Goal: Task Accomplishment & Management: Manage account settings

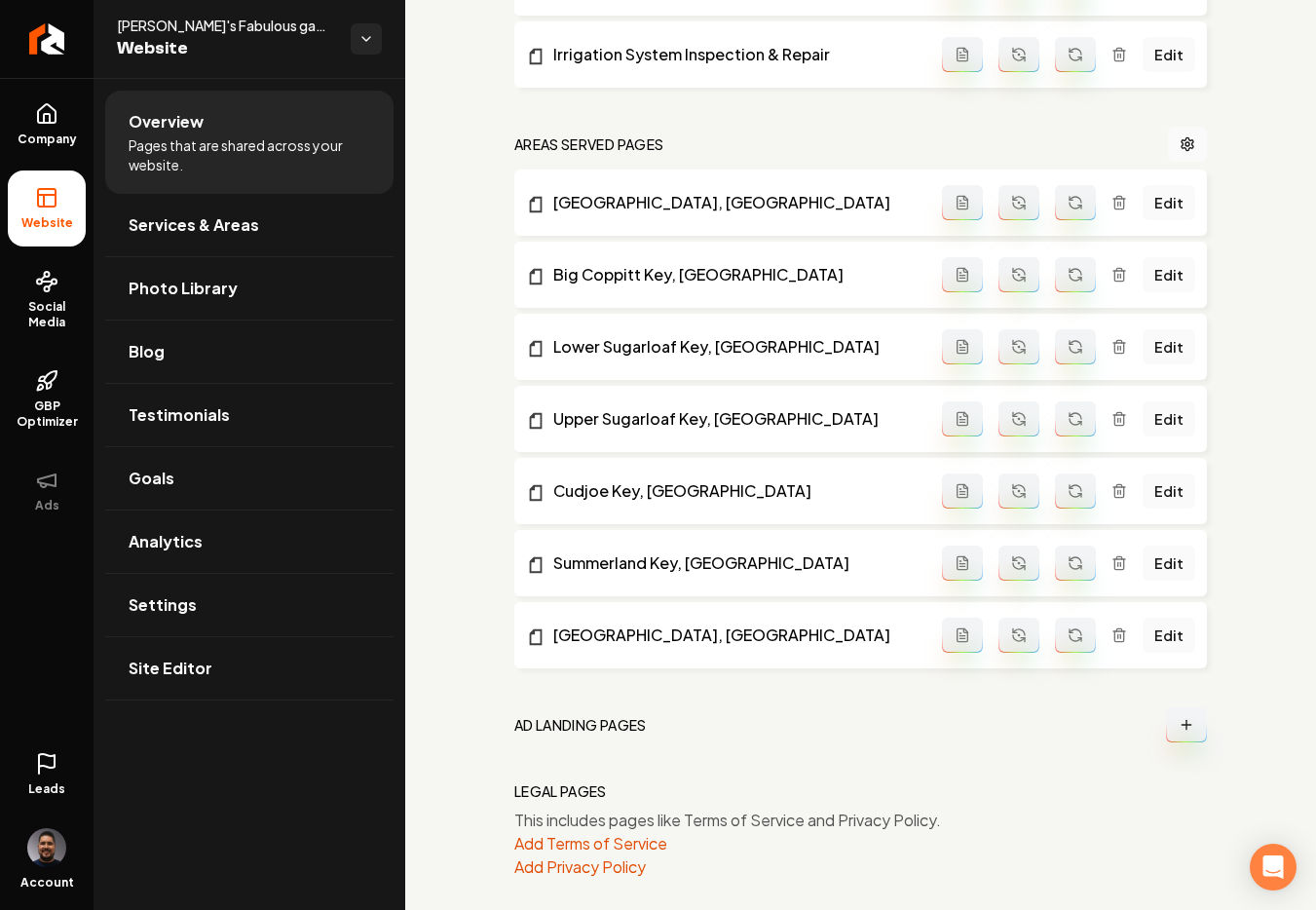
scroll to position [1462, 0]
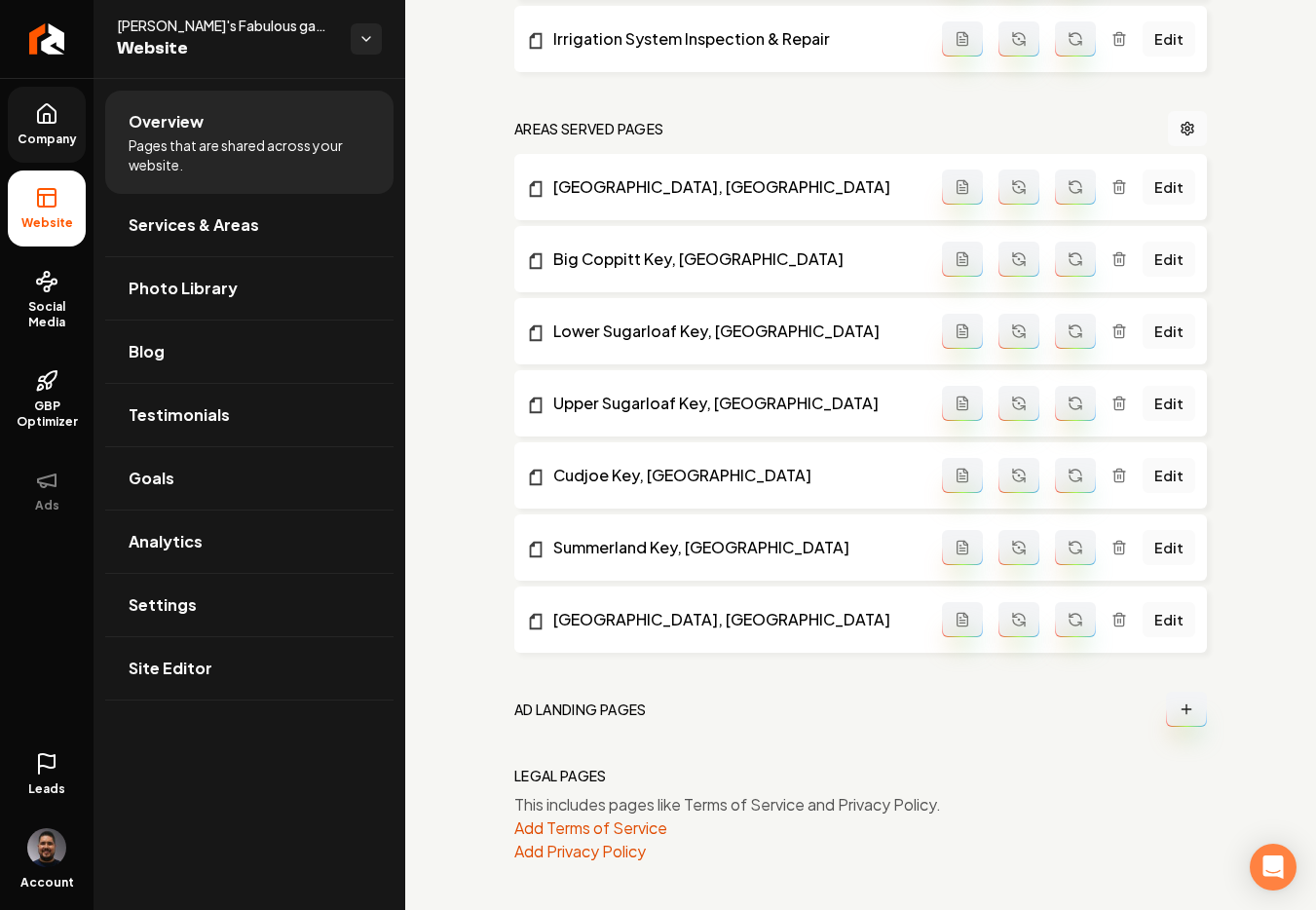
click at [42, 140] on span "Company" at bounding box center [47, 140] width 75 height 16
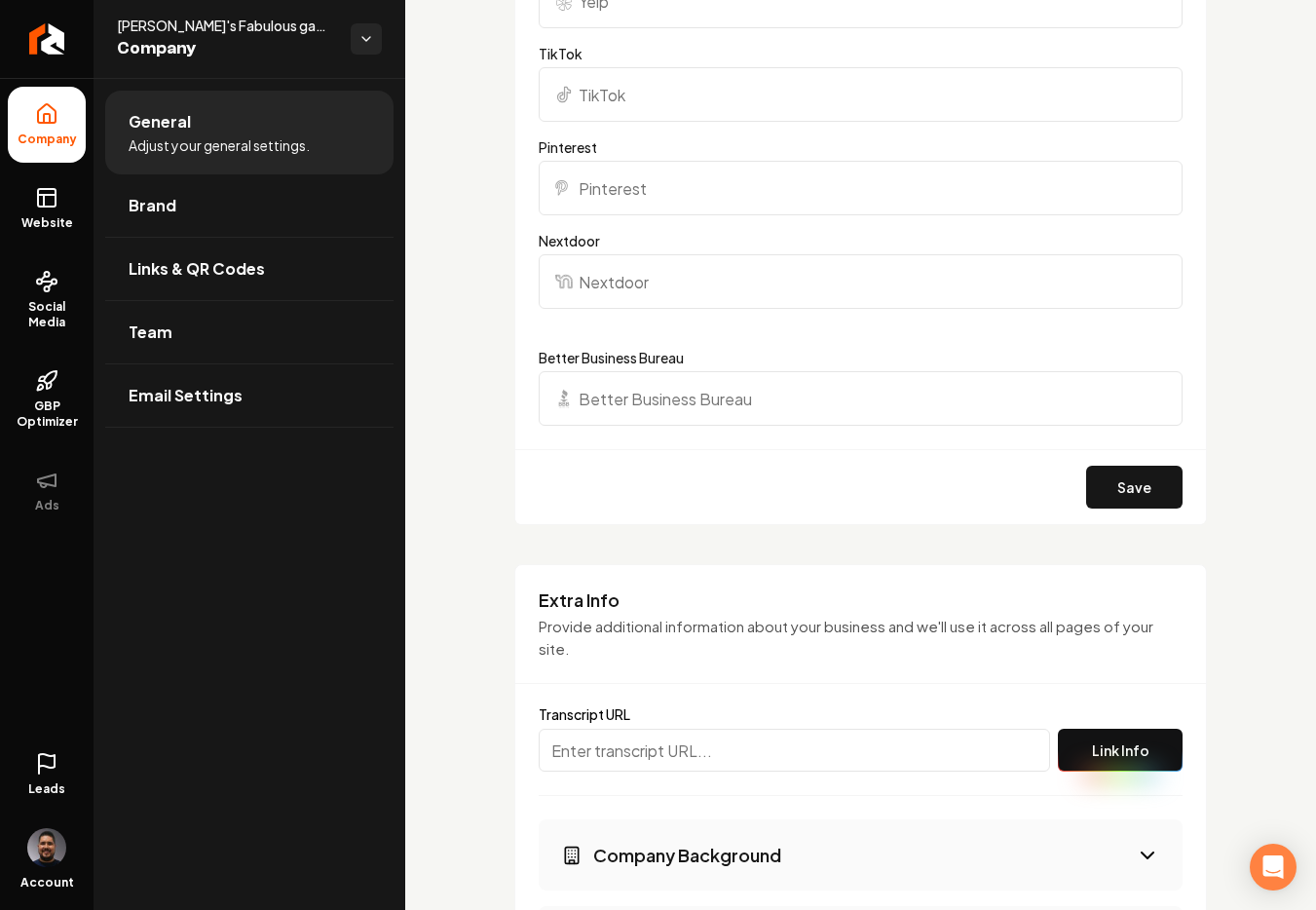
scroll to position [3122, 0]
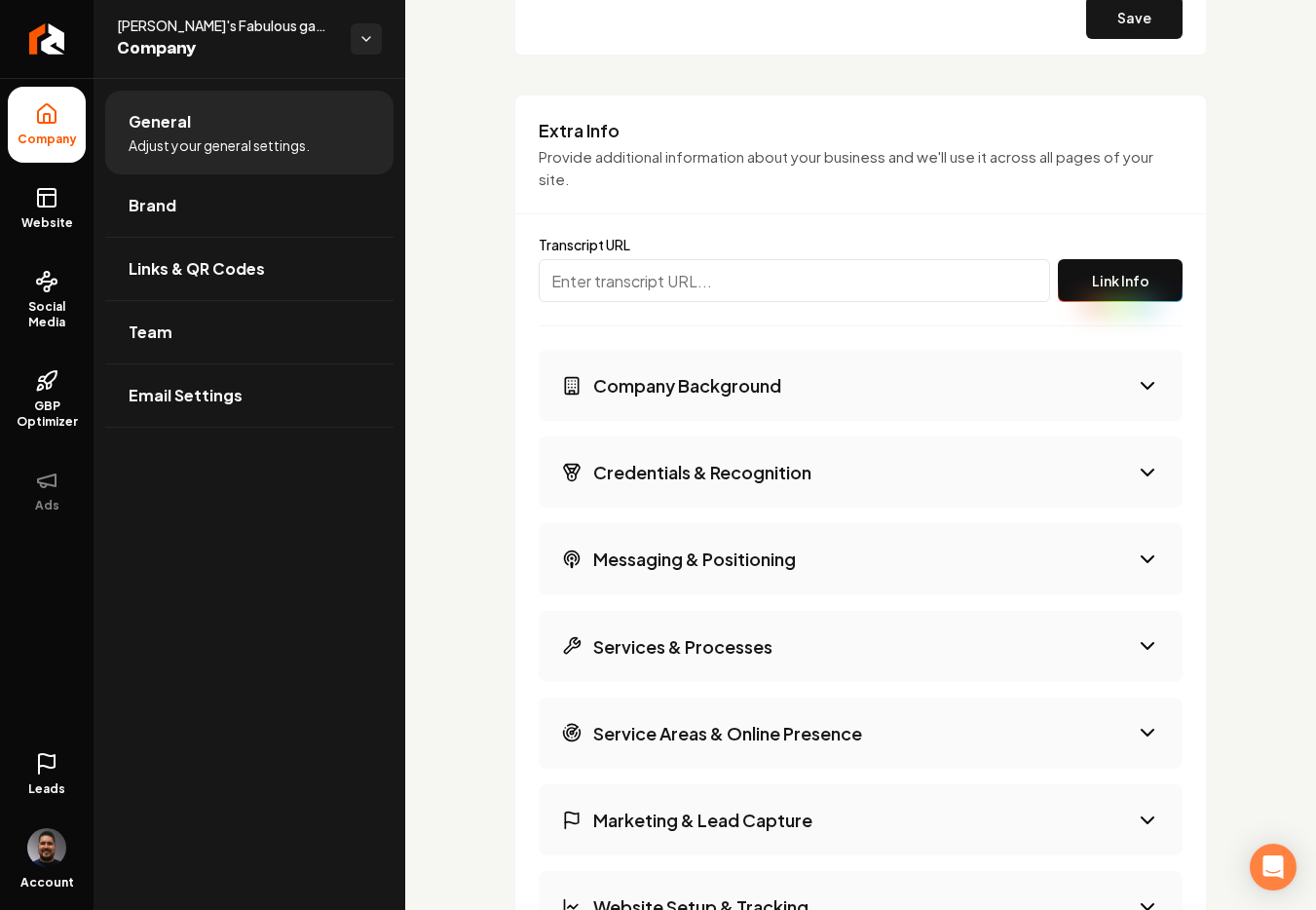
click at [698, 405] on button "Company Background" at bounding box center [860, 384] width 644 height 71
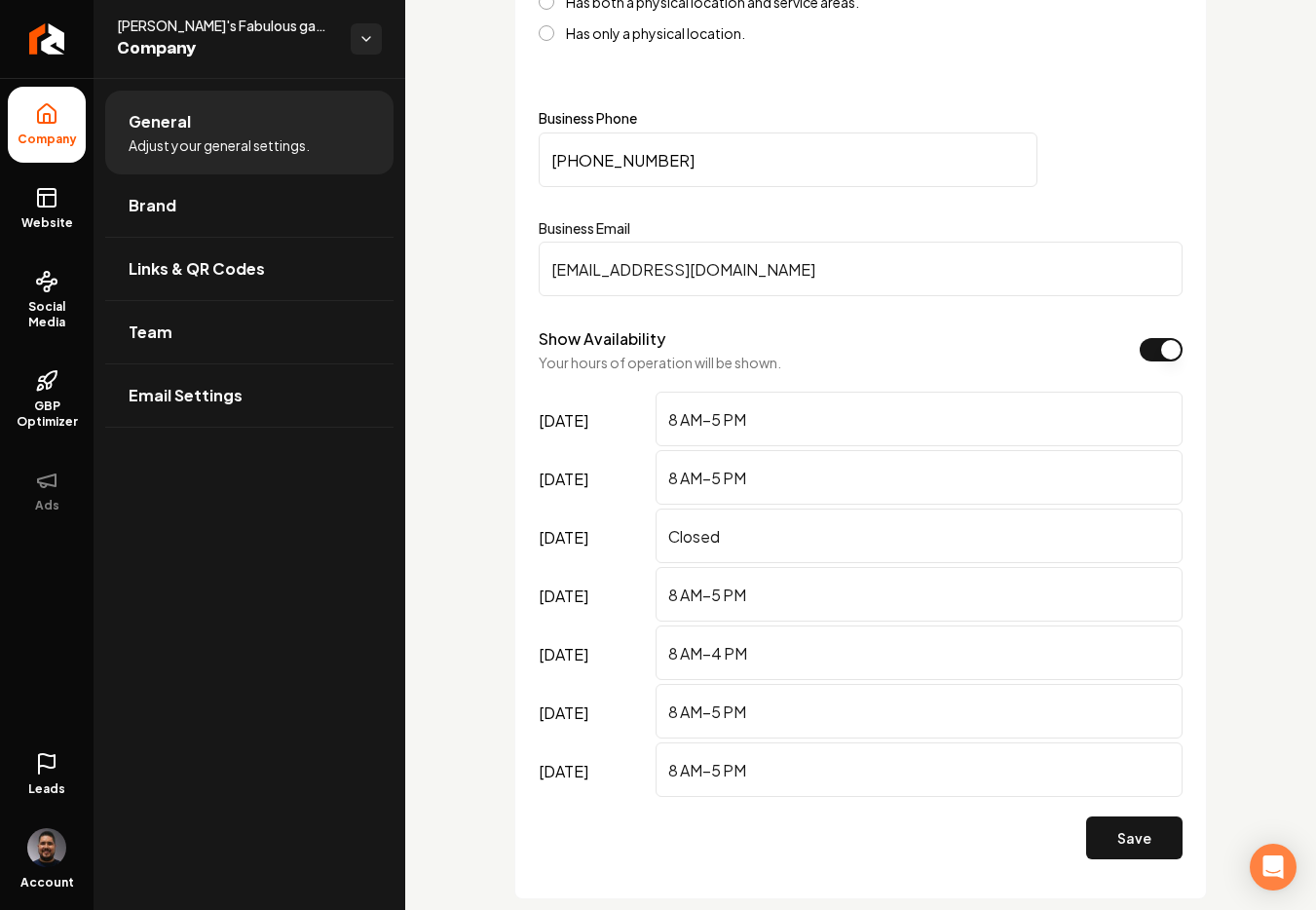
scroll to position [709, 0]
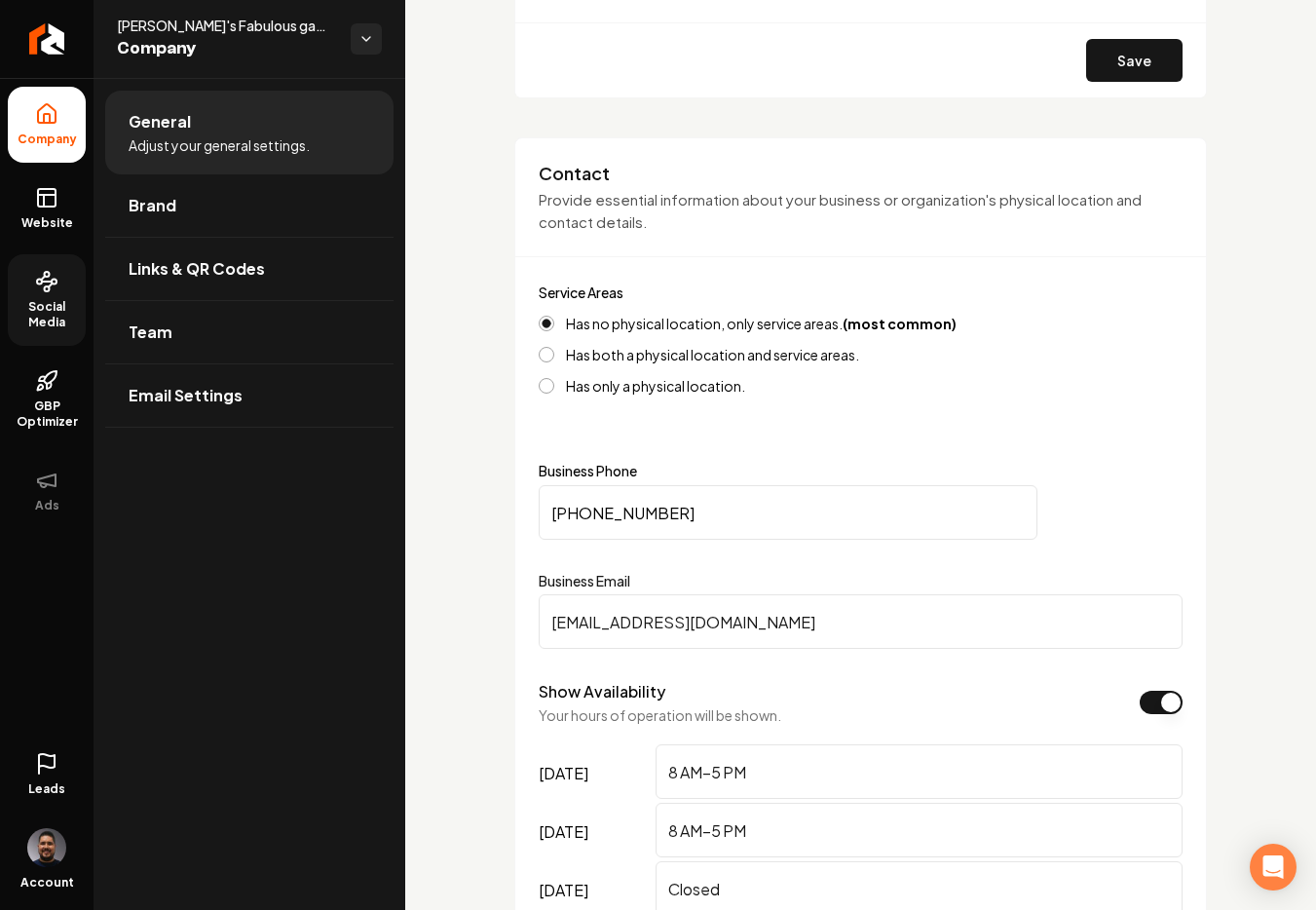
click at [29, 303] on span "Social Media" at bounding box center [47, 314] width 78 height 31
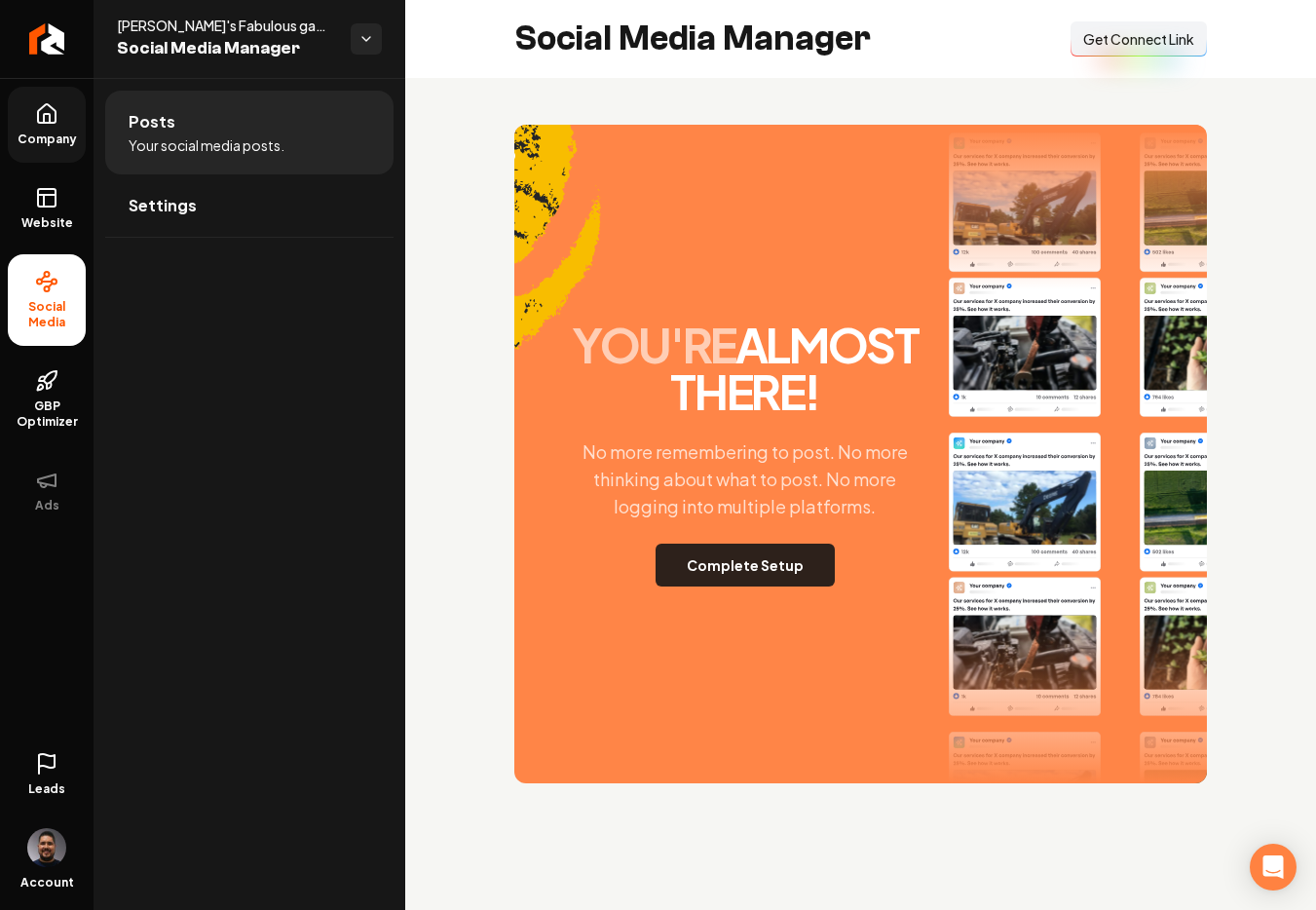
click at [690, 568] on button "Complete Setup" at bounding box center [745, 565] width 180 height 43
click at [719, 574] on button "Complete Setup" at bounding box center [745, 565] width 180 height 43
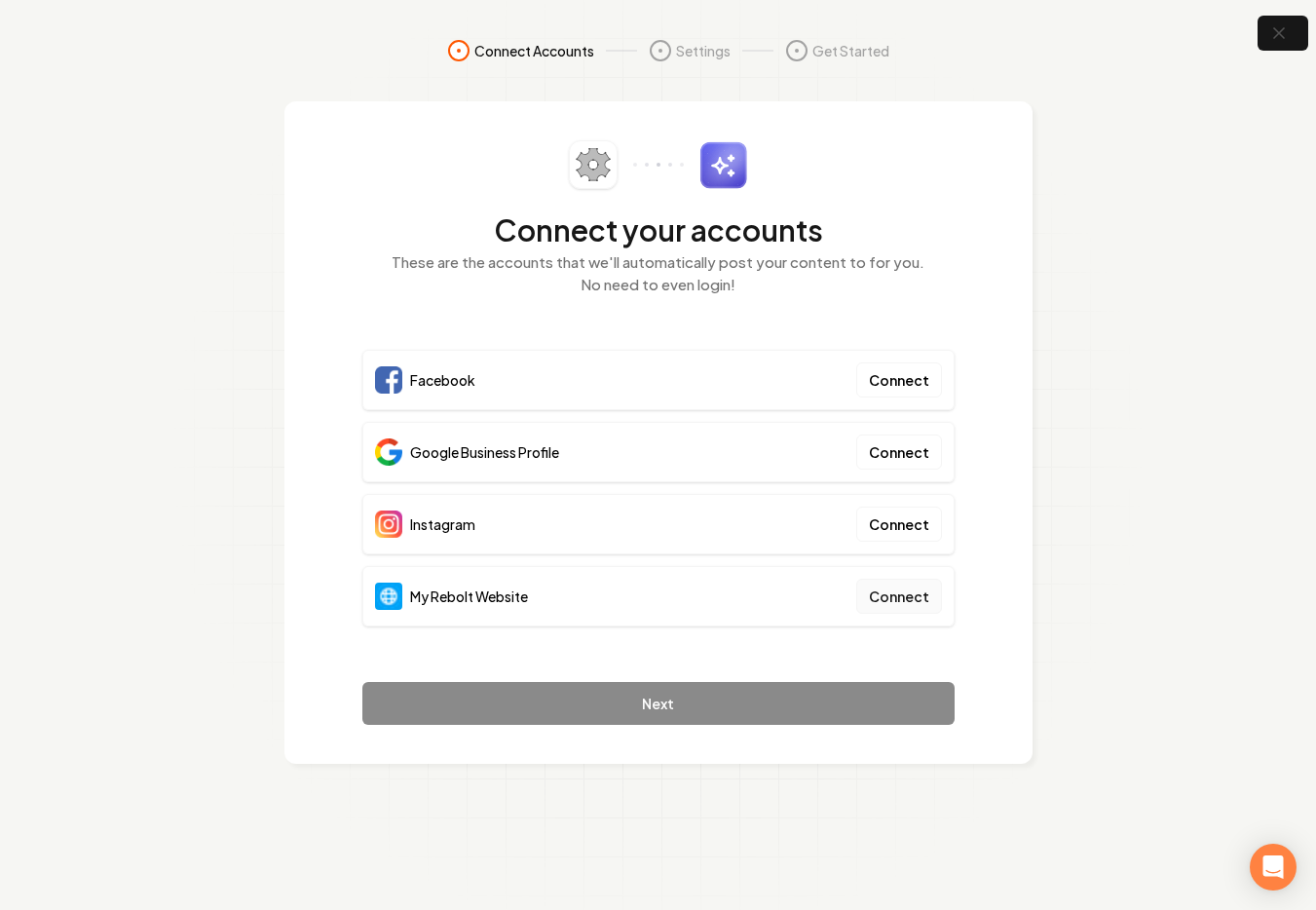
click at [911, 599] on button "Connect" at bounding box center [899, 596] width 86 height 35
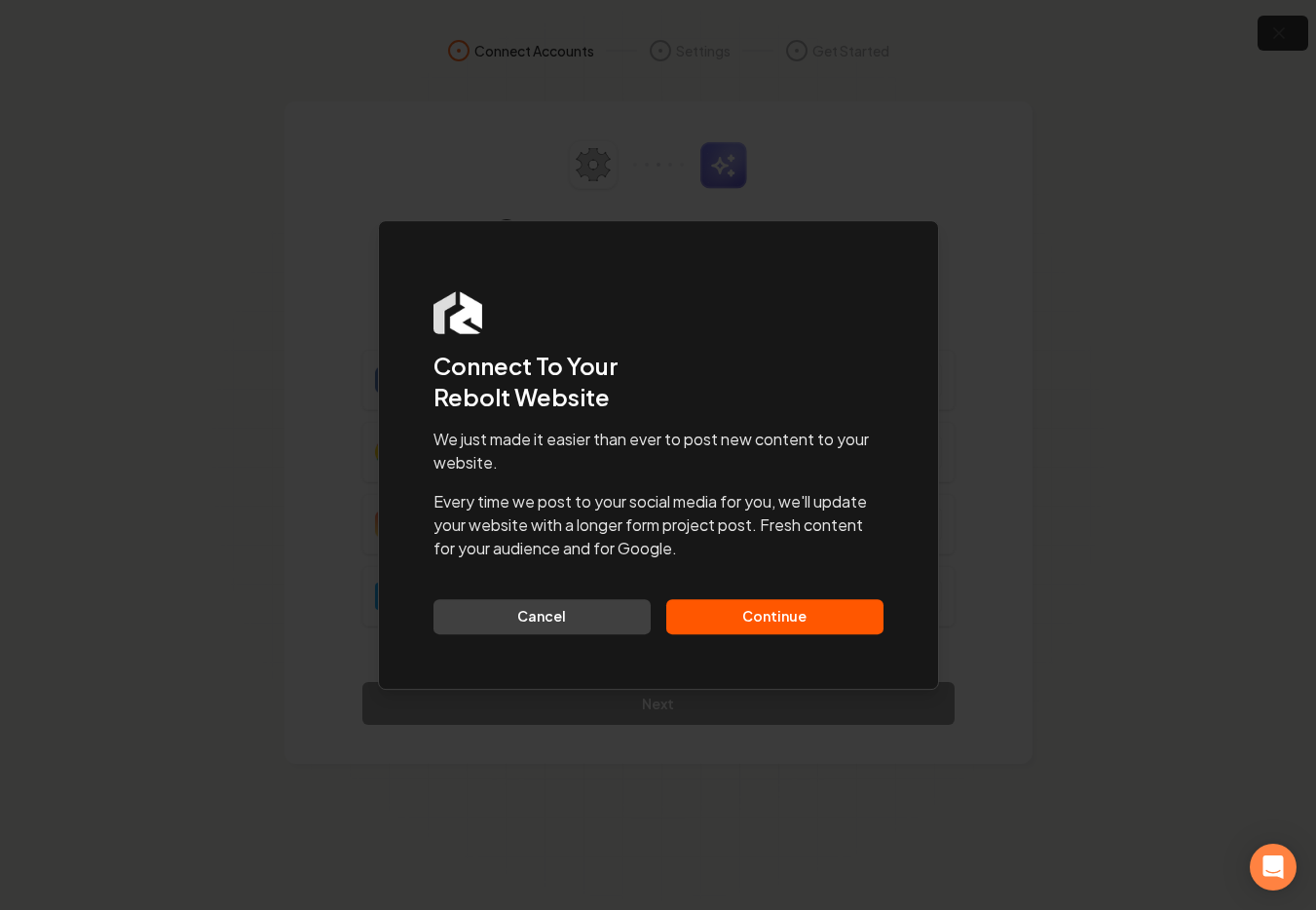
click at [769, 628] on button "Continue" at bounding box center [775, 616] width 218 height 35
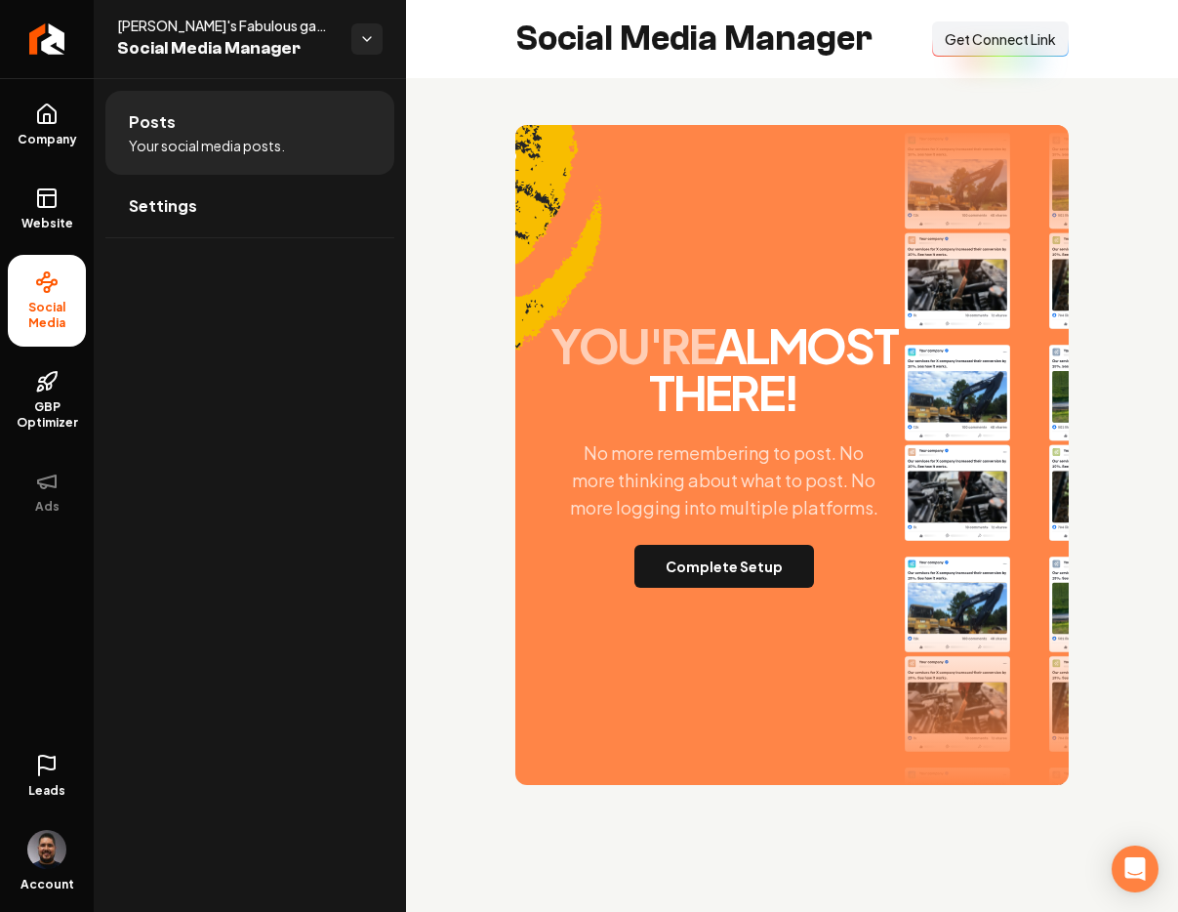
click at [972, 37] on span "Get Connect Link" at bounding box center [1000, 39] width 111 height 20
click at [980, 47] on span "Get Connect Link" at bounding box center [1000, 39] width 111 height 20
click at [646, 588] on button "Complete Setup" at bounding box center [724, 566] width 180 height 43
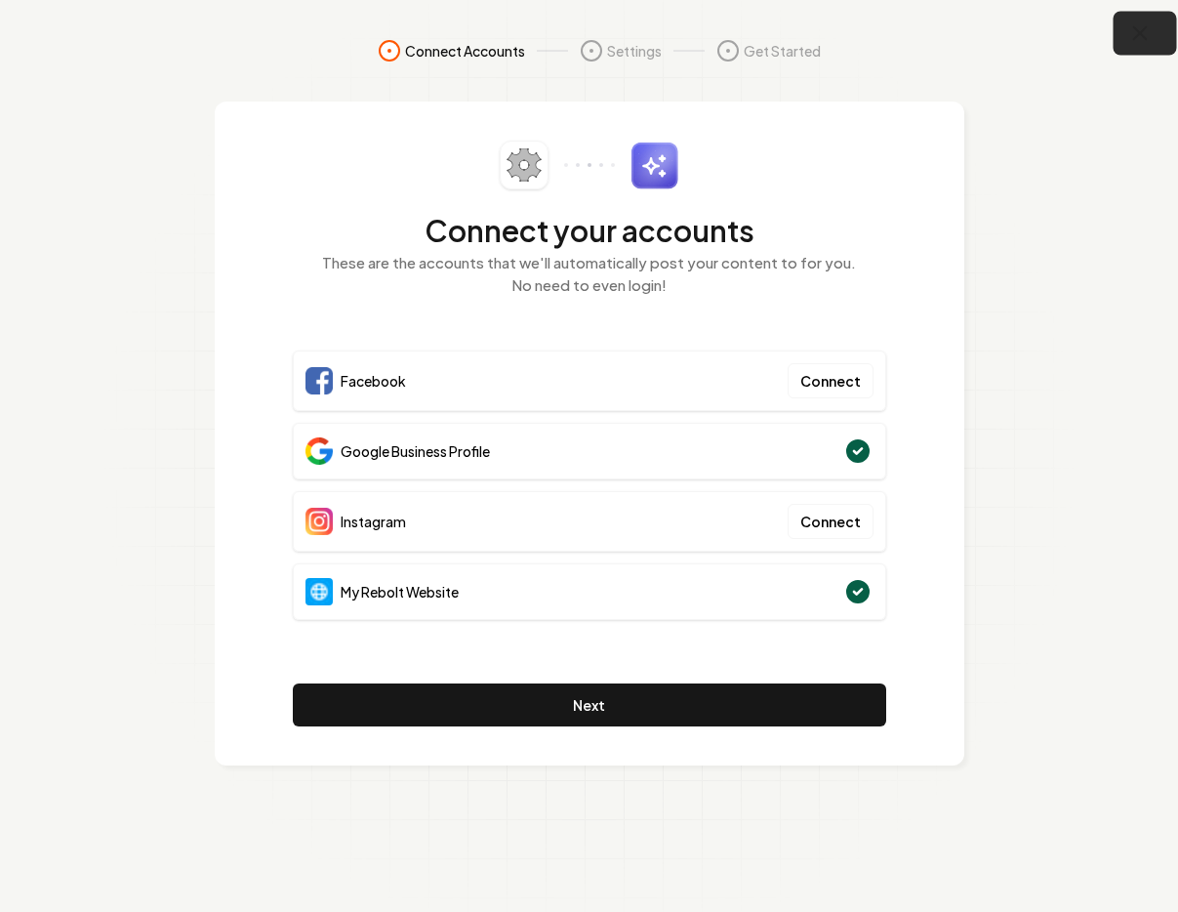
click at [1149, 35] on icon "button" at bounding box center [1140, 33] width 24 height 24
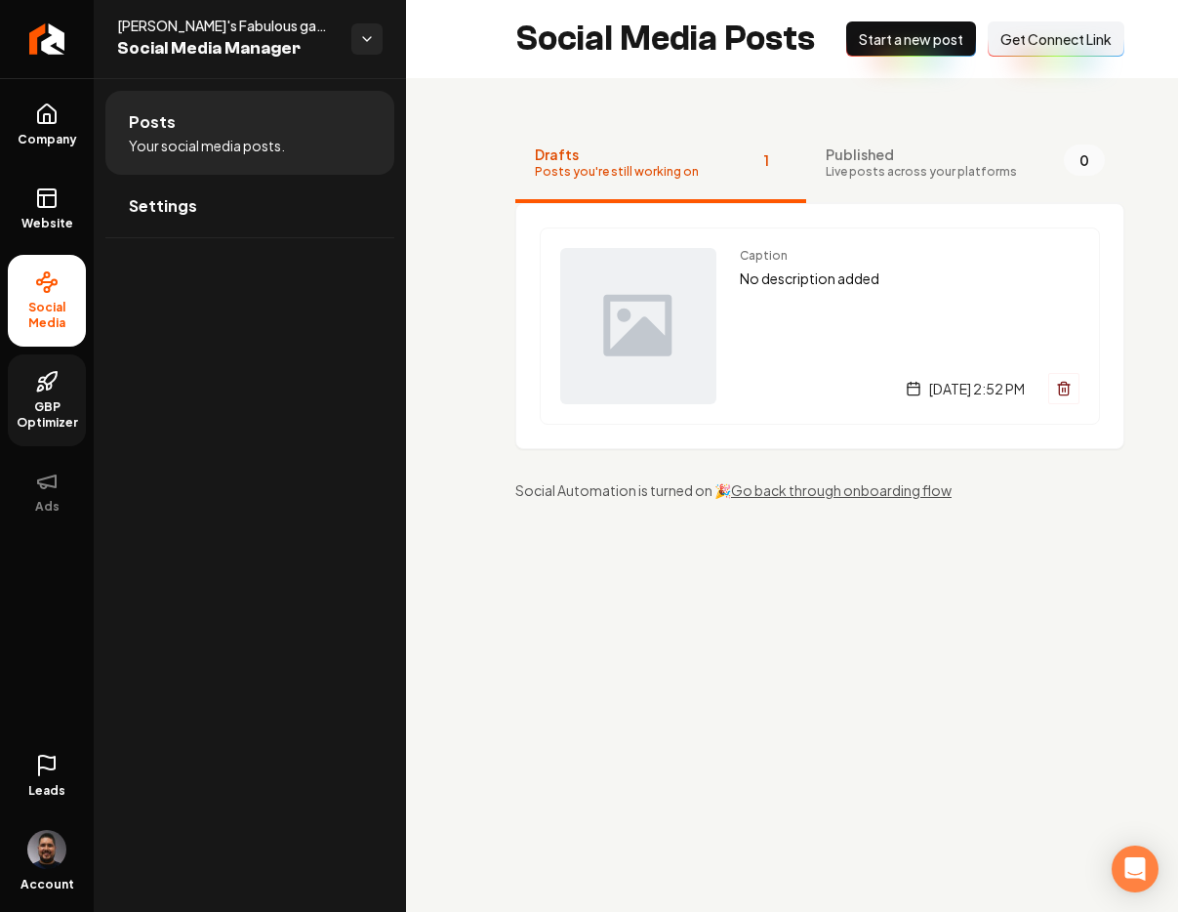
click at [58, 397] on link "GBP Optimizer" at bounding box center [47, 400] width 78 height 92
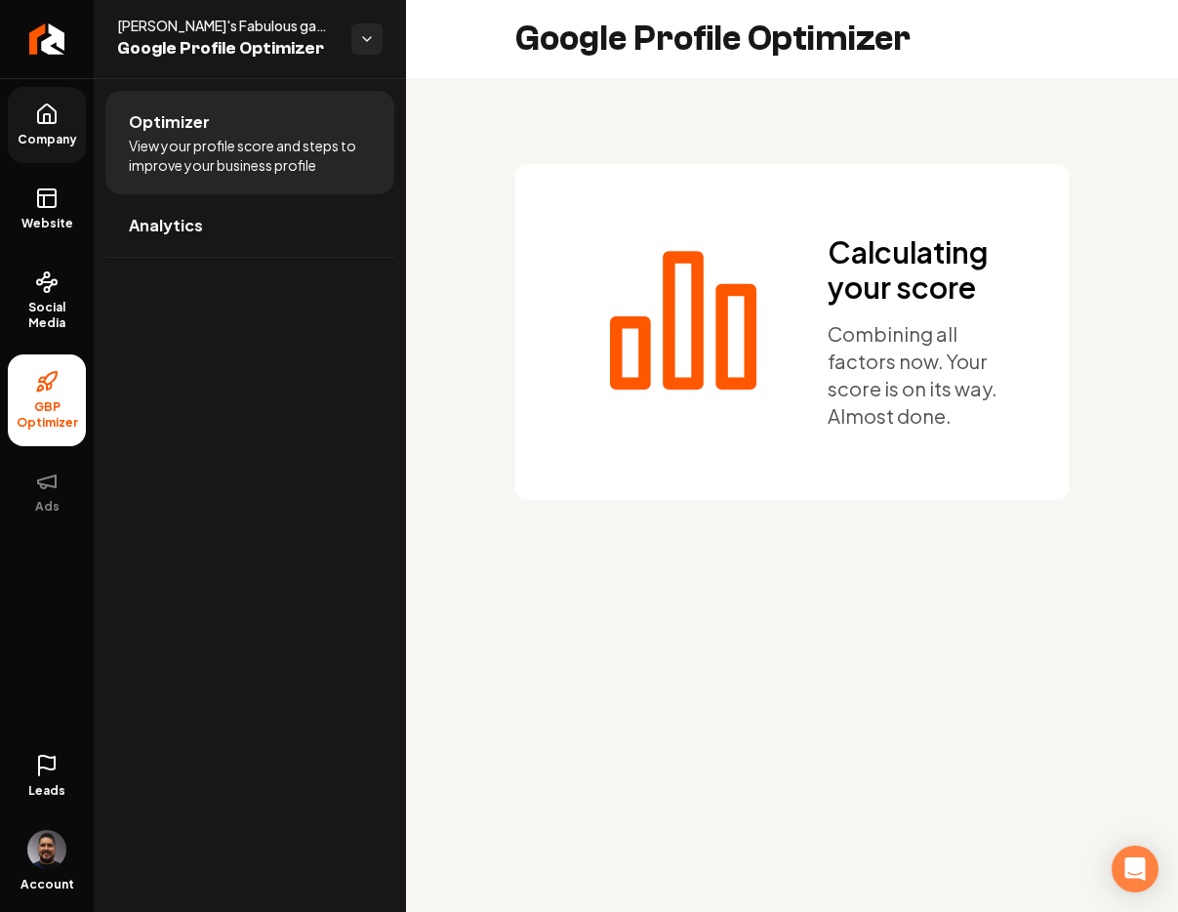
click at [24, 87] on link "Company" at bounding box center [47, 125] width 78 height 76
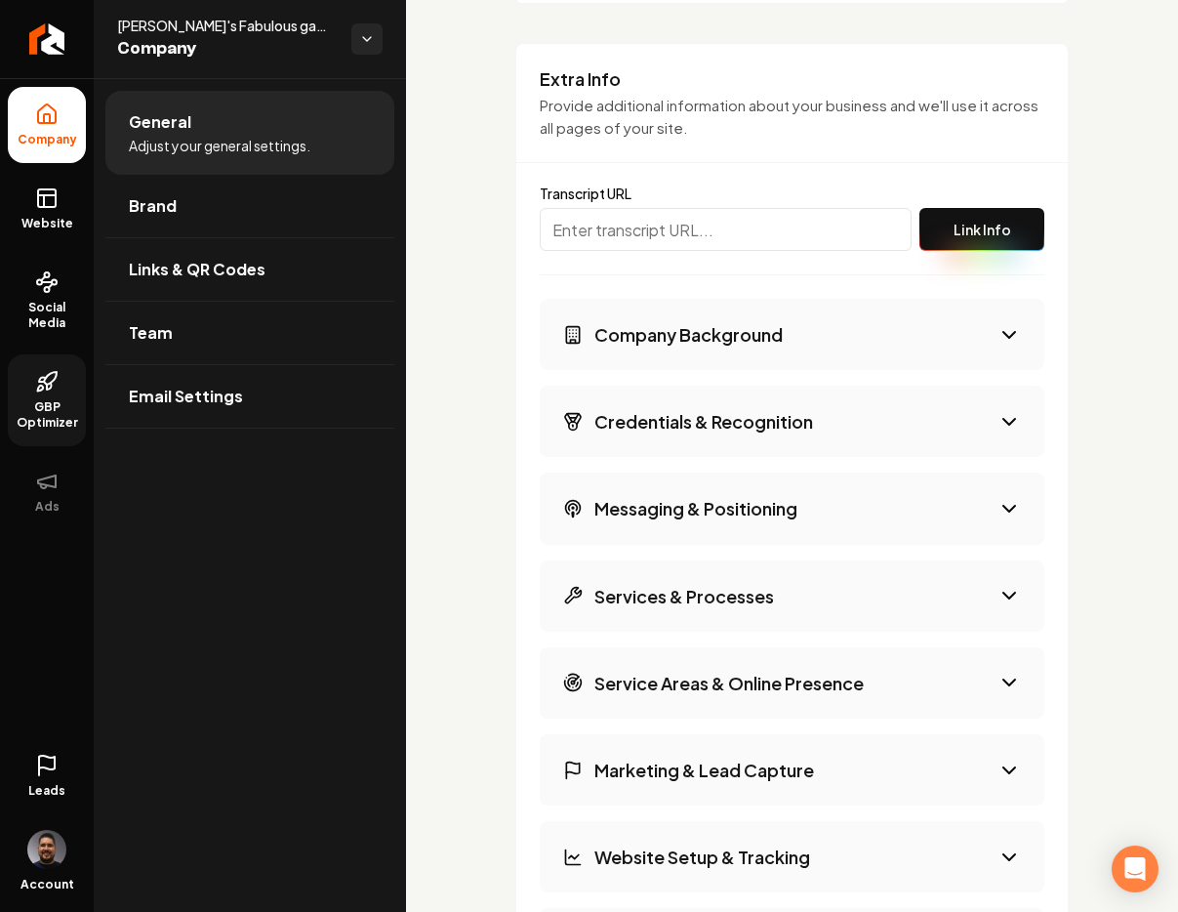
scroll to position [3039, 0]
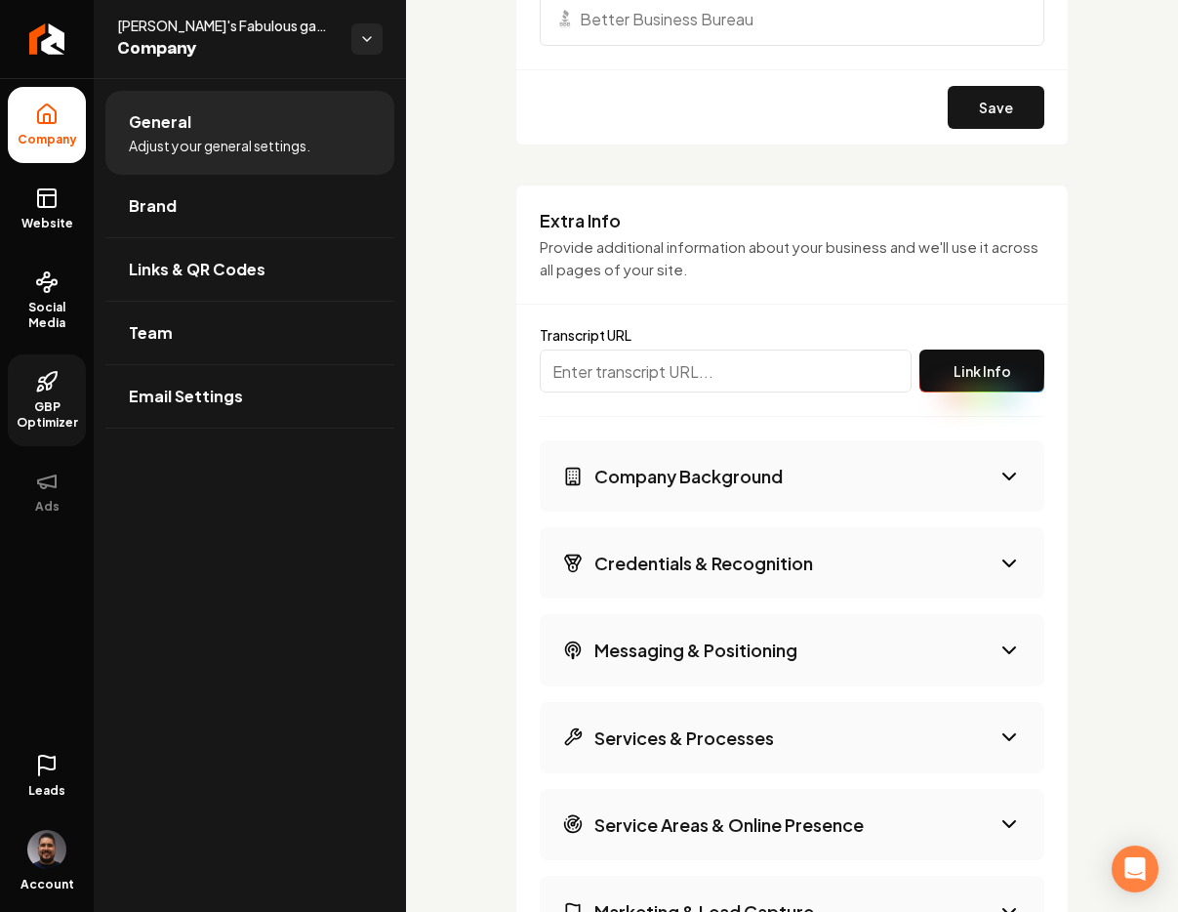
click at [701, 488] on button "Company Background" at bounding box center [792, 475] width 505 height 71
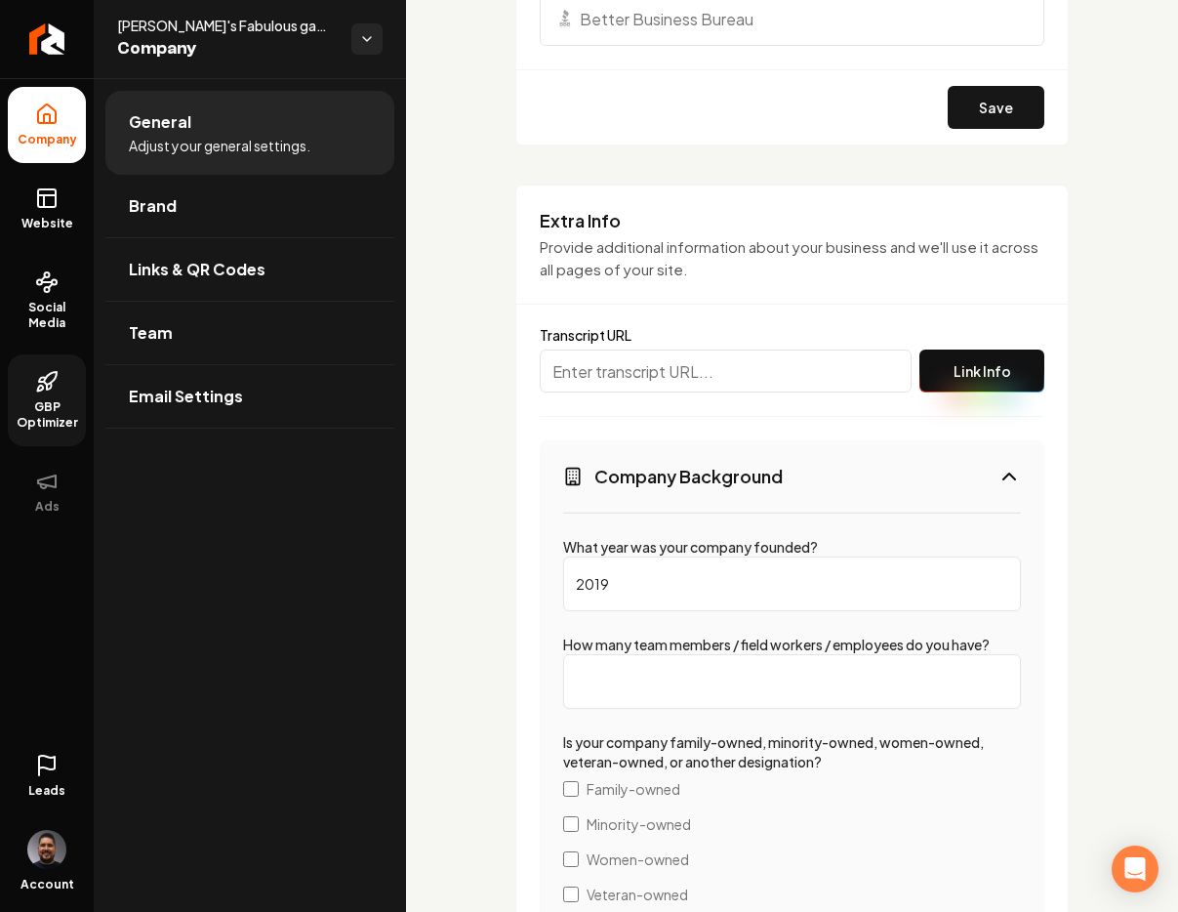
scroll to position [3415, 0]
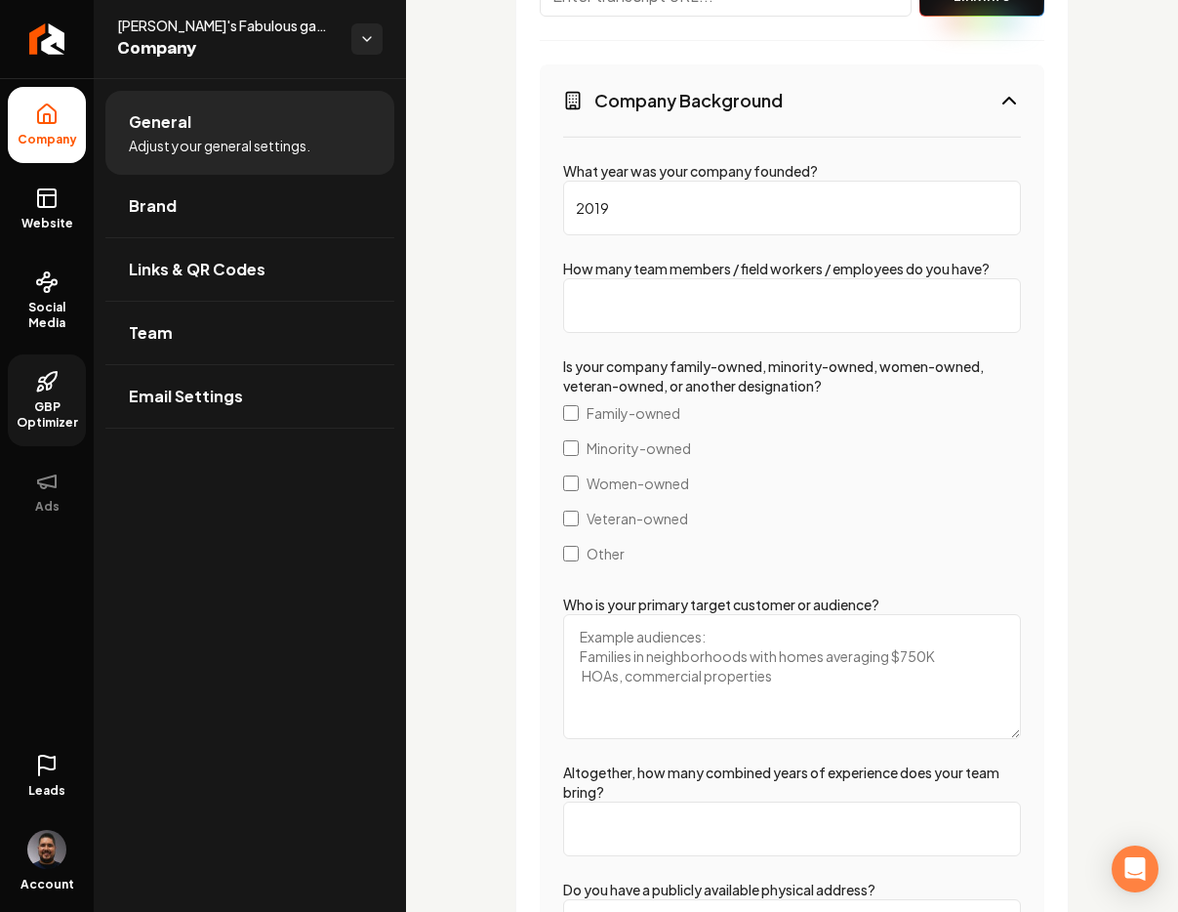
click at [633, 309] on input "How many team members / field workers / employees do you have?" at bounding box center [792, 305] width 458 height 55
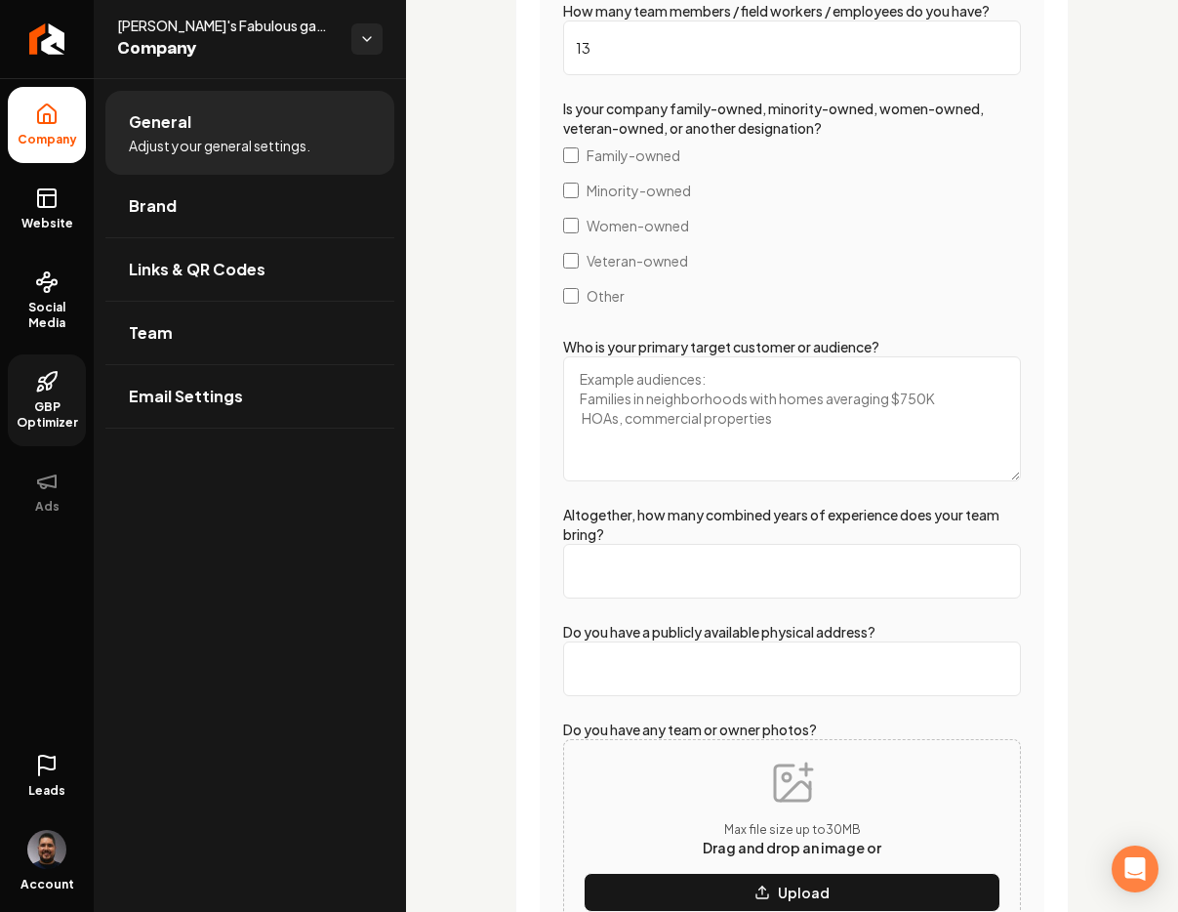
scroll to position [3765, 0]
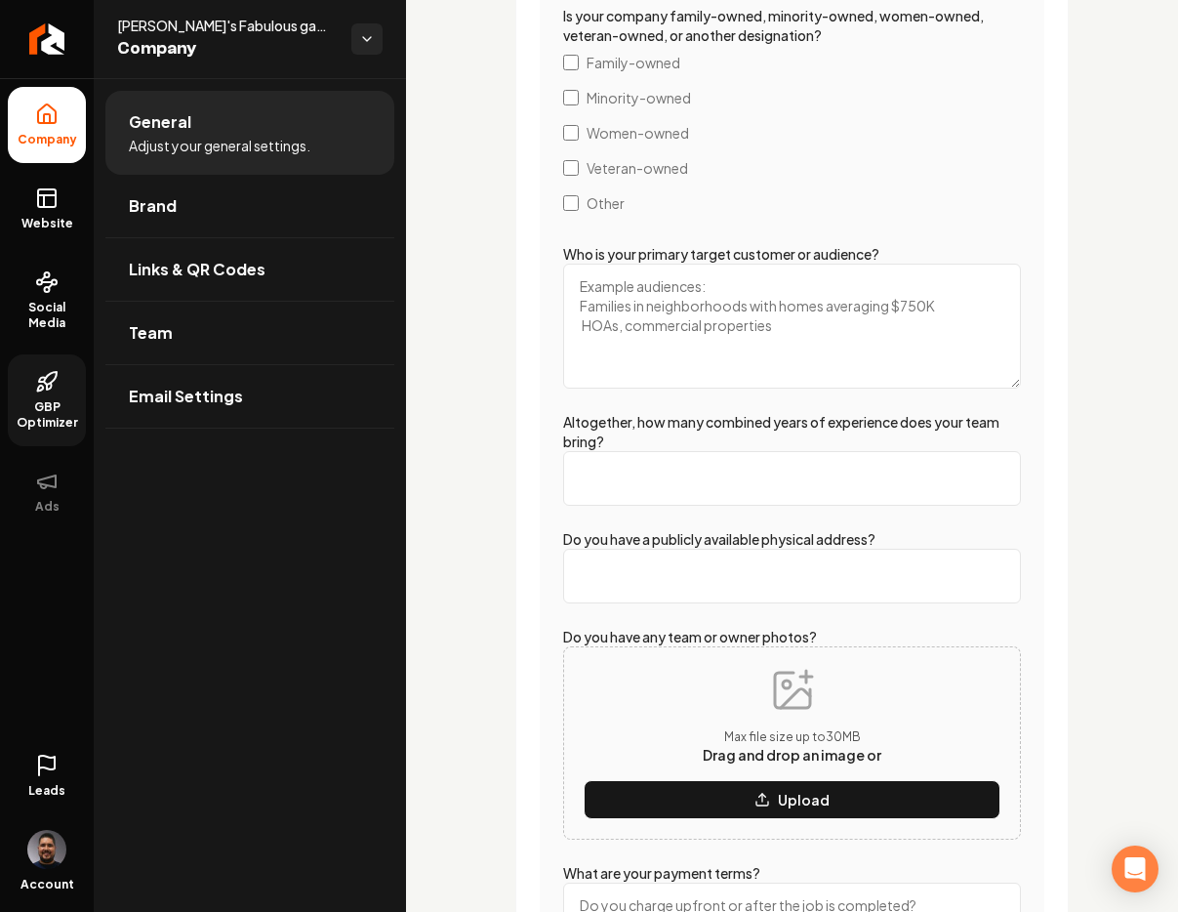
type input "13"
click at [622, 485] on input "Altogether, how many combined years of experience does your team bring?" at bounding box center [792, 478] width 458 height 55
click at [646, 499] on input "Altogether, how many combined years of experience does your team bring?" at bounding box center [792, 478] width 458 height 55
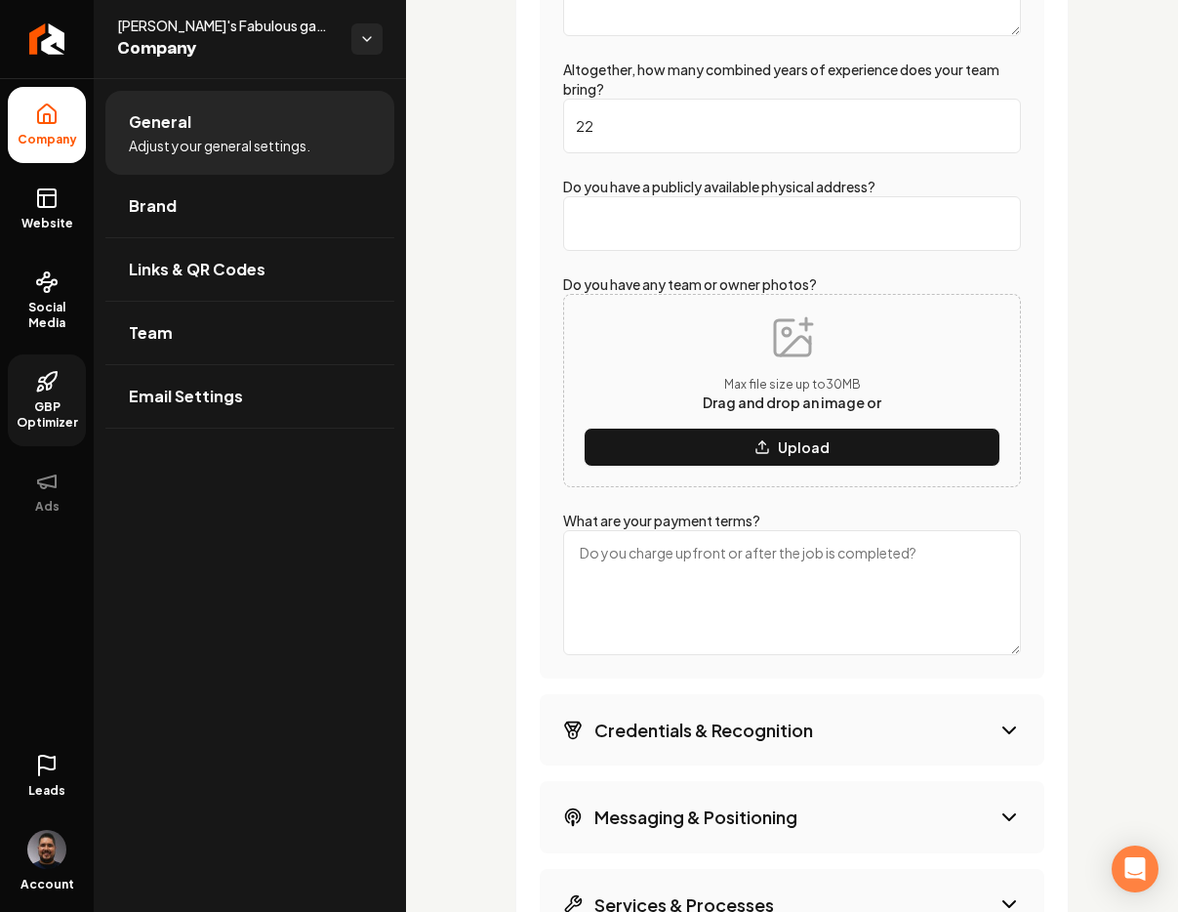
scroll to position [4171, 0]
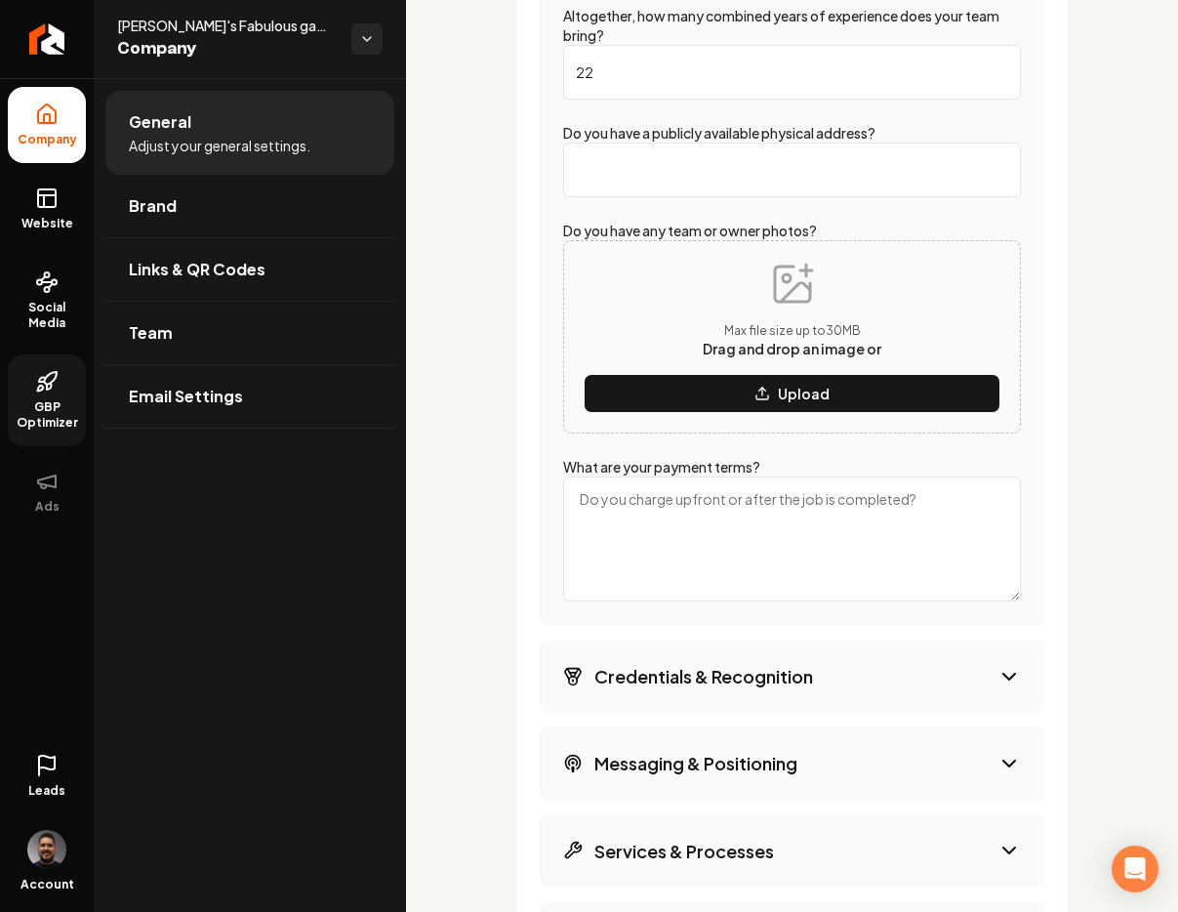
type input "22"
click at [649, 521] on textarea "What are your payment terms?" at bounding box center [792, 538] width 458 height 125
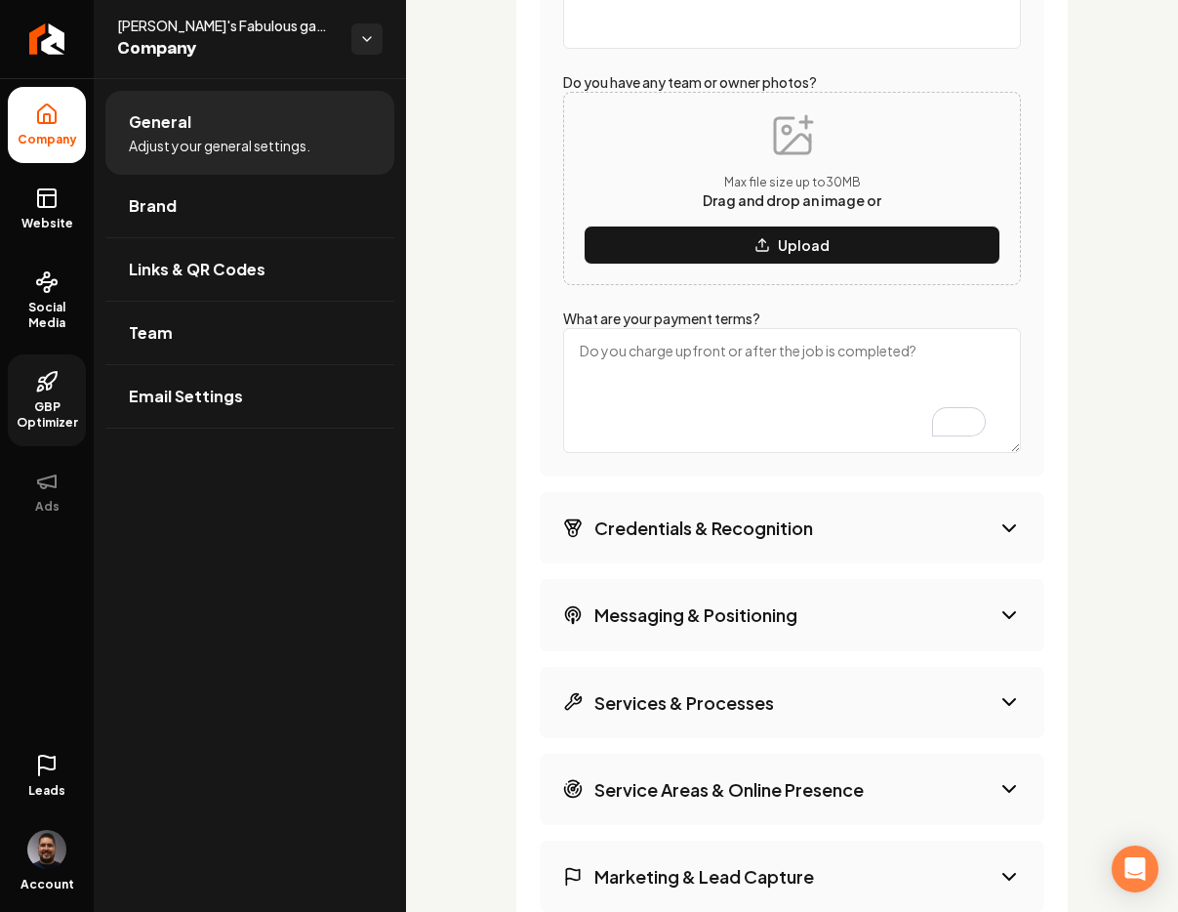
click at [676, 545] on button "Credentials & Recognition" at bounding box center [792, 527] width 505 height 71
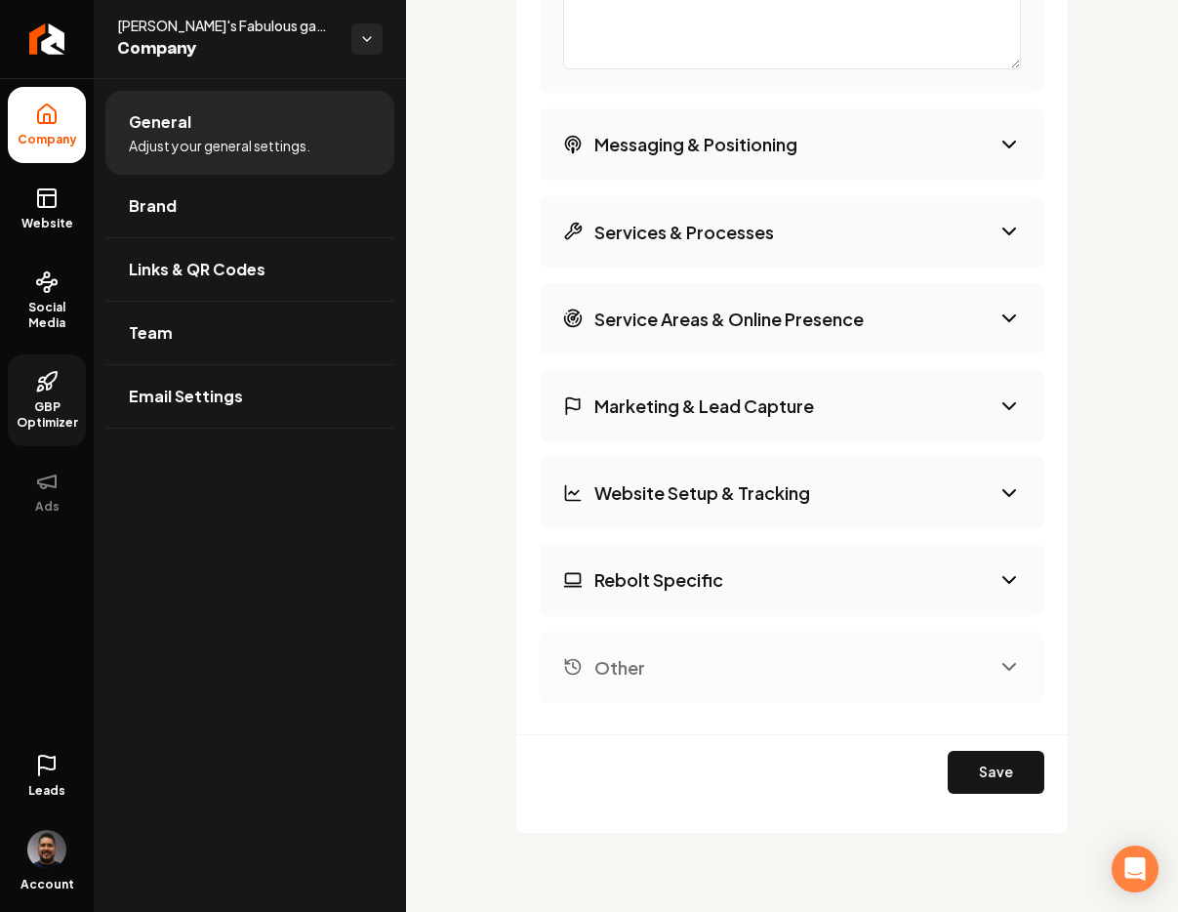
scroll to position [3544, 0]
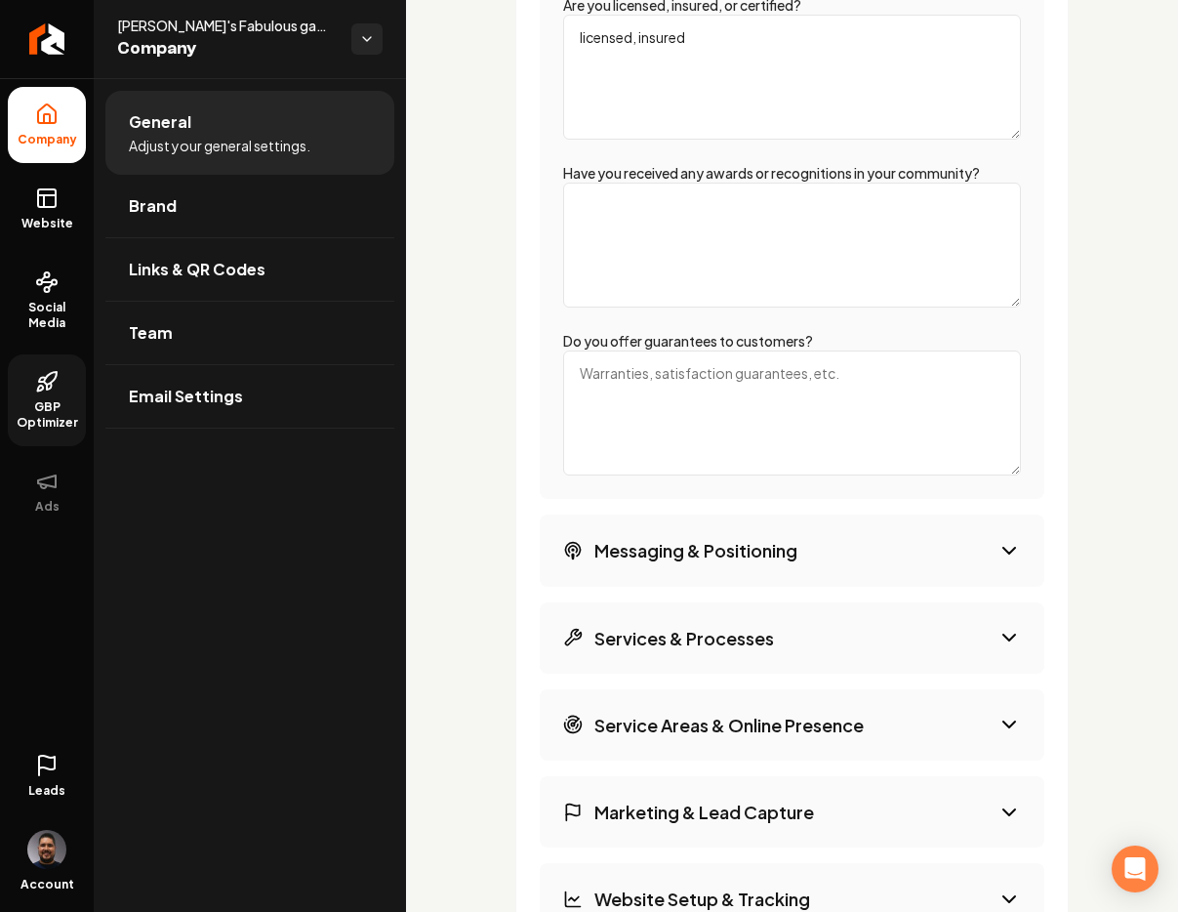
click at [806, 555] on button "Messaging & Positioning" at bounding box center [792, 549] width 505 height 71
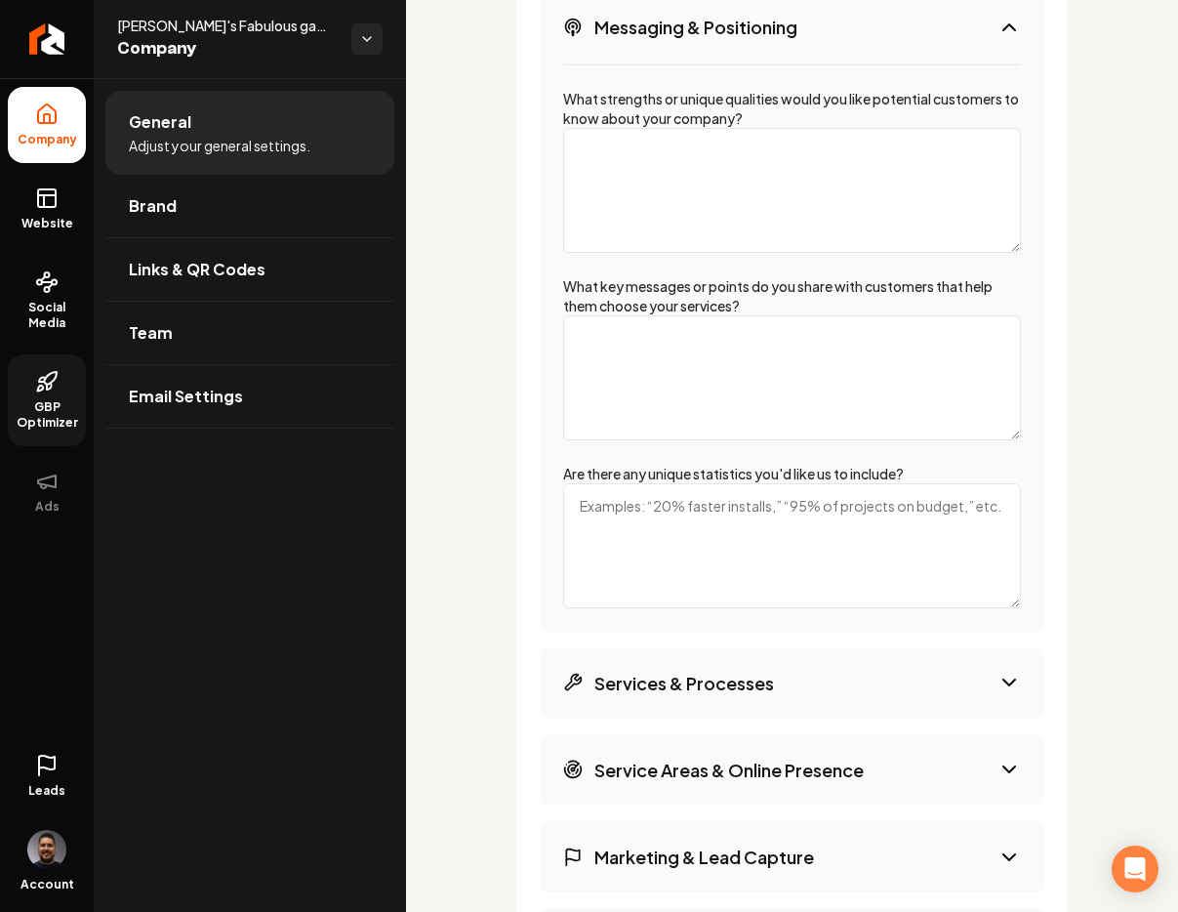
scroll to position [3879, 0]
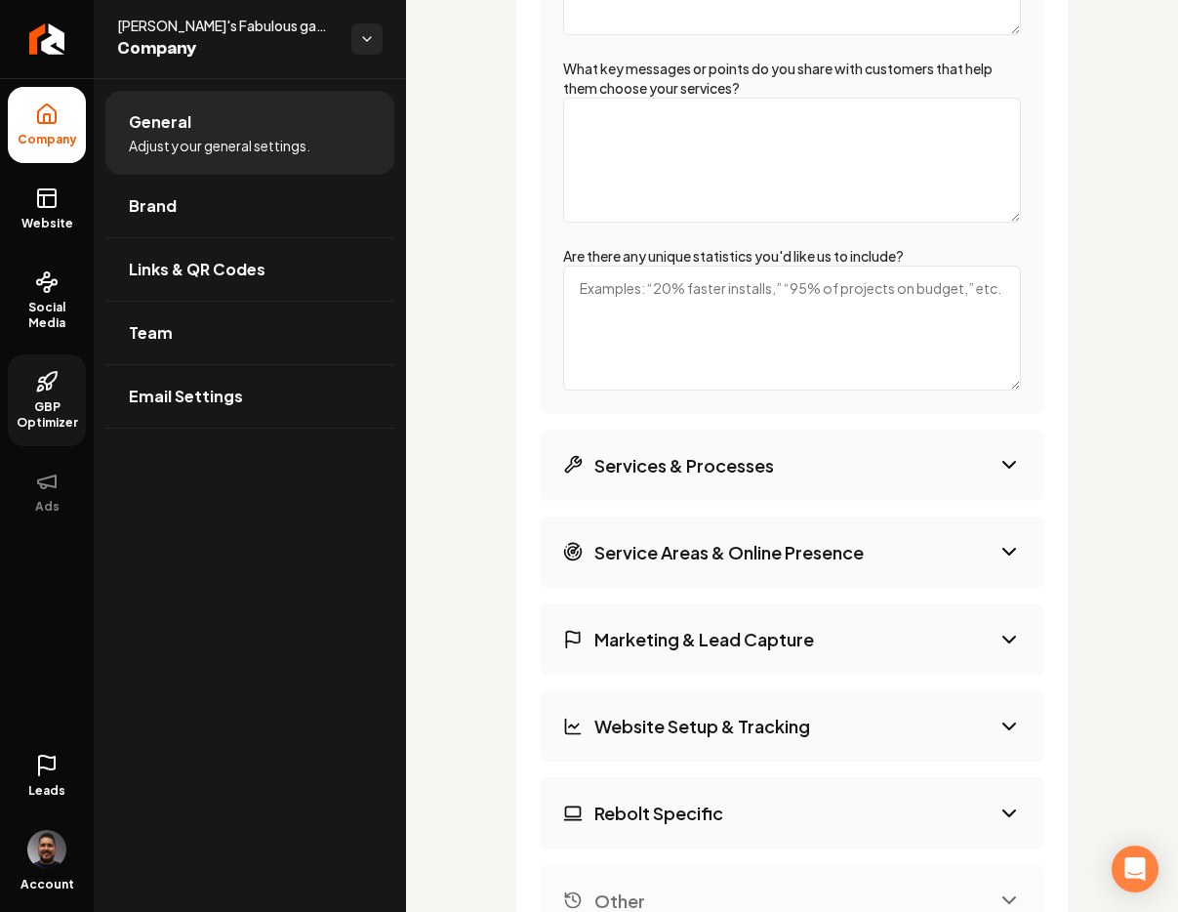
click at [799, 462] on button "Services & Processes" at bounding box center [792, 464] width 505 height 71
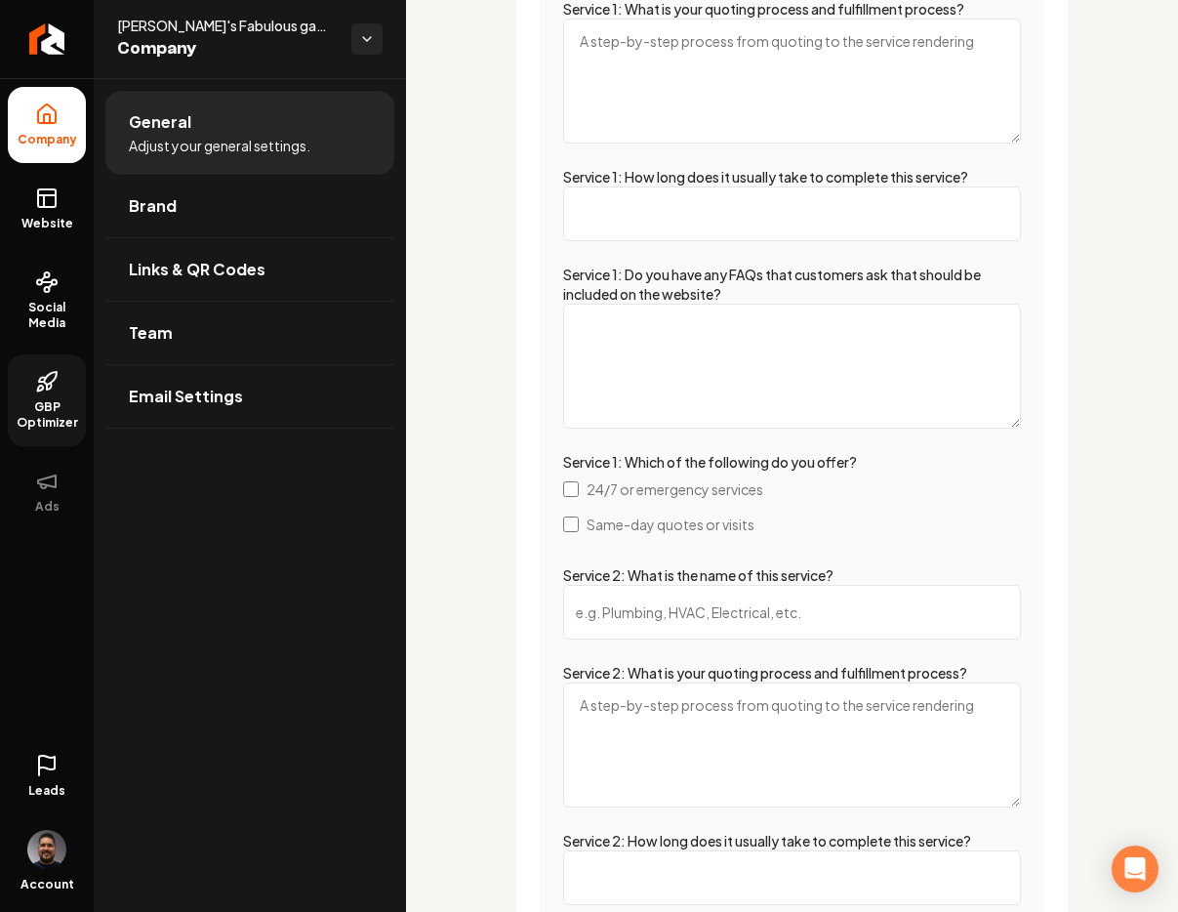
scroll to position [3939, 0]
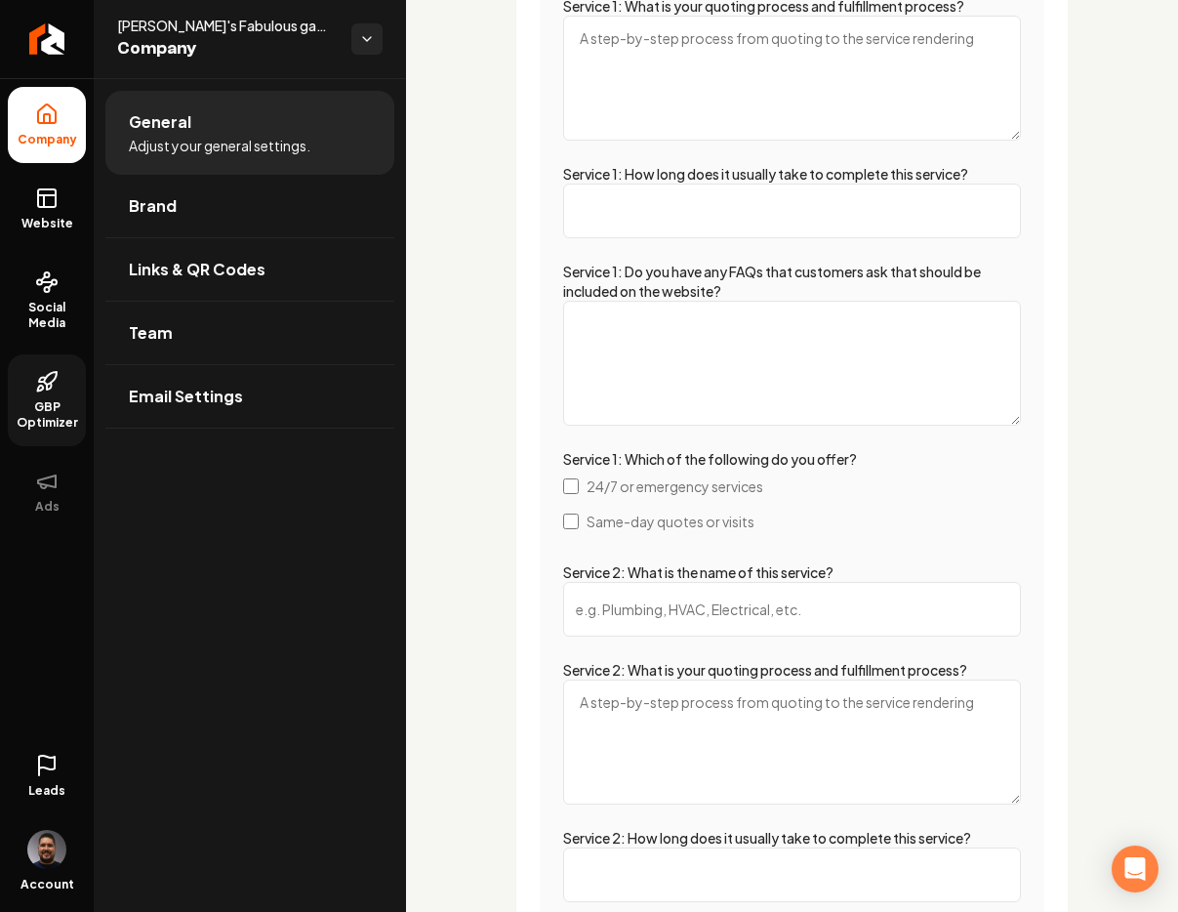
click at [579, 522] on label "Same-day quotes or visits" at bounding box center [792, 521] width 458 height 35
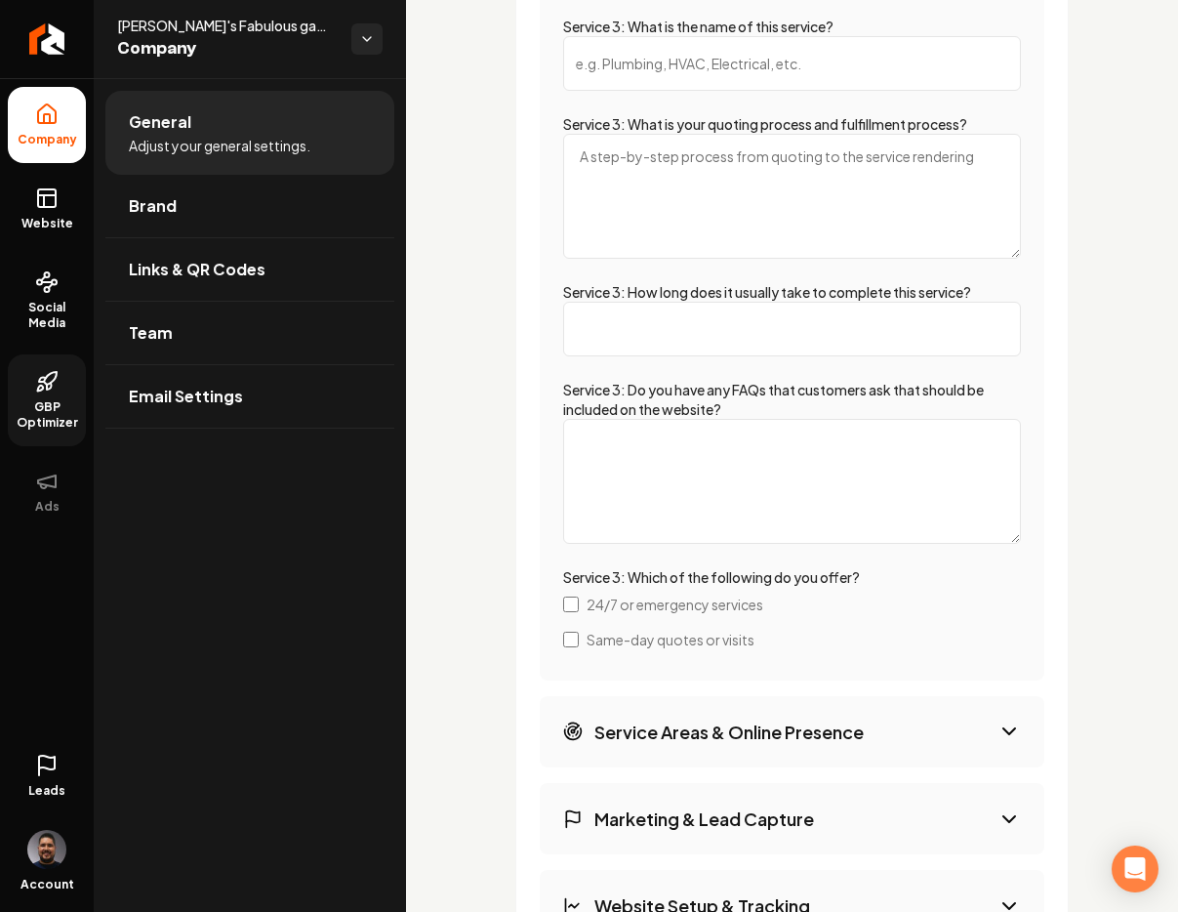
scroll to position [5174, 0]
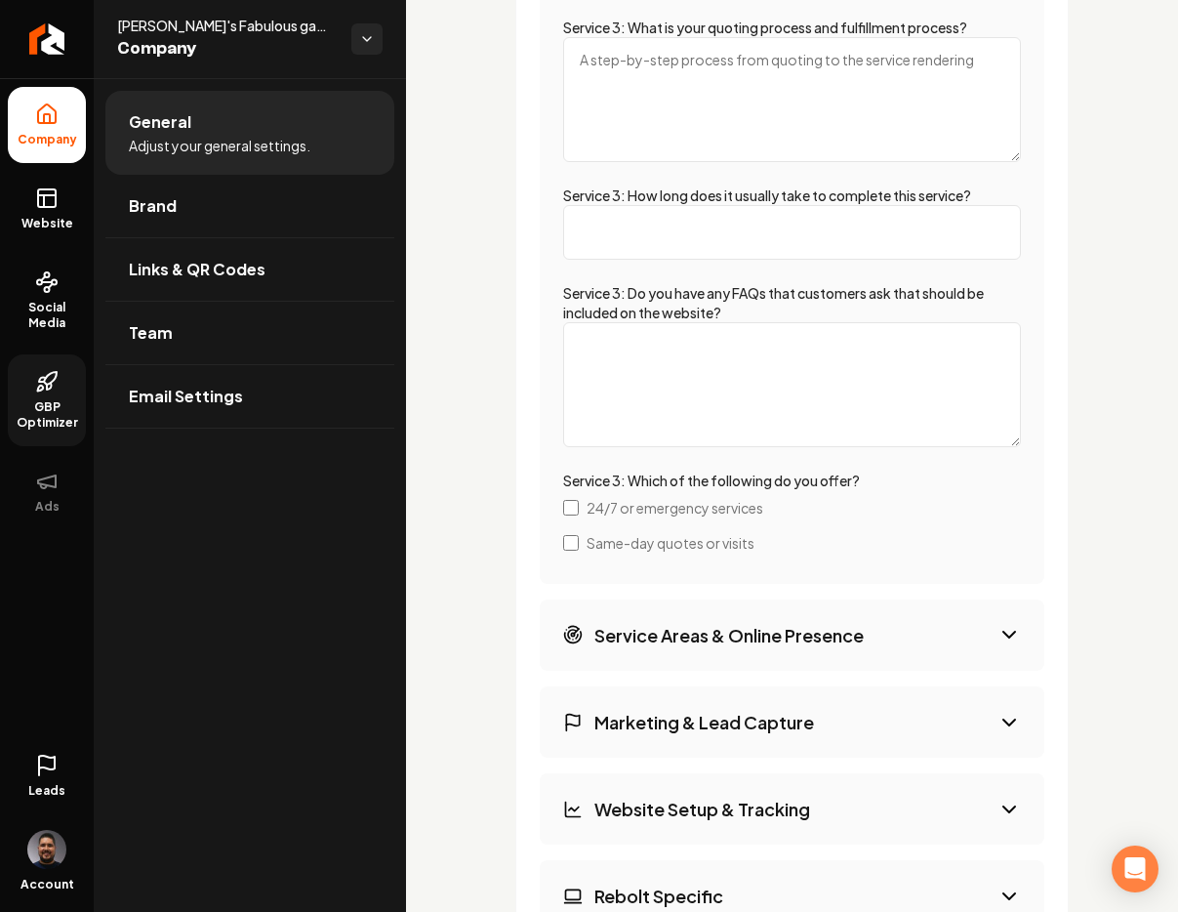
click at [671, 622] on button "Service Areas & Online Presence" at bounding box center [792, 634] width 505 height 71
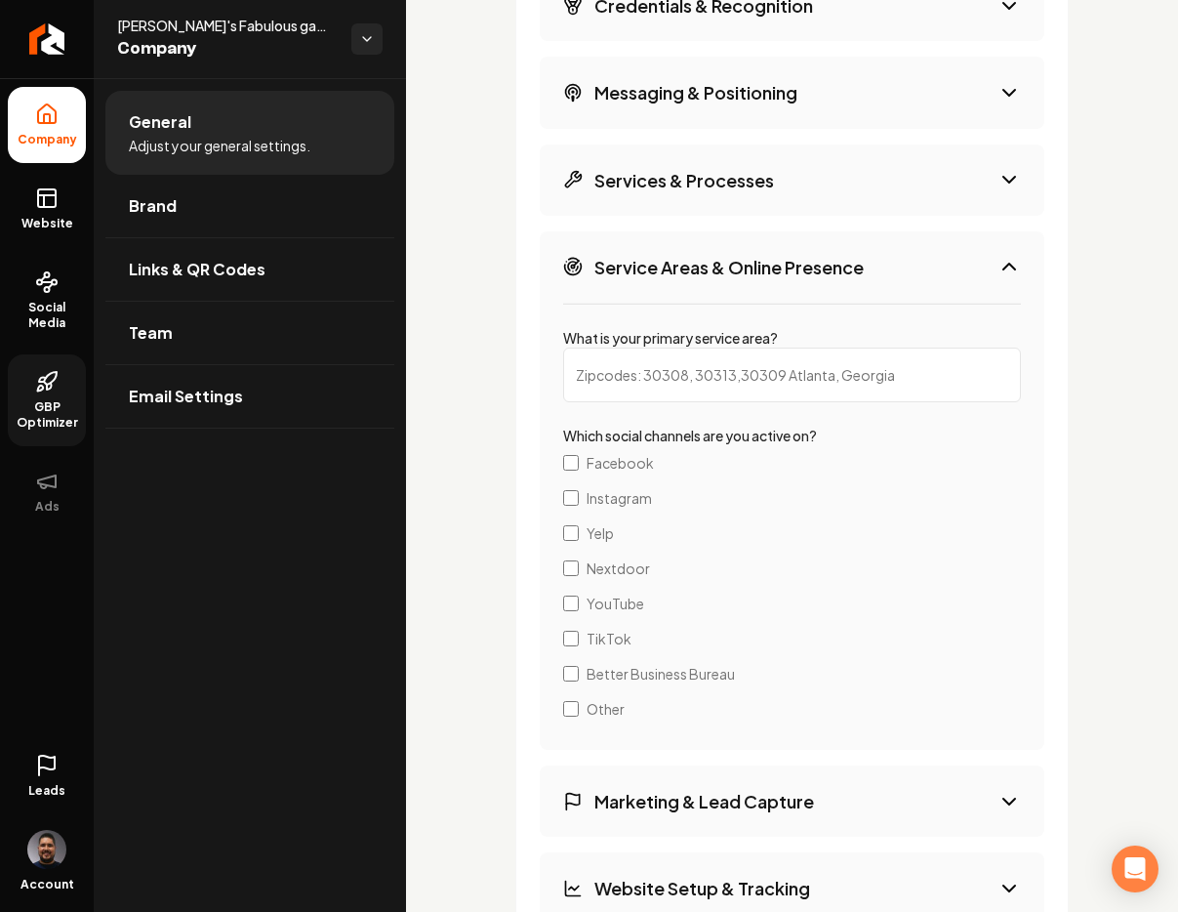
scroll to position [3620, 0]
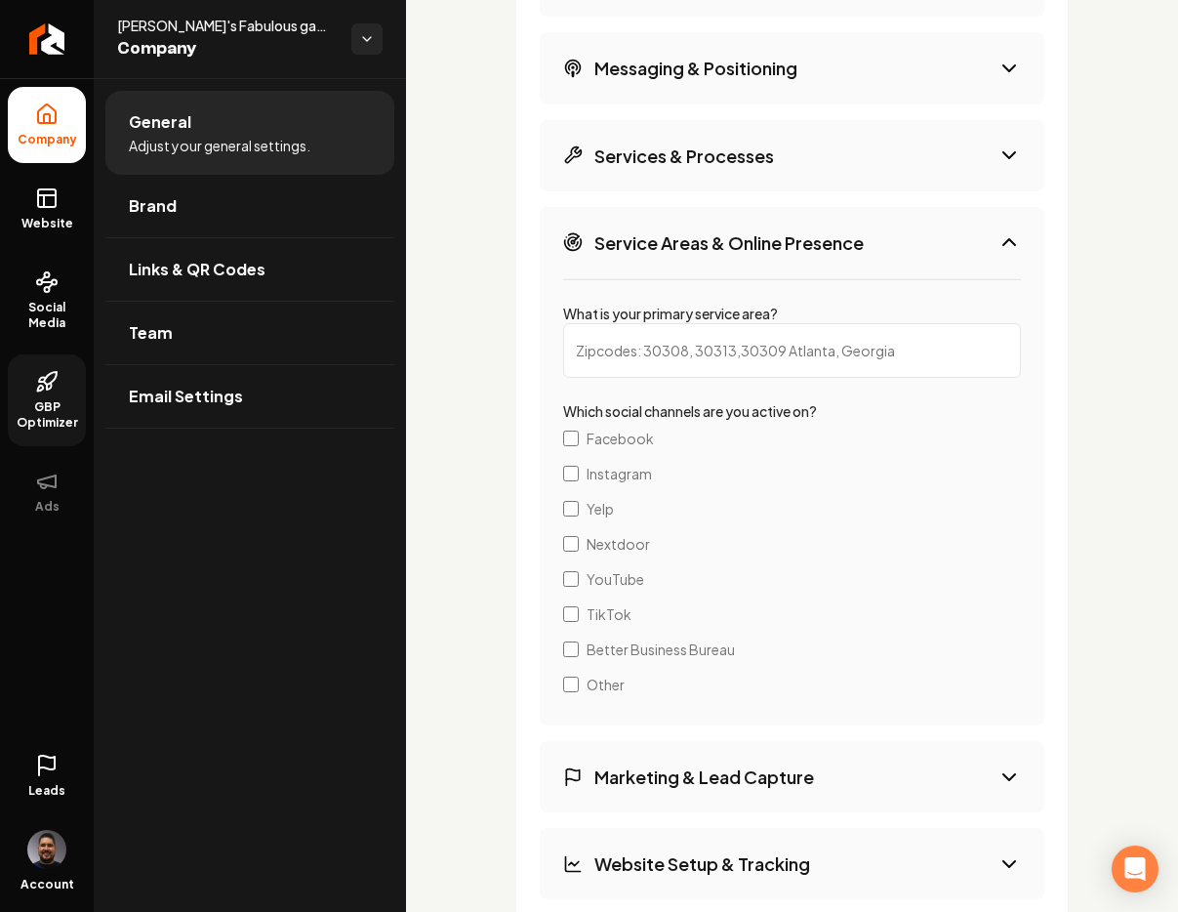
click at [570, 486] on label "Instagram" at bounding box center [792, 473] width 458 height 35
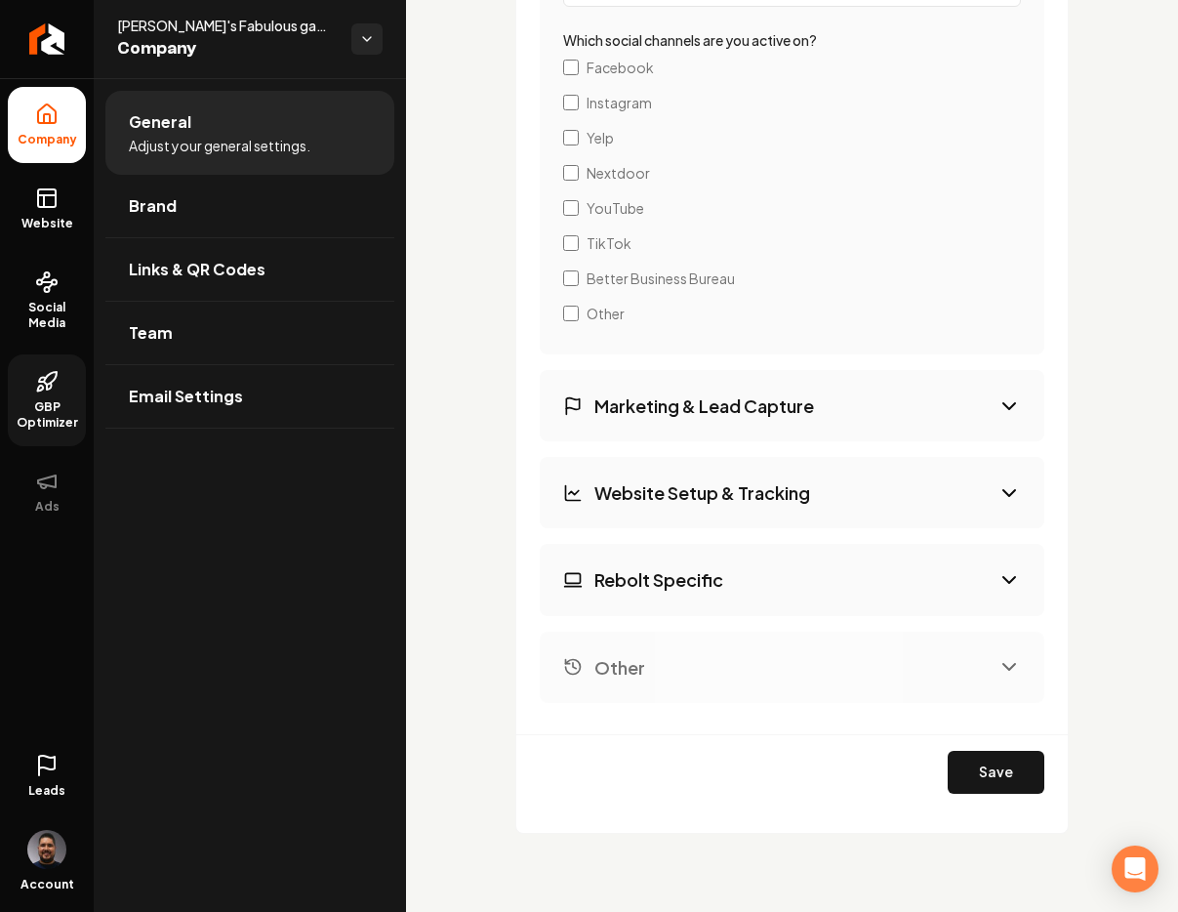
click at [642, 419] on button "Marketing & Lead Capture" at bounding box center [792, 405] width 505 height 71
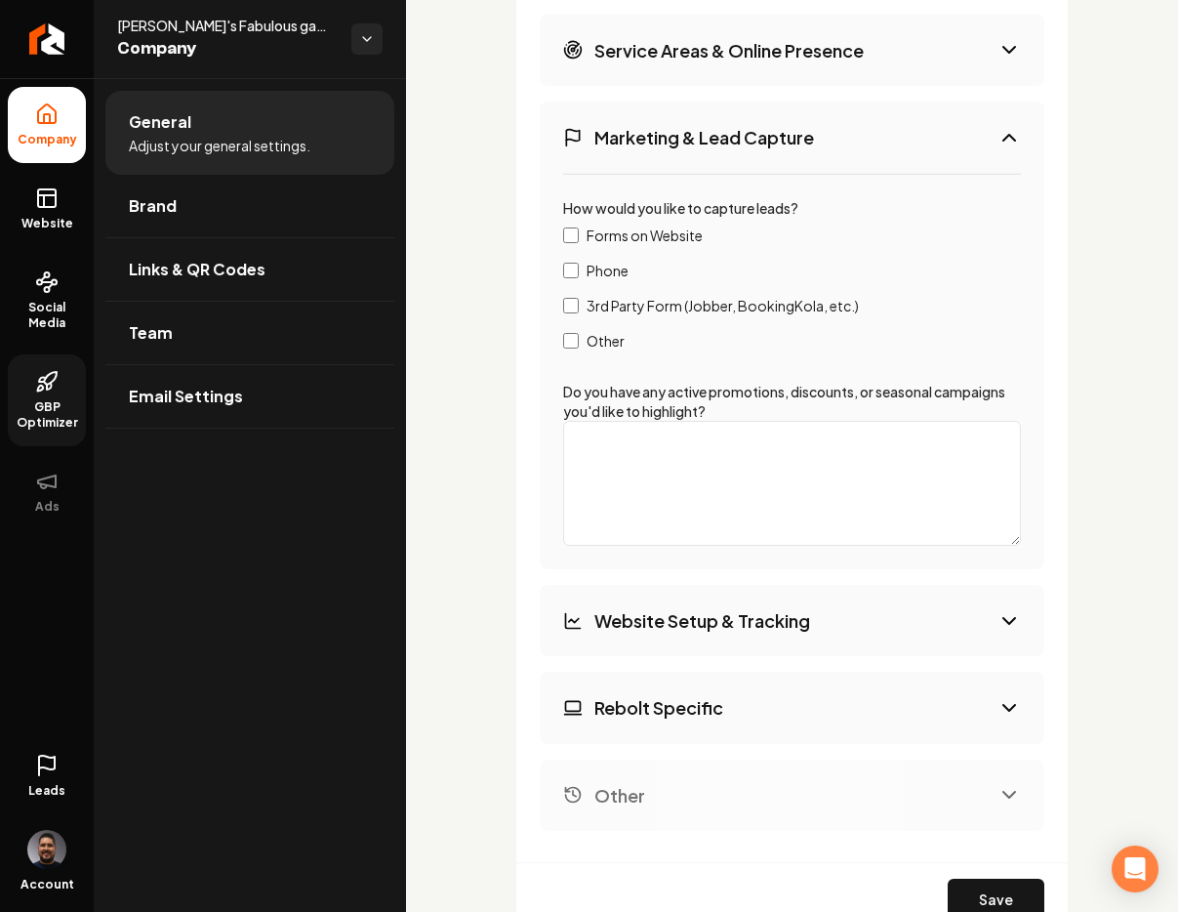
scroll to position [3837, 0]
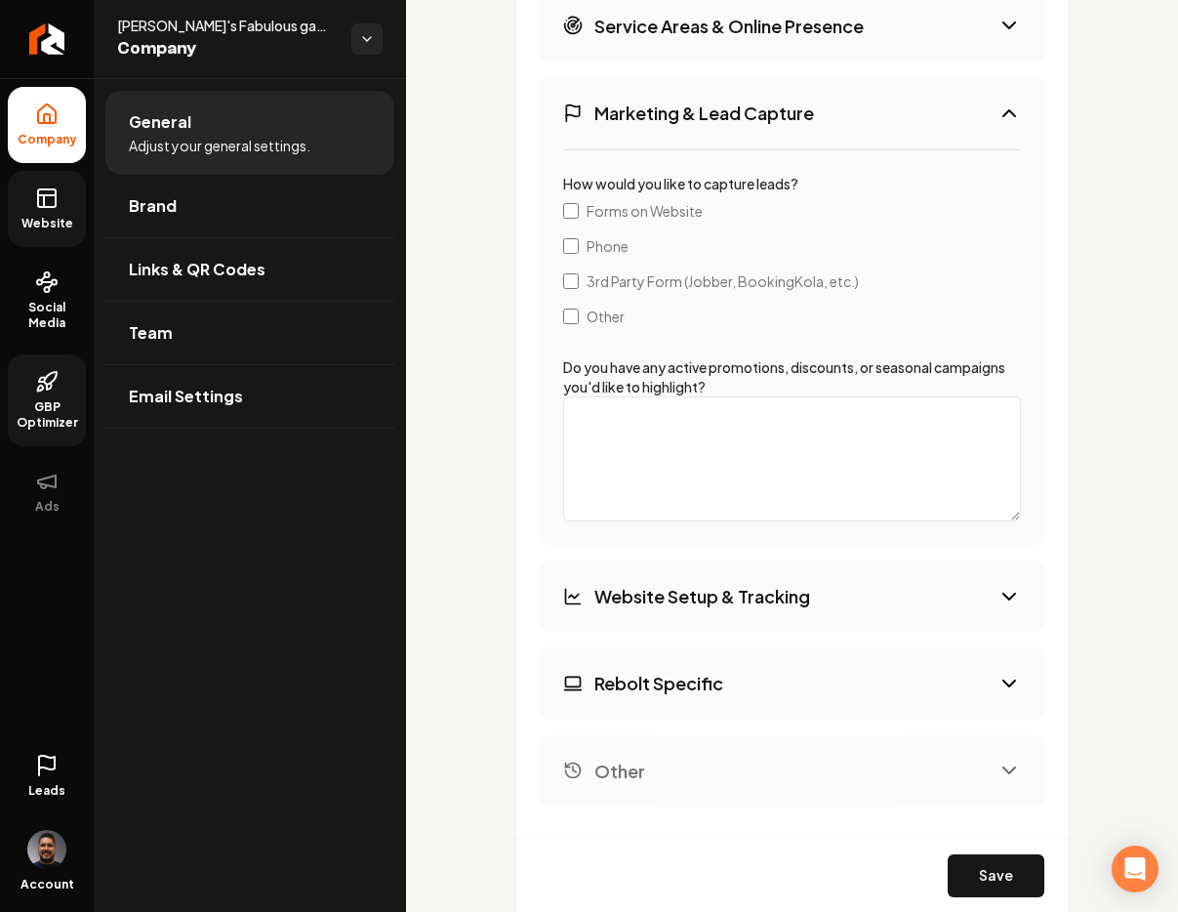
click at [45, 216] on span "Website" at bounding box center [47, 224] width 67 height 16
click at [253, 269] on span "Links & QR Codes" at bounding box center [197, 269] width 137 height 23
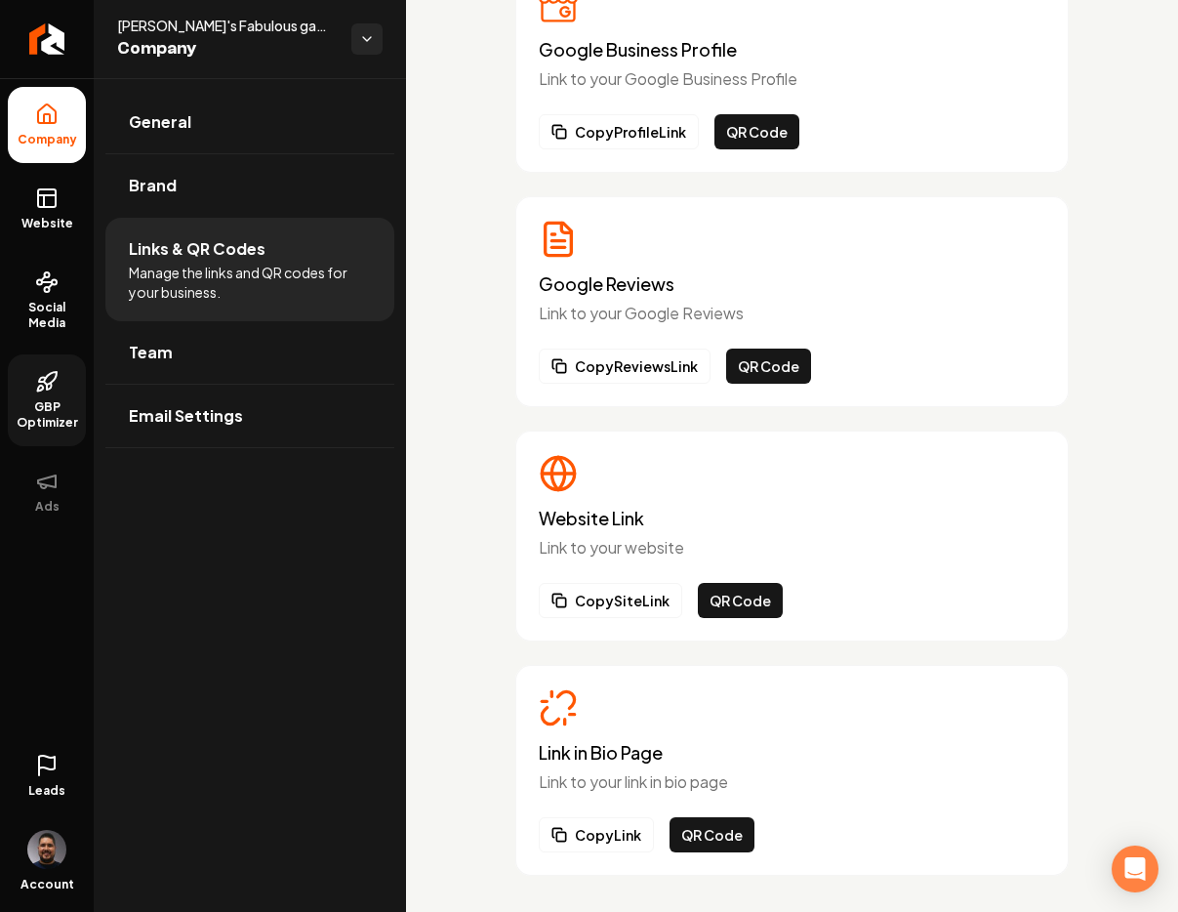
scroll to position [174, 0]
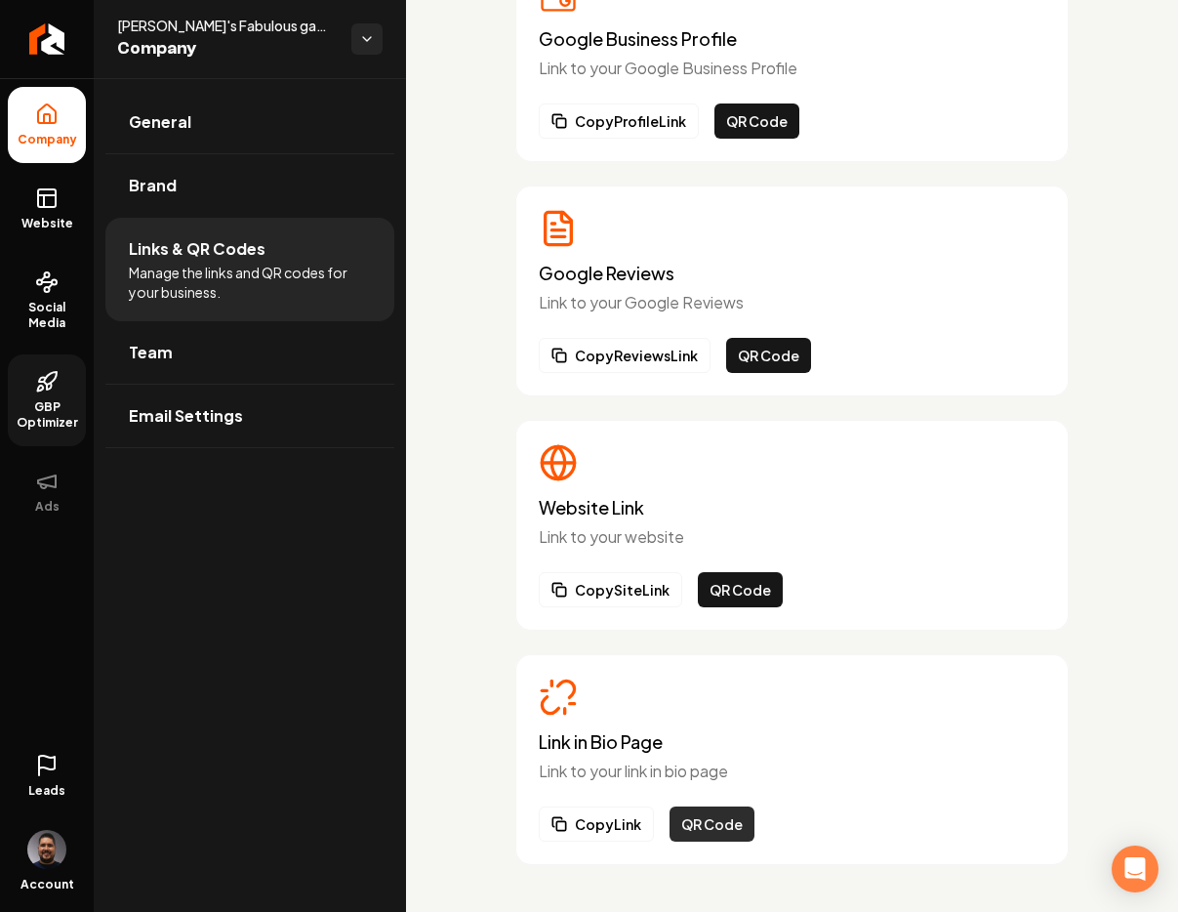
click at [691, 827] on button "QR Code" at bounding box center [712, 823] width 85 height 35
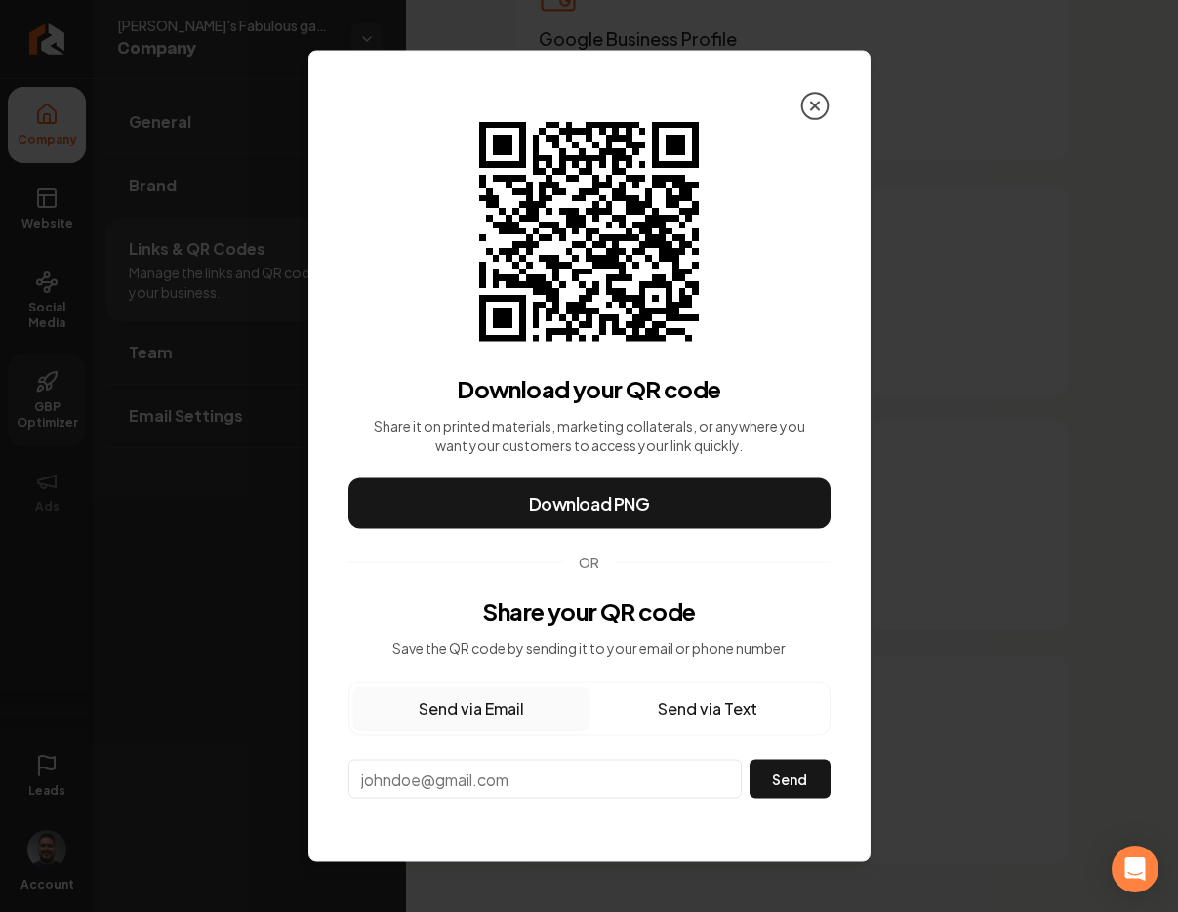
click at [802, 119] on icon at bounding box center [814, 106] width 31 height 31
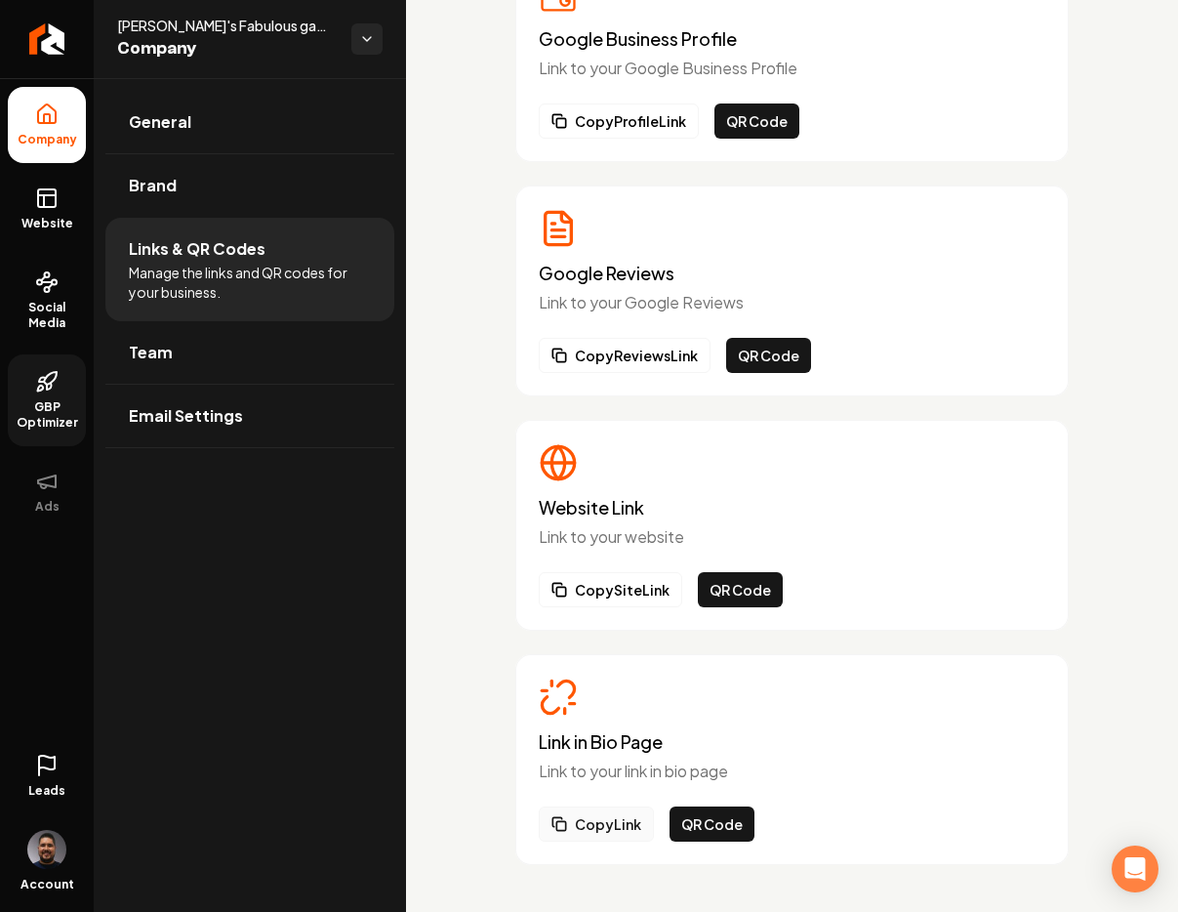
click at [615, 826] on button "Copy Link" at bounding box center [596, 823] width 115 height 35
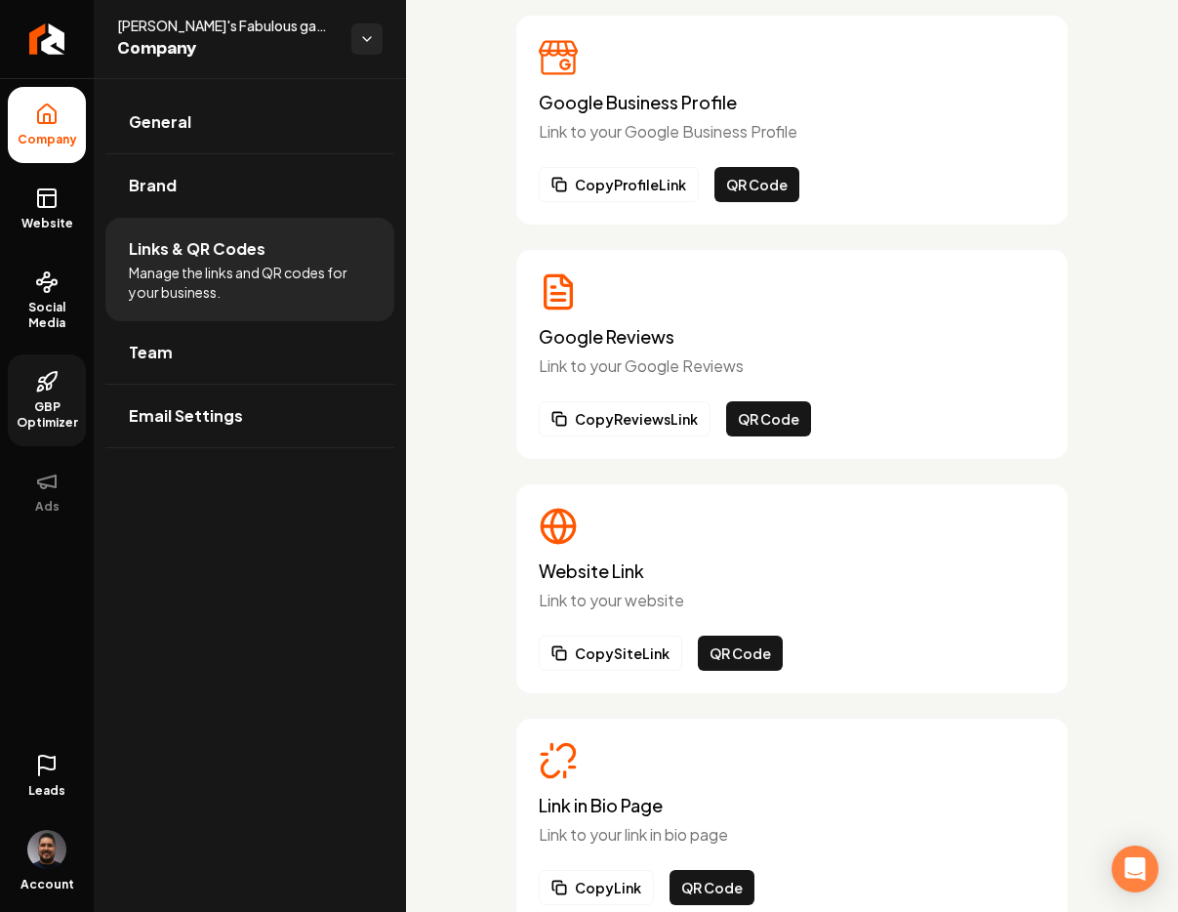
scroll to position [0, 0]
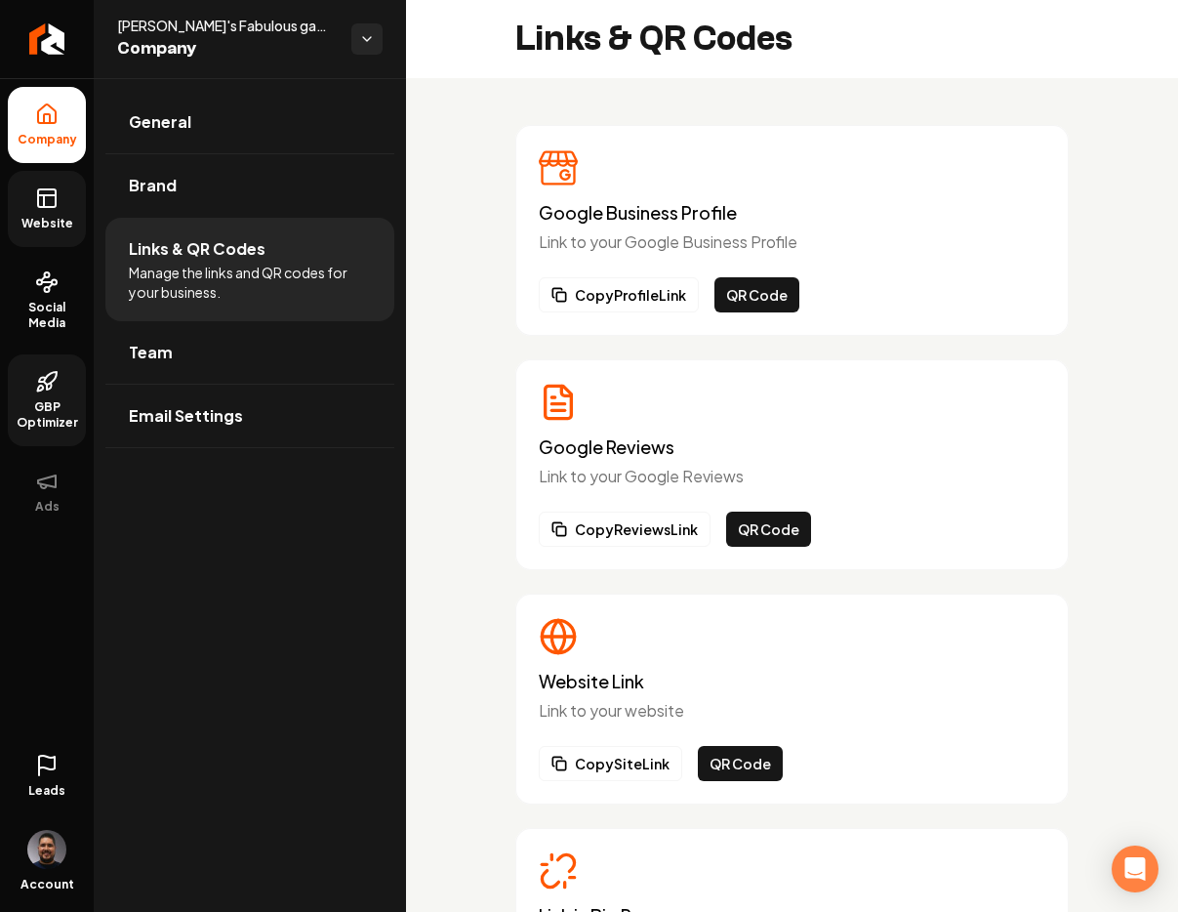
click at [45, 205] on icon at bounding box center [46, 197] width 23 height 23
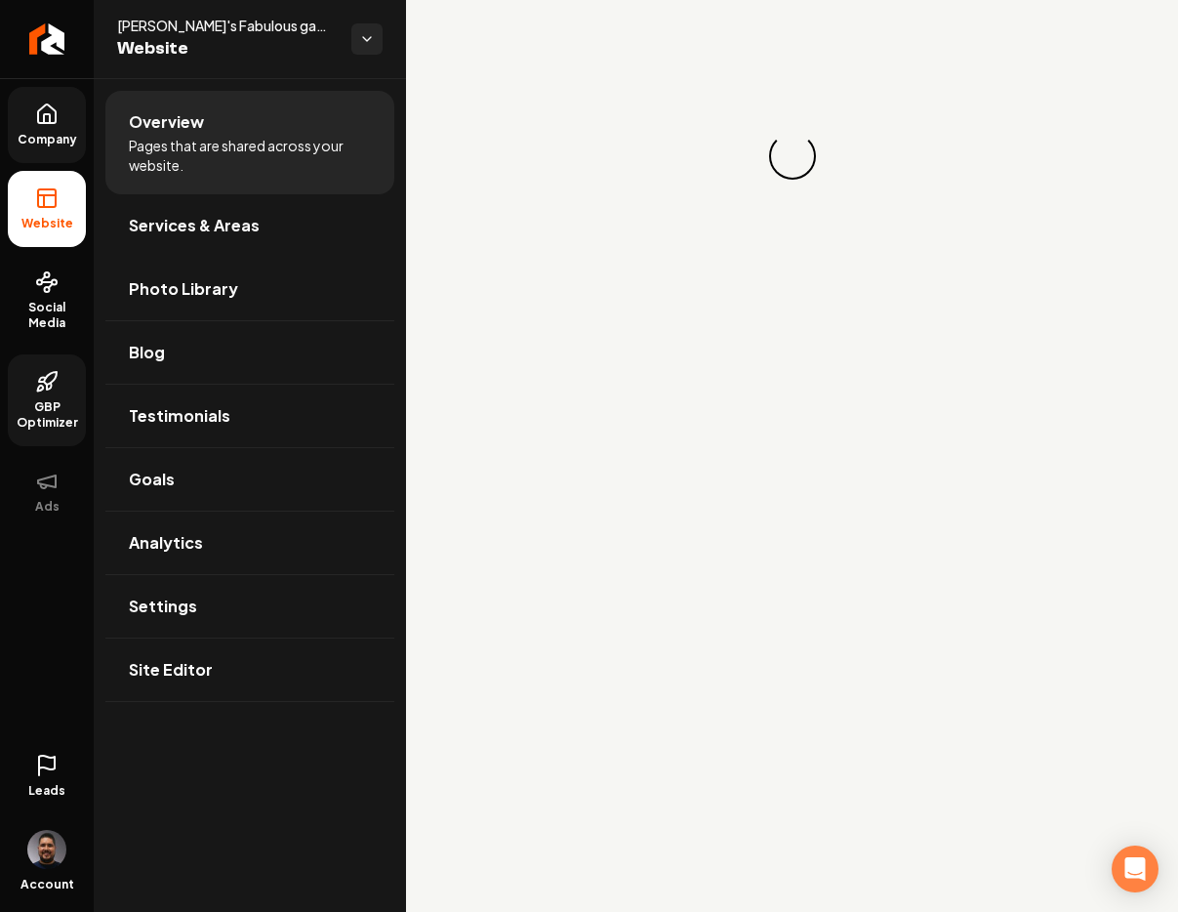
click at [223, 289] on span "Photo Library" at bounding box center [183, 288] width 109 height 23
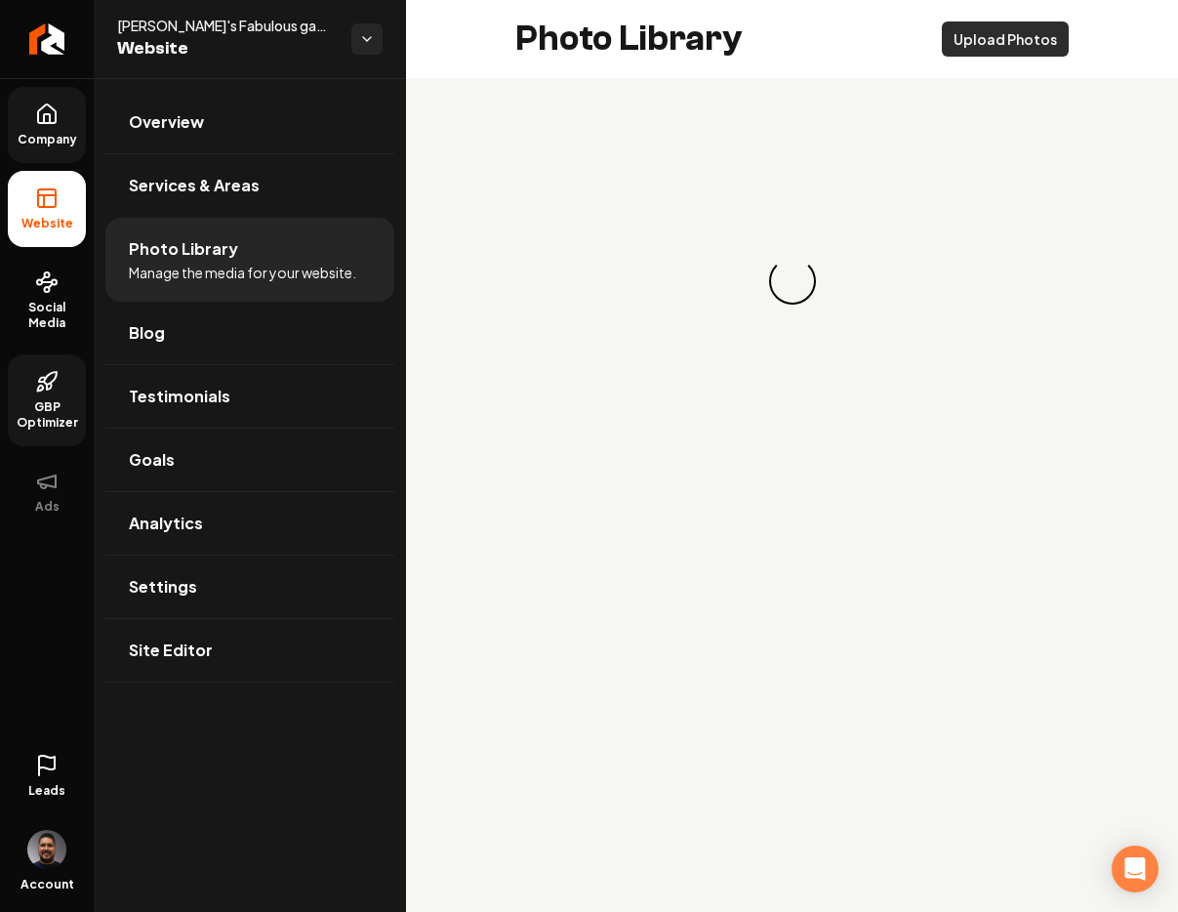
click at [1015, 29] on div "Upload Photos" at bounding box center [1005, 38] width 127 height 35
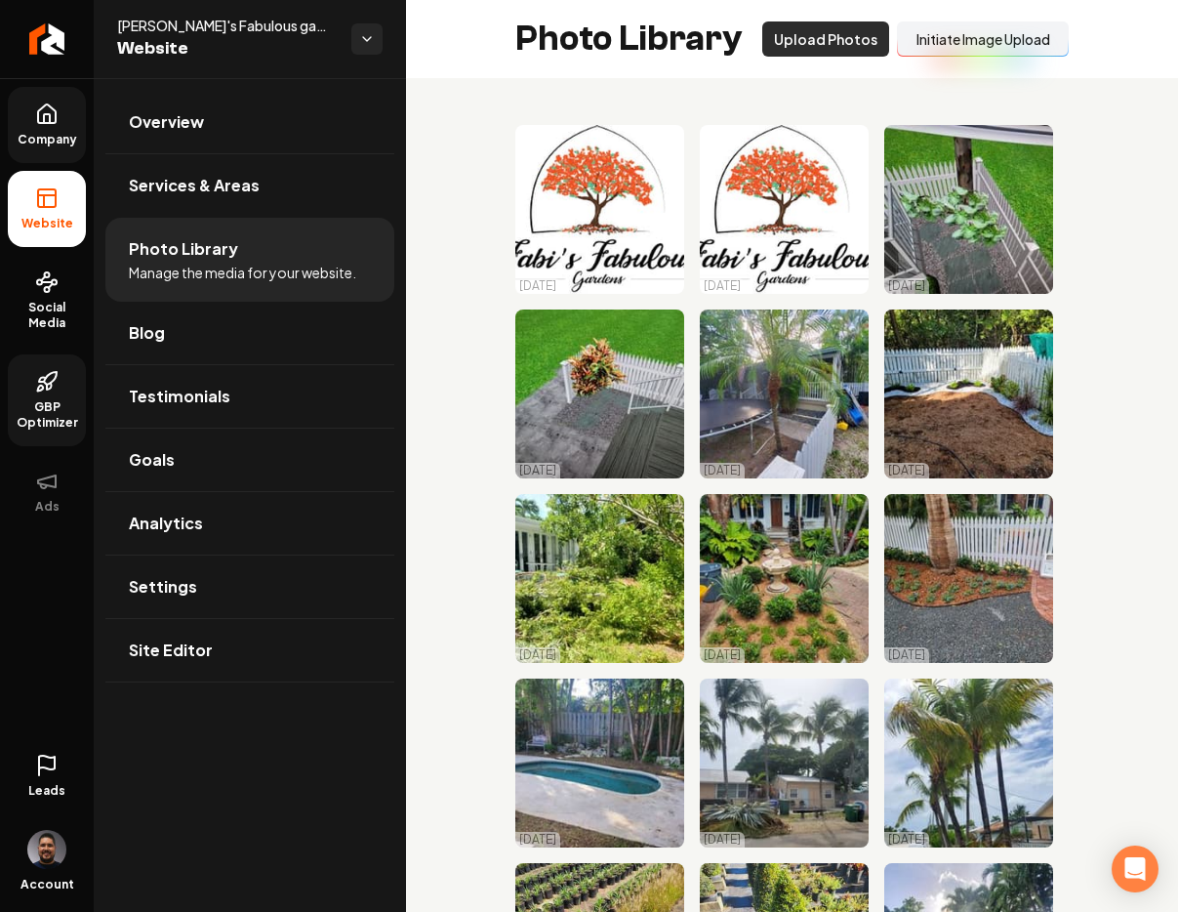
click at [835, 42] on button "Upload Photos" at bounding box center [825, 38] width 127 height 35
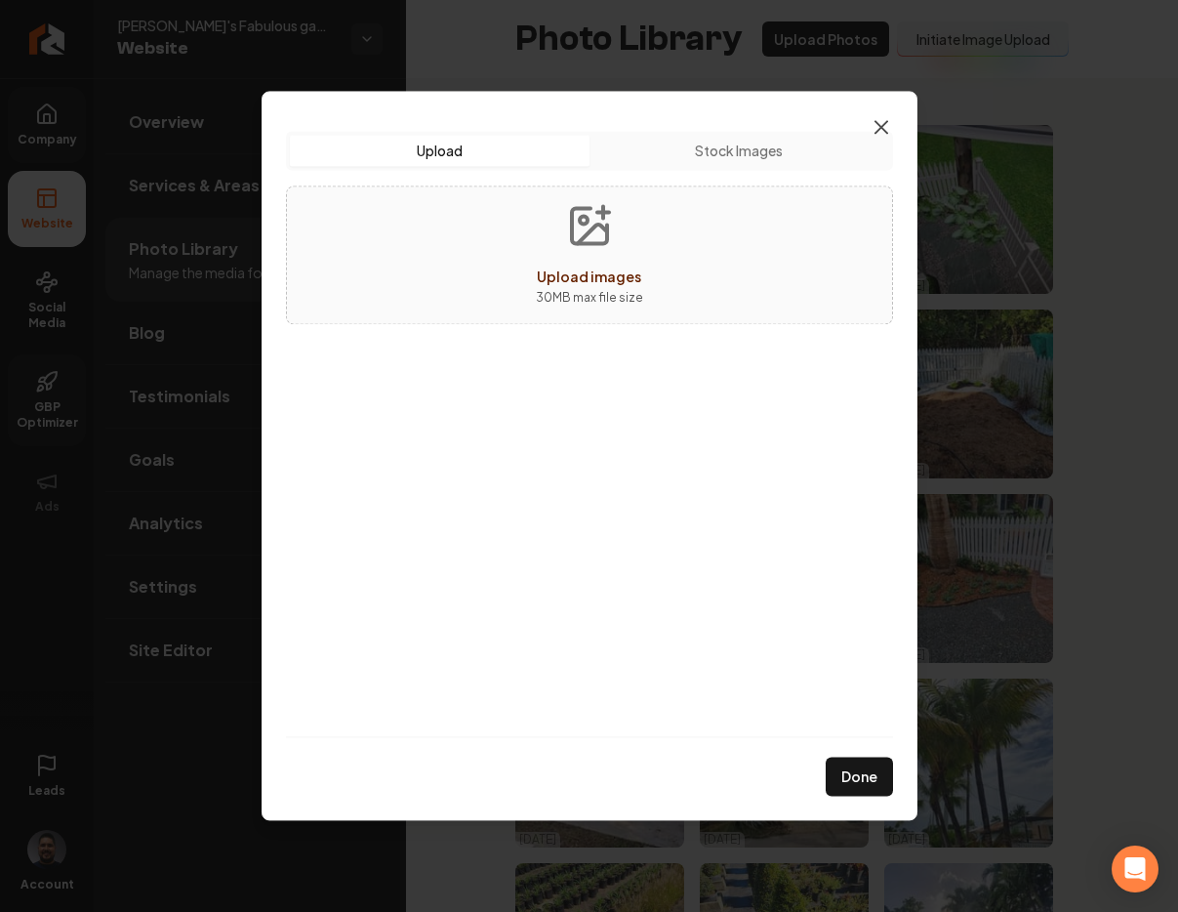
click at [884, 132] on icon "button" at bounding box center [882, 127] width 12 height 12
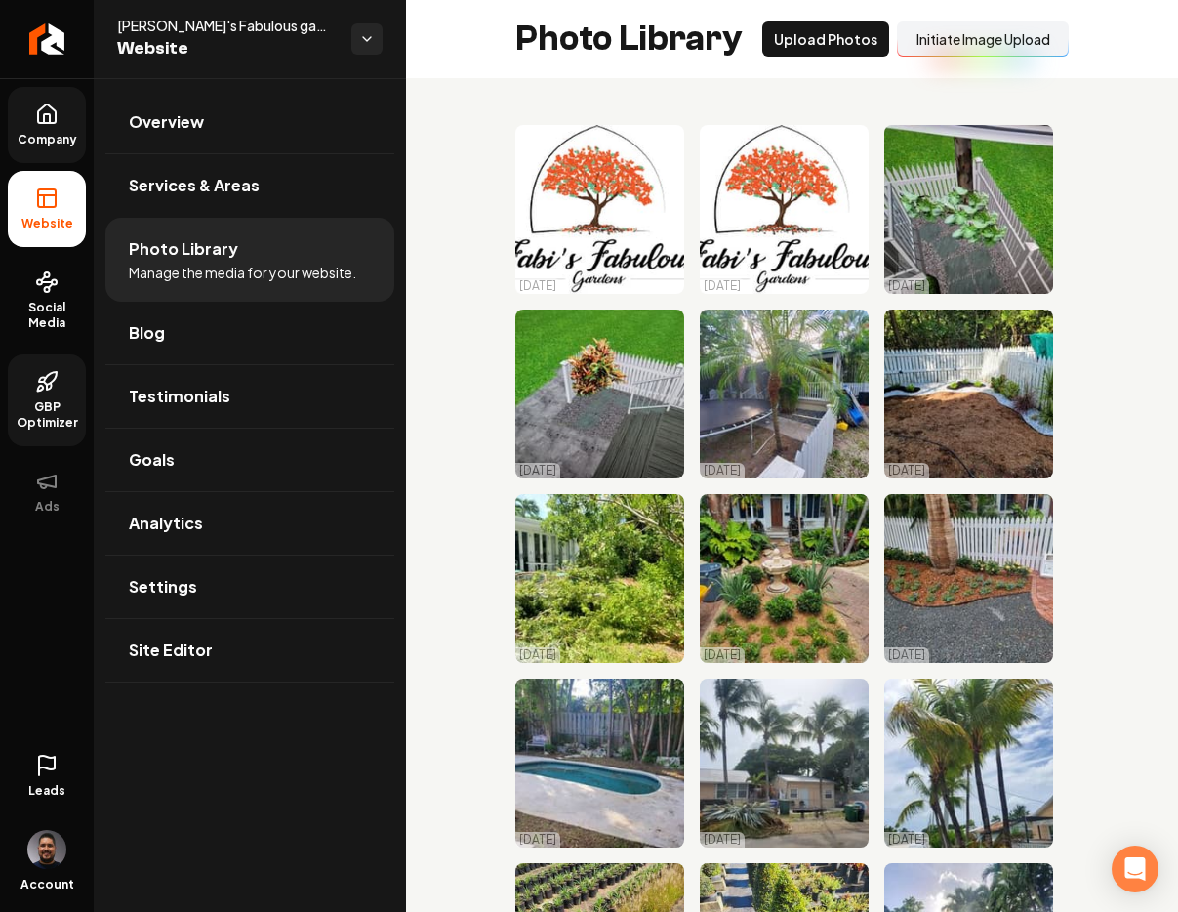
click at [941, 44] on button "Initiate Image Upload" at bounding box center [983, 38] width 172 height 35
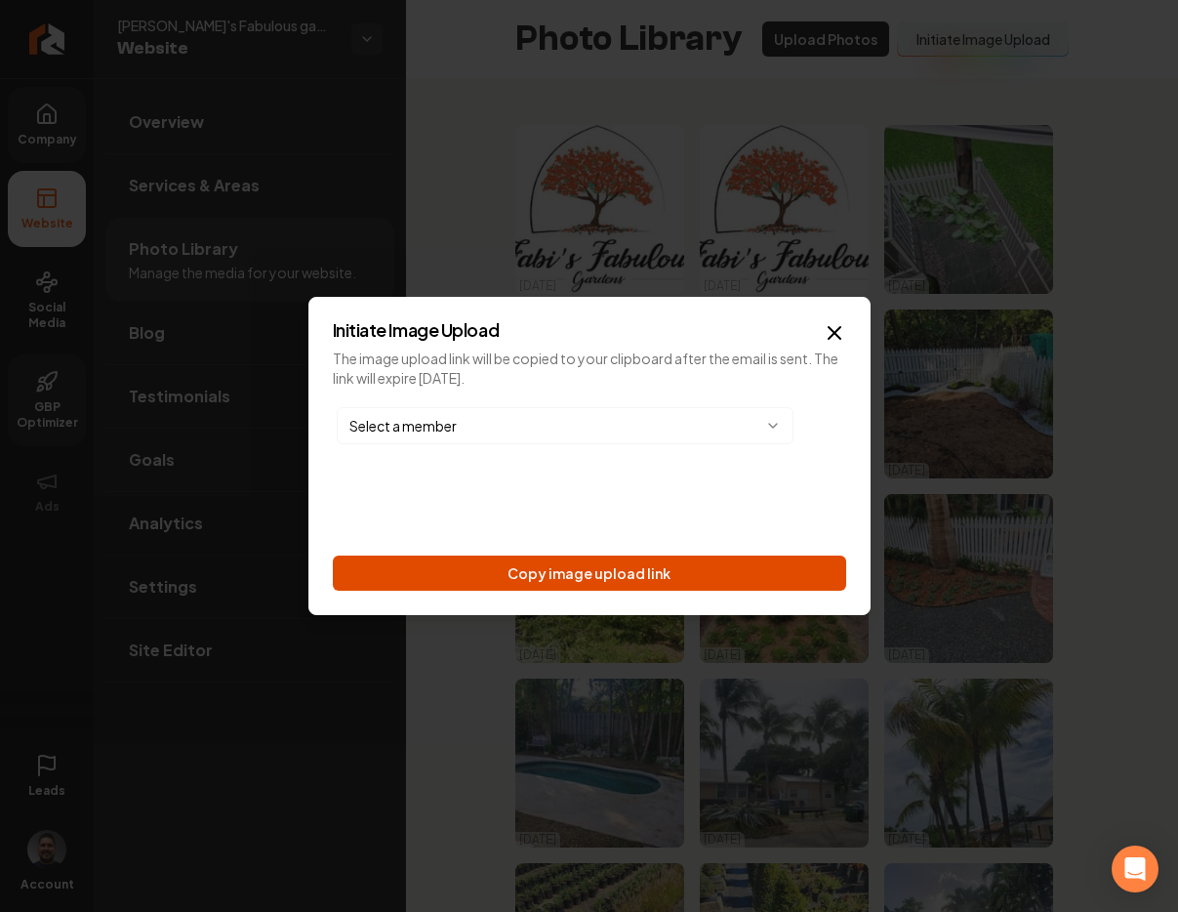
click at [557, 573] on button "Copy image upload link" at bounding box center [589, 572] width 513 height 35
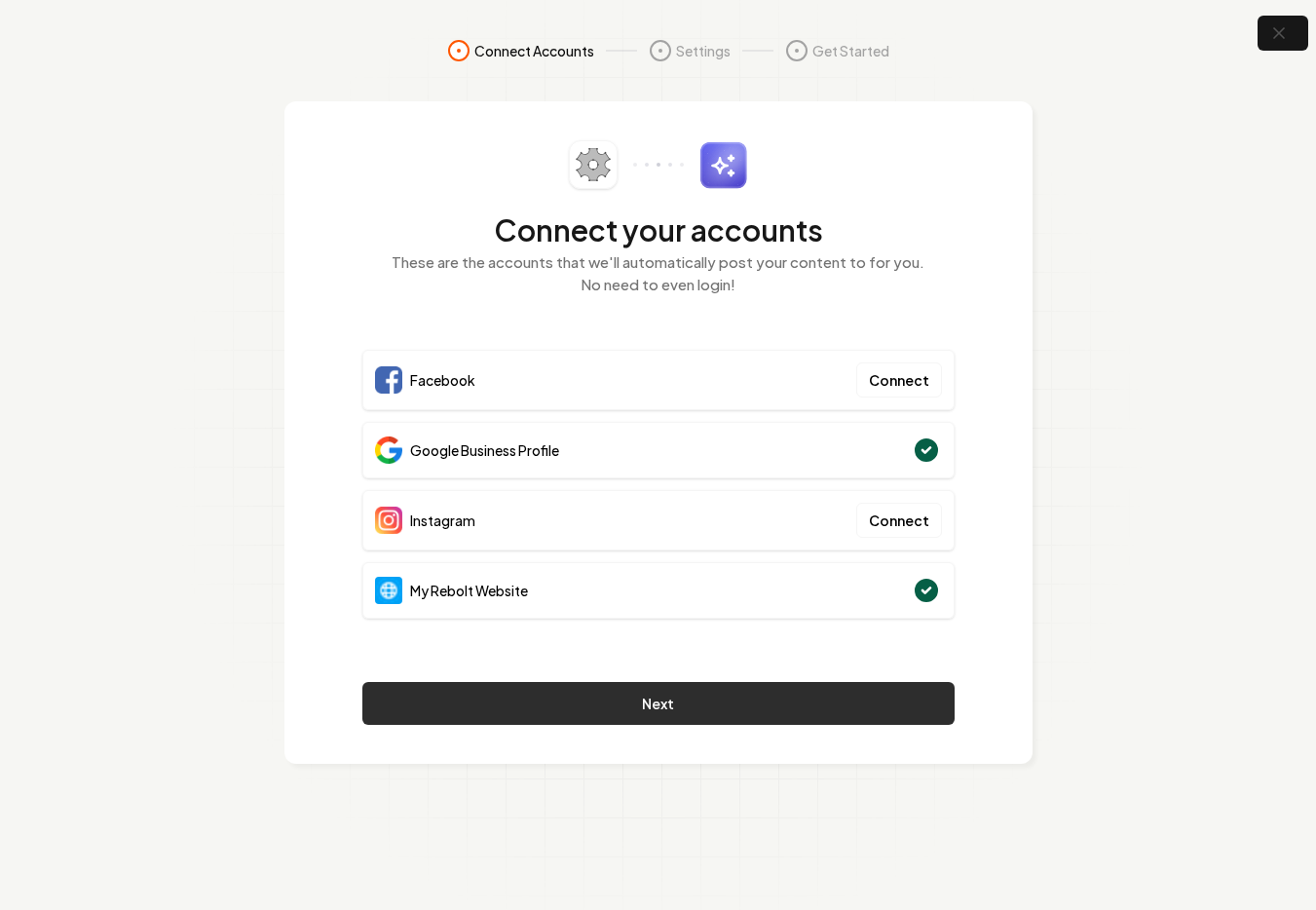
click at [584, 705] on button "Next" at bounding box center [658, 702] width 592 height 43
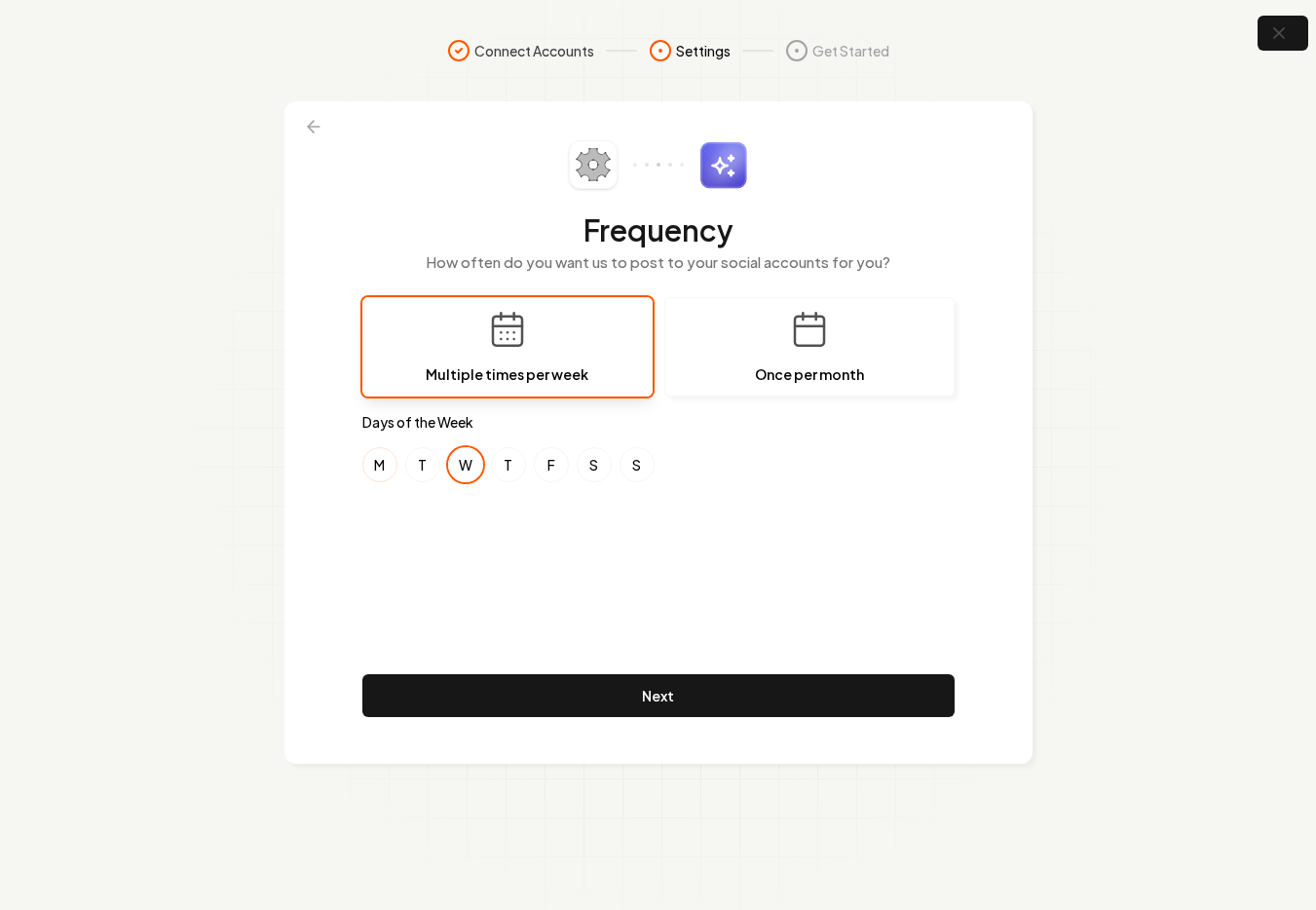
click at [369, 464] on button "M" at bounding box center [379, 464] width 35 height 35
click at [547, 473] on button "F" at bounding box center [551, 464] width 35 height 35
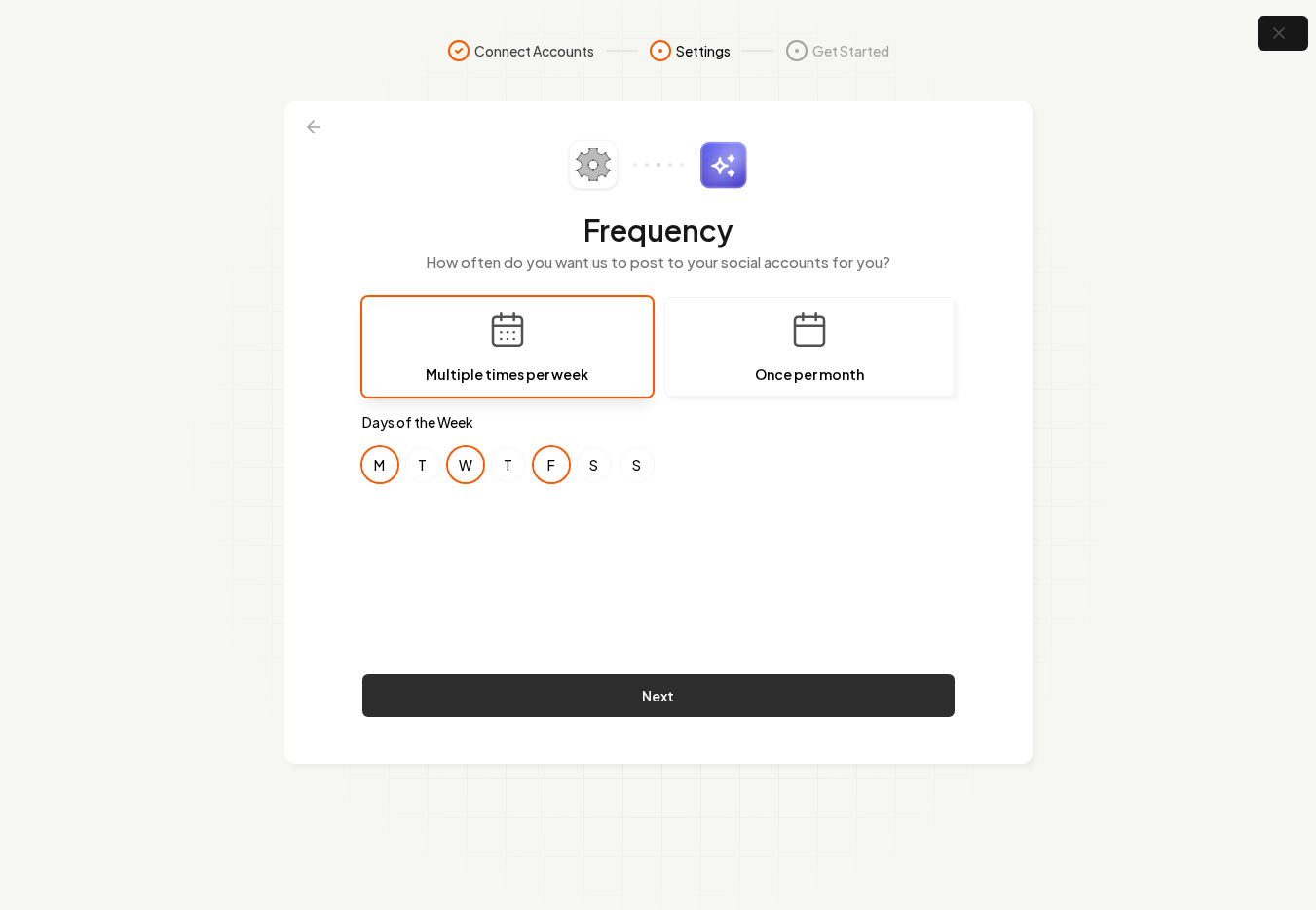
click at [587, 688] on button "Next" at bounding box center [658, 694] width 592 height 43
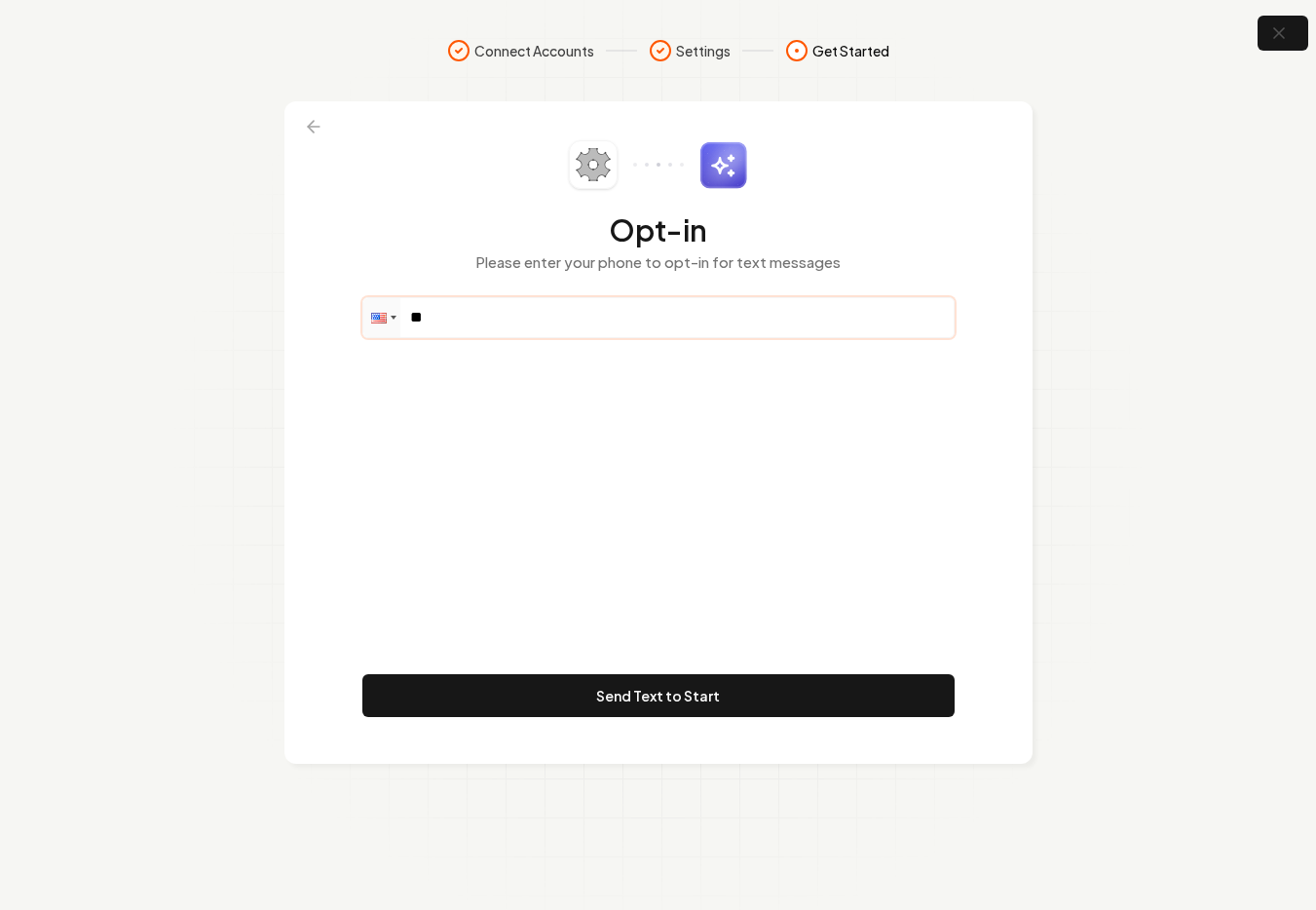
click at [465, 334] on input "**" at bounding box center [658, 317] width 591 height 39
click at [496, 307] on input "**" at bounding box center [658, 317] width 591 height 39
paste input "tel"
paste input "**********"
drag, startPoint x: 560, startPoint y: 307, endPoint x: 442, endPoint y: 320, distance: 118.7
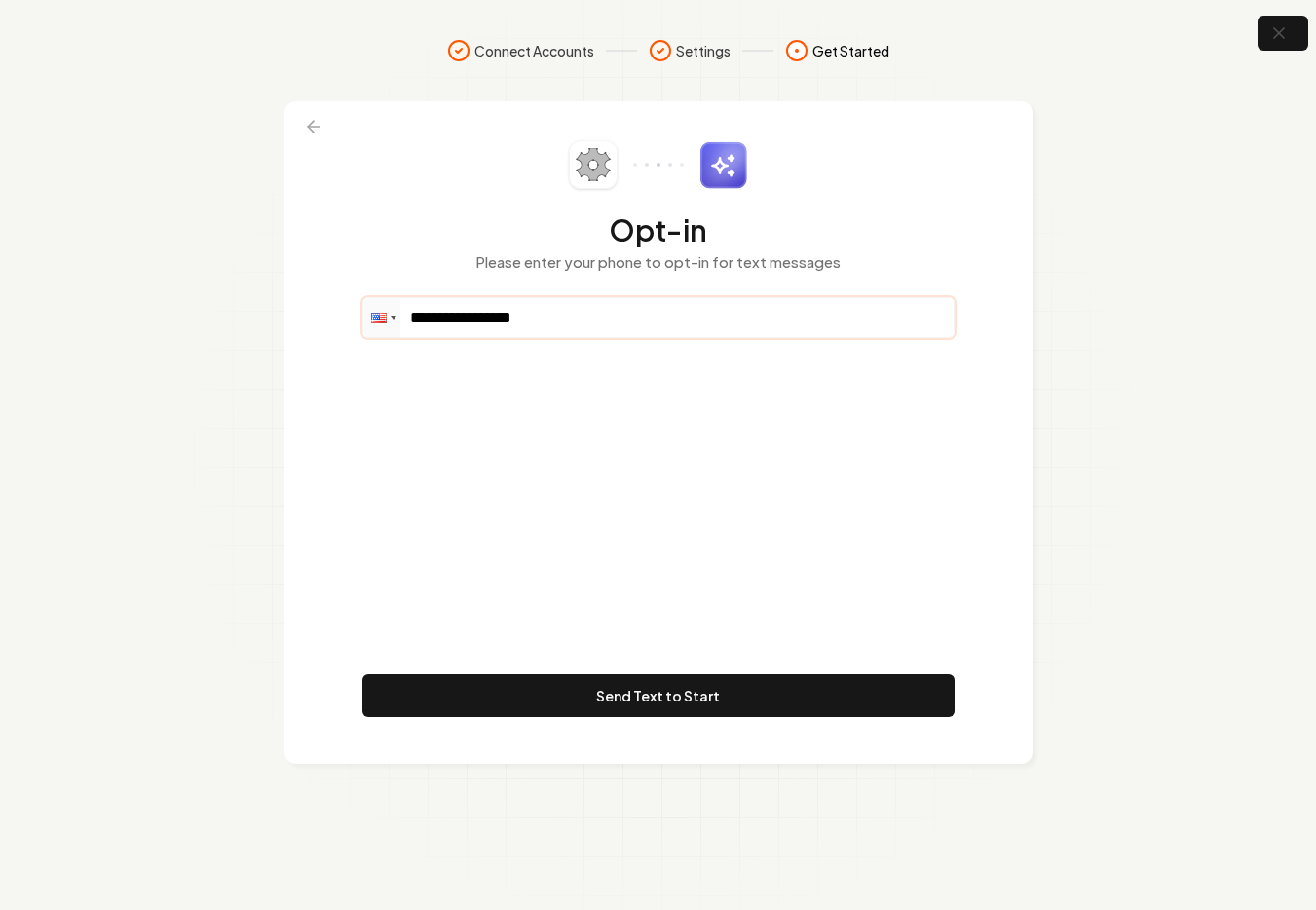
click at [442, 320] on input "**********" at bounding box center [658, 317] width 591 height 39
drag, startPoint x: 558, startPoint y: 314, endPoint x: 416, endPoint y: 309, distance: 142.1
click at [416, 309] on input "**********" at bounding box center [658, 317] width 591 height 39
click at [469, 309] on input "**" at bounding box center [658, 317] width 591 height 39
paste input "**********"
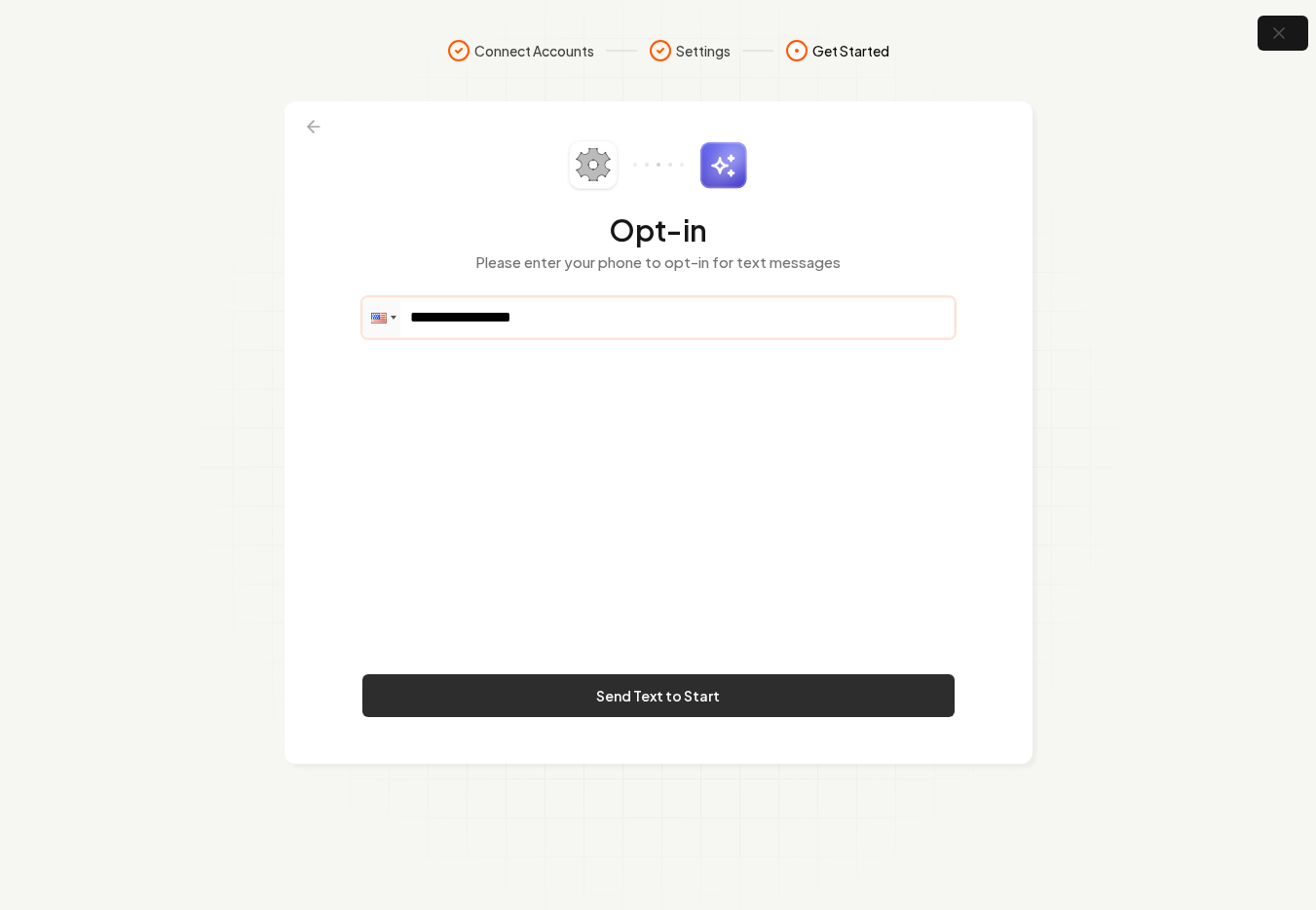
type input "**********"
click at [614, 698] on button "Send Text to Start" at bounding box center [658, 694] width 592 height 43
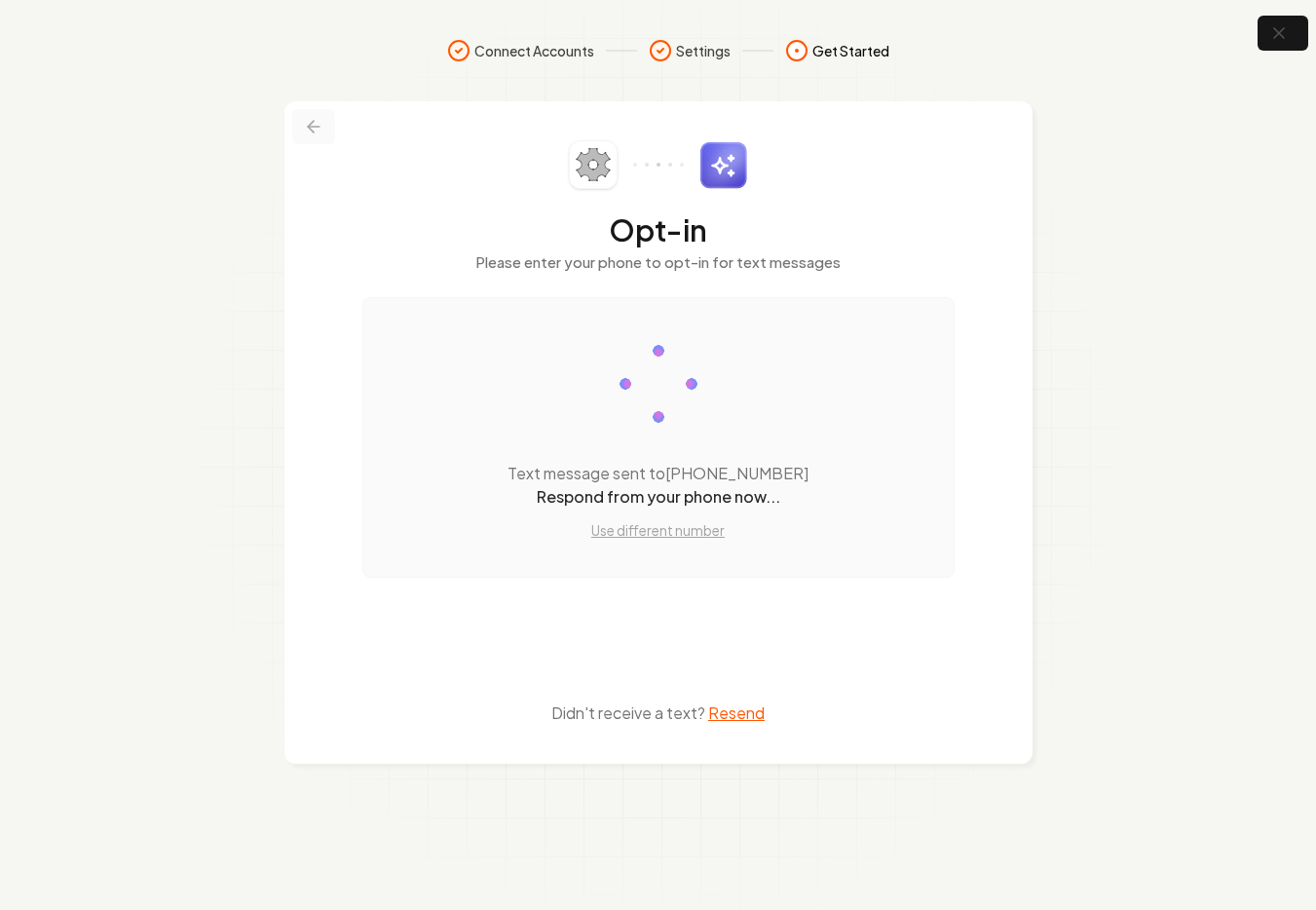
click at [307, 134] on icon at bounding box center [314, 127] width 20 height 20
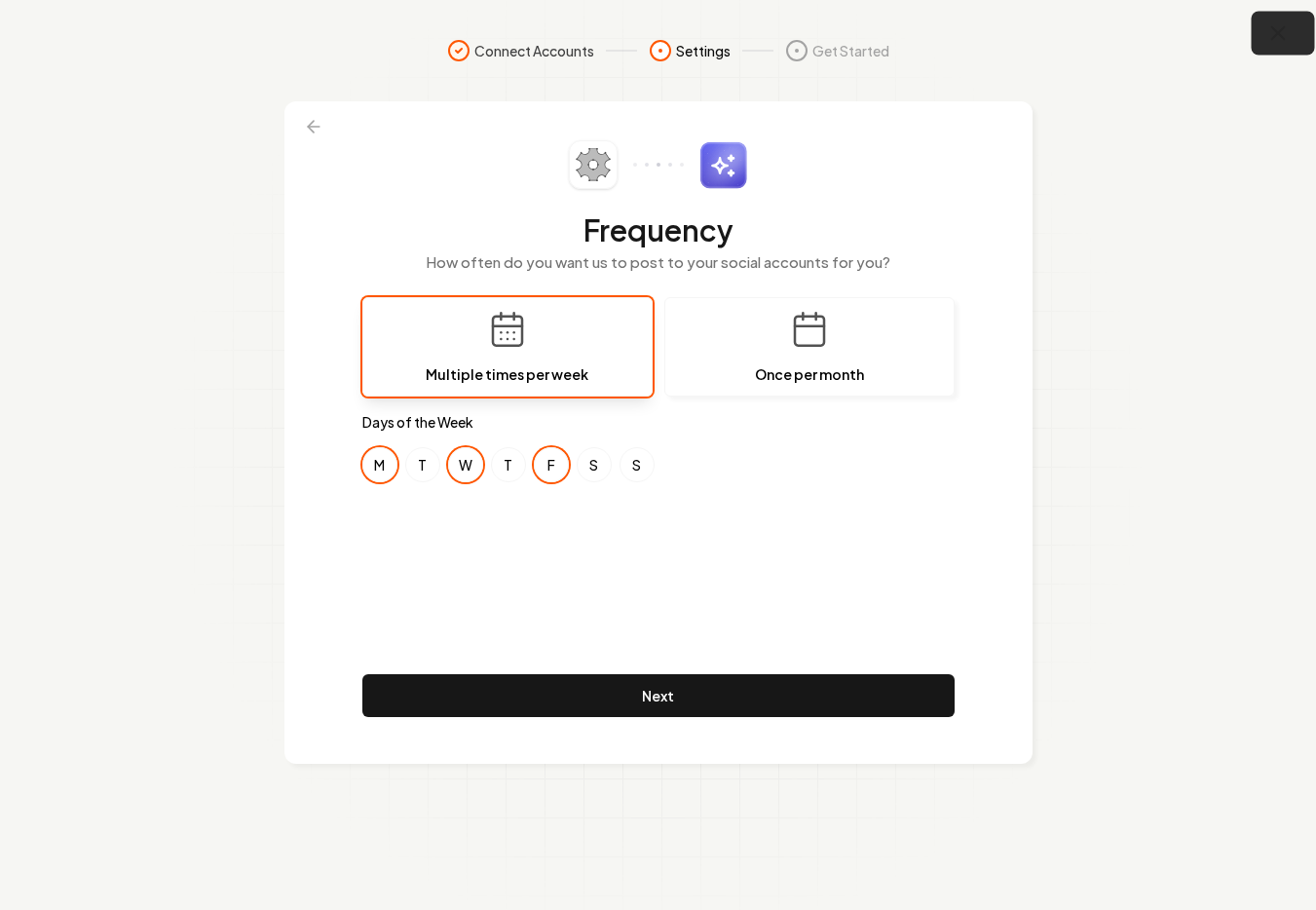
click at [1303, 50] on button "button" at bounding box center [1282, 34] width 63 height 44
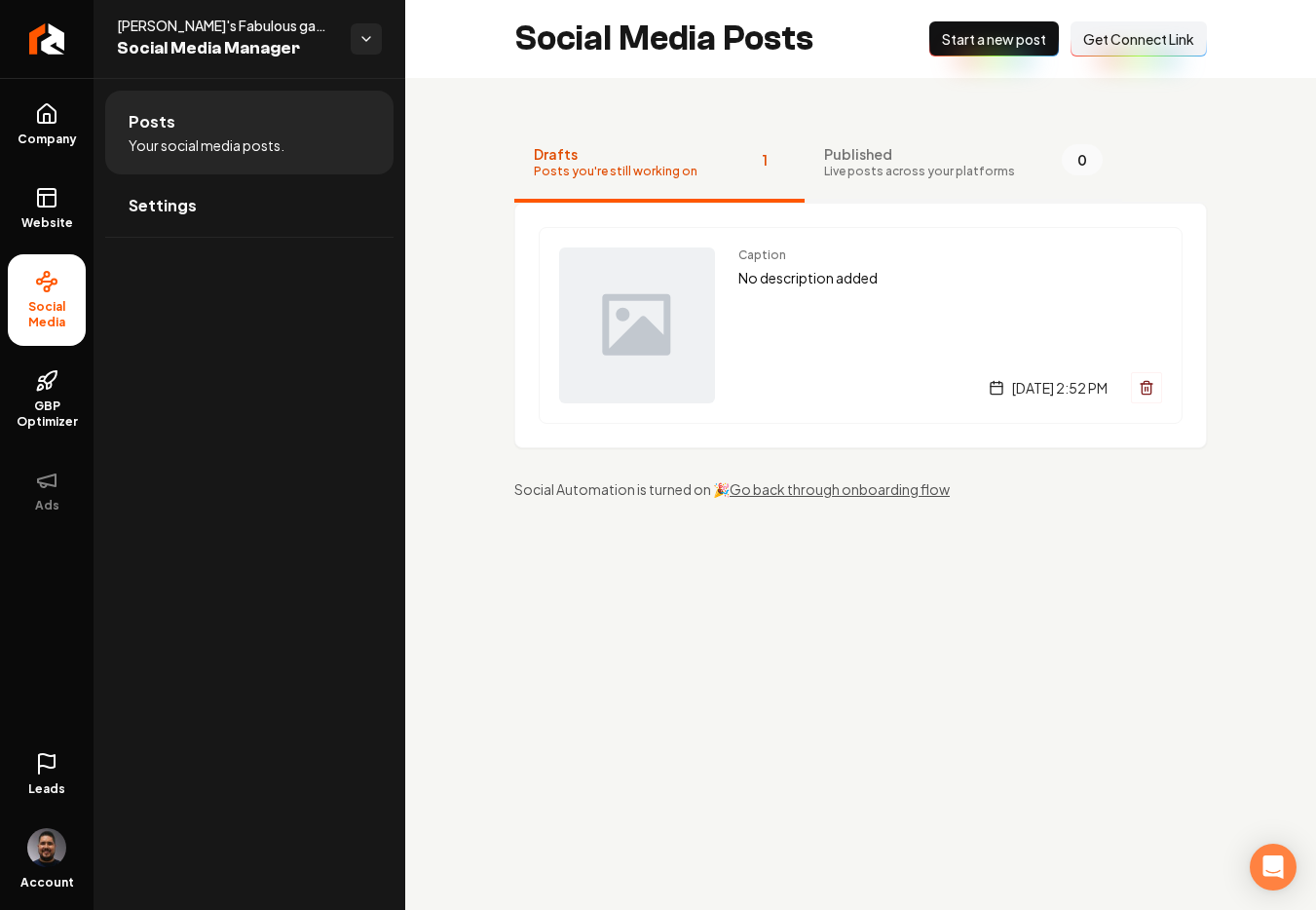
click at [853, 149] on span "Published" at bounding box center [919, 154] width 191 height 20
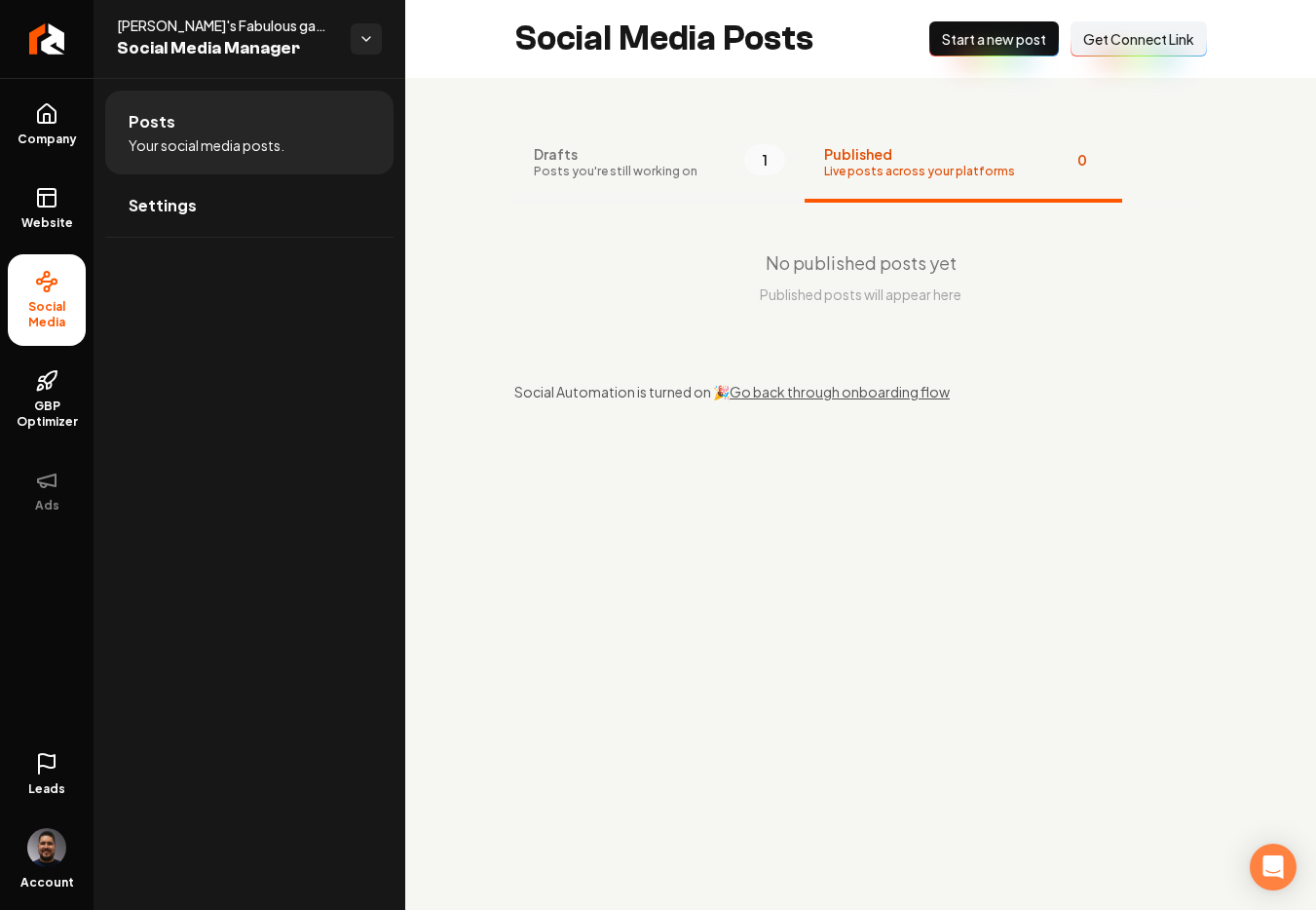
click at [590, 164] on span "Posts you're still working on" at bounding box center [616, 172] width 164 height 16
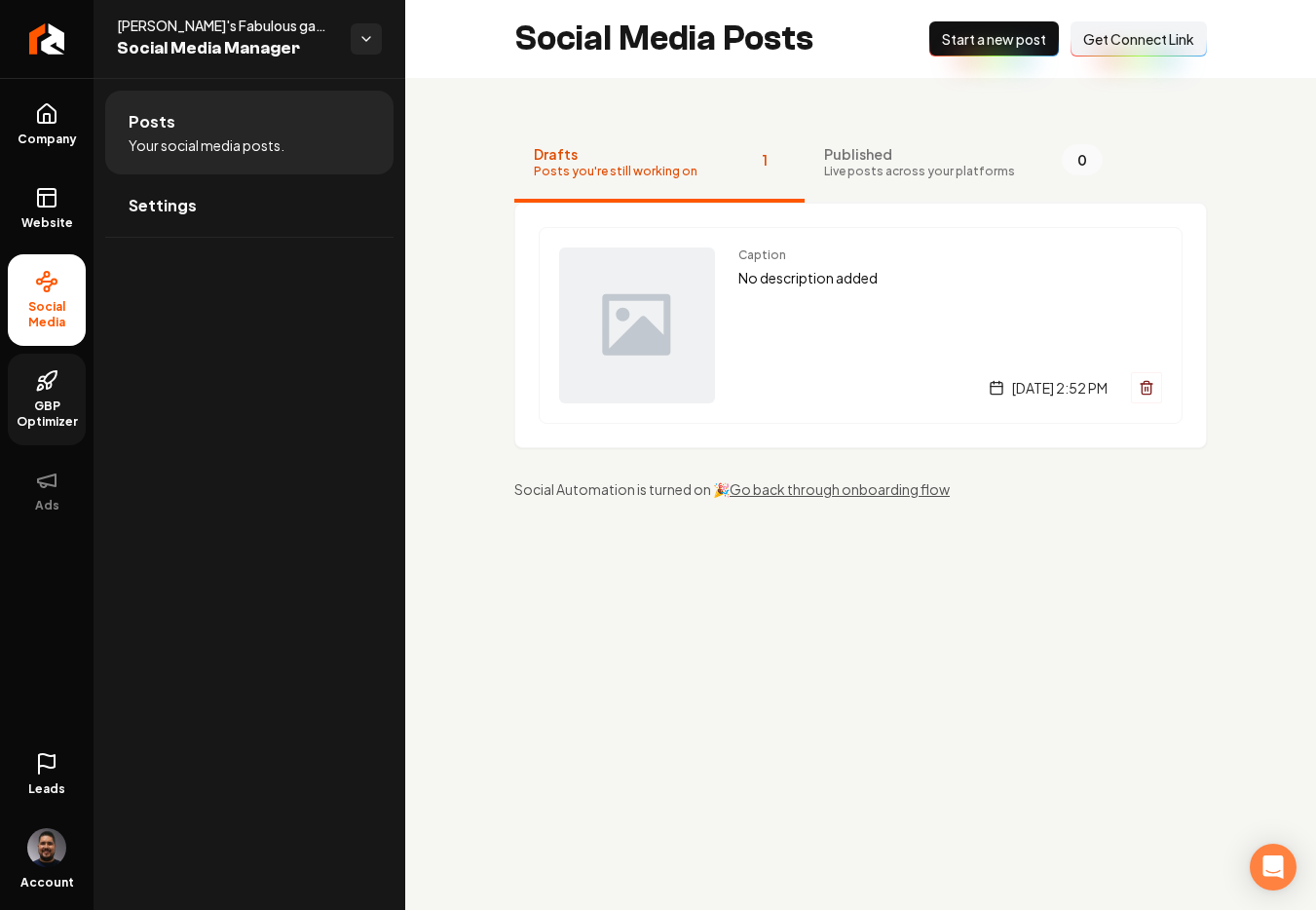
click at [38, 389] on icon at bounding box center [41, 388] width 6 height 6
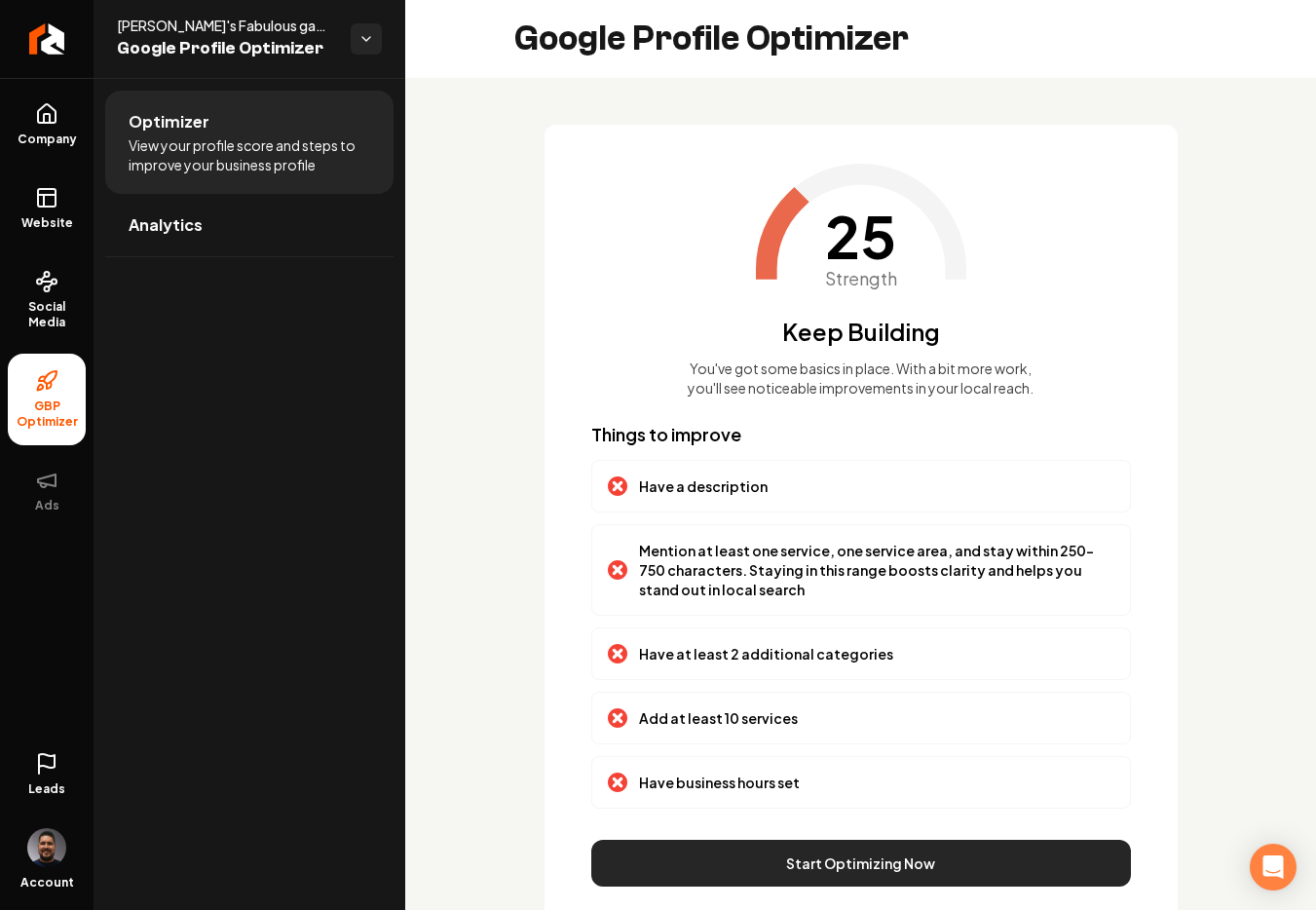
click at [747, 852] on button "Start Optimizing Now" at bounding box center [861, 862] width 540 height 47
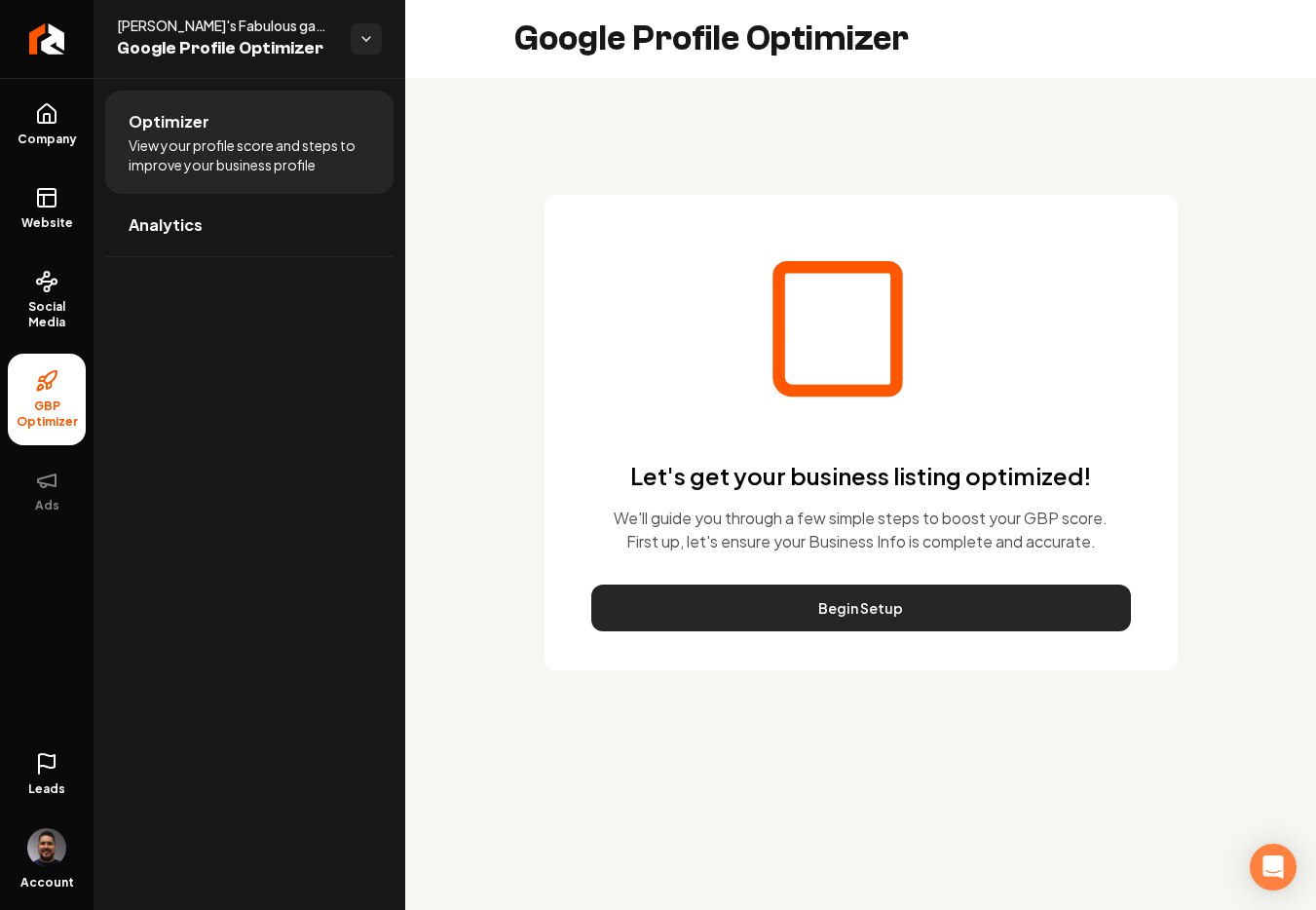
click at [801, 614] on button "Begin Setup" at bounding box center [861, 608] width 540 height 47
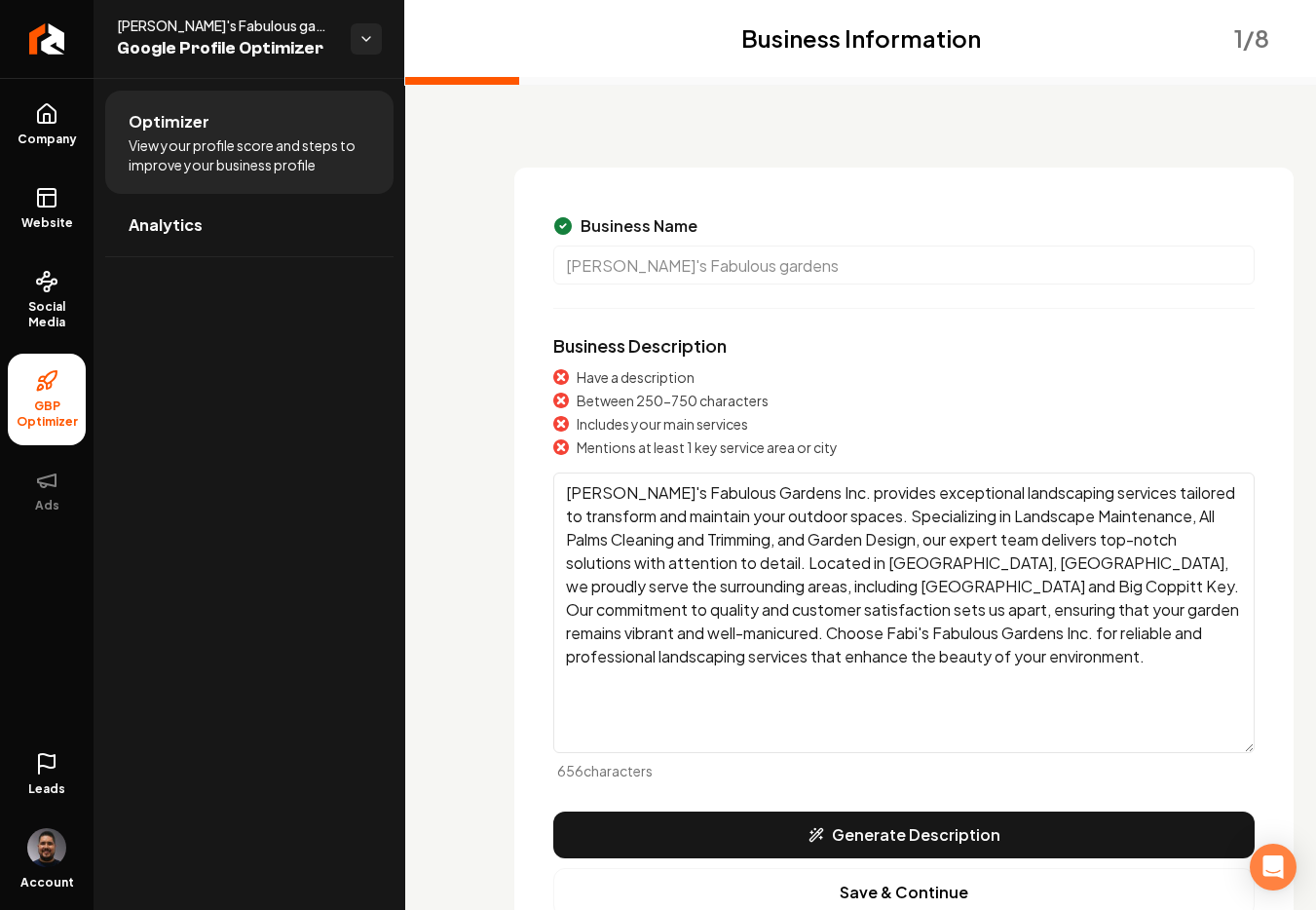
scroll to position [151, 0]
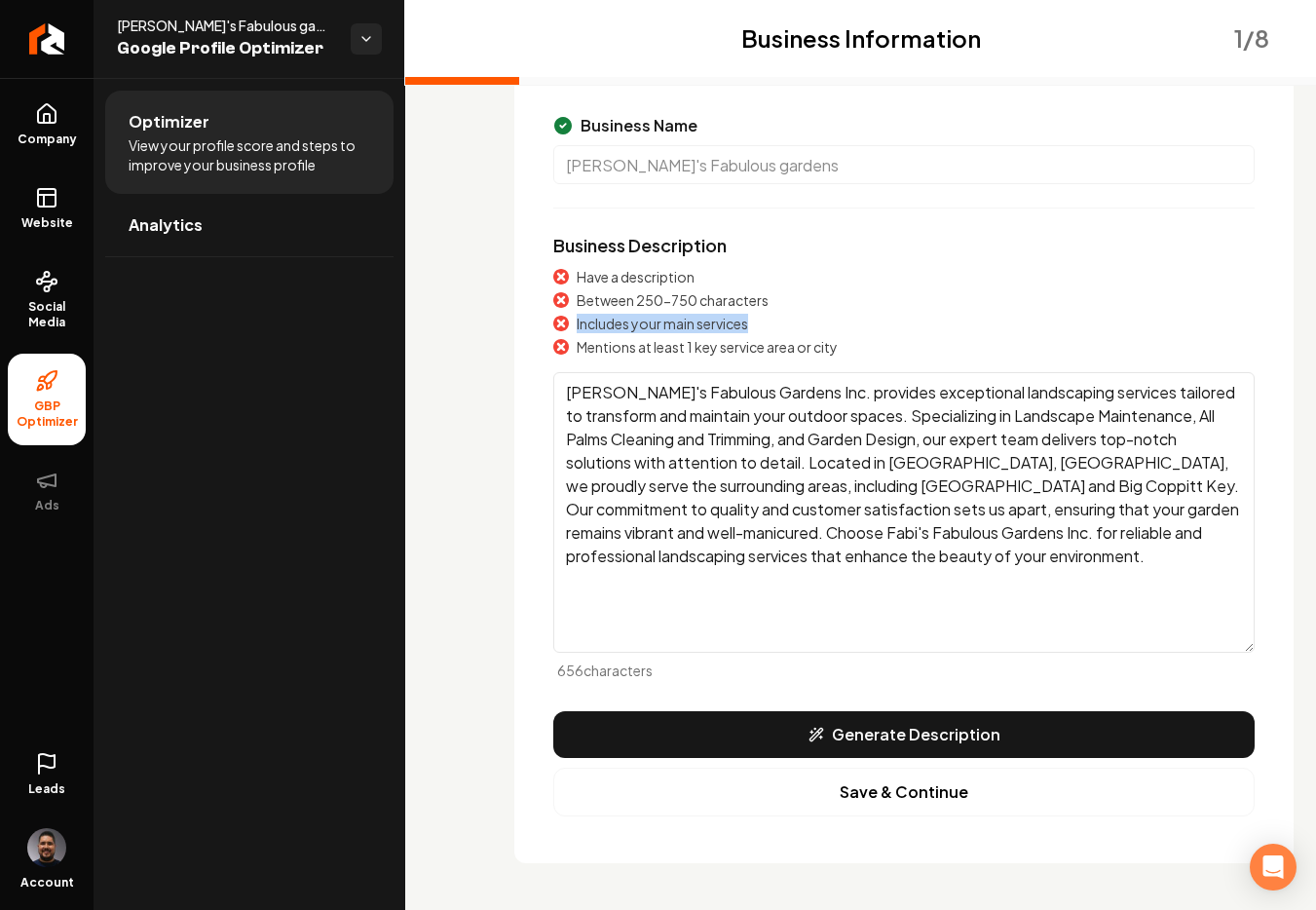
drag, startPoint x: 750, startPoint y: 323, endPoint x: 566, endPoint y: 328, distance: 184.1
click at [566, 328] on div "Includes your main services" at bounding box center [903, 323] width 701 height 20
drag, startPoint x: 843, startPoint y: 348, endPoint x: 570, endPoint y: 355, distance: 273.1
click at [570, 355] on div "Mentions at least 1 key service area or city" at bounding box center [903, 347] width 701 height 20
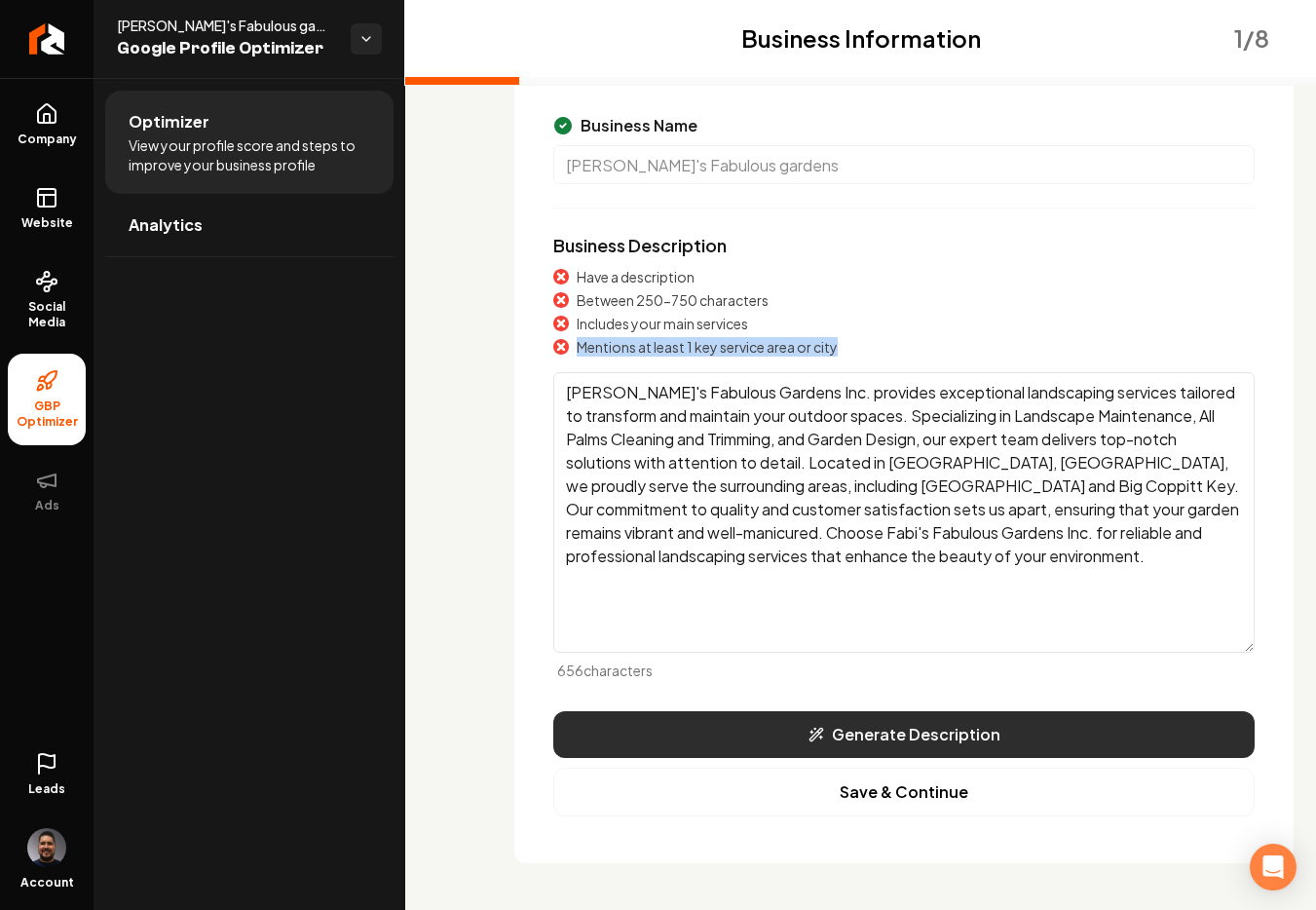
click at [929, 730] on button "Generate Description" at bounding box center [903, 734] width 701 height 47
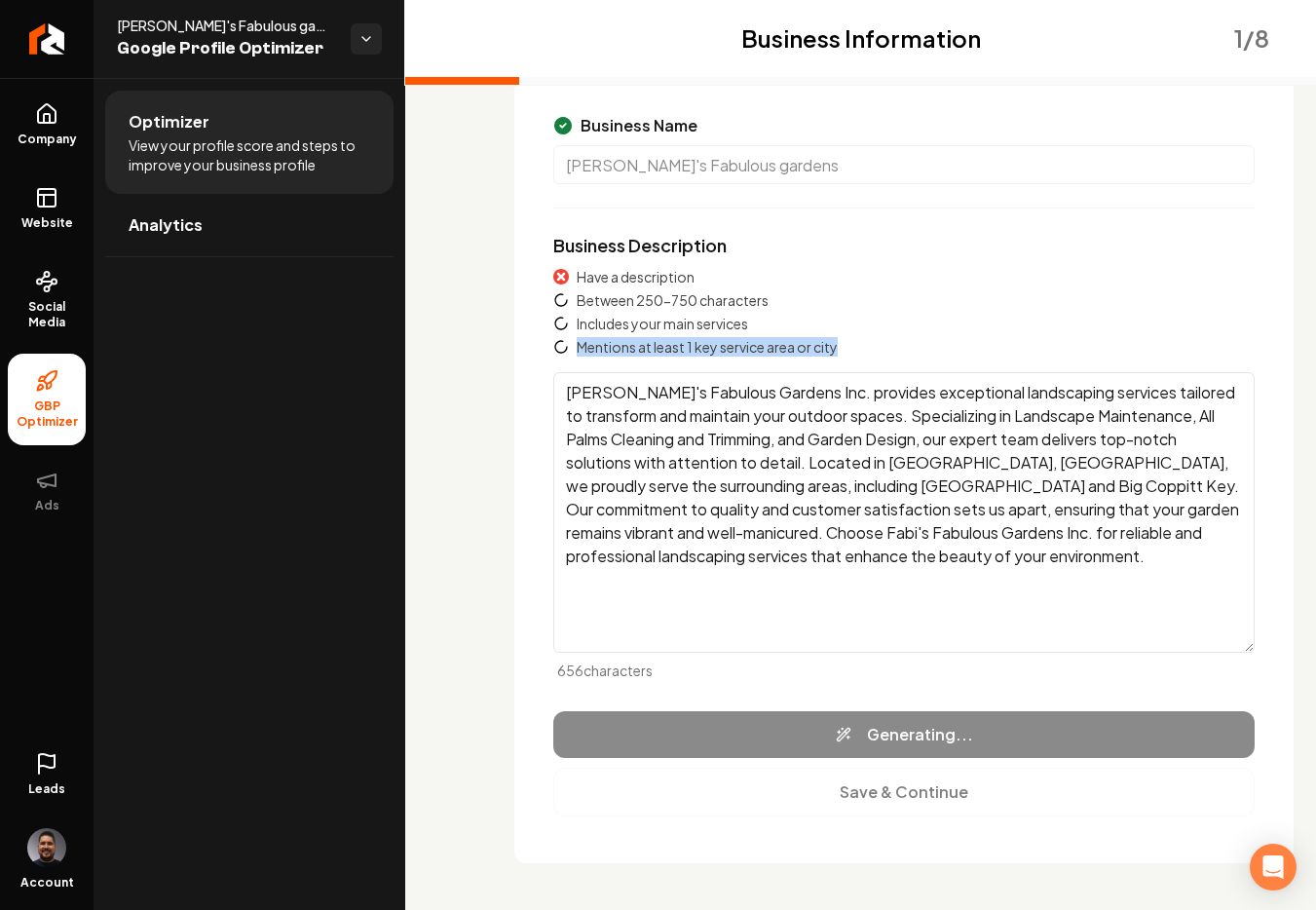
type textarea "[PERSON_NAME]'s Fabulous Gardens Inc. offers top-notch landscaping services in …"
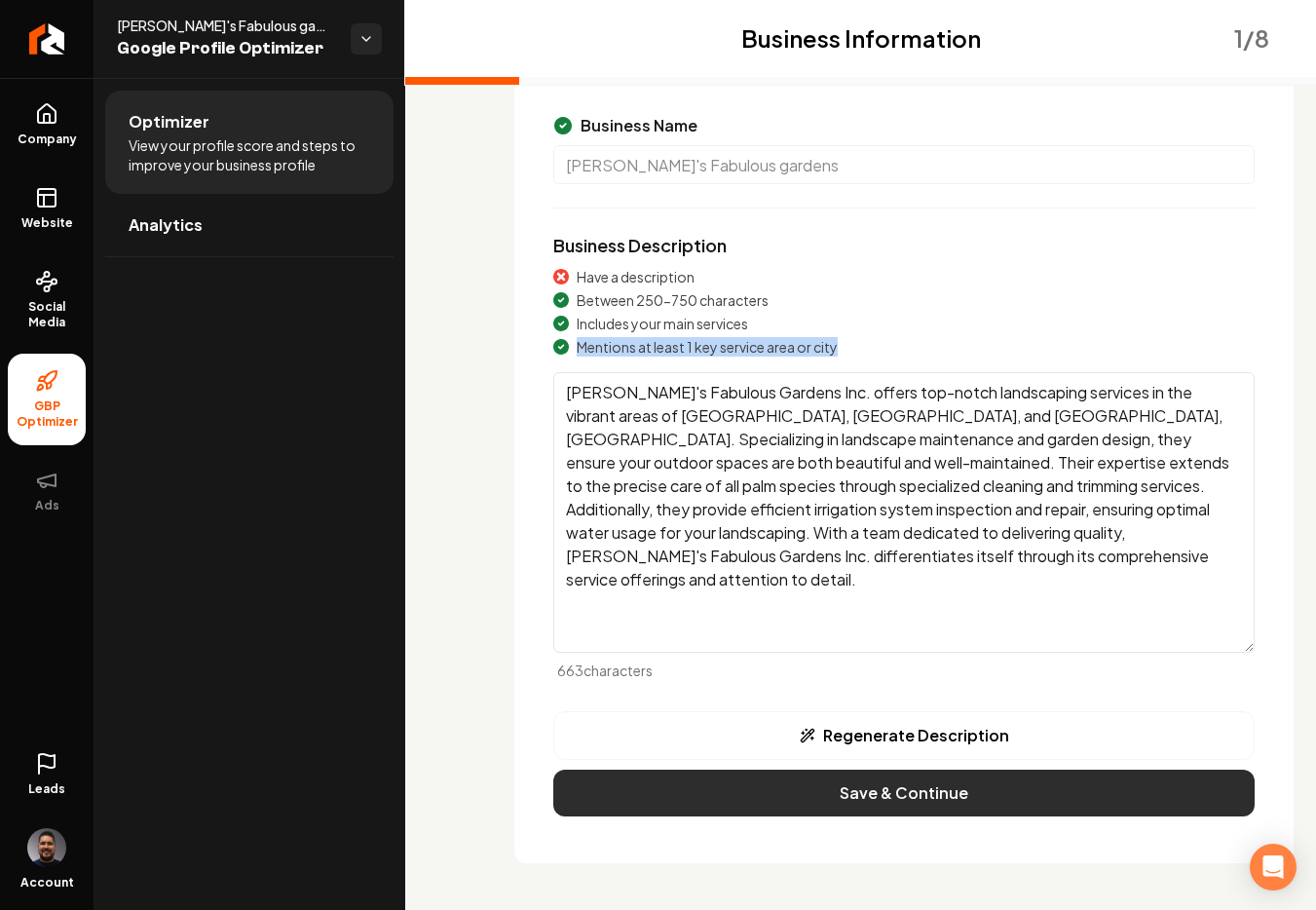
click at [859, 785] on button "Save & Continue" at bounding box center [903, 792] width 701 height 47
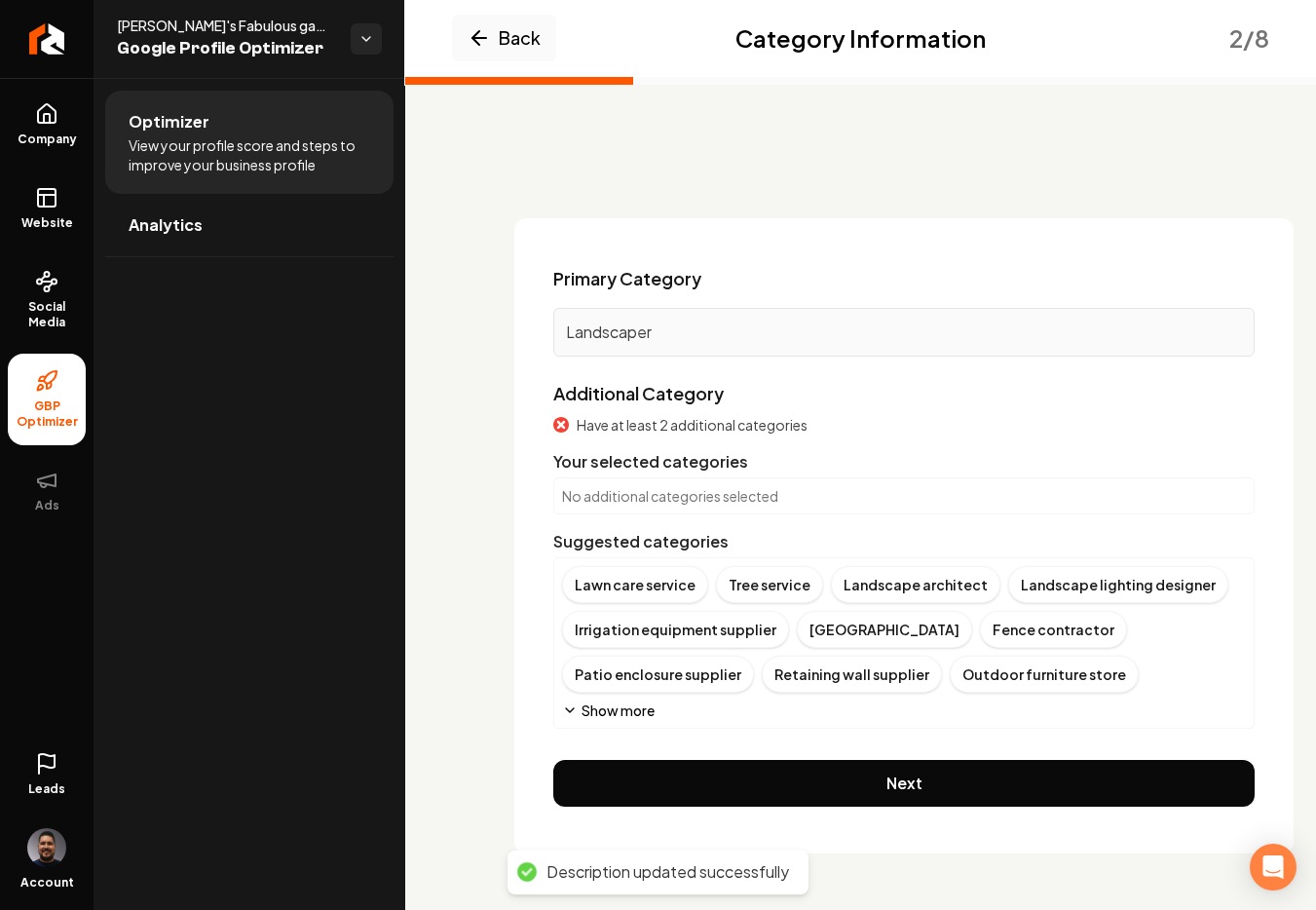
scroll to position [0, 0]
click at [576, 700] on button "Show more" at bounding box center [608, 710] width 93 height 20
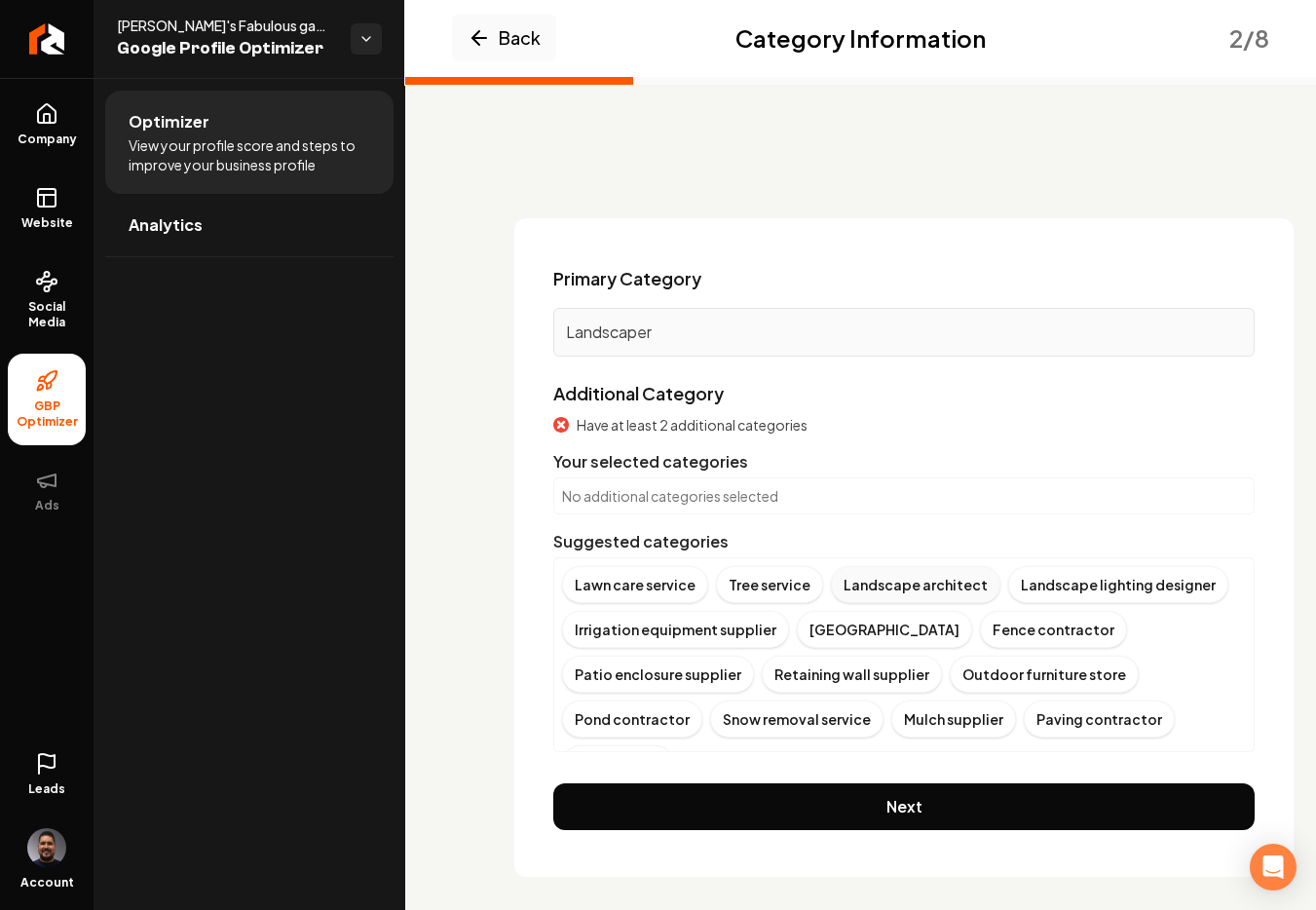
click at [928, 587] on div "Landscape architect" at bounding box center [916, 584] width 170 height 37
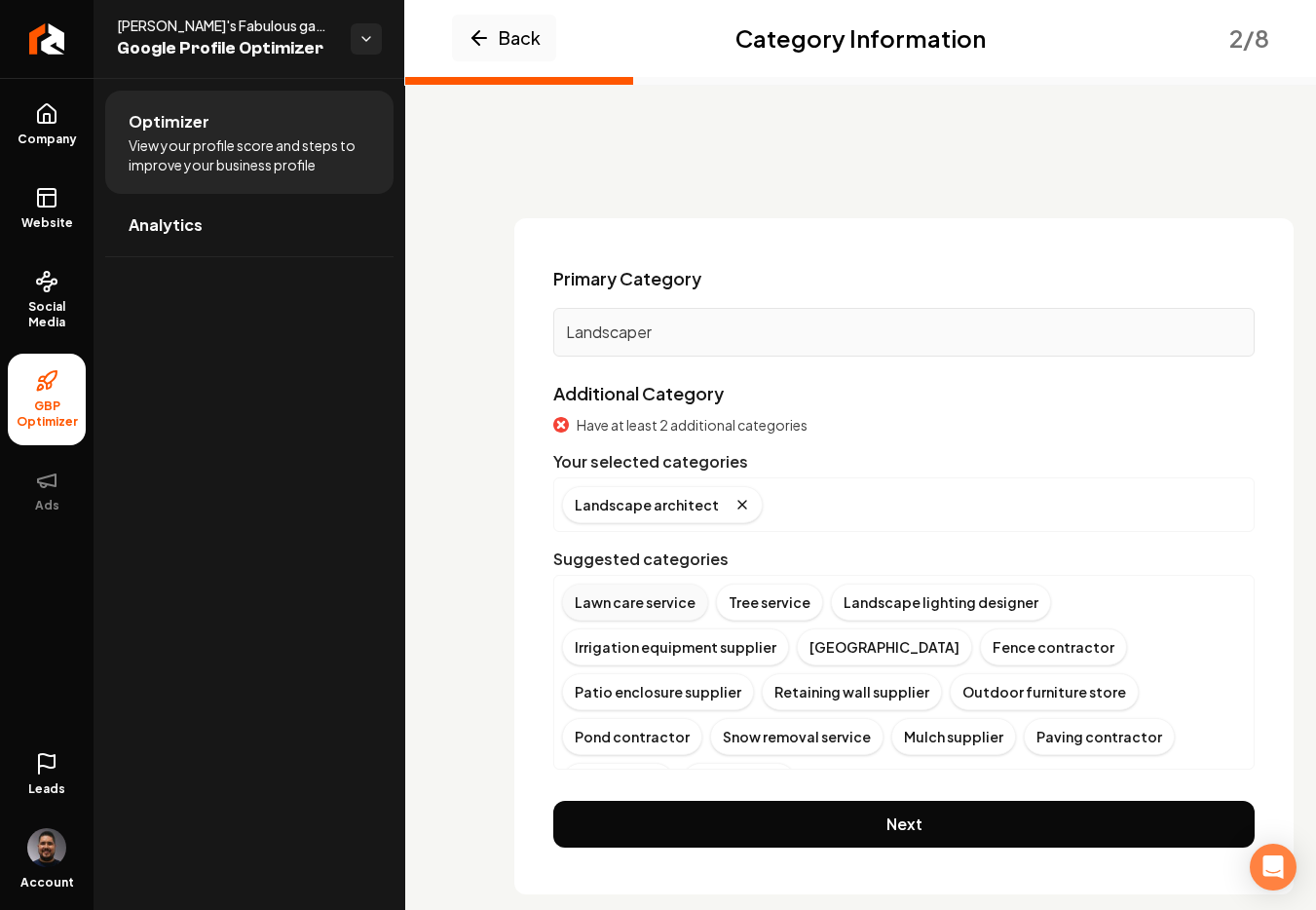
click at [618, 606] on div "Lawn care service" at bounding box center [635, 602] width 146 height 37
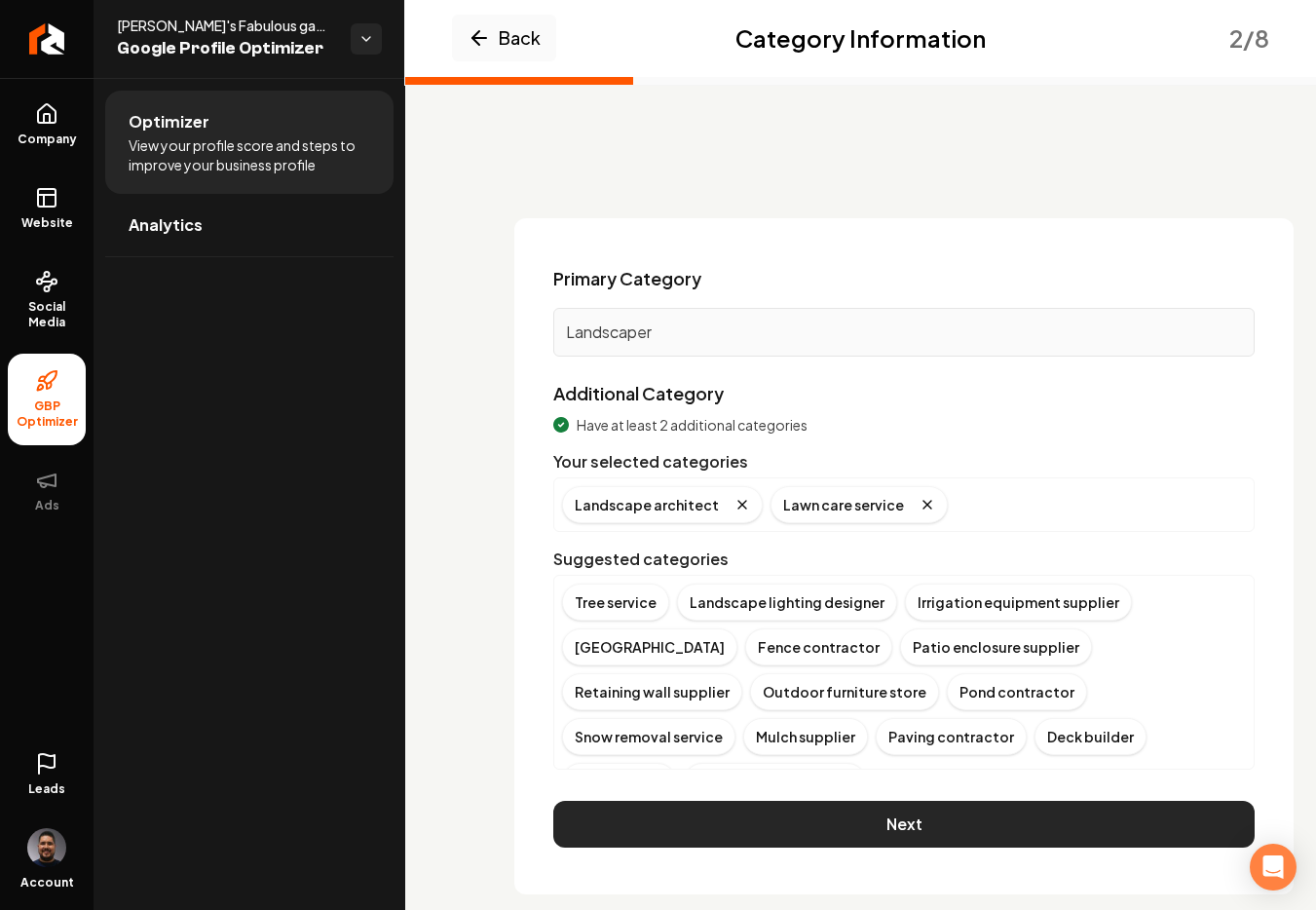
click at [864, 813] on button "Next" at bounding box center [903, 823] width 701 height 47
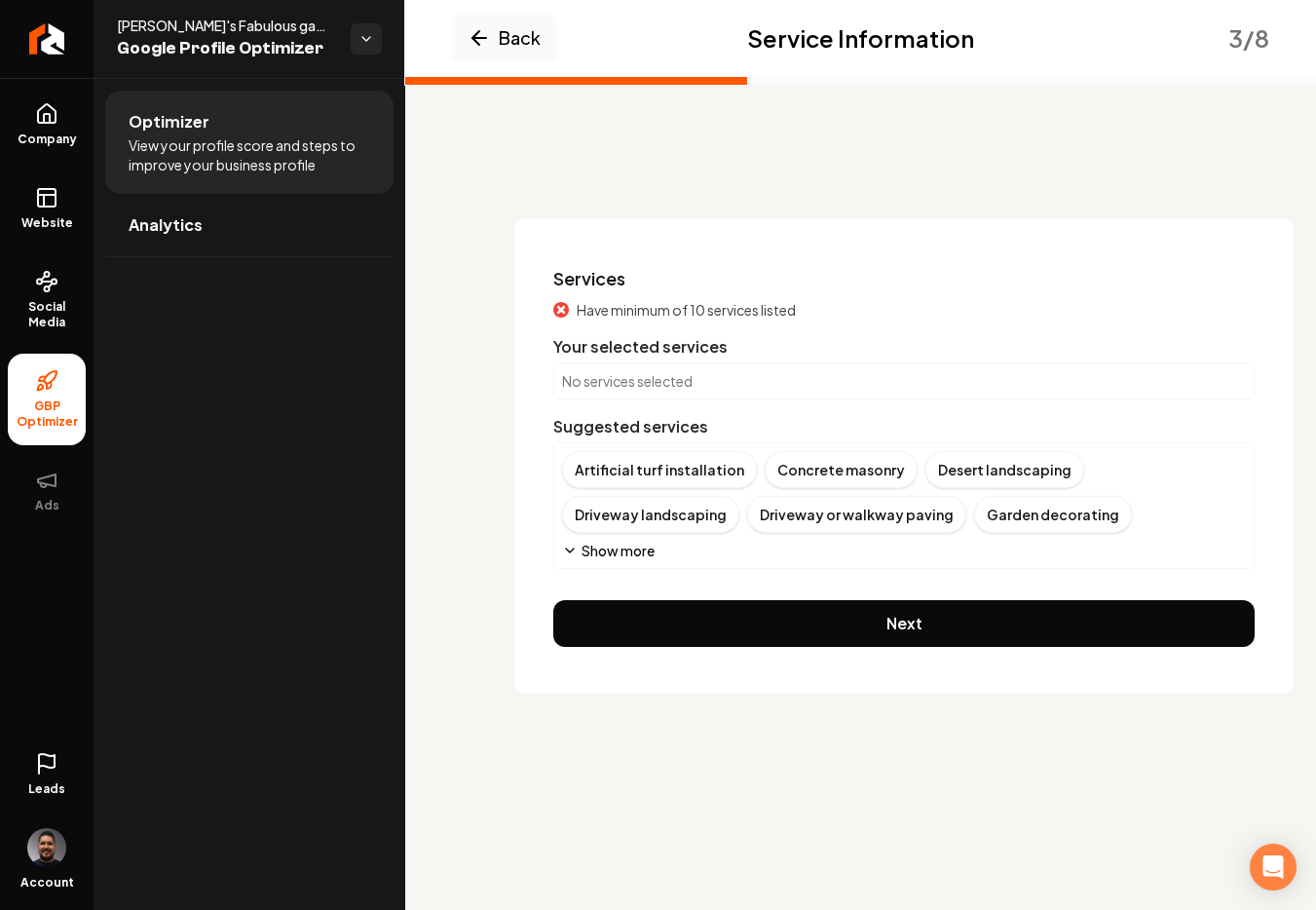
click at [593, 544] on button "Show more" at bounding box center [608, 551] width 93 height 20
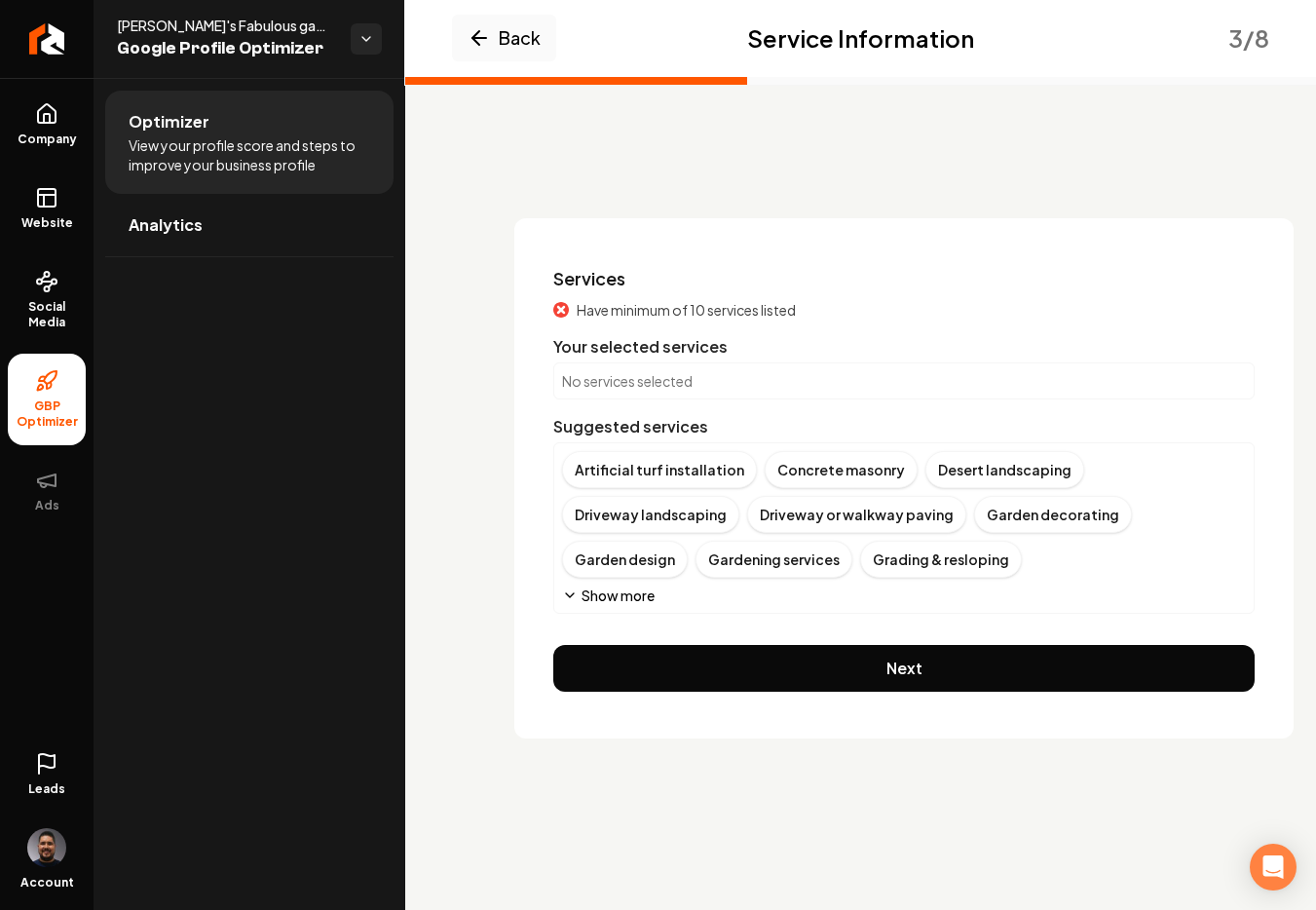
click at [601, 592] on button "Show more" at bounding box center [608, 596] width 93 height 20
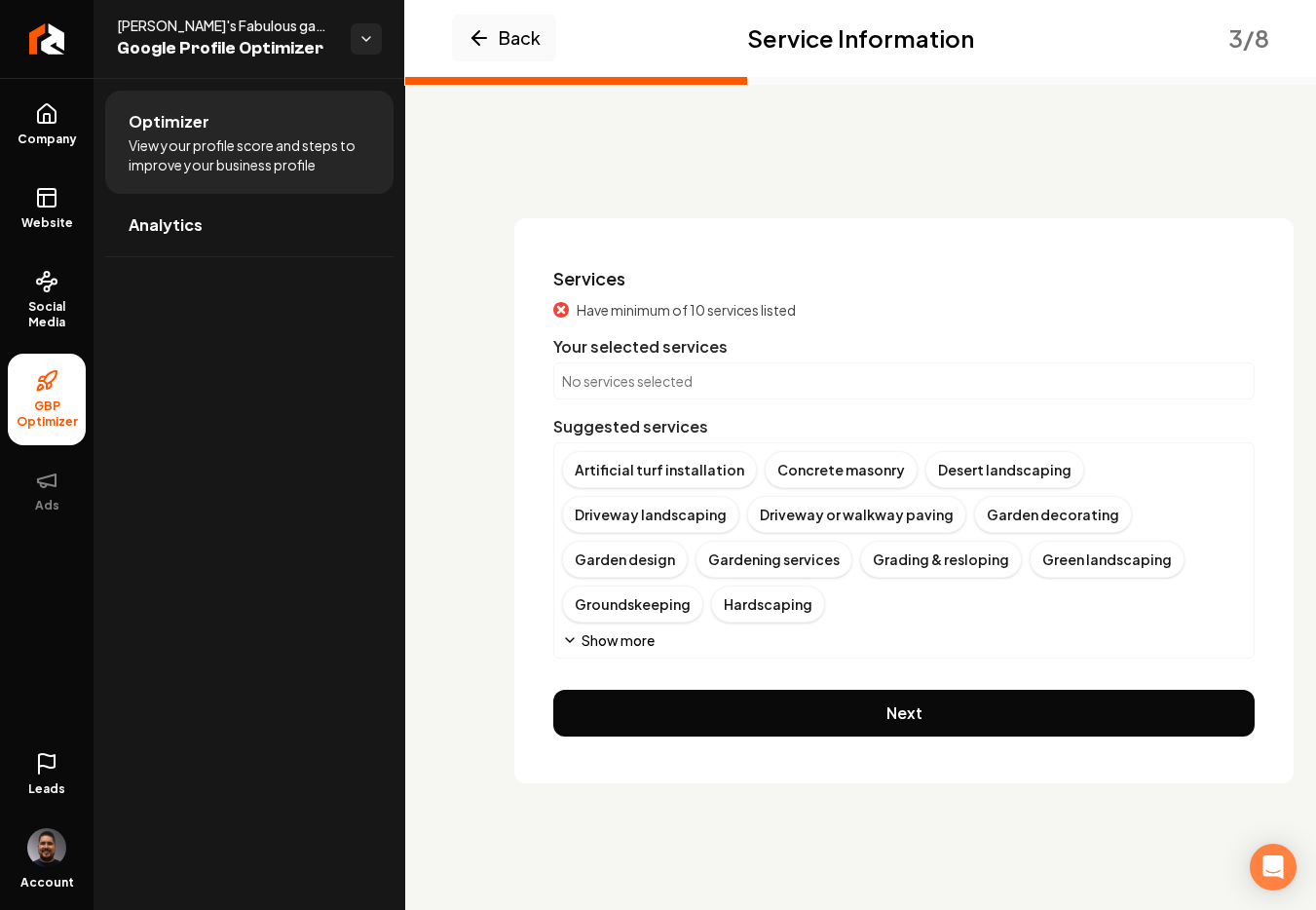
click at [588, 631] on button "Show more" at bounding box center [608, 641] width 93 height 20
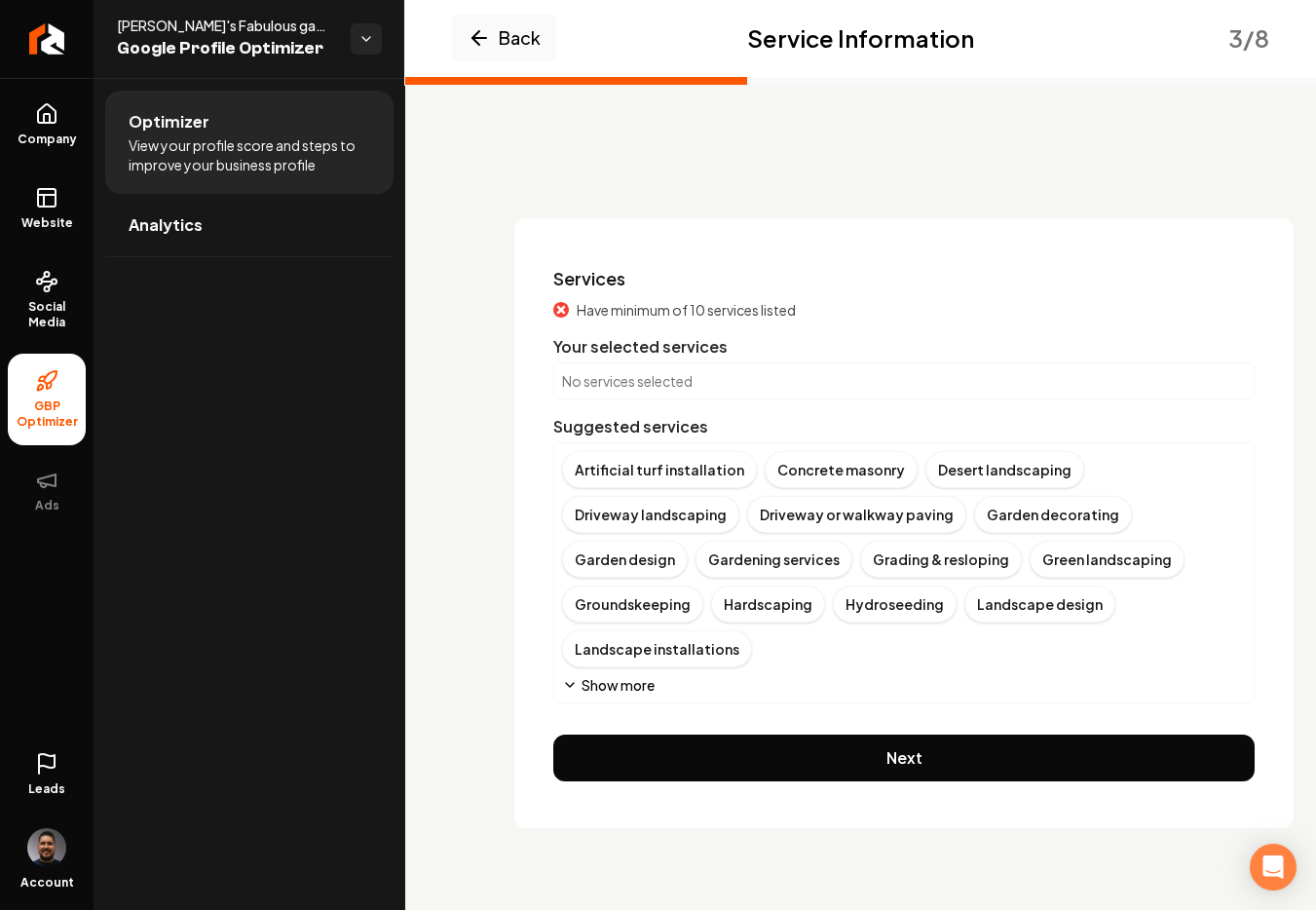
click at [586, 675] on button "Show more" at bounding box center [608, 684] width 93 height 20
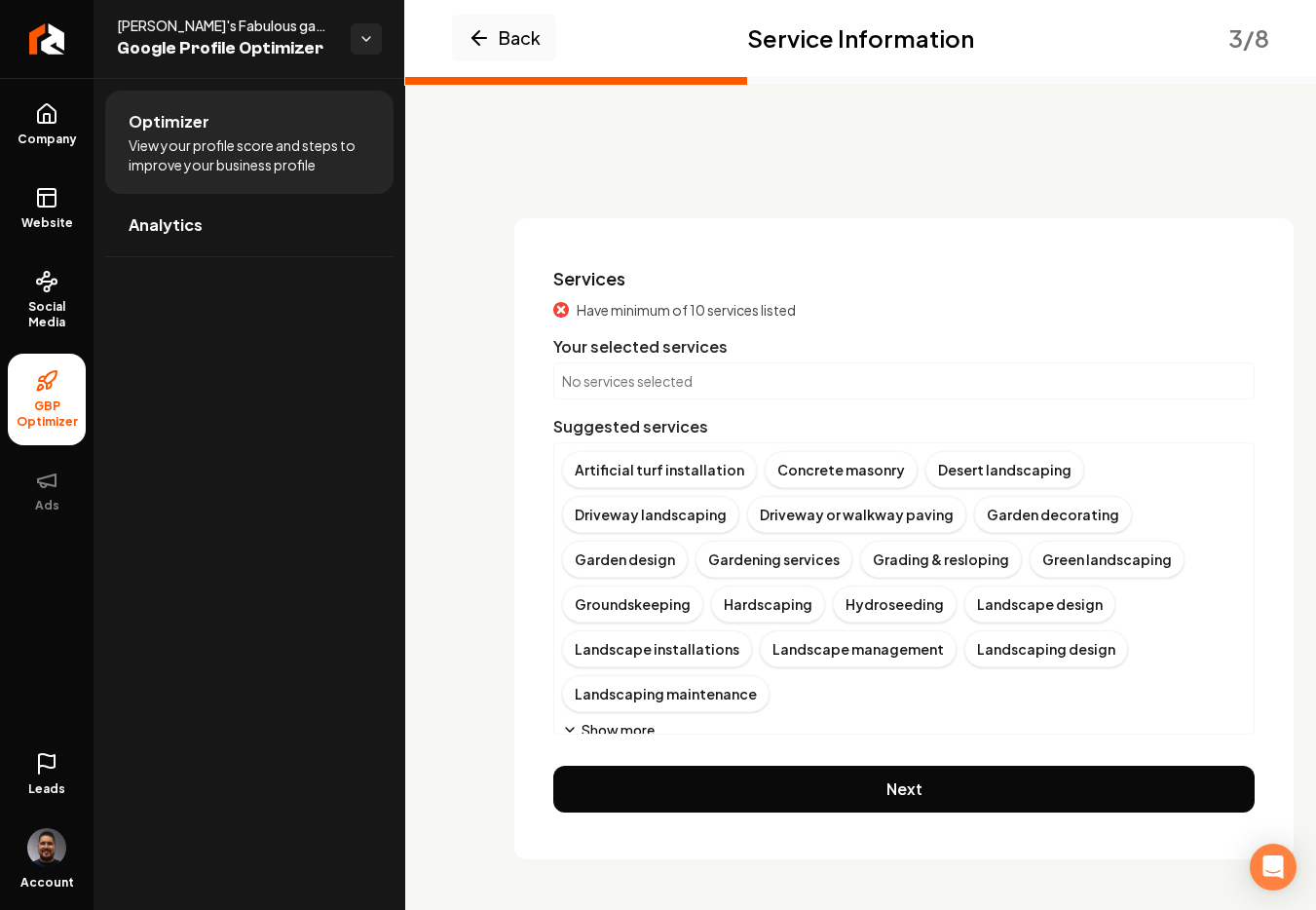
click at [587, 719] on button "Show more" at bounding box center [608, 729] width 93 height 20
click at [588, 764] on button "Show more" at bounding box center [608, 774] width 93 height 20
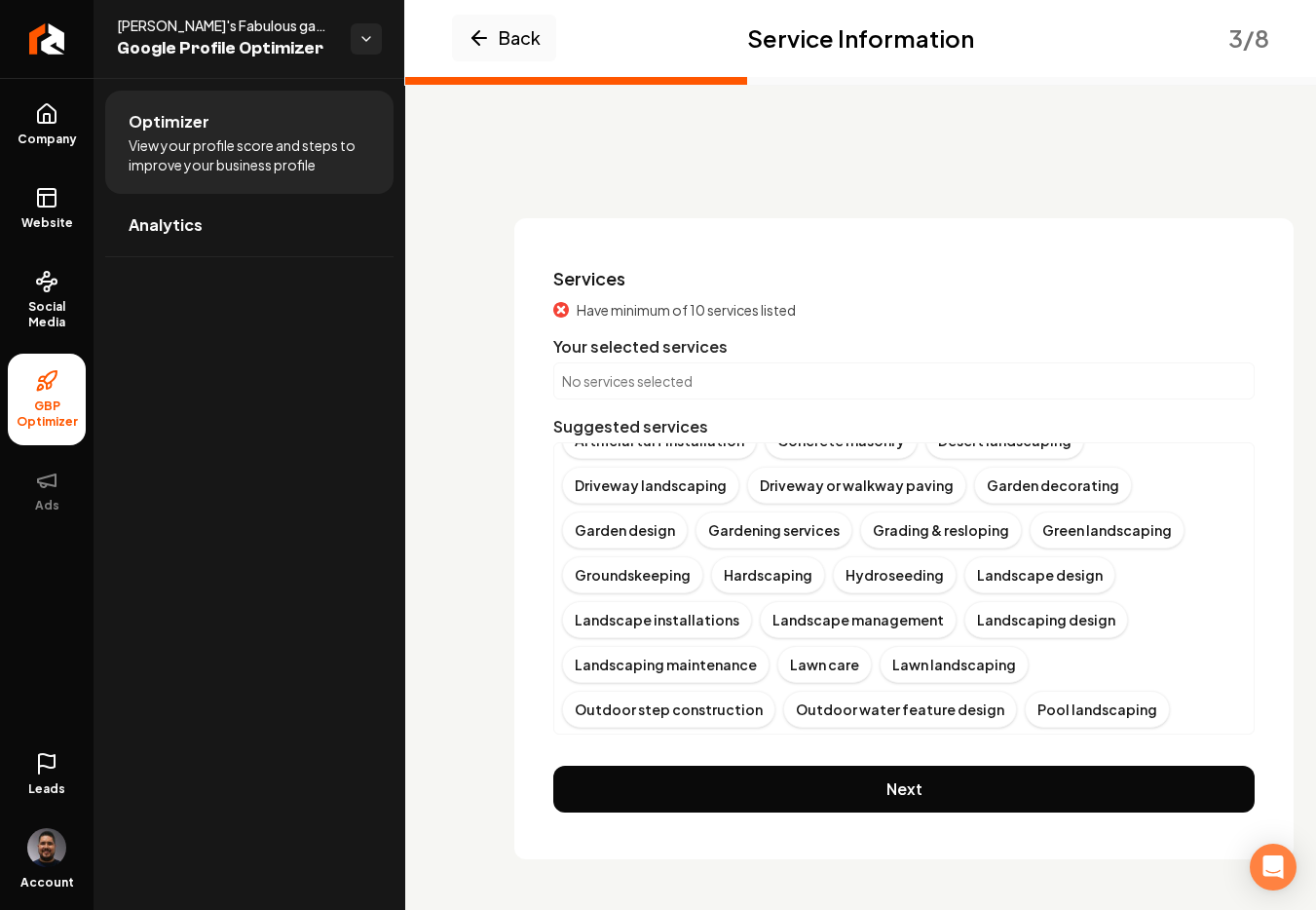
scroll to position [59, 0]
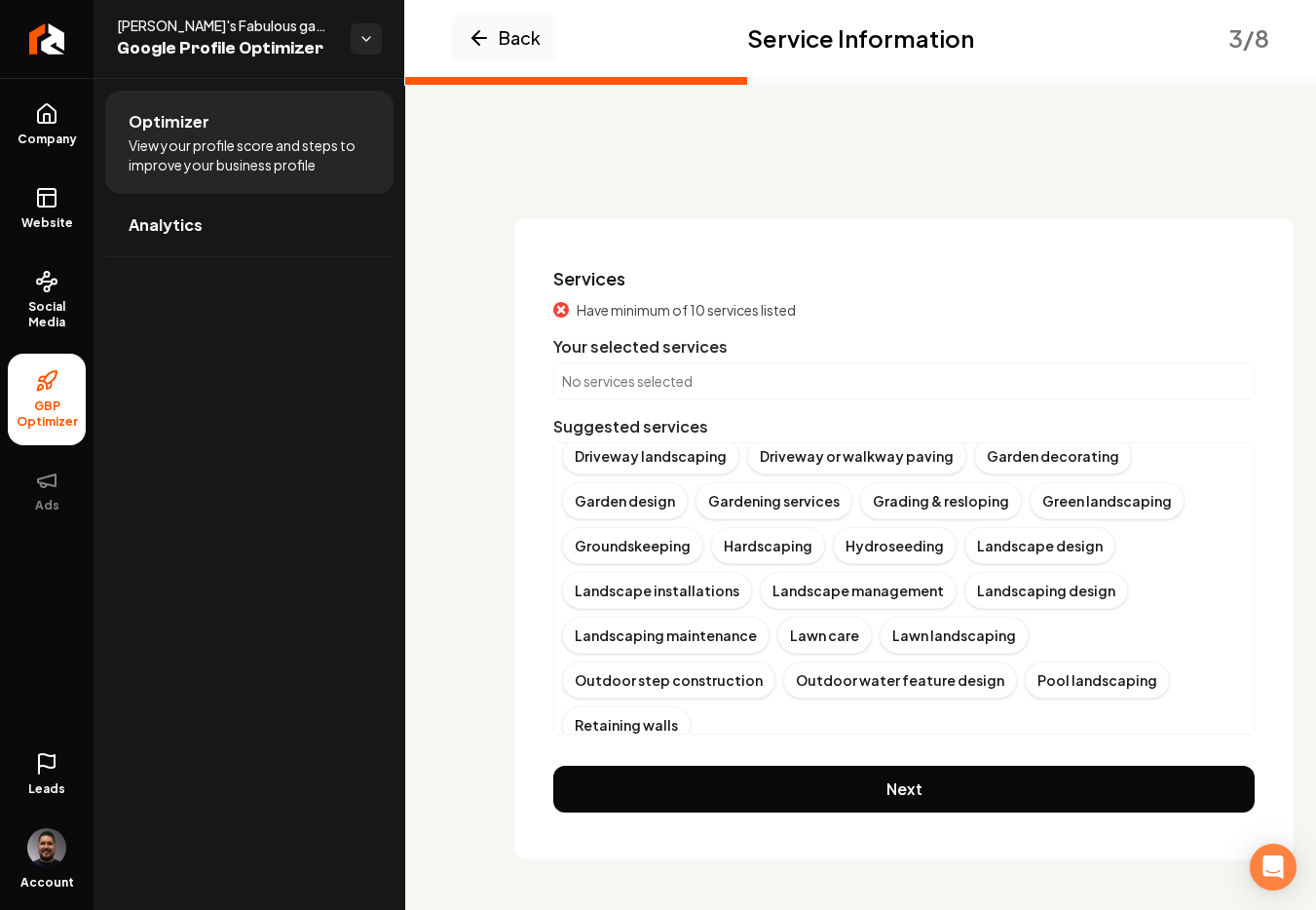
click at [581, 751] on button "Show more" at bounding box center [608, 761] width 93 height 20
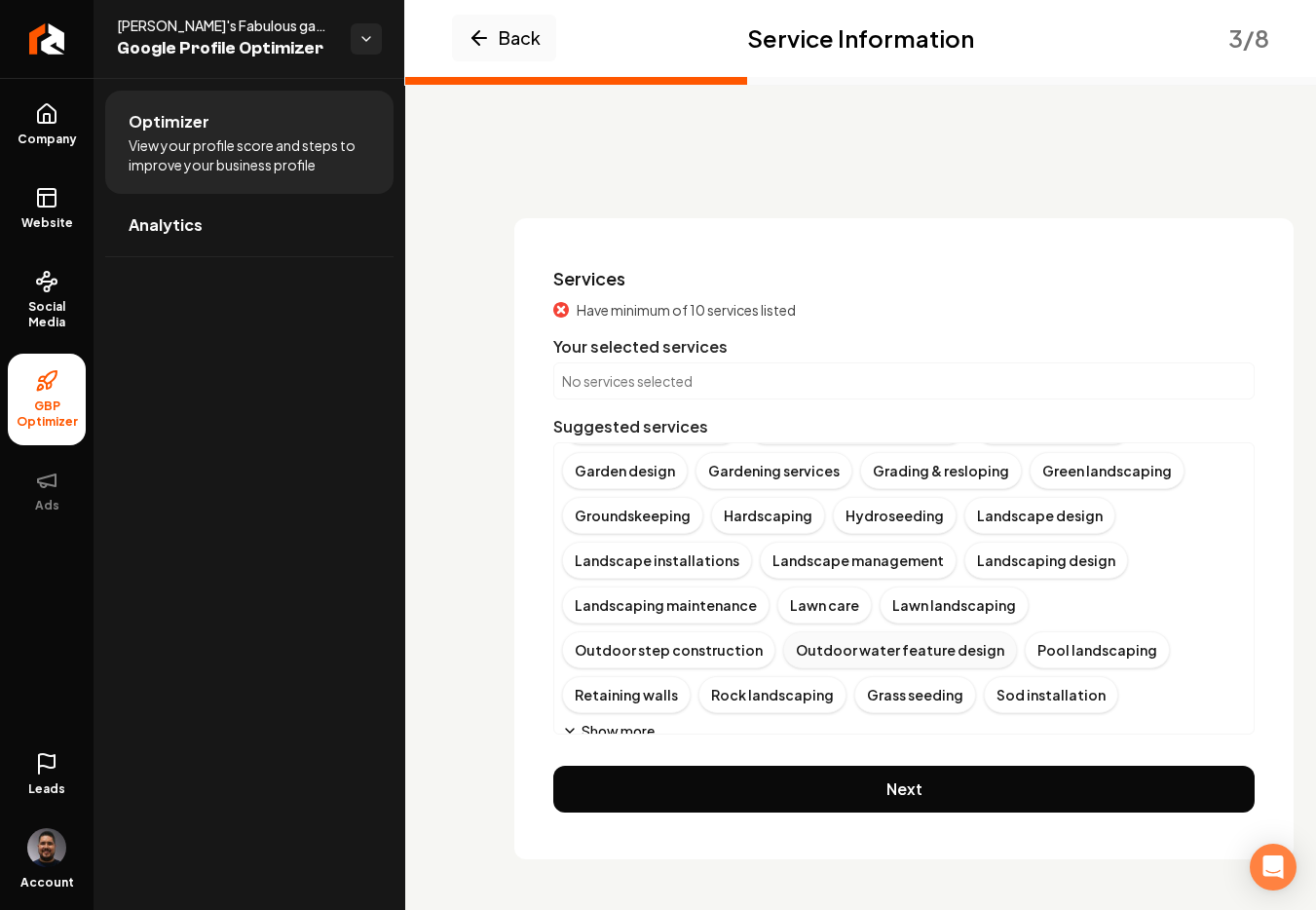
scroll to position [103, 0]
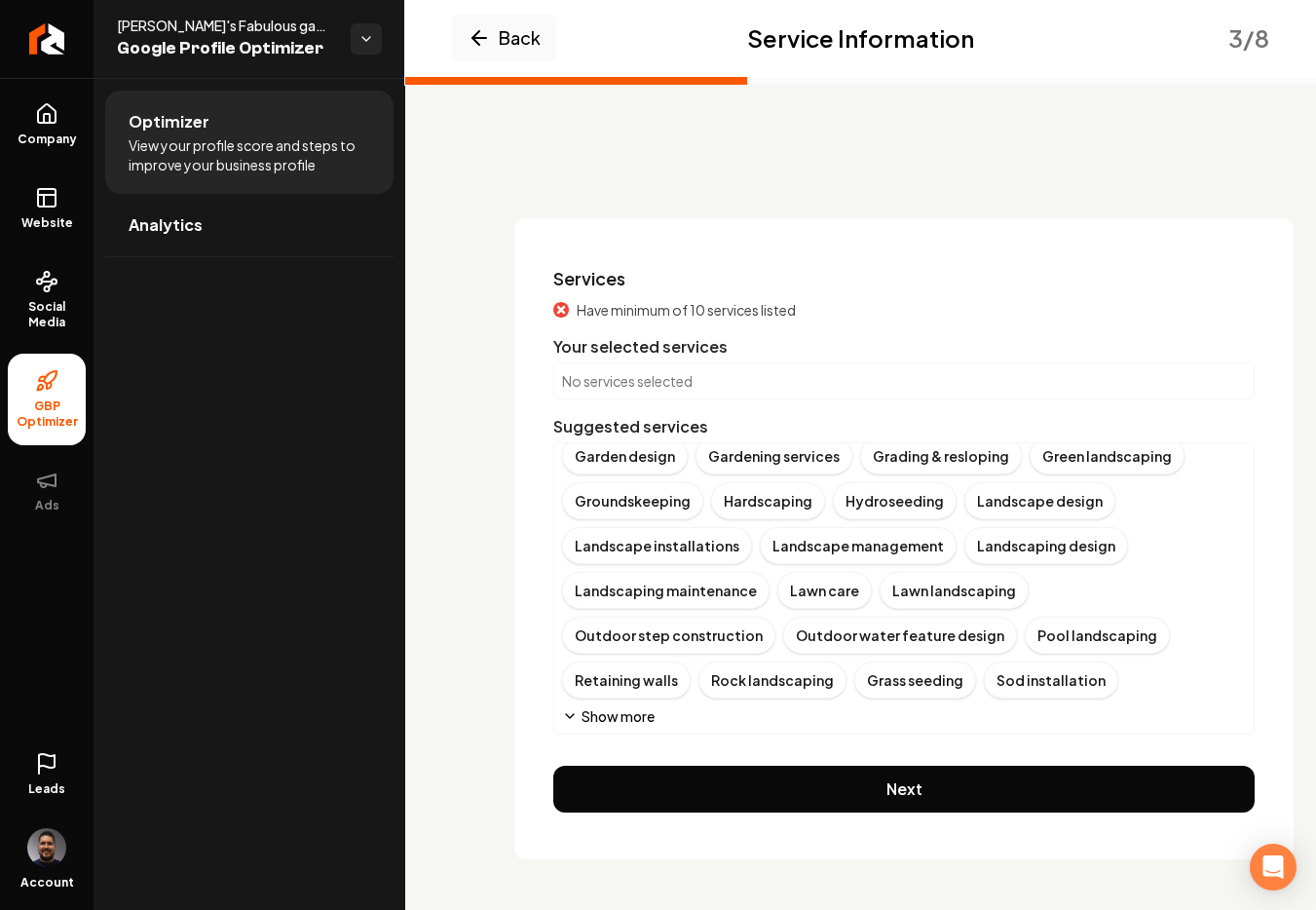
drag, startPoint x: 595, startPoint y: 714, endPoint x: 625, endPoint y: 632, distance: 87.3
click at [596, 713] on button "Show more" at bounding box center [608, 716] width 93 height 20
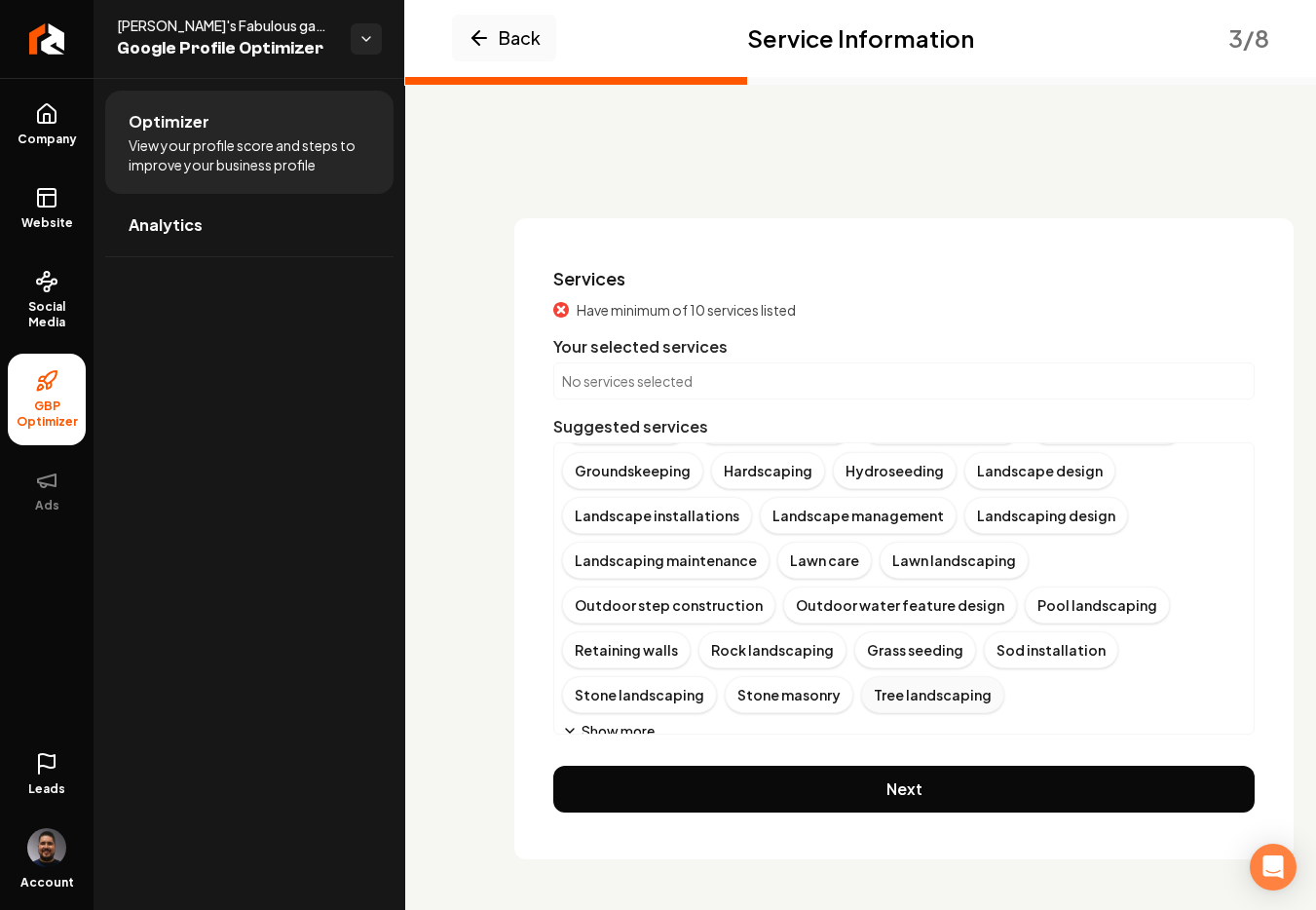
scroll to position [148, 0]
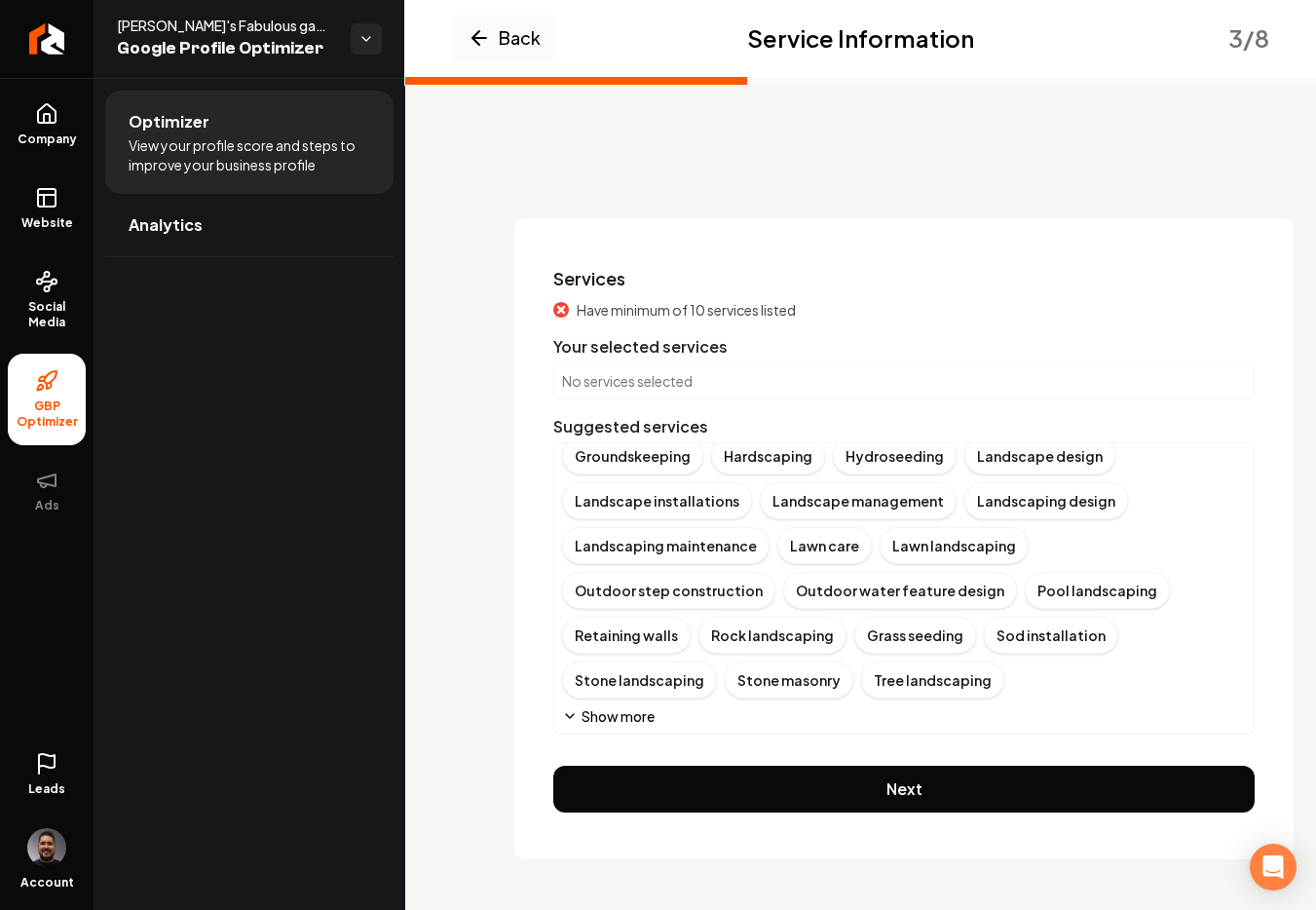
click at [594, 717] on button "Show more" at bounding box center [608, 716] width 93 height 20
click at [601, 751] on button "Show more" at bounding box center [608, 761] width 93 height 20
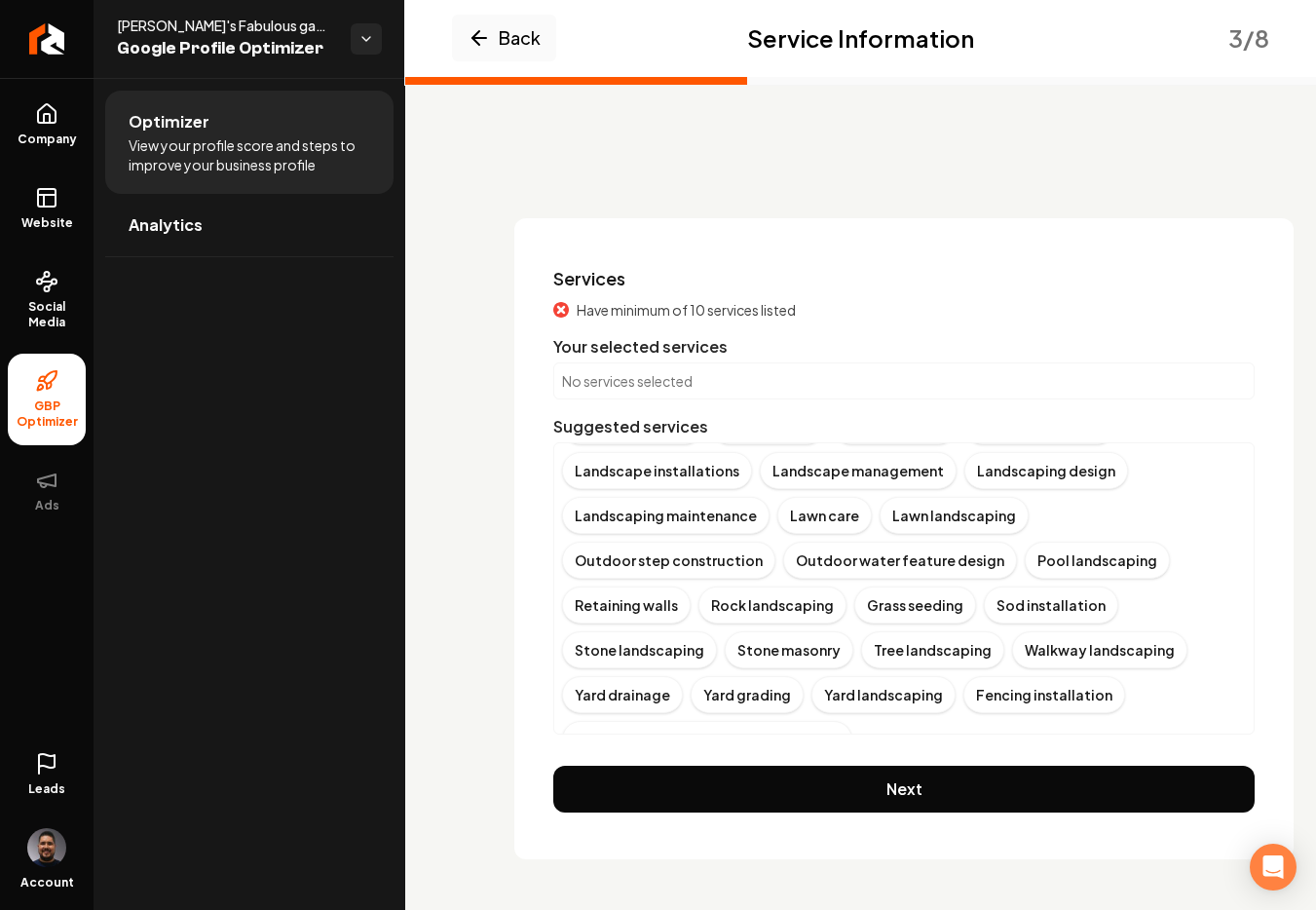
scroll to position [193, 0]
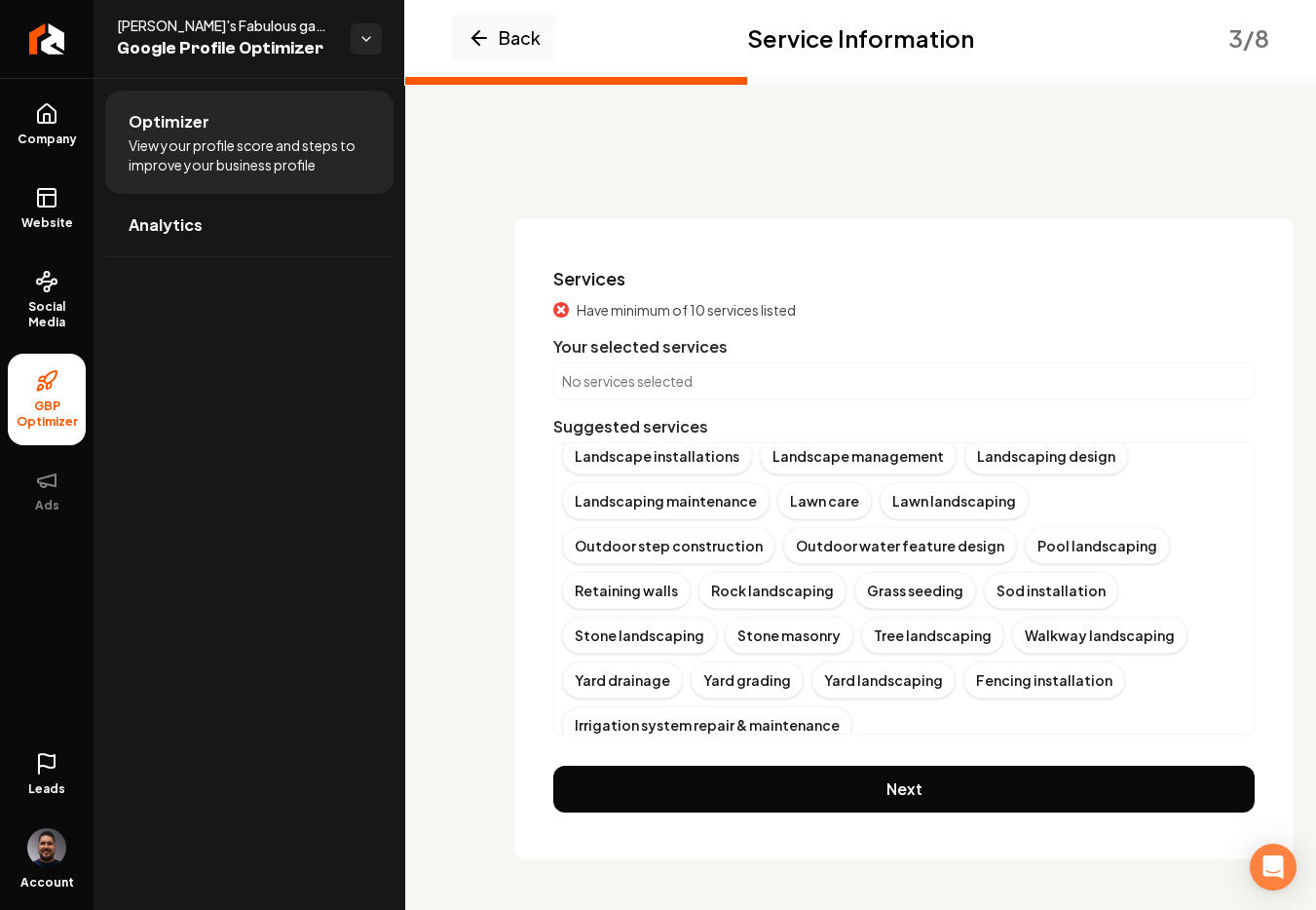
click at [604, 751] on button "Show more" at bounding box center [608, 761] width 93 height 20
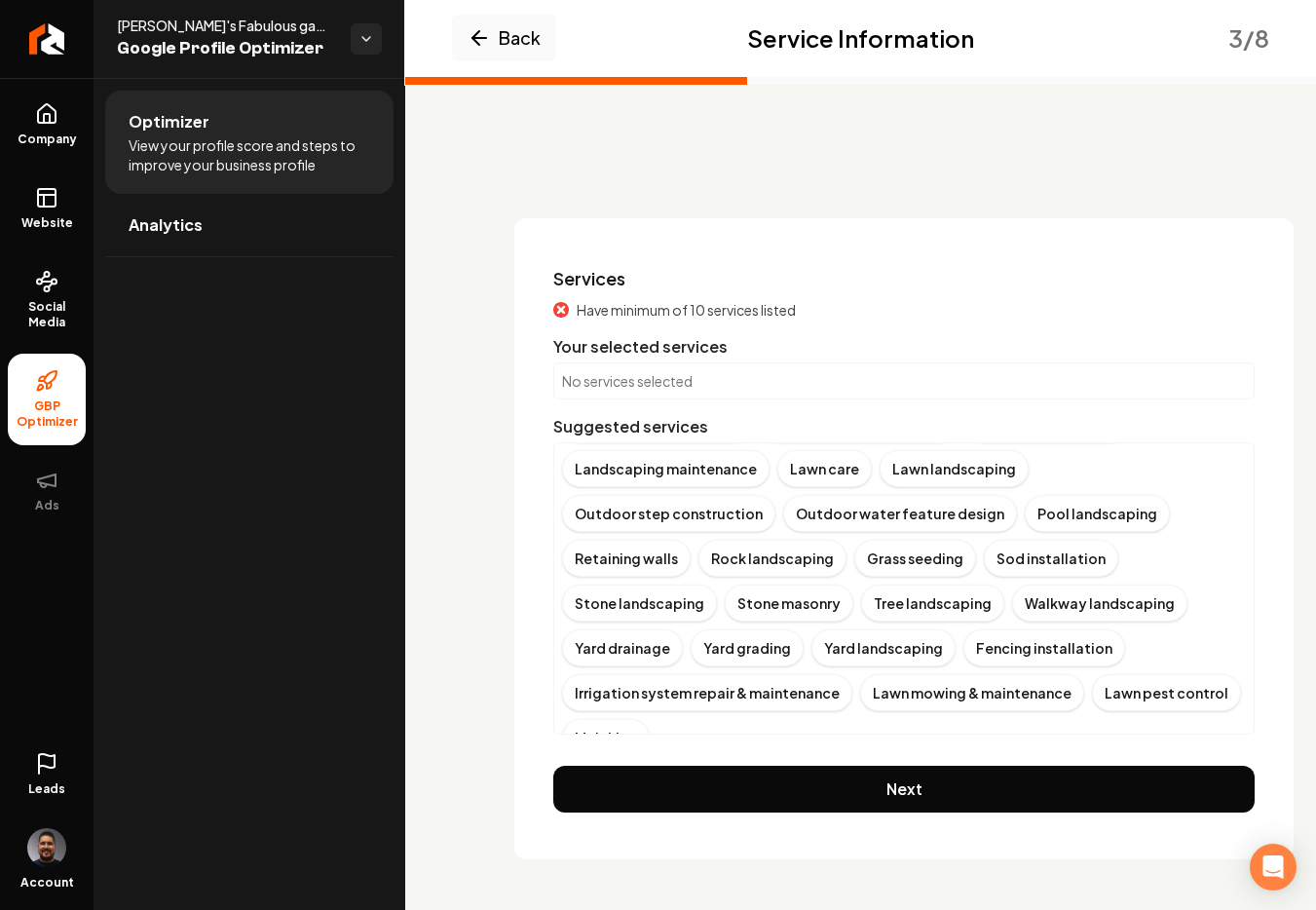
scroll to position [237, 0]
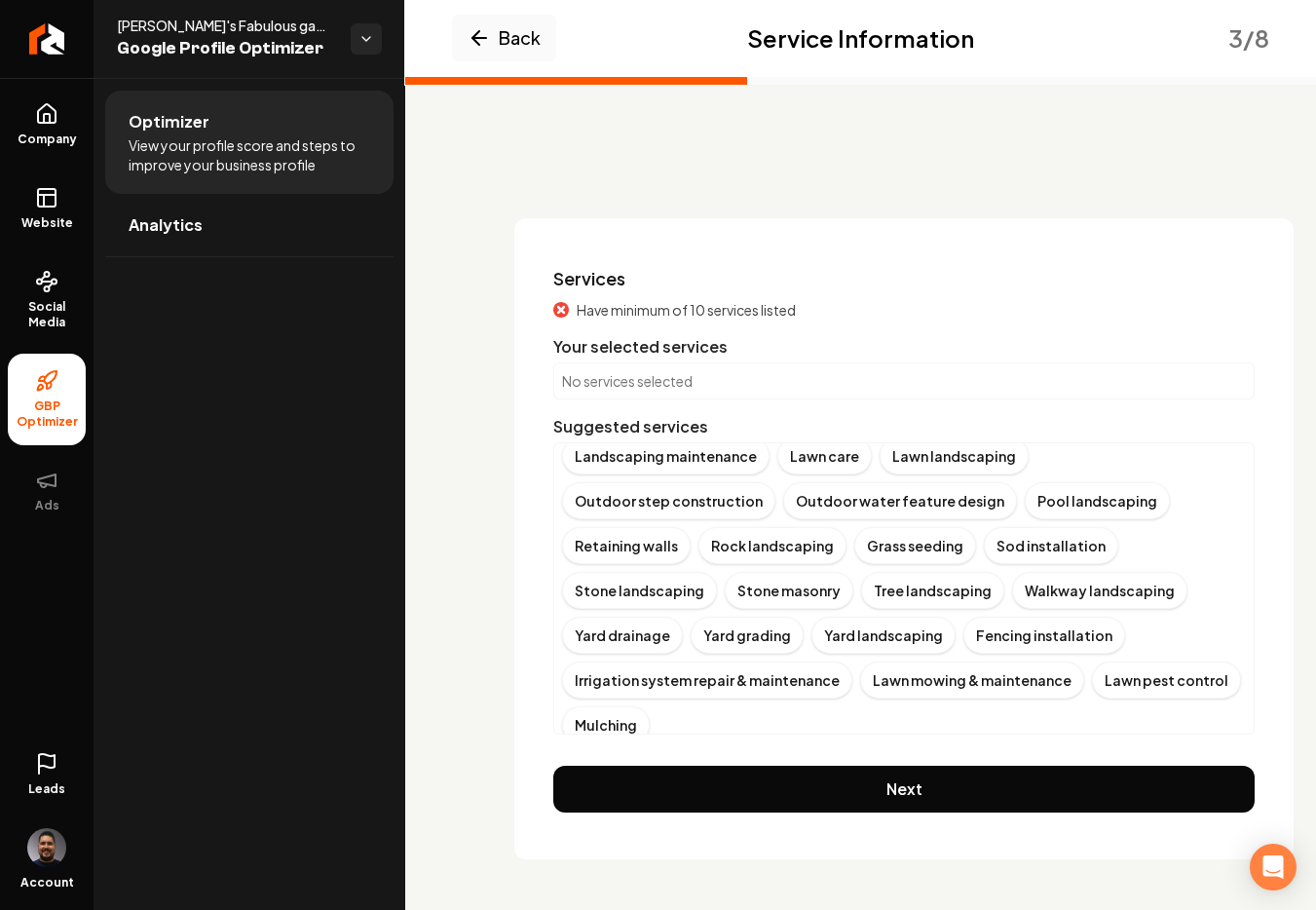
click at [604, 751] on button "Show more" at bounding box center [608, 761] width 93 height 20
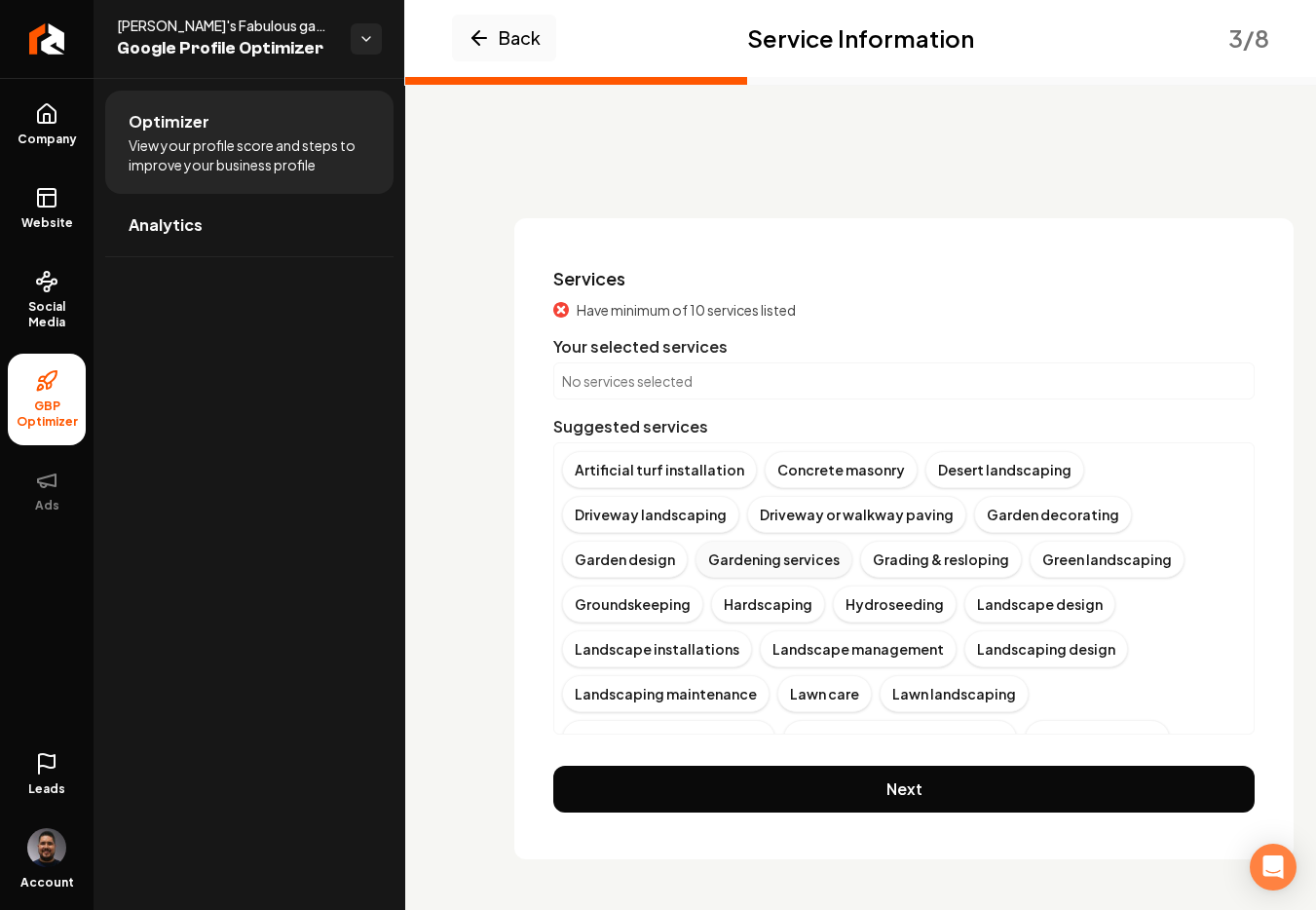
click at [614, 563] on div "Garden design" at bounding box center [625, 559] width 126 height 37
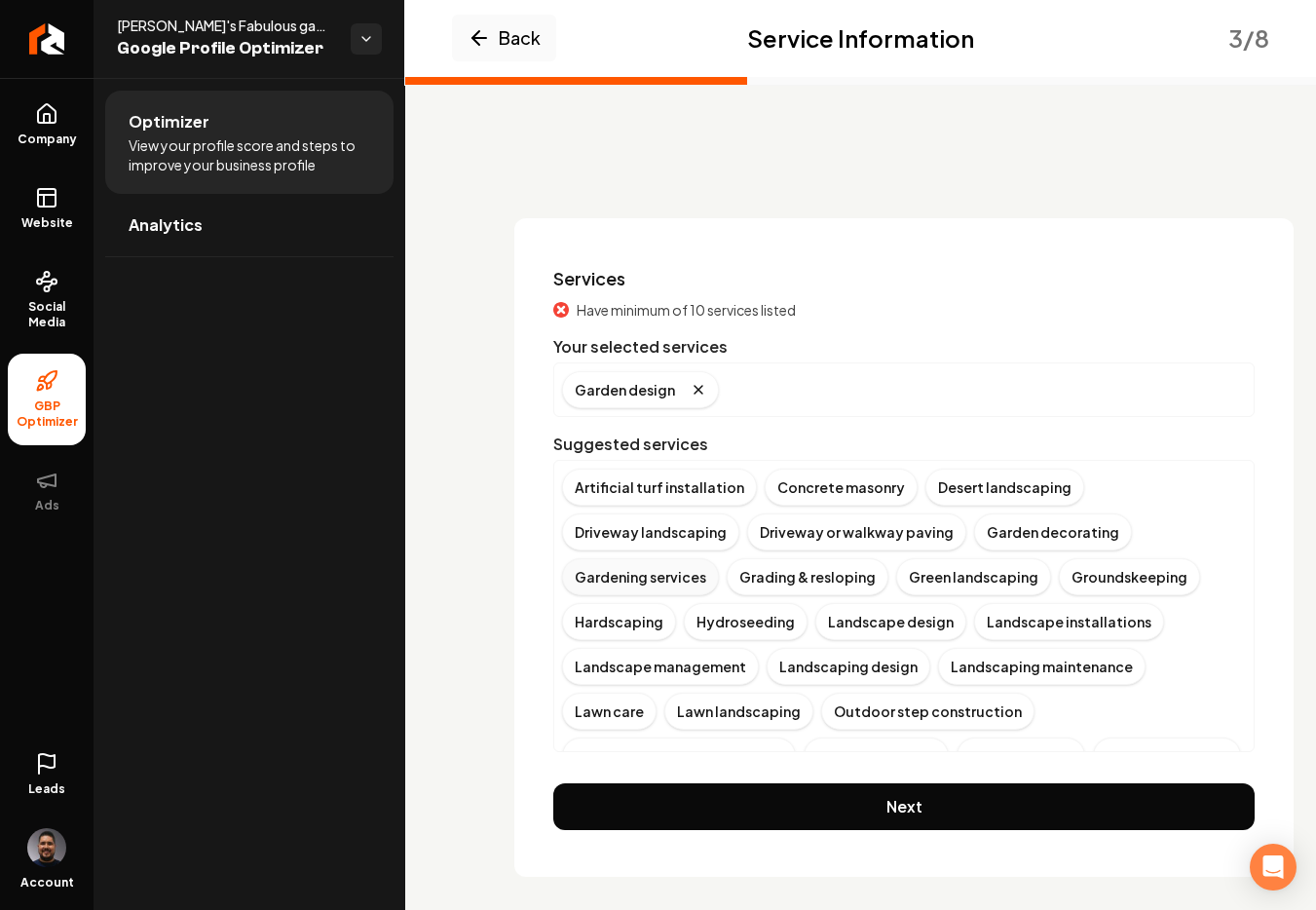
click at [655, 576] on div "Gardening services" at bounding box center [640, 576] width 157 height 37
click at [1036, 530] on div "Garden decorating" at bounding box center [1053, 531] width 158 height 37
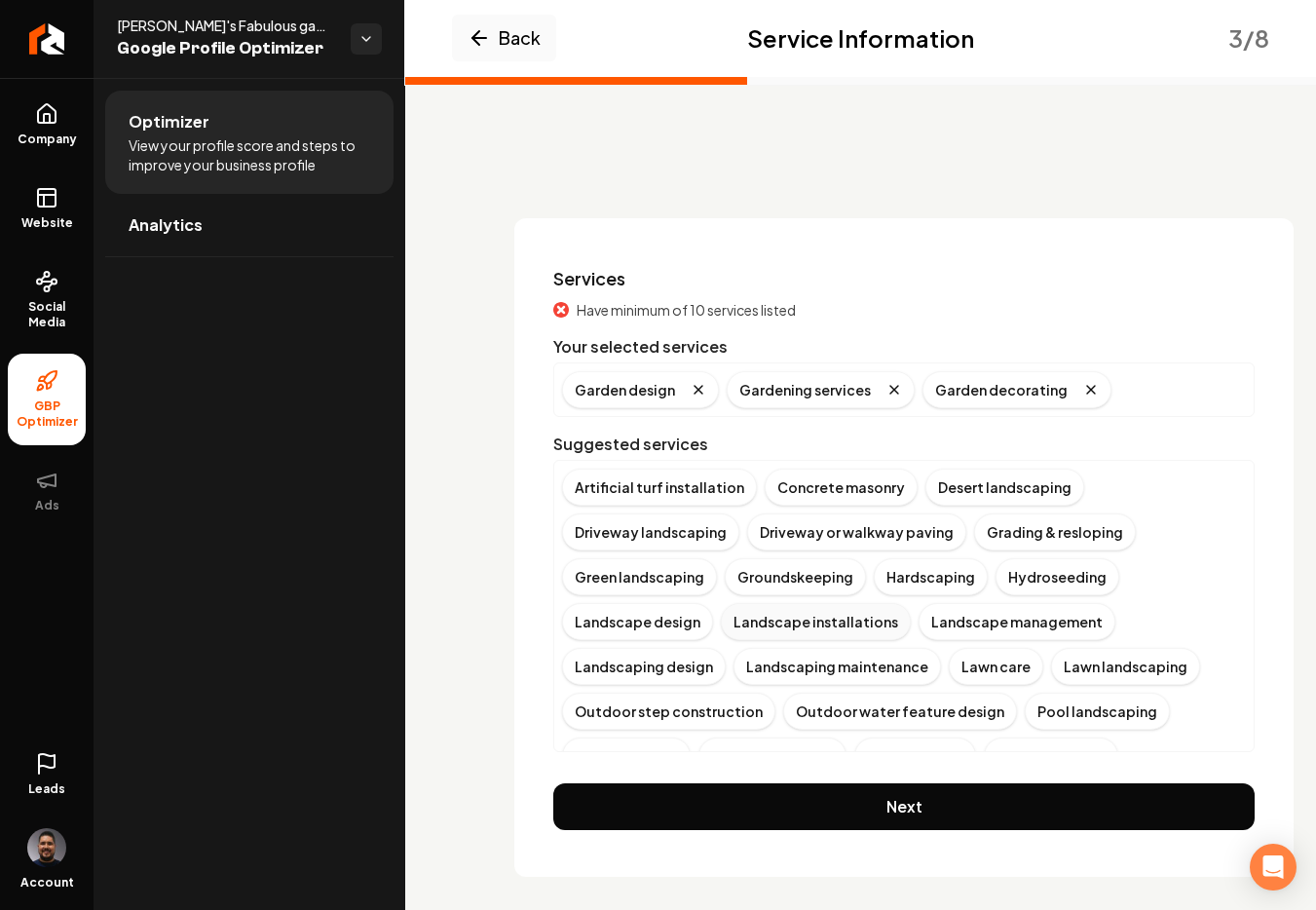
click at [765, 622] on div "Landscape installations" at bounding box center [815, 621] width 190 height 37
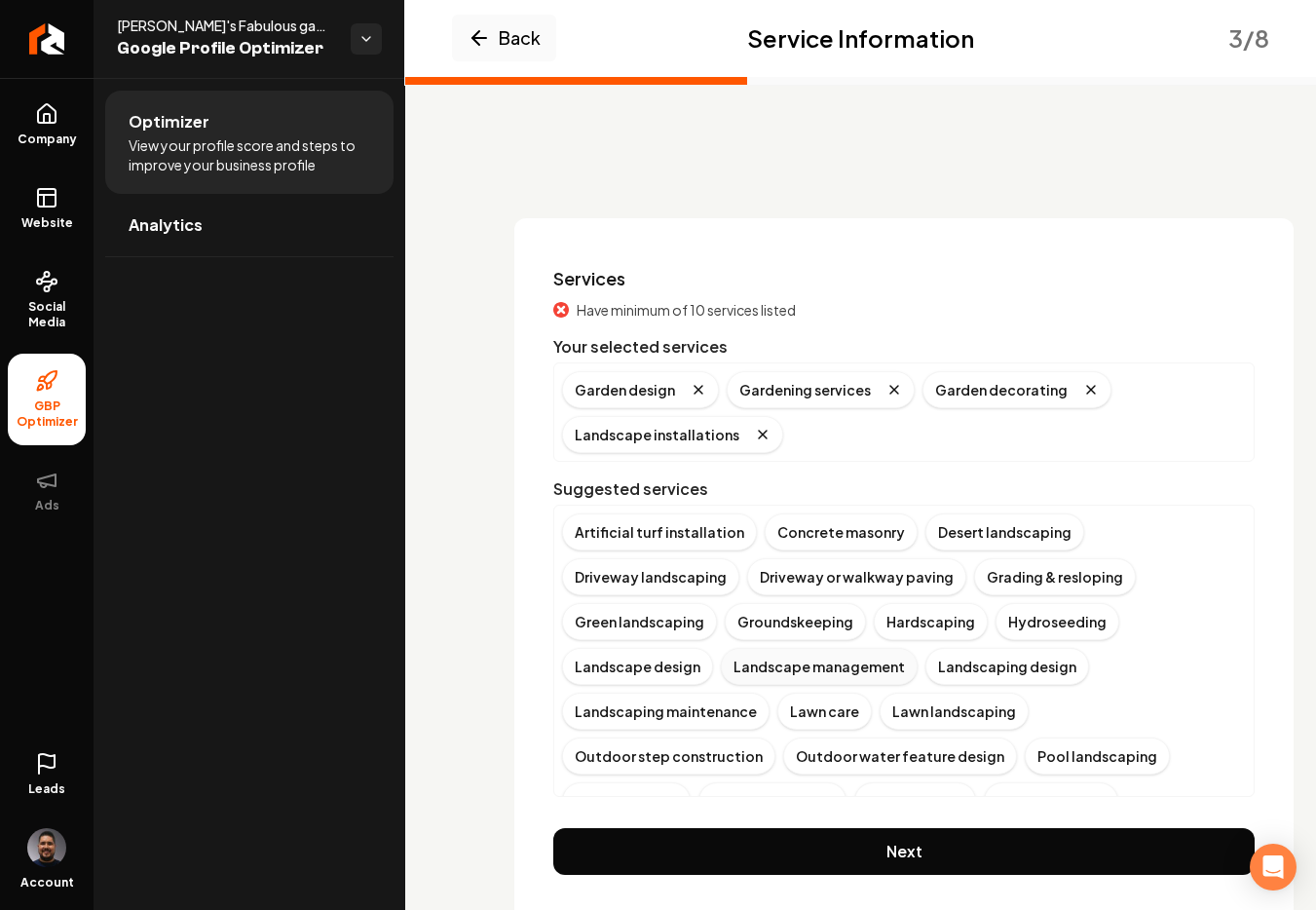
click at [868, 660] on div "Landscape management" at bounding box center [818, 666] width 197 height 37
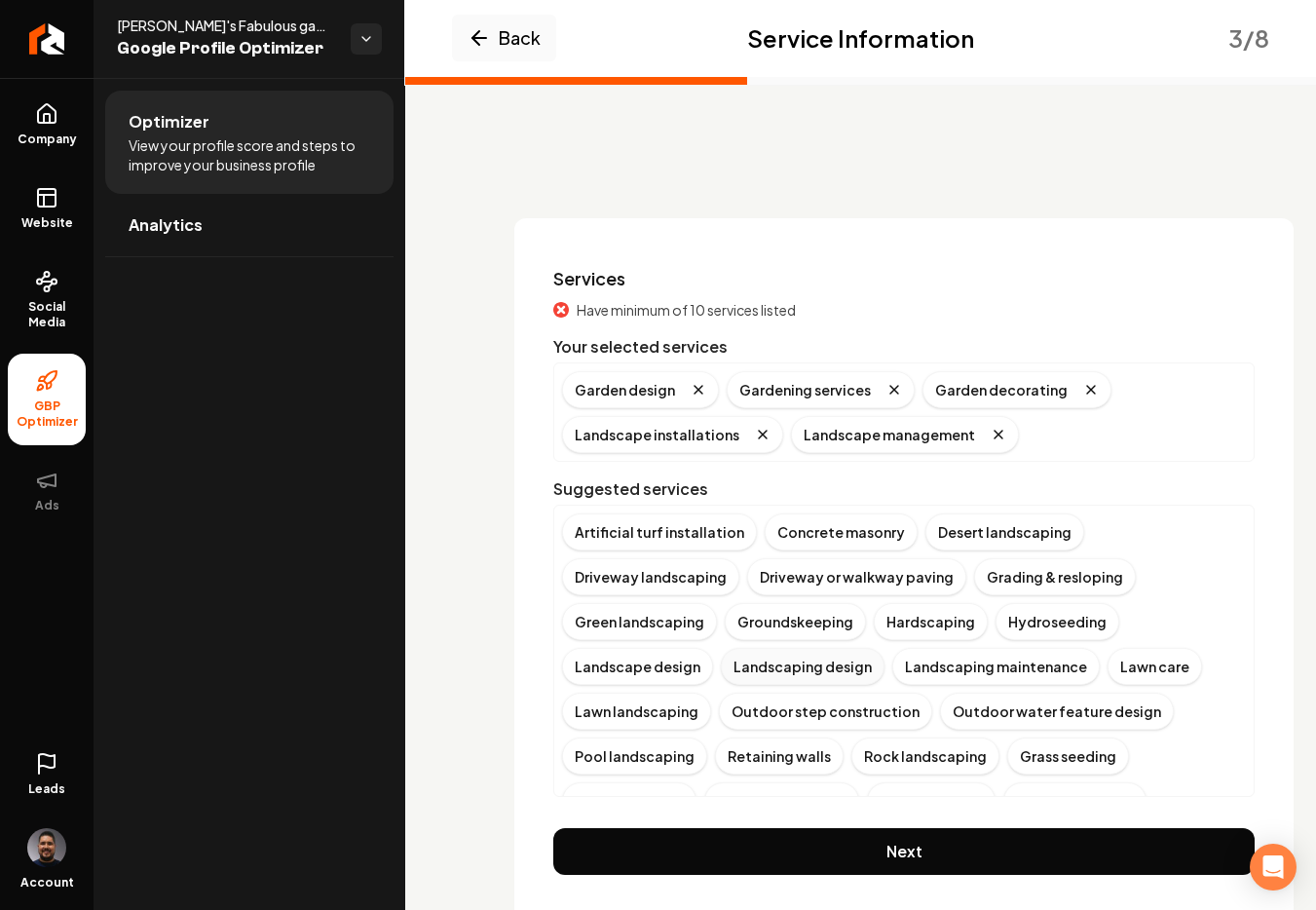
click at [786, 675] on div "Landscaping design" at bounding box center [802, 666] width 164 height 37
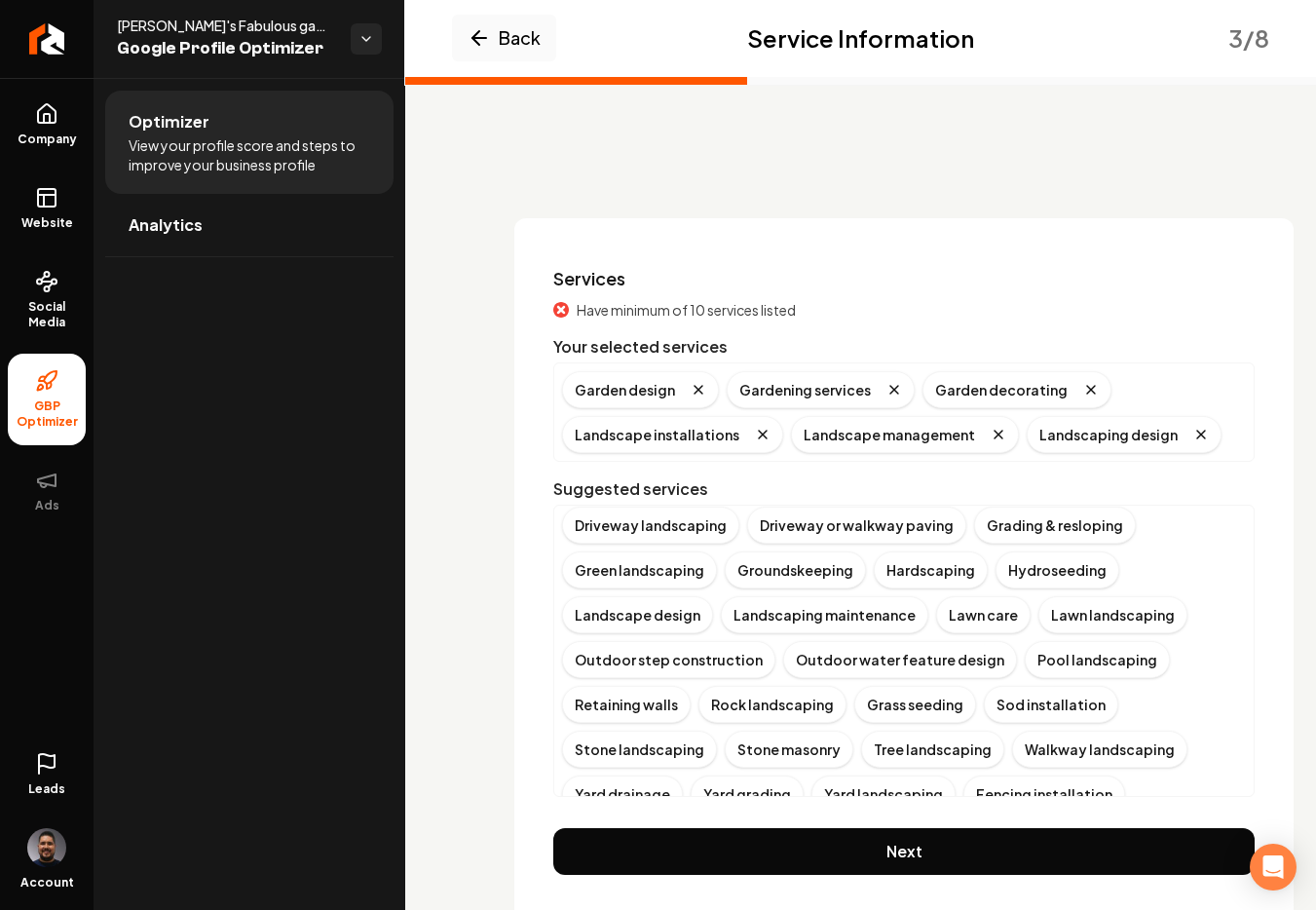
scroll to position [54, 0]
click at [936, 616] on div "Lawn care" at bounding box center [983, 612] width 95 height 37
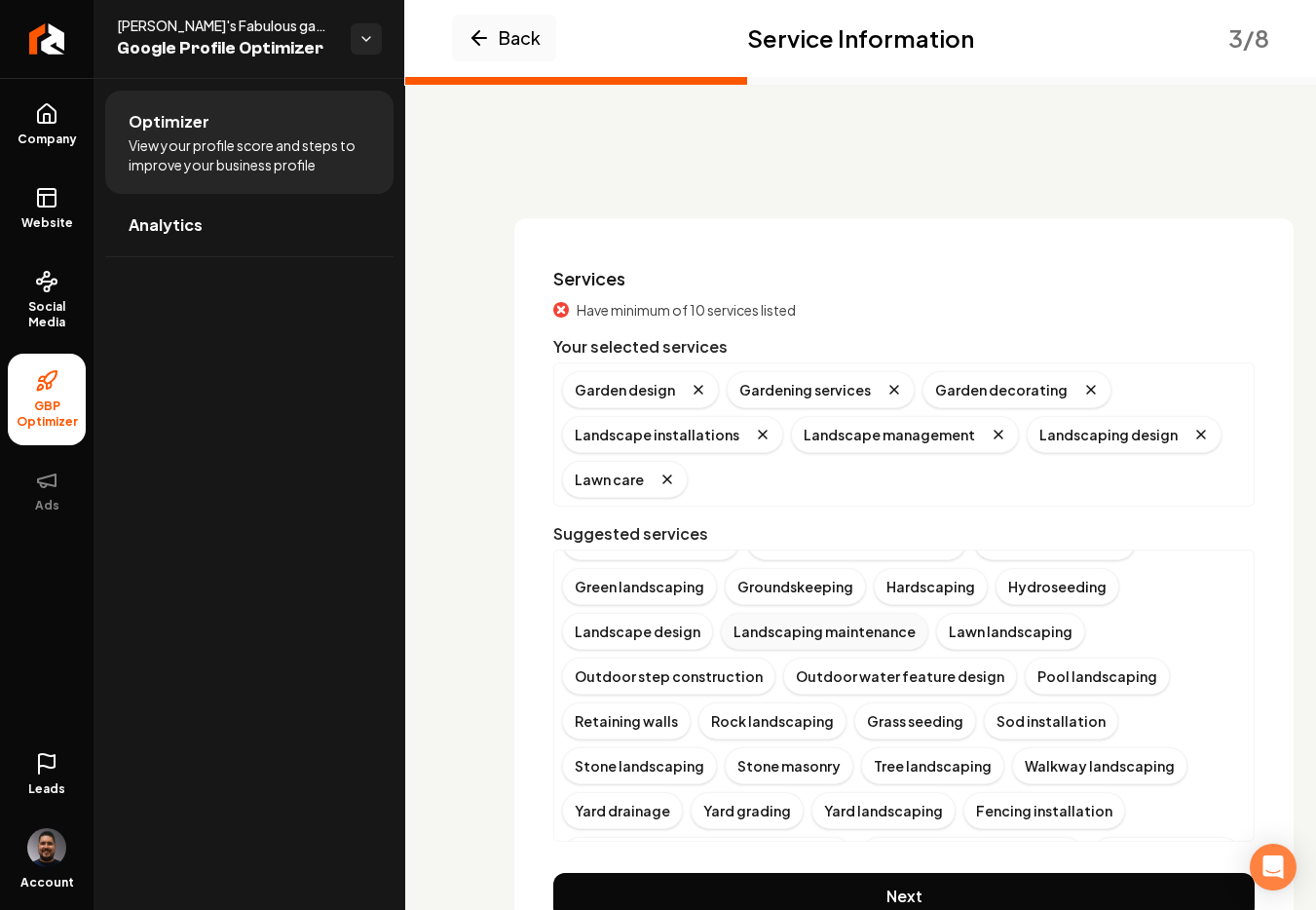
scroll to position [111, 0]
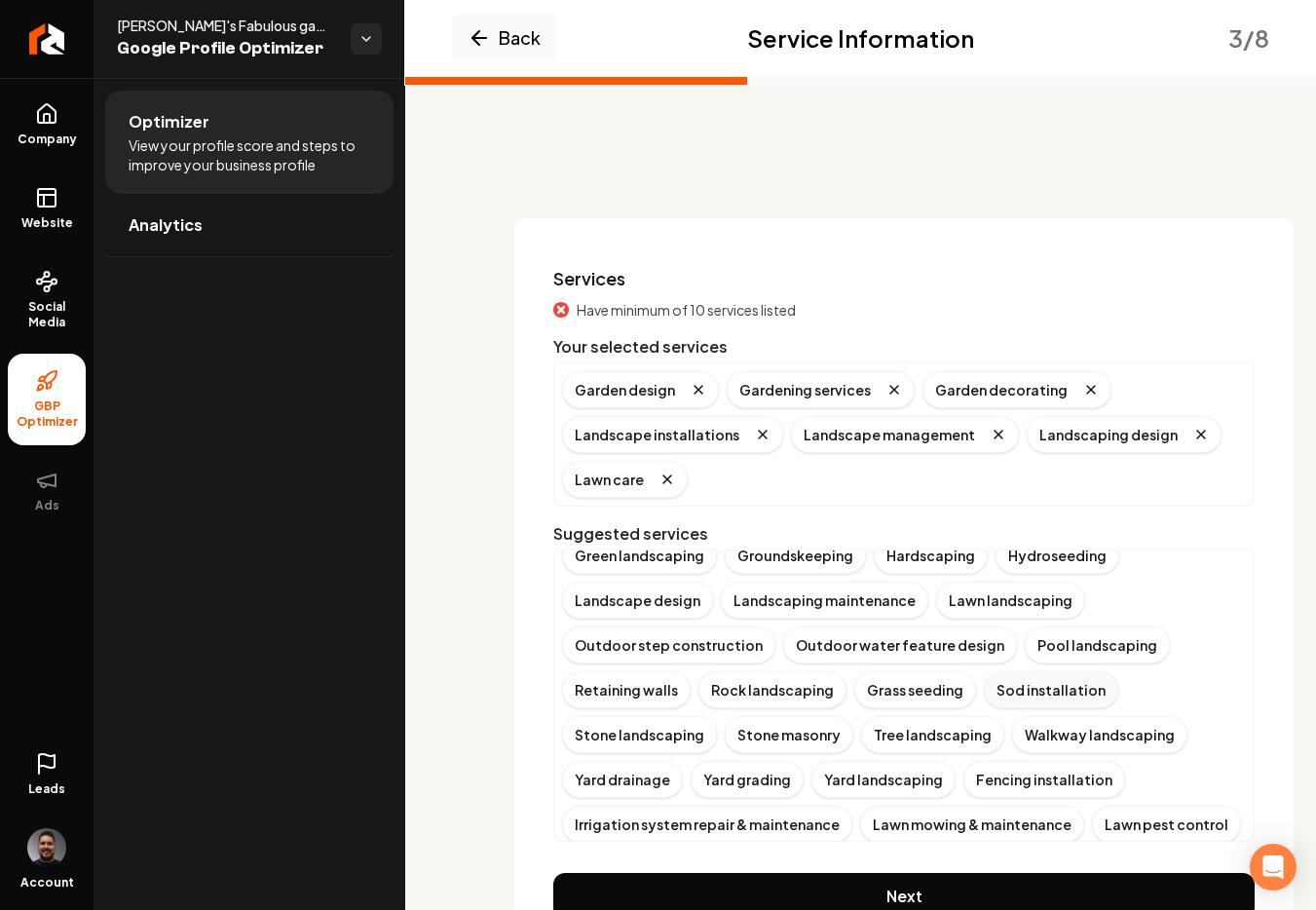
click at [1023, 694] on div "Sod installation" at bounding box center [1051, 689] width 135 height 37
click at [914, 700] on div "Grass seeding" at bounding box center [915, 689] width 122 height 37
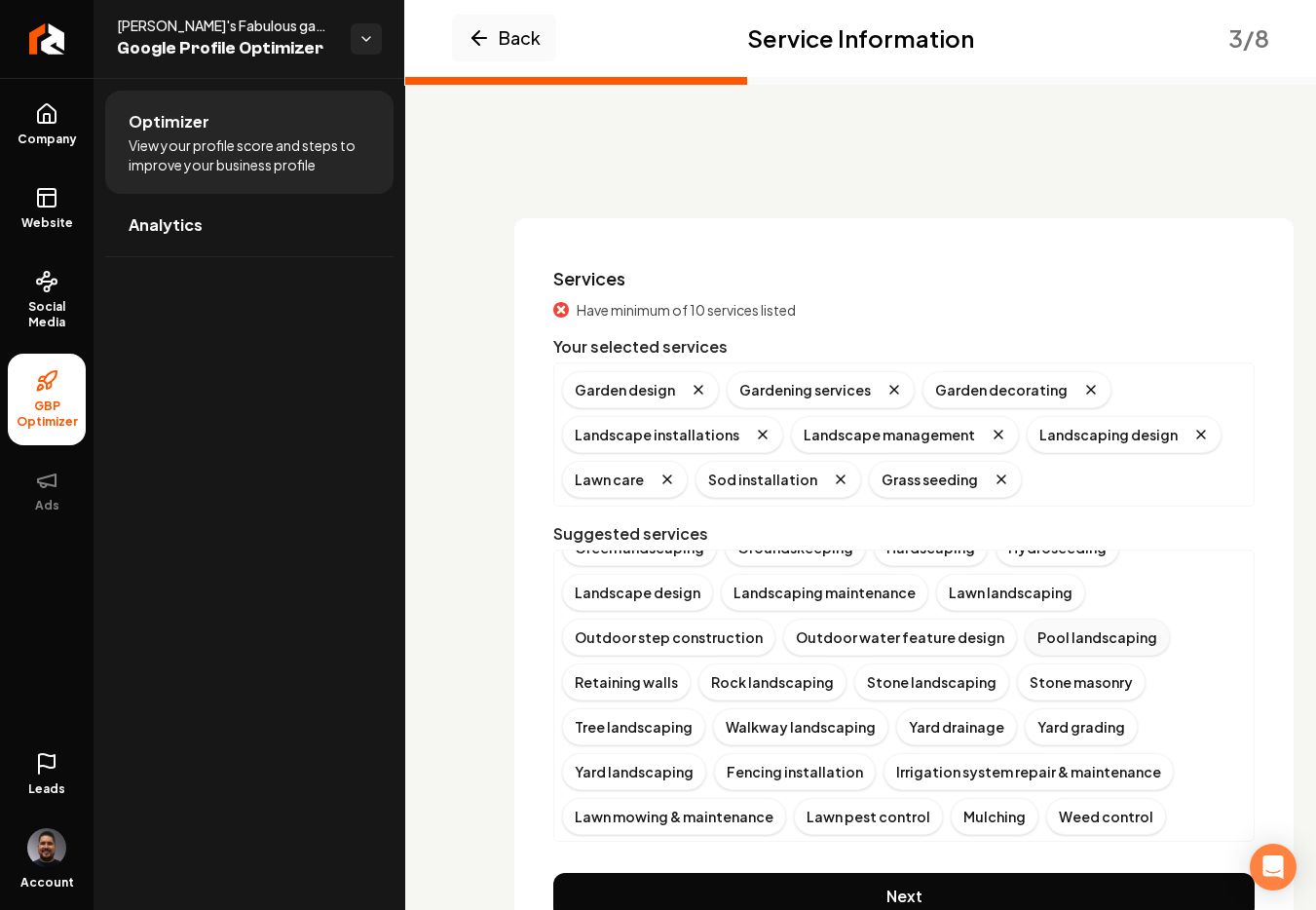
scroll to position [183, 0]
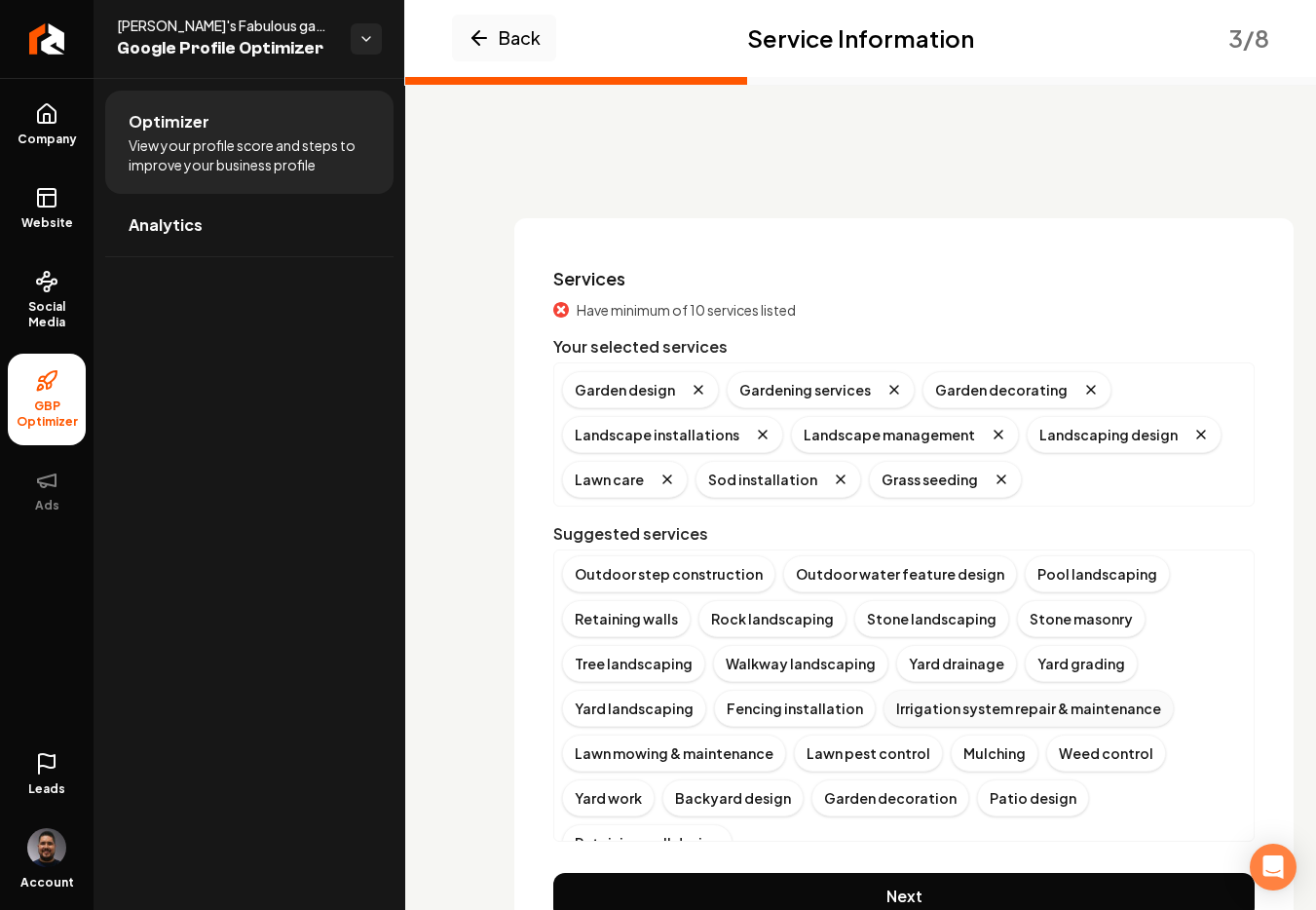
click at [976, 706] on div "Irrigation system repair & maintenance" at bounding box center [1028, 707] width 290 height 37
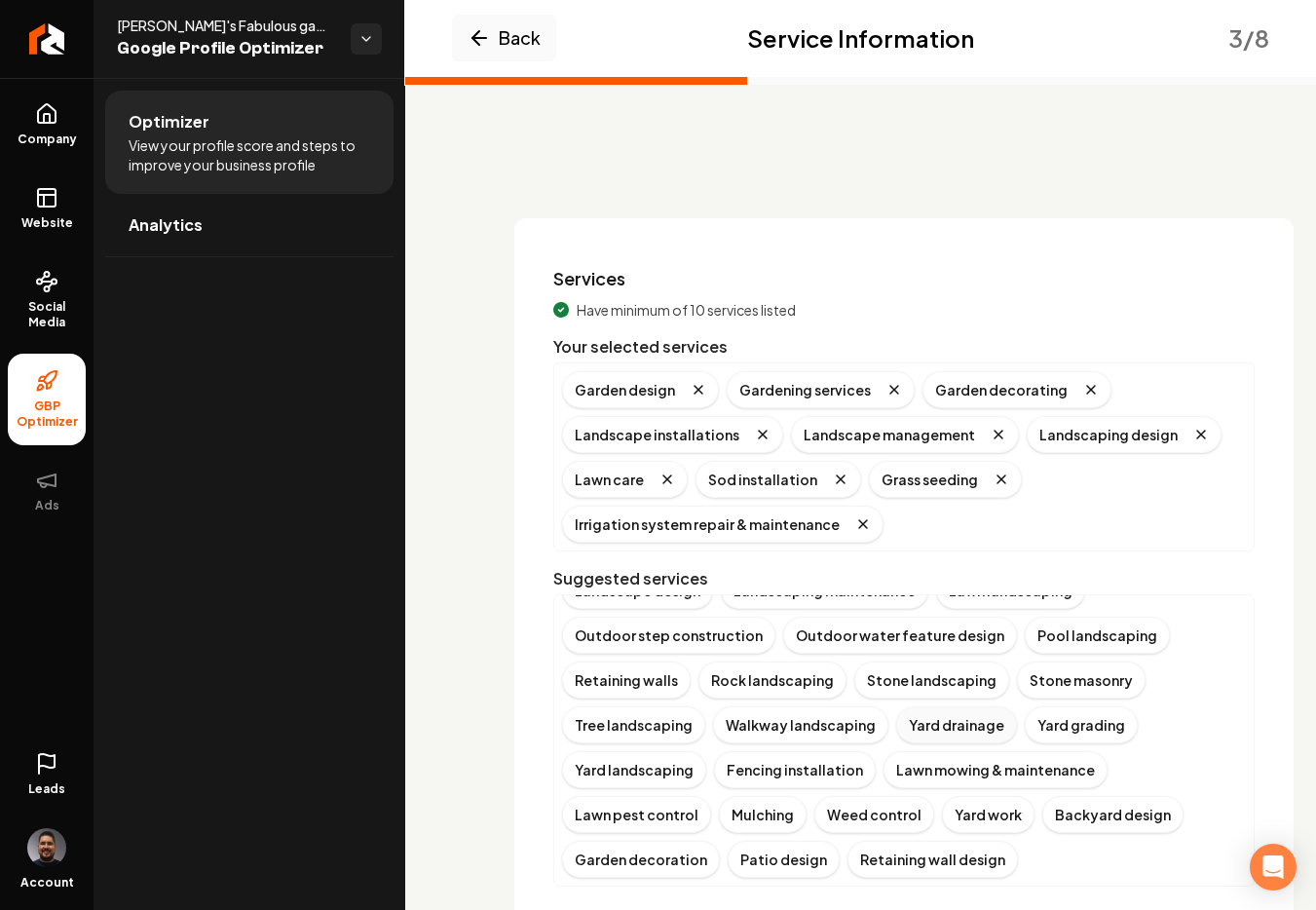
scroll to position [65, 0]
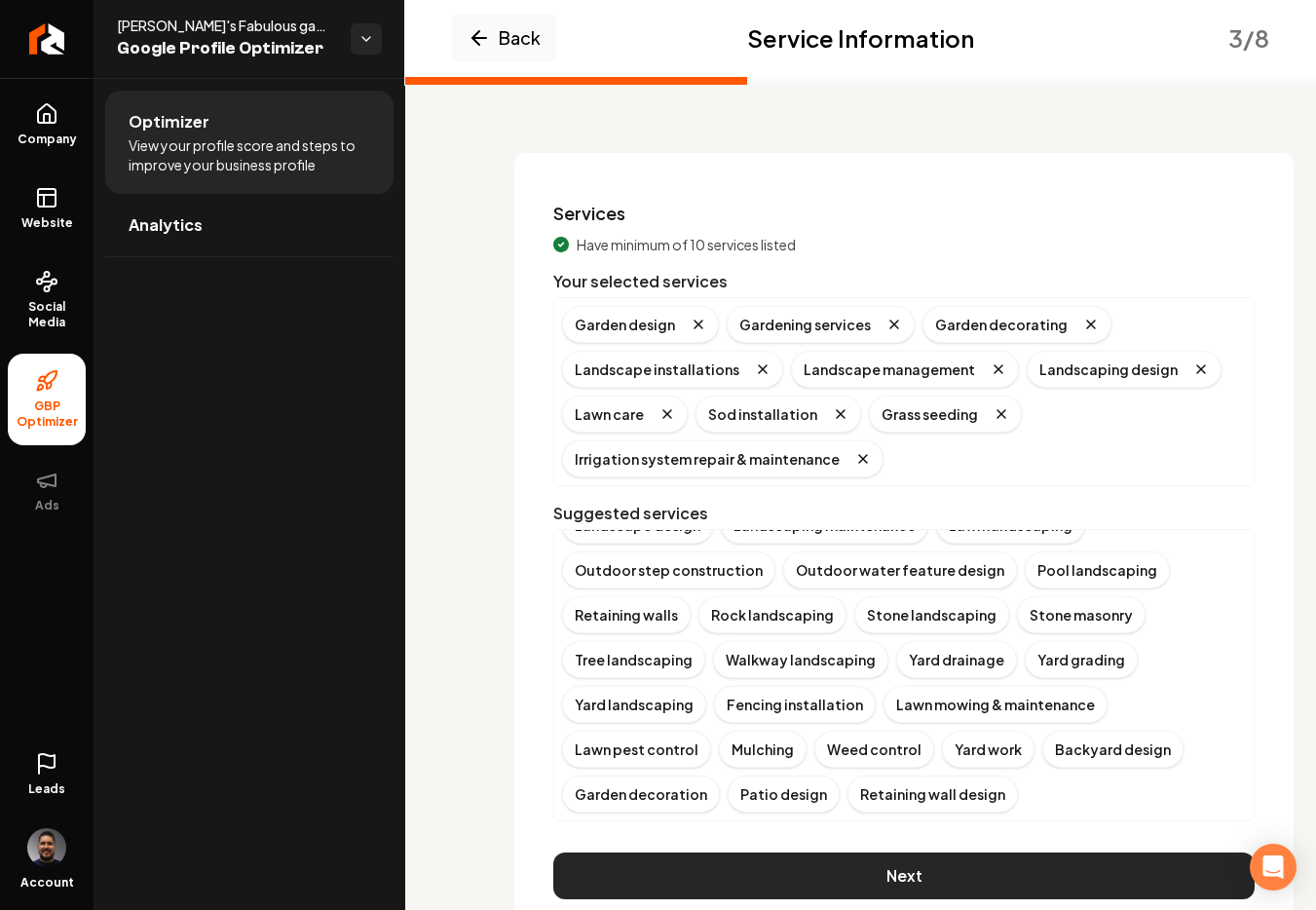
click at [879, 869] on button "Next" at bounding box center [903, 875] width 701 height 47
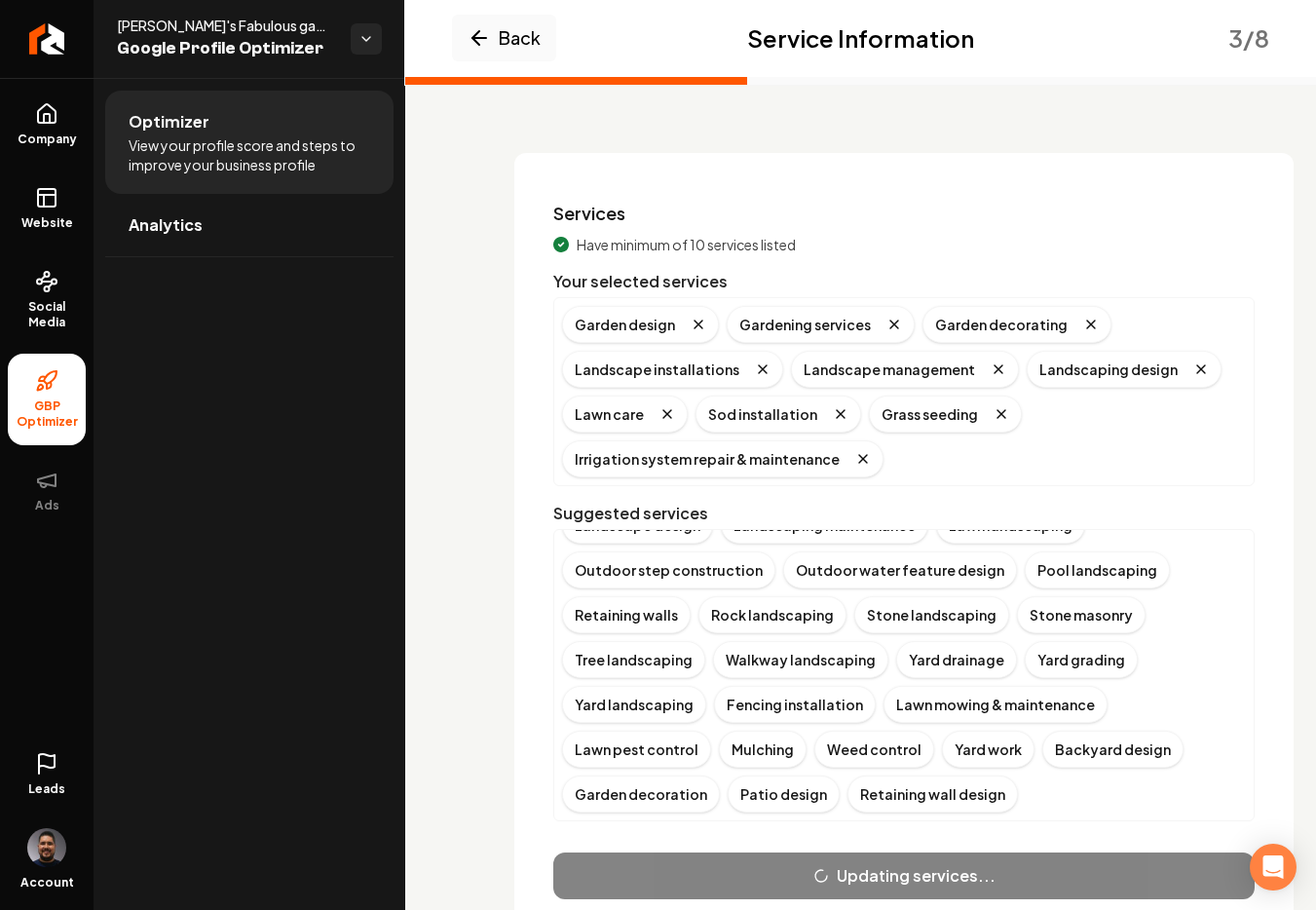
scroll to position [0, 0]
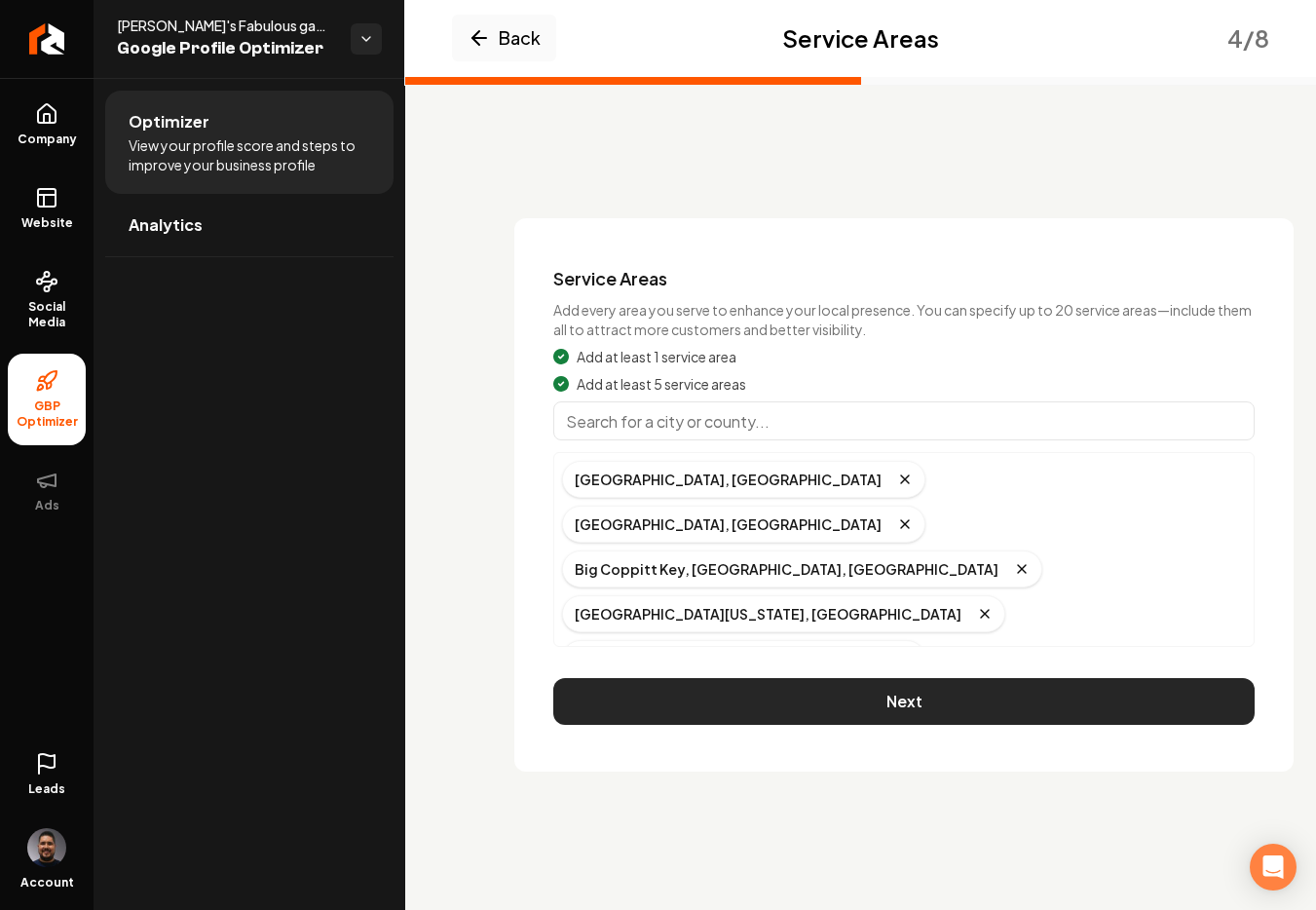
click at [846, 678] on button "Next" at bounding box center [903, 700] width 701 height 47
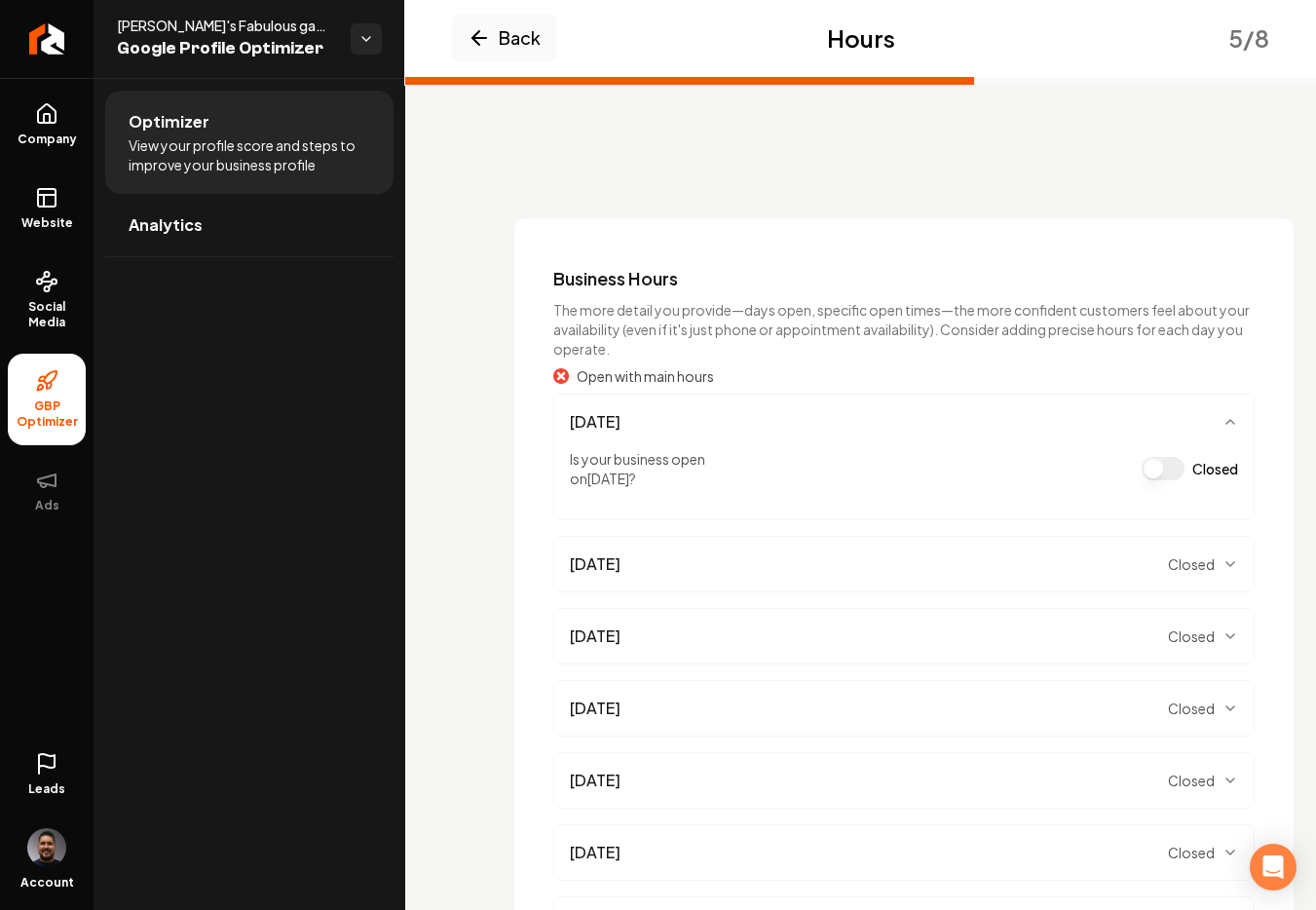
scroll to position [215, 0]
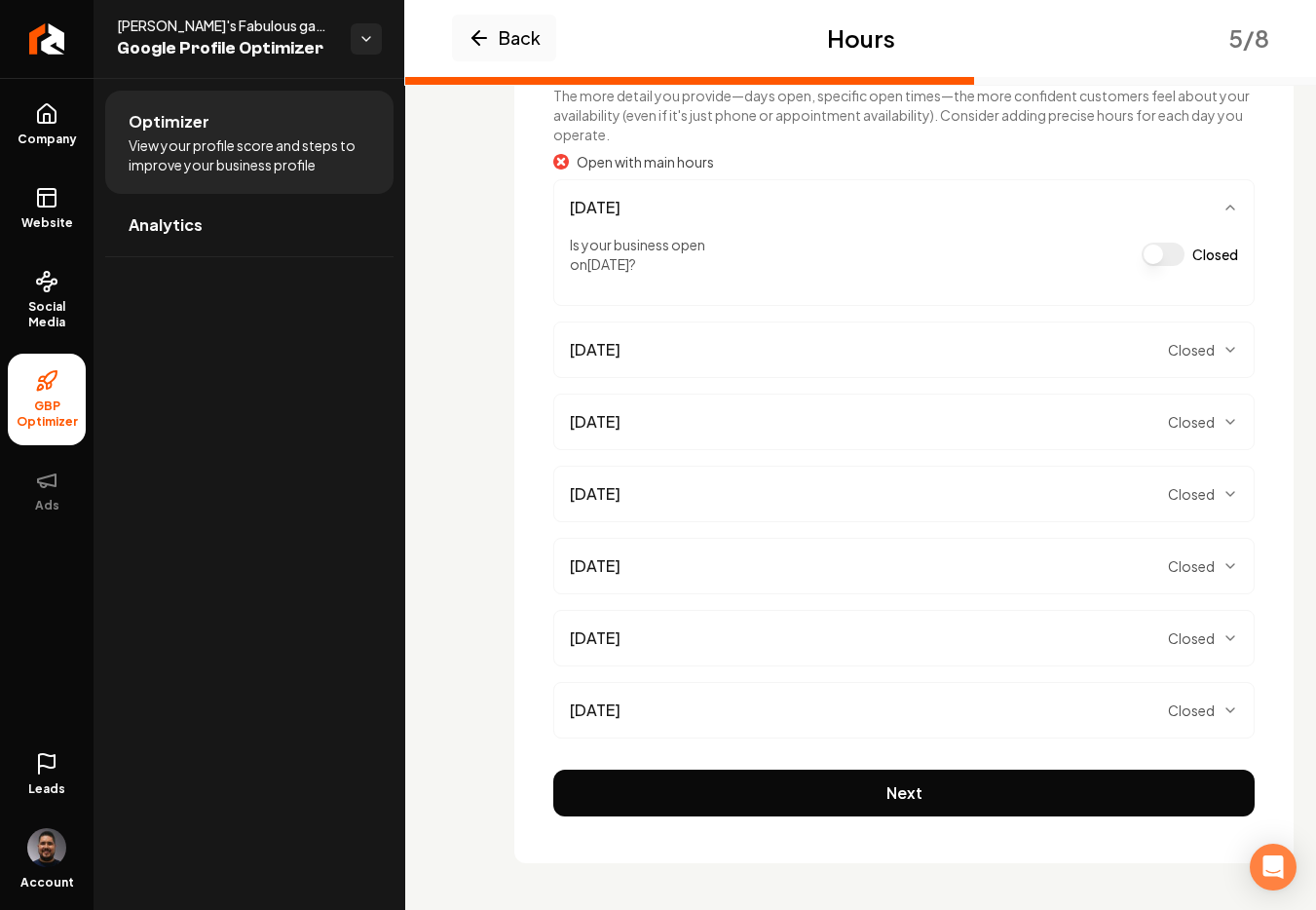
click at [1163, 335] on div "[DATE] Closed" at bounding box center [903, 349] width 701 height 57
click at [1173, 340] on span "Closed" at bounding box center [1190, 350] width 47 height 20
click at [1171, 326] on button "Closed" at bounding box center [1162, 325] width 43 height 23
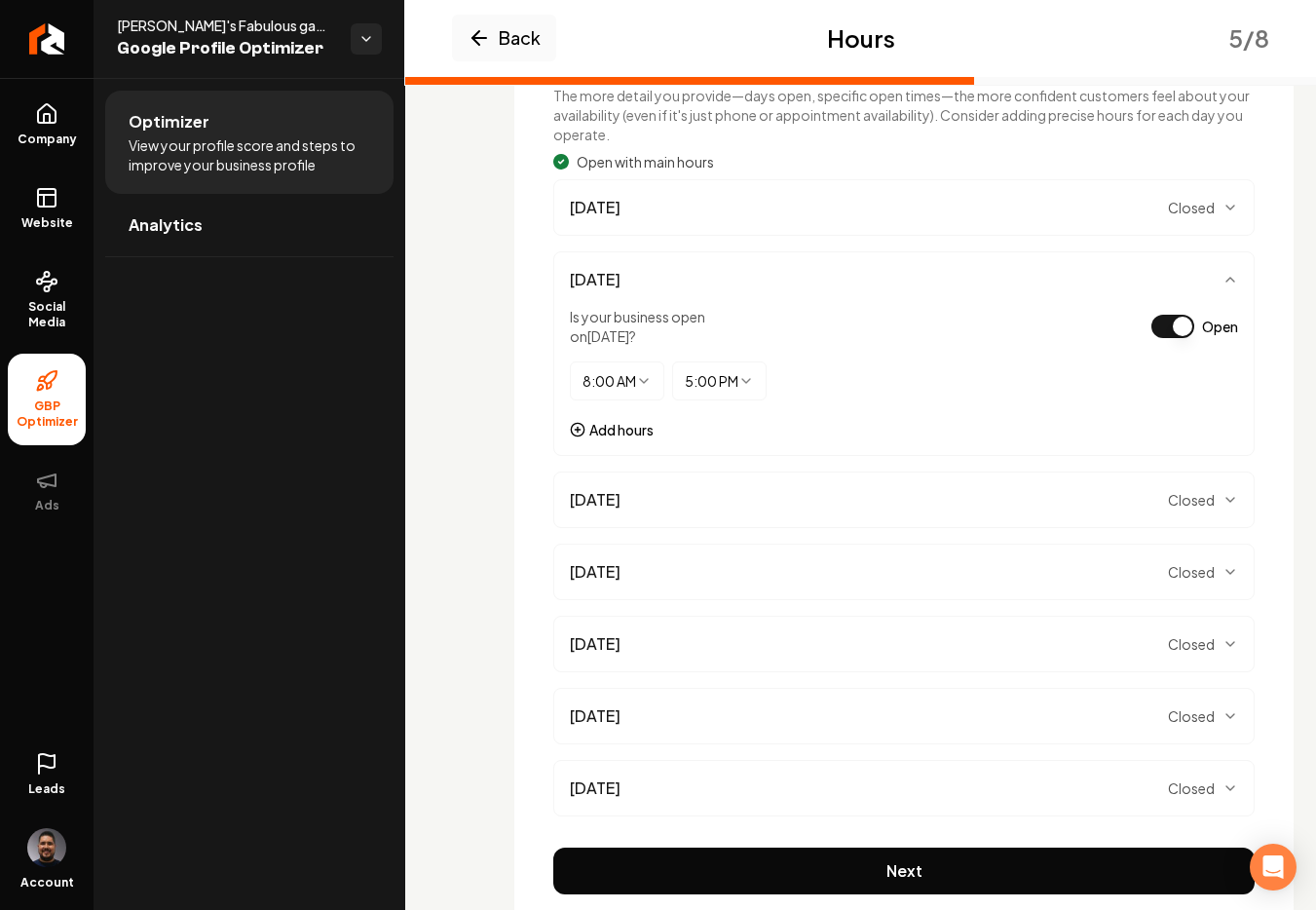
click at [734, 380] on html "Company Website Social Media GBP Optimizer Ads Leads Account [PERSON_NAME]'s Fa…" at bounding box center [658, 455] width 1316 height 910
select select "*****"
click at [1196, 505] on span "Closed" at bounding box center [1190, 500] width 47 height 20
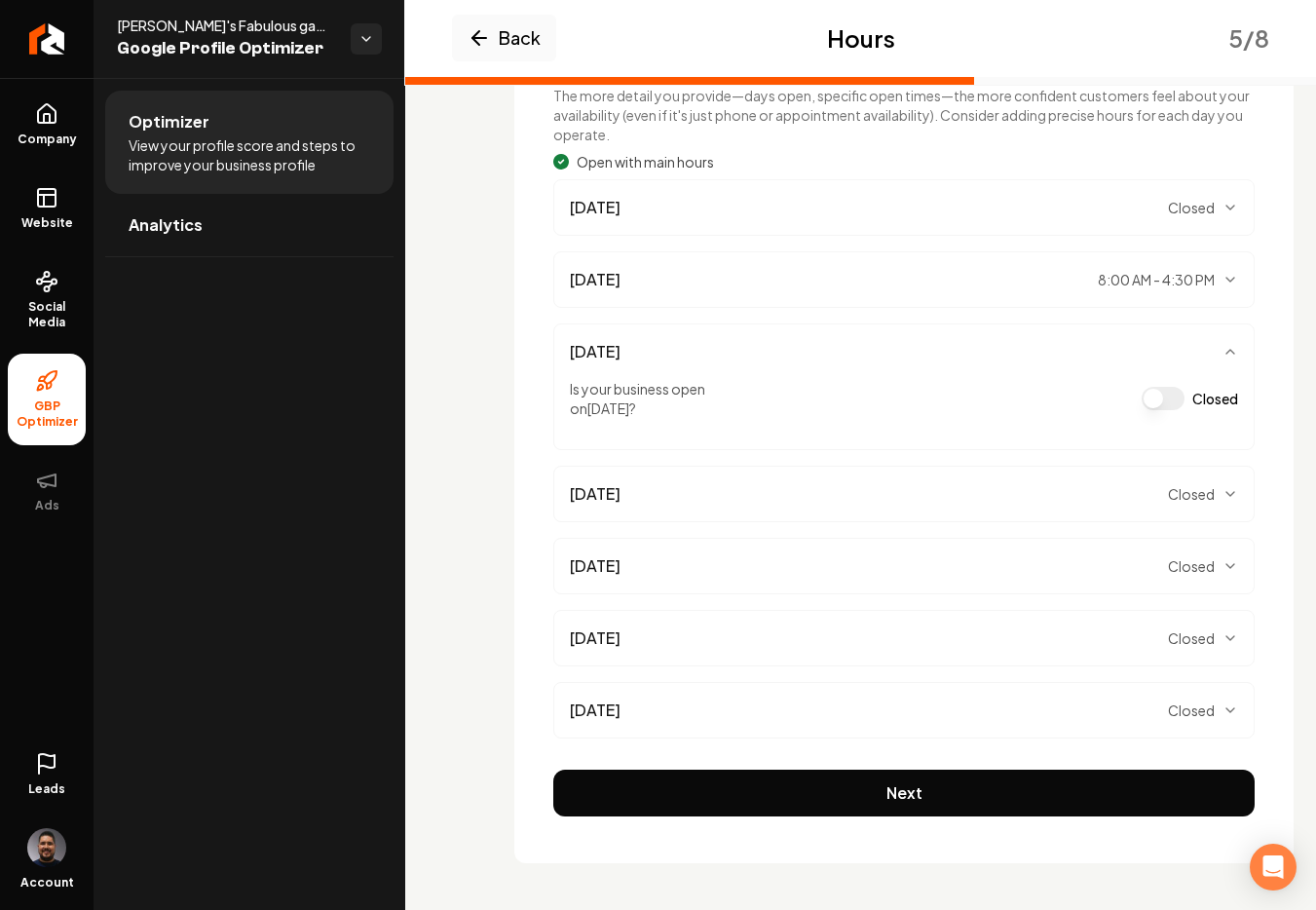
click at [1170, 396] on button "Closed" at bounding box center [1162, 398] width 43 height 23
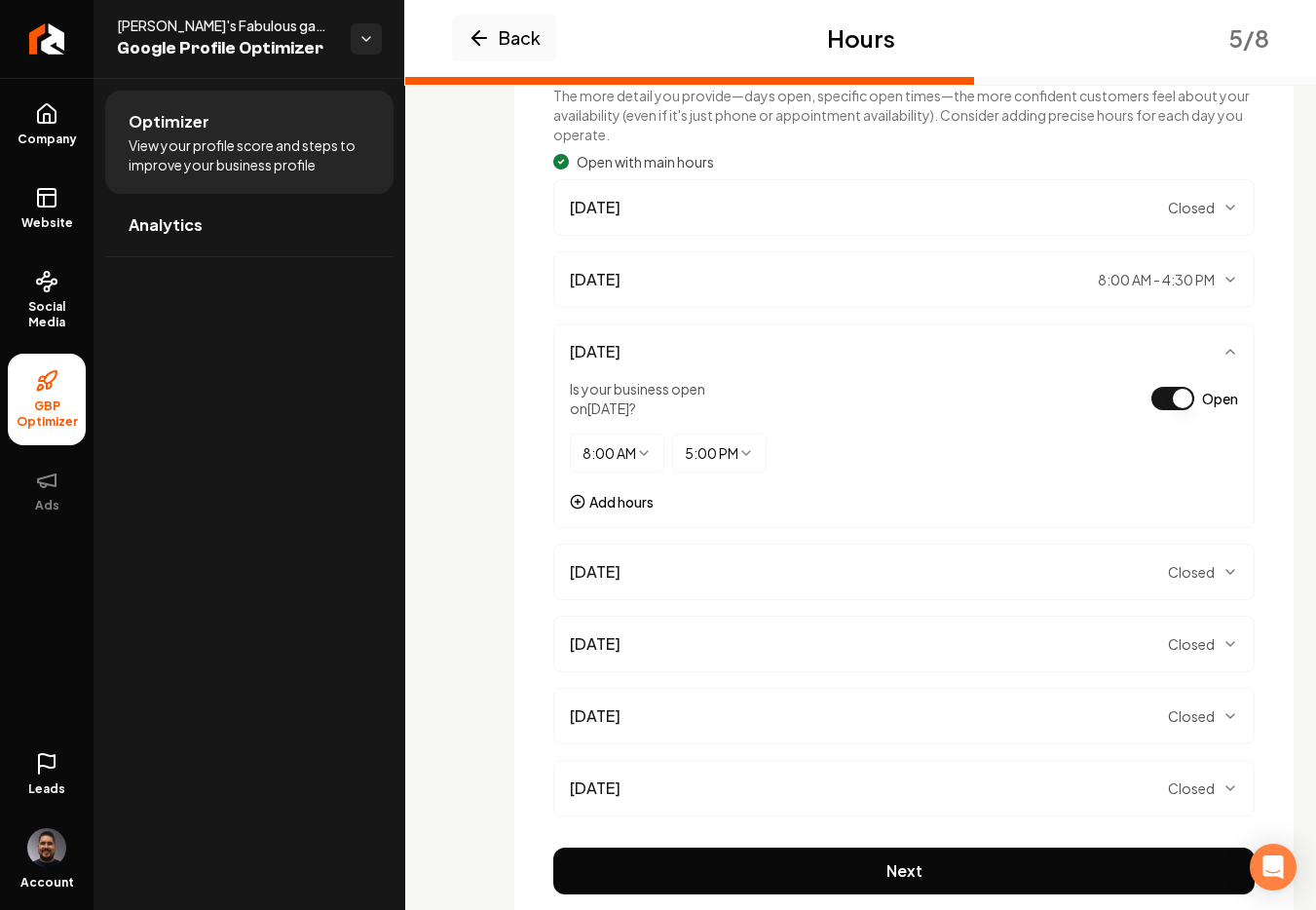
click at [724, 469] on html "Company Website Social Media GBP Optimizer Ads Leads Account [PERSON_NAME]'s Fa…" at bounding box center [658, 455] width 1316 height 910
select select "*****"
click at [1159, 574] on div "[DATE] Closed" at bounding box center [904, 571] width 668 height 23
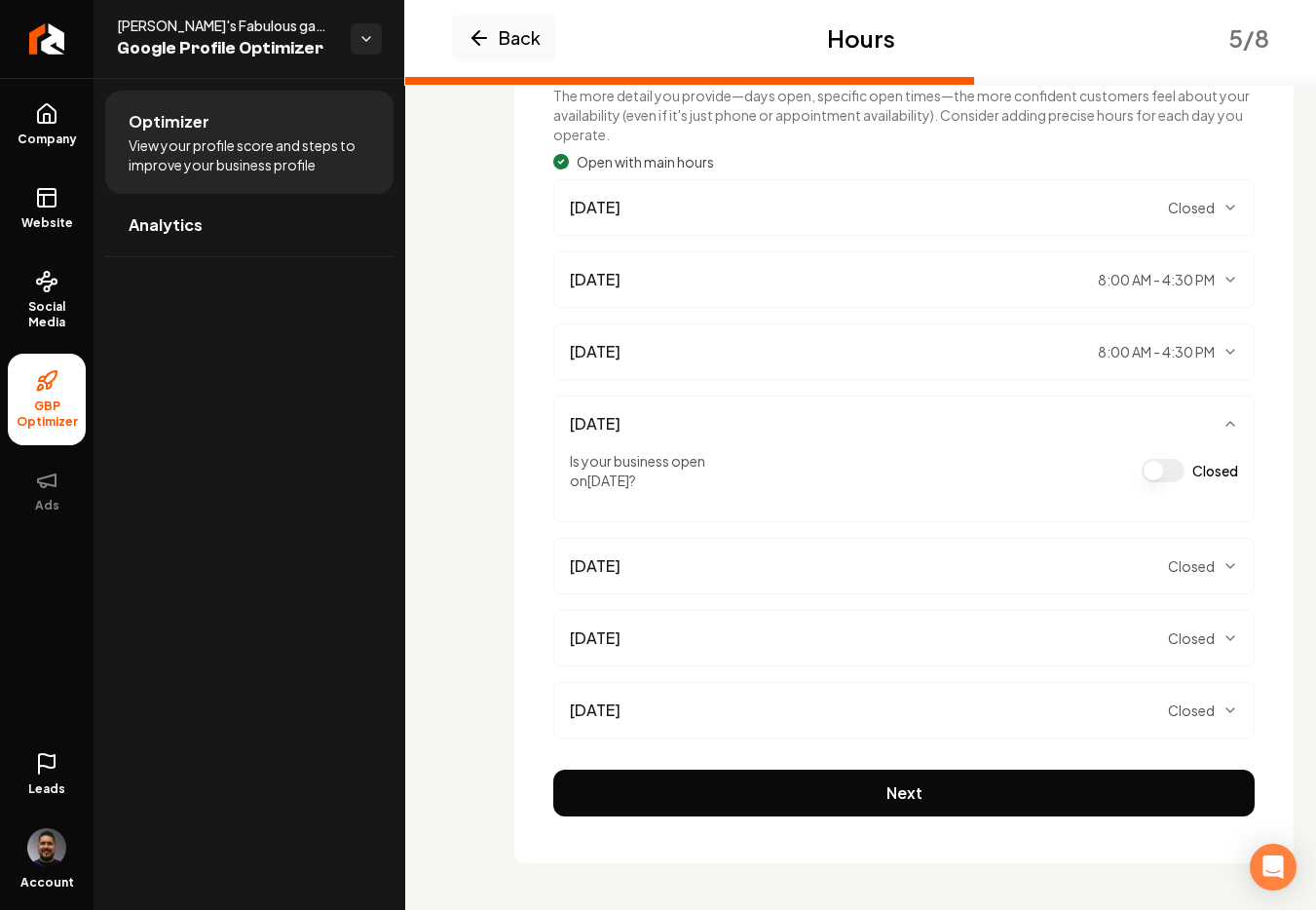
click at [1155, 465] on button "Closed" at bounding box center [1162, 470] width 43 height 23
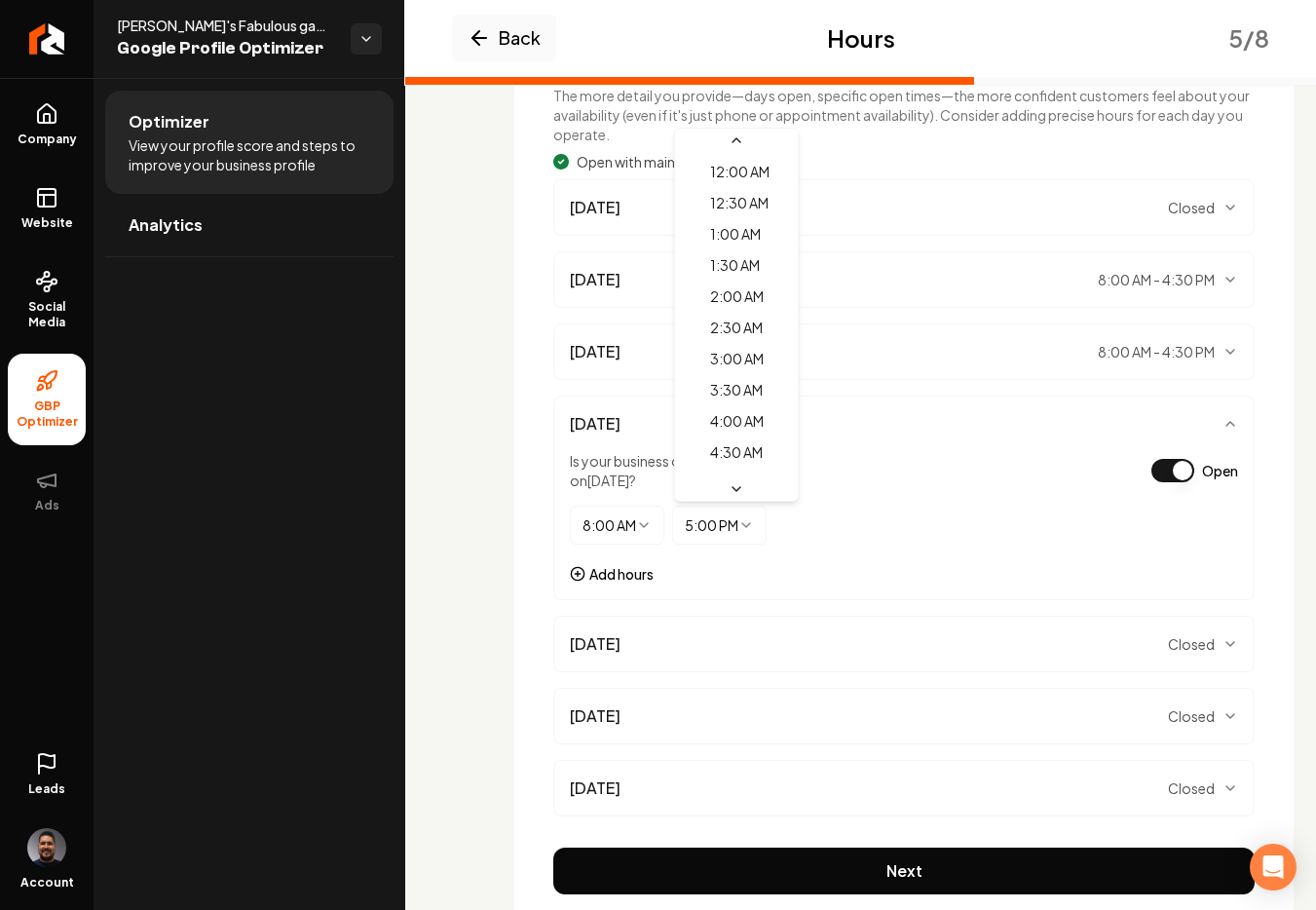
click at [713, 532] on html "Company Website Social Media GBP Optimizer Ads Leads Account [PERSON_NAME]'s Fa…" at bounding box center [658, 455] width 1316 height 910
select select "*****"
click at [1191, 641] on span "Closed" at bounding box center [1190, 644] width 47 height 20
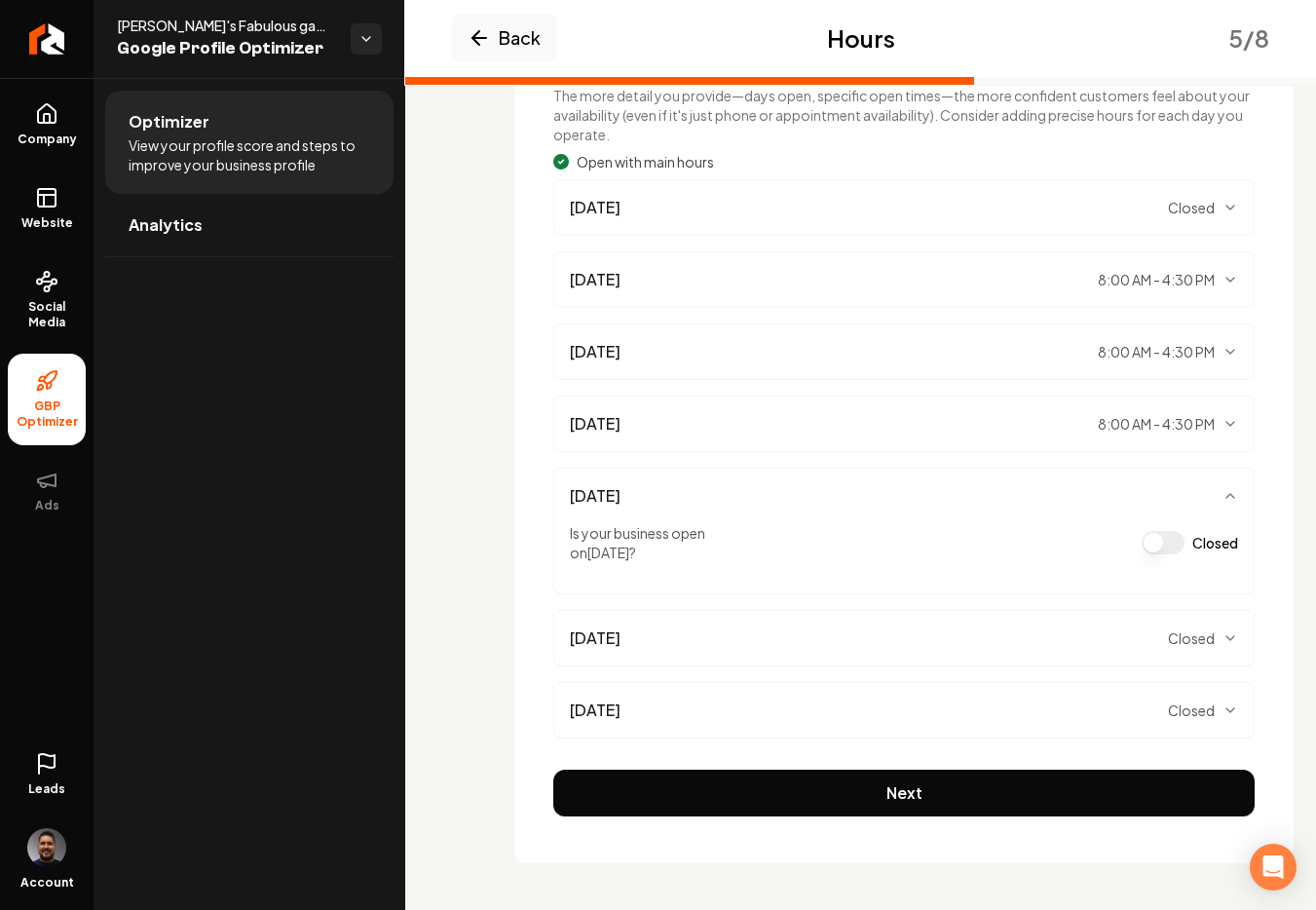
click at [1142, 539] on button "Closed" at bounding box center [1162, 542] width 43 height 23
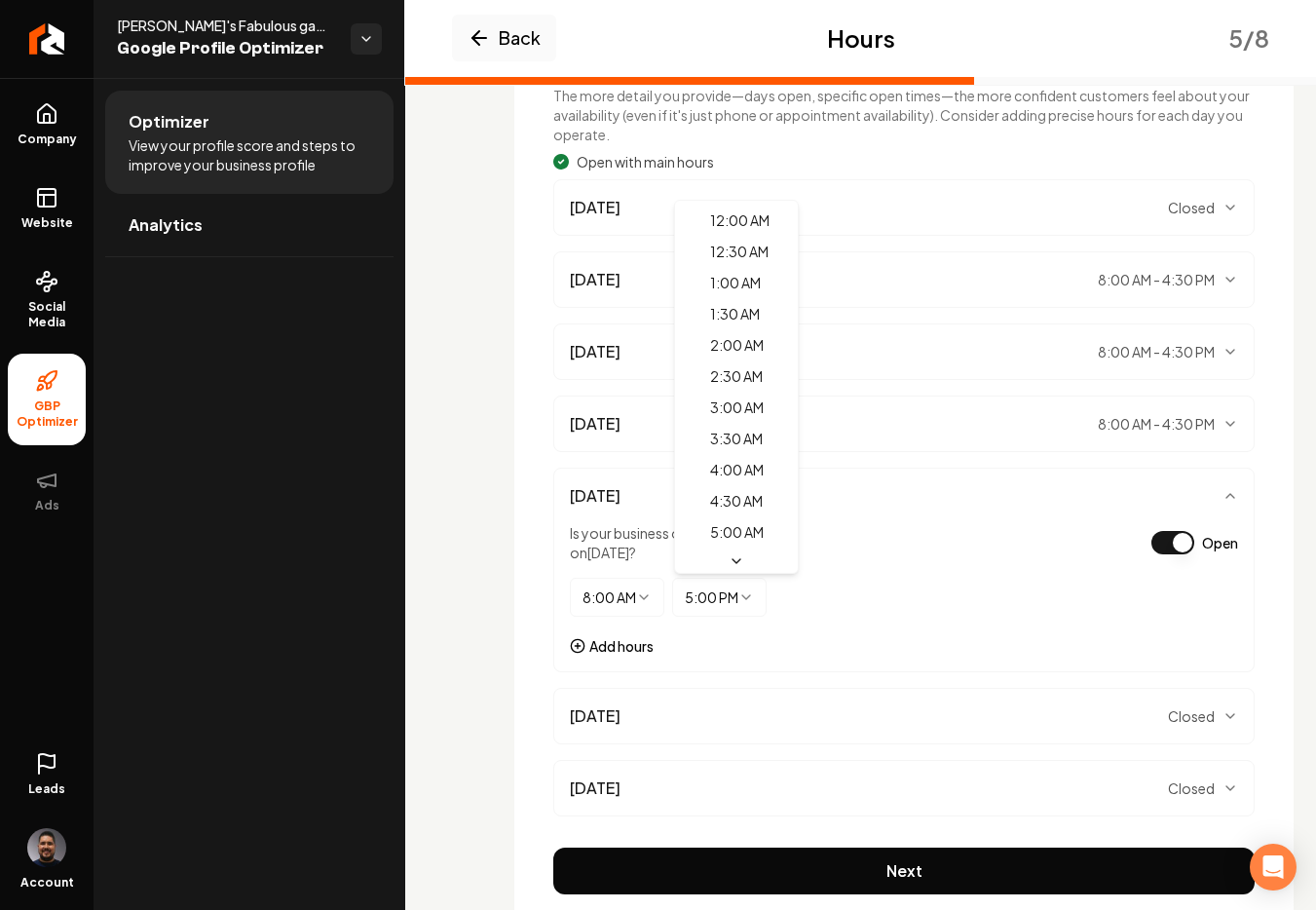
click at [730, 594] on html "Company Website Social Media GBP Optimizer Ads Leads Account [PERSON_NAME]'s Fa…" at bounding box center [658, 455] width 1316 height 910
select select "*****"
click at [1176, 706] on span "Closed" at bounding box center [1190, 716] width 47 height 20
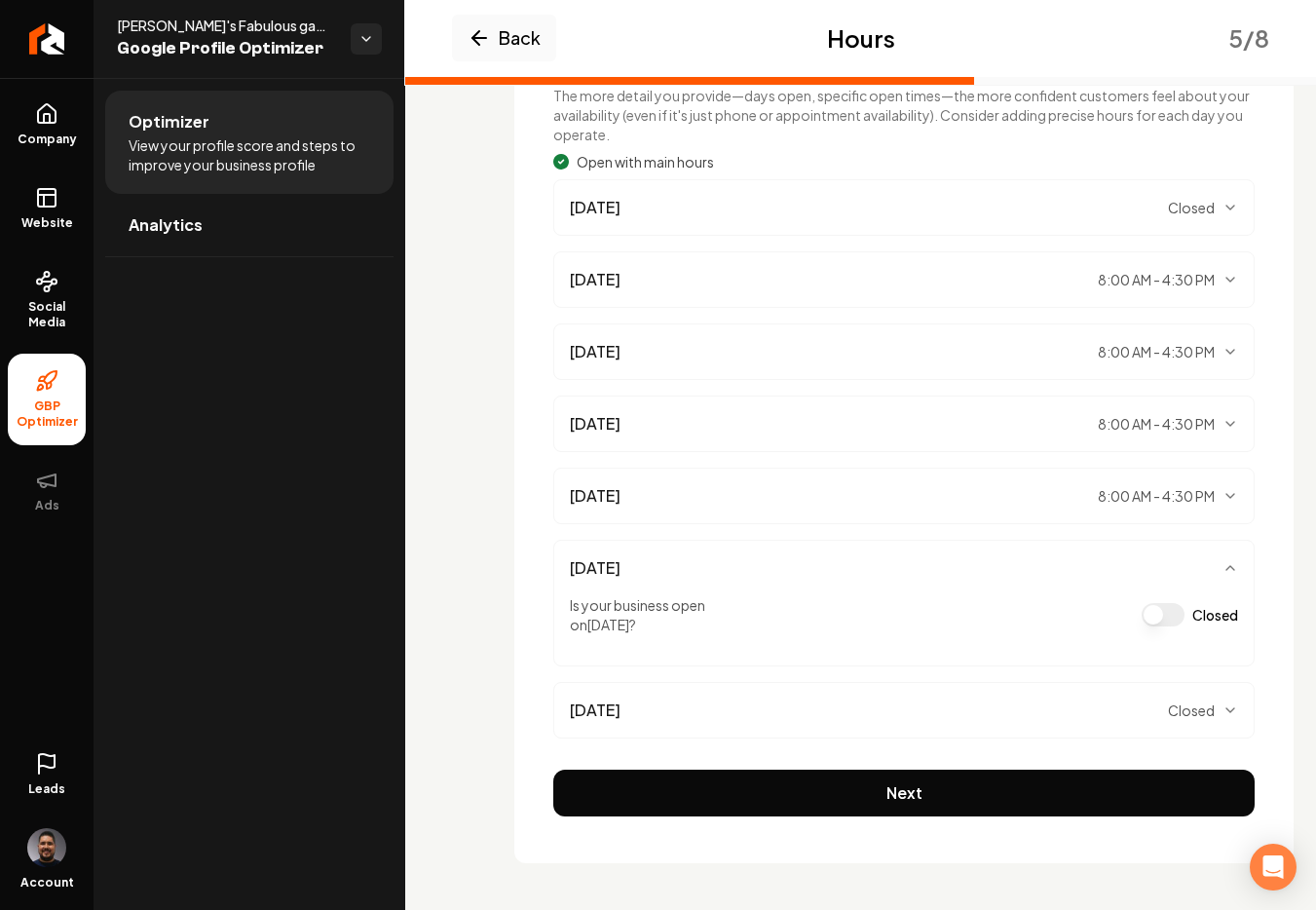
click at [1153, 616] on button "Closed" at bounding box center [1162, 614] width 43 height 23
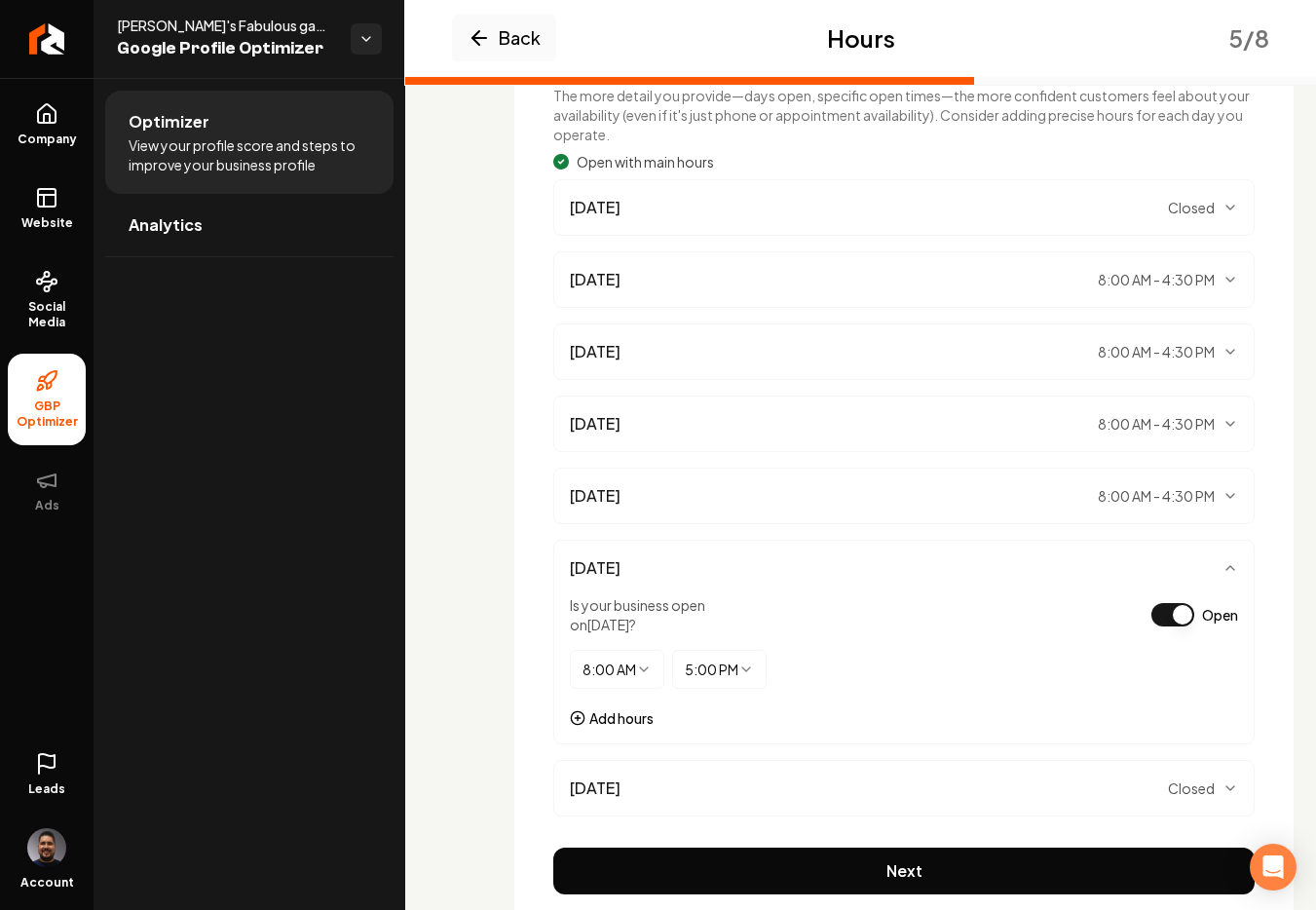
click at [715, 664] on html "Company Website Social Media GBP Optimizer Ads Leads Account [PERSON_NAME]'s Fa…" at bounding box center [658, 455] width 1316 height 910
select select "*****"
click at [1191, 785] on span "Closed" at bounding box center [1190, 788] width 47 height 20
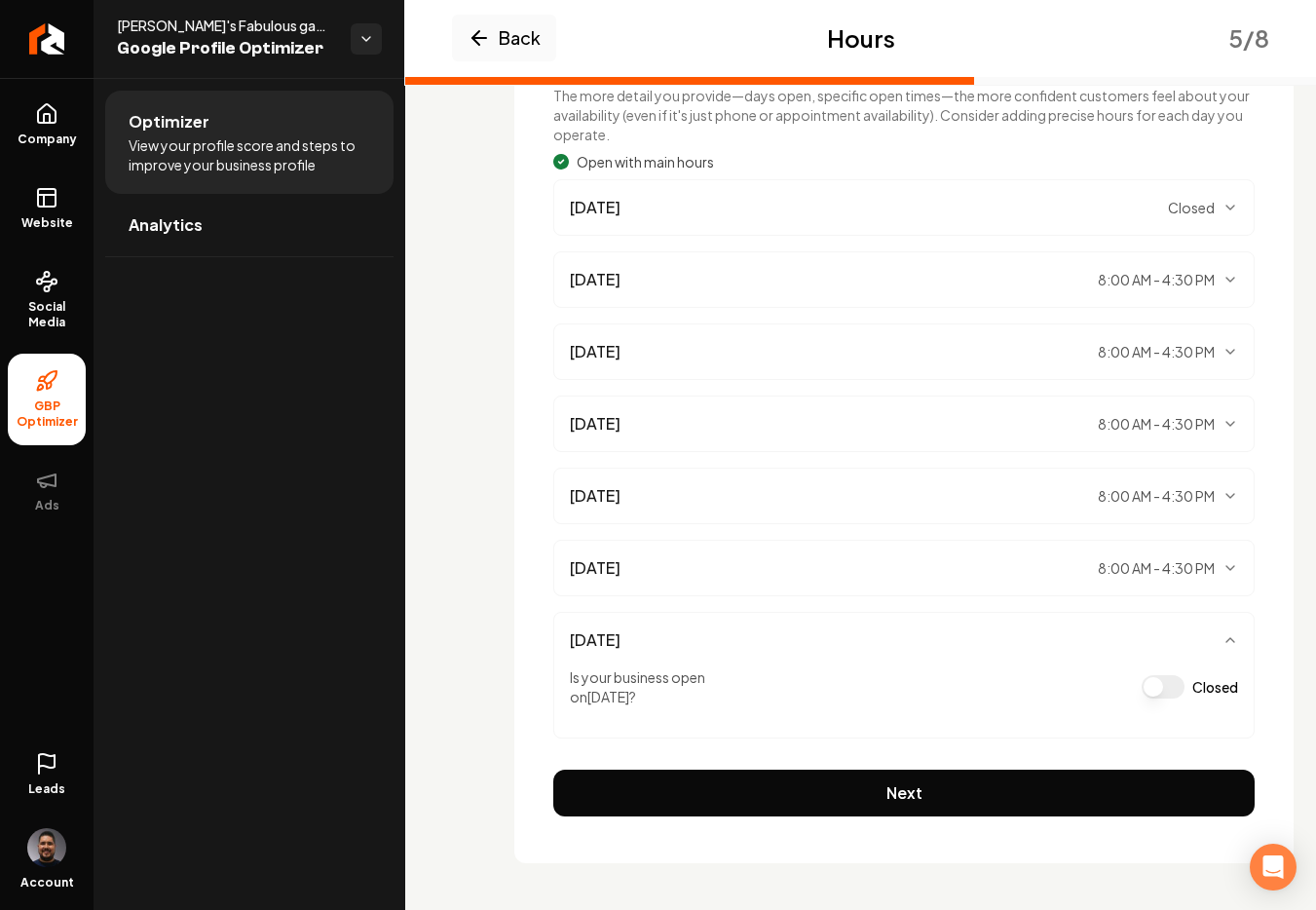
click at [1155, 688] on button "Closed" at bounding box center [1162, 685] width 43 height 23
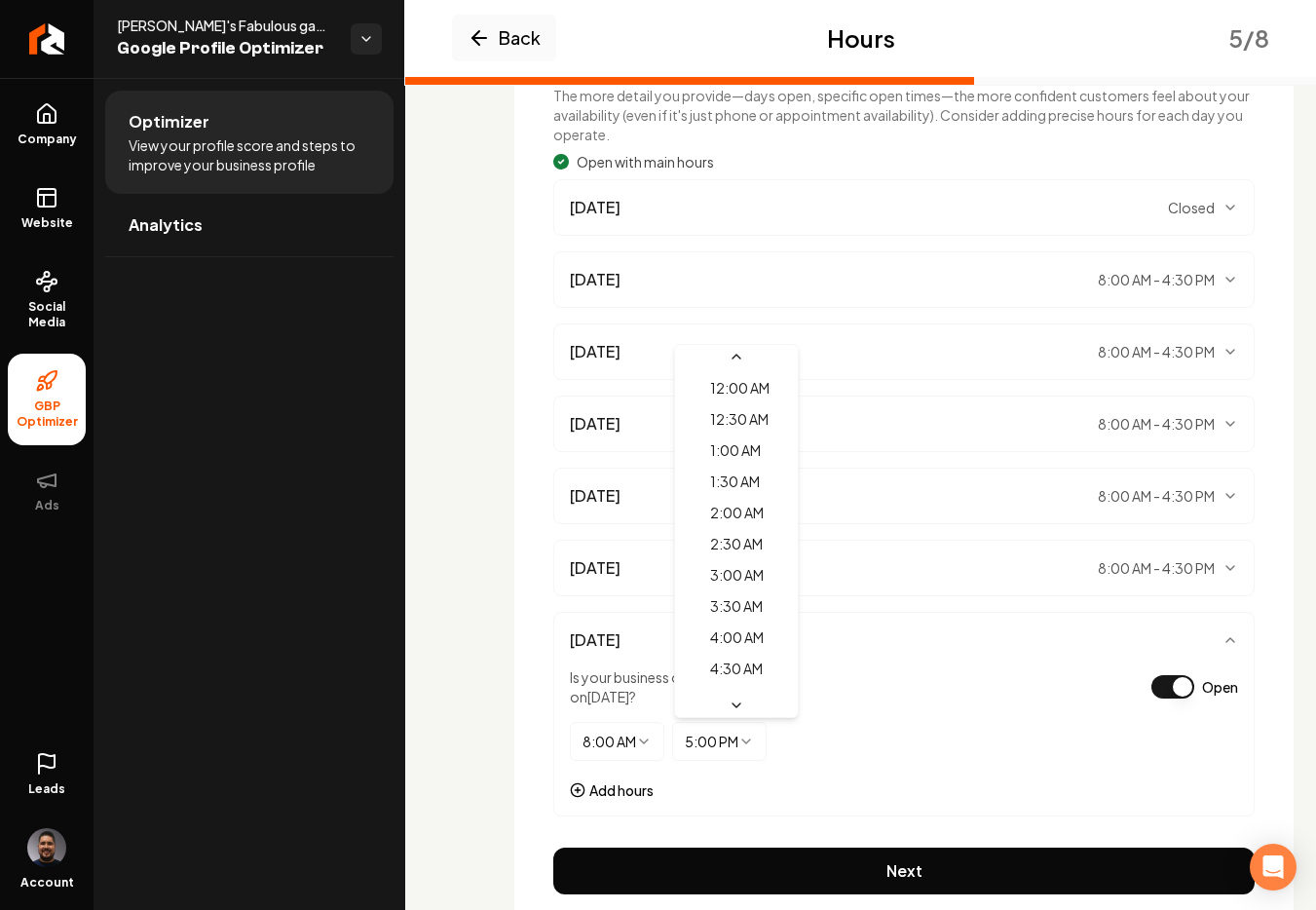
click at [734, 729] on html "Company Website Social Media GBP Optimizer Ads Leads Account [PERSON_NAME]'s Fa…" at bounding box center [658, 455] width 1316 height 910
select select "*****"
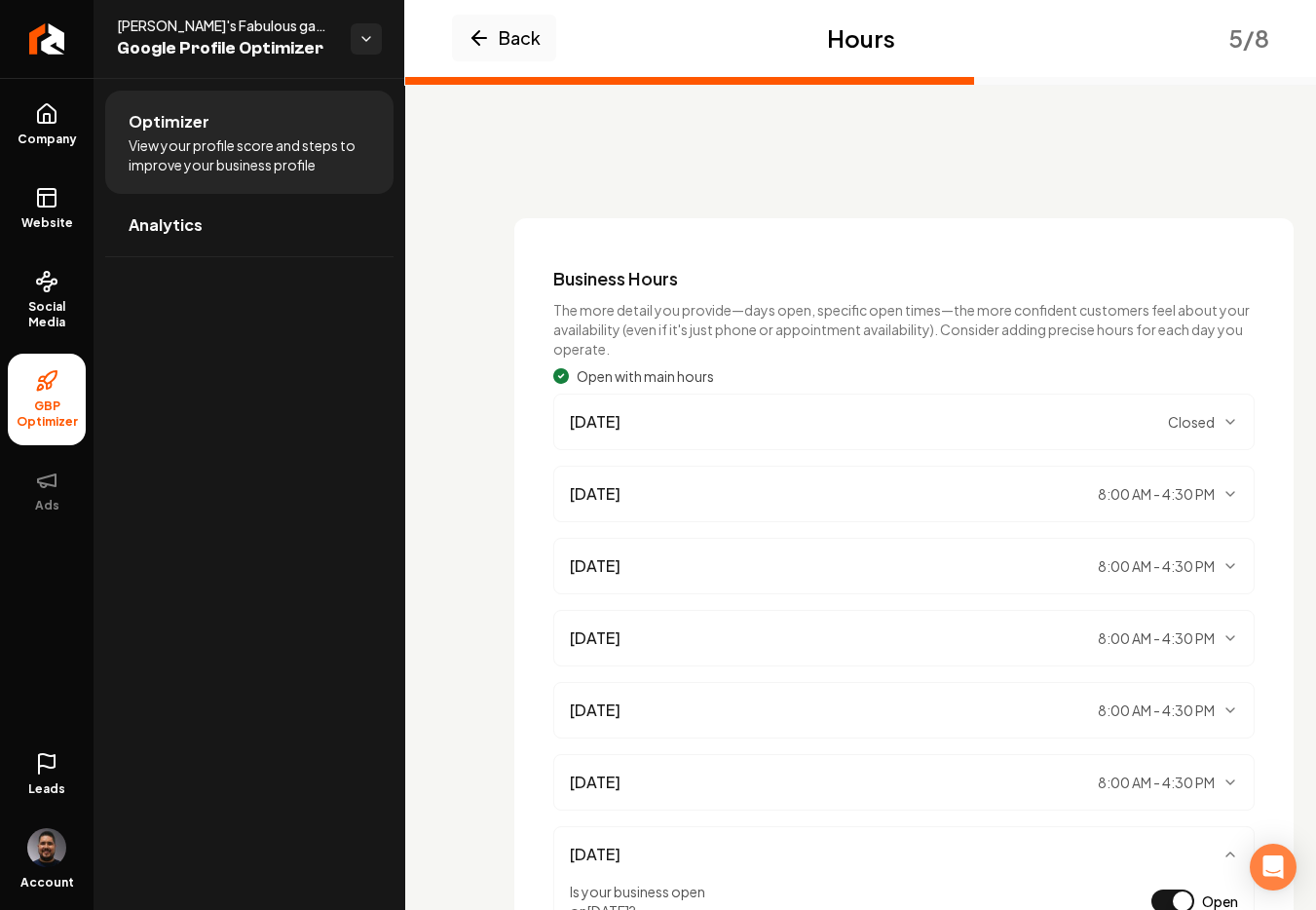
scroll to position [292, 0]
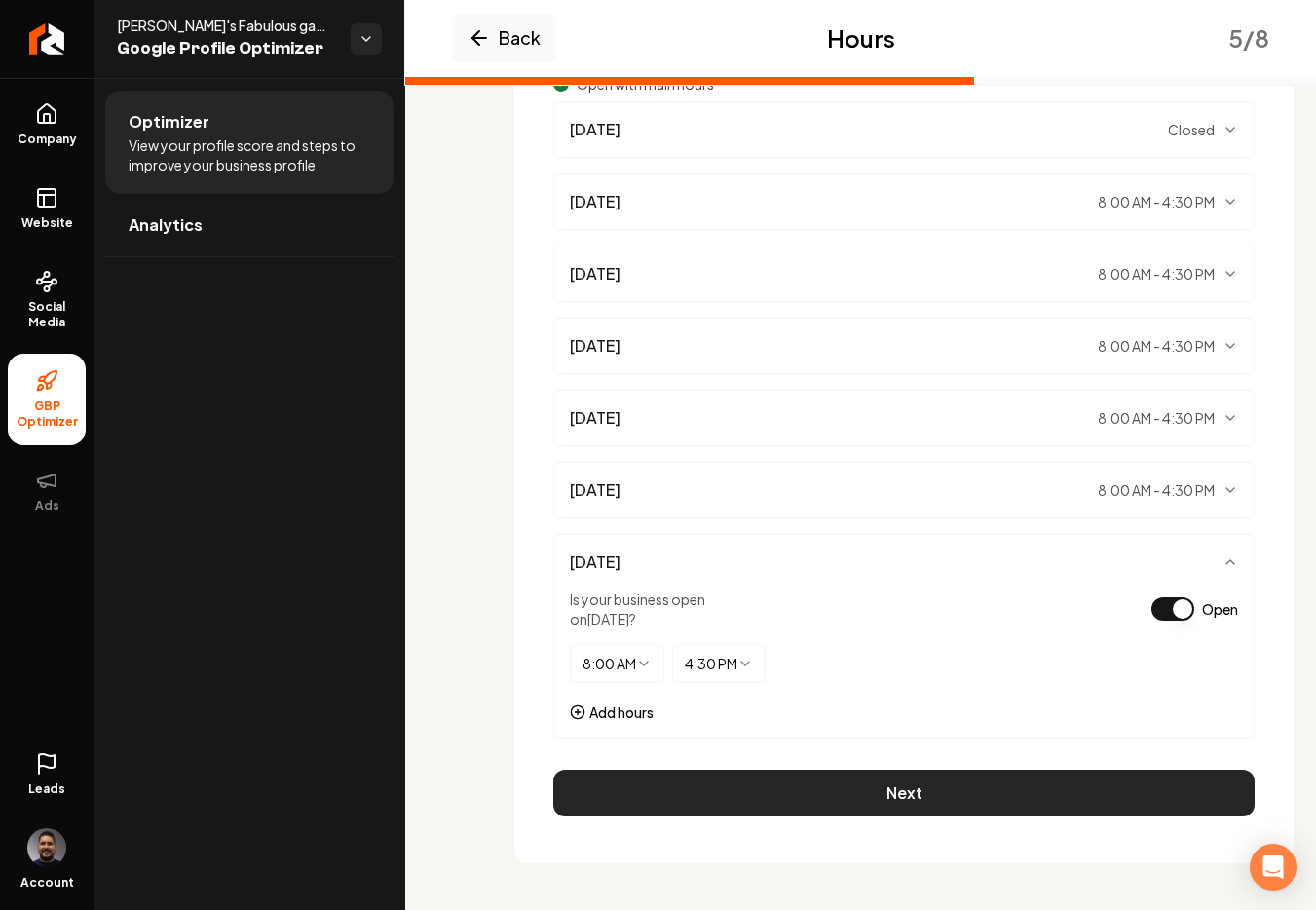
click at [854, 772] on button "Next" at bounding box center [903, 792] width 701 height 47
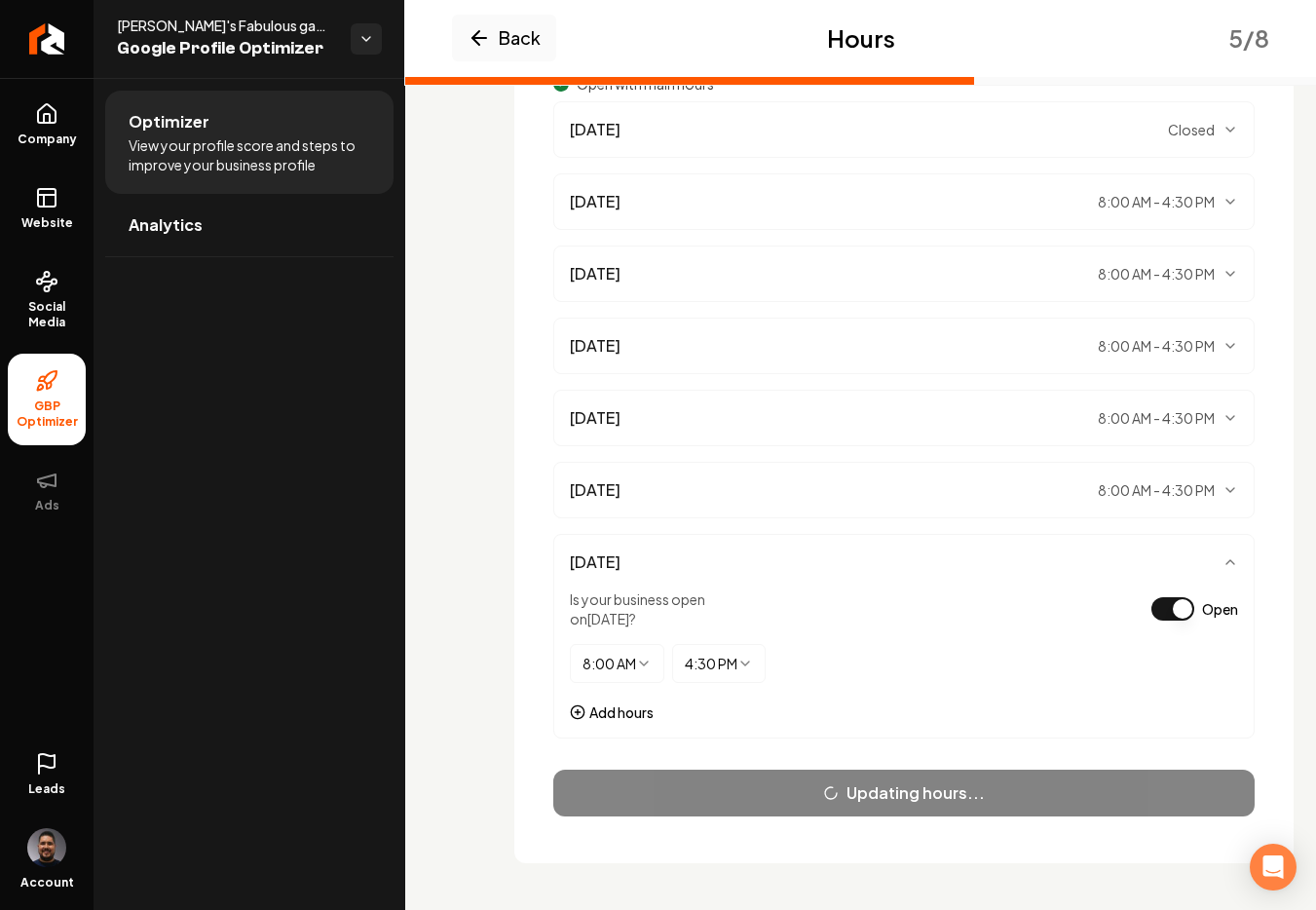
scroll to position [0, 0]
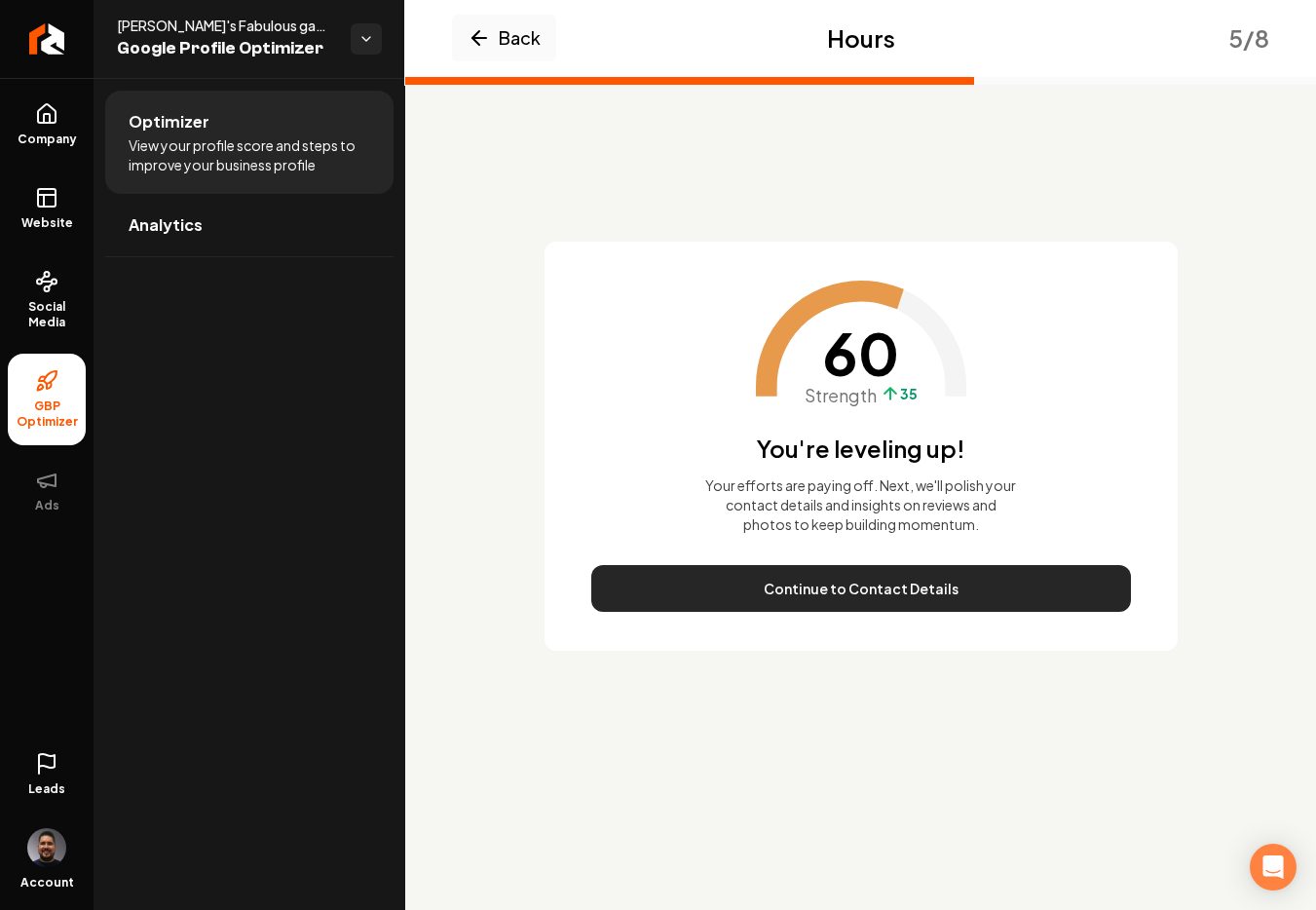
click at [819, 585] on button "Continue to Contact Details" at bounding box center [861, 588] width 540 height 47
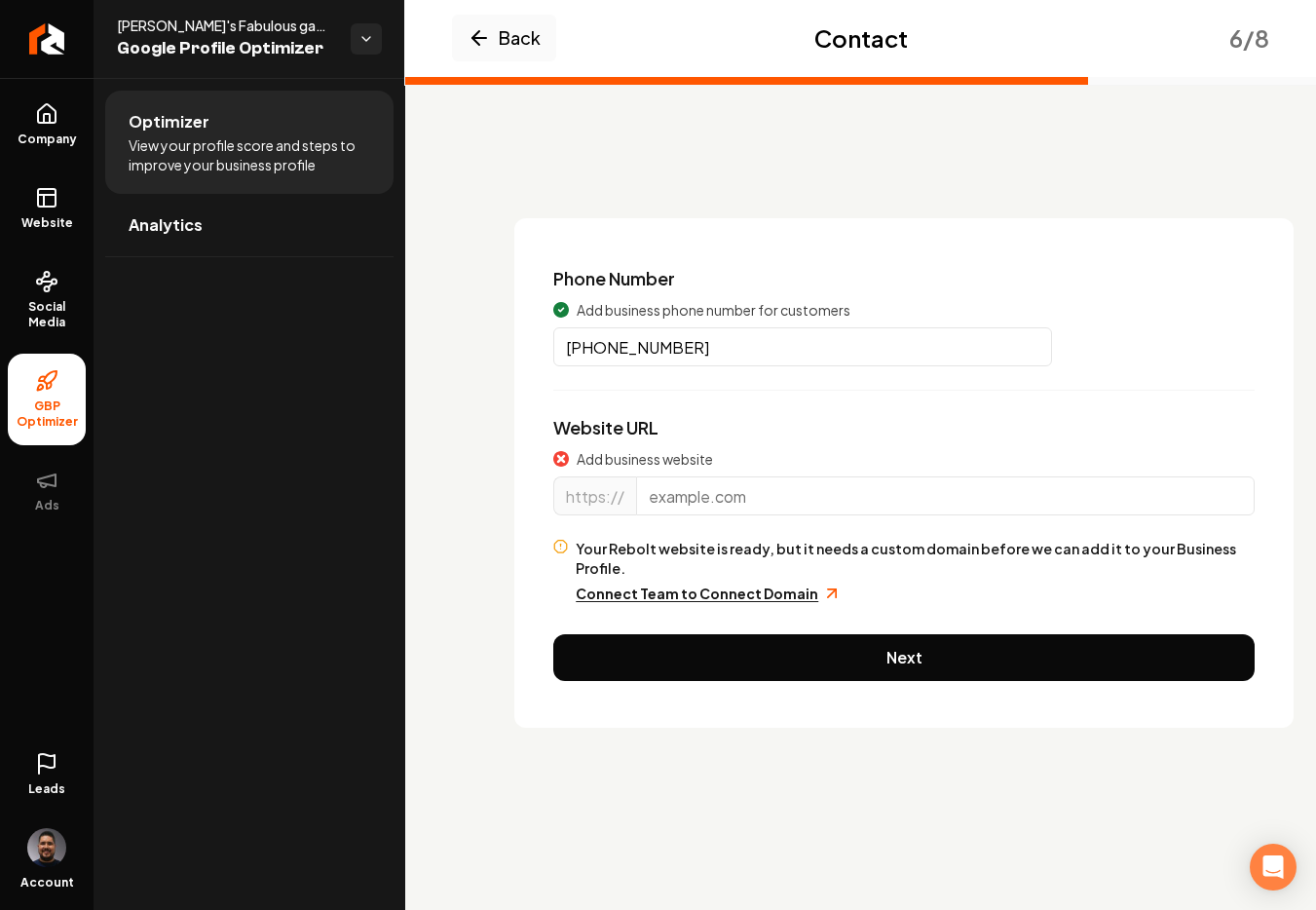
click at [710, 507] on input "Main content area" at bounding box center [945, 495] width 619 height 39
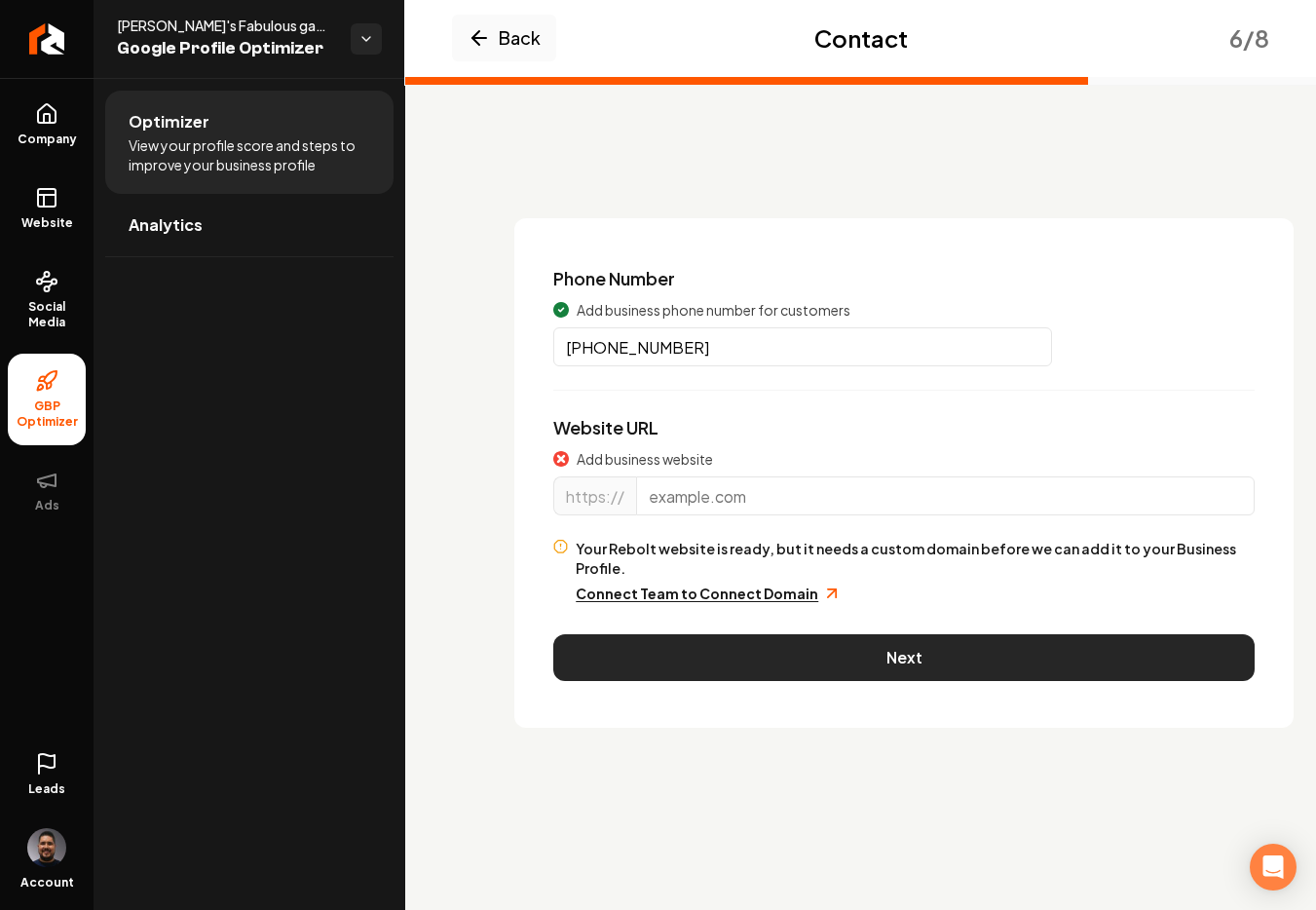
click at [744, 640] on button "Next" at bounding box center [903, 657] width 701 height 47
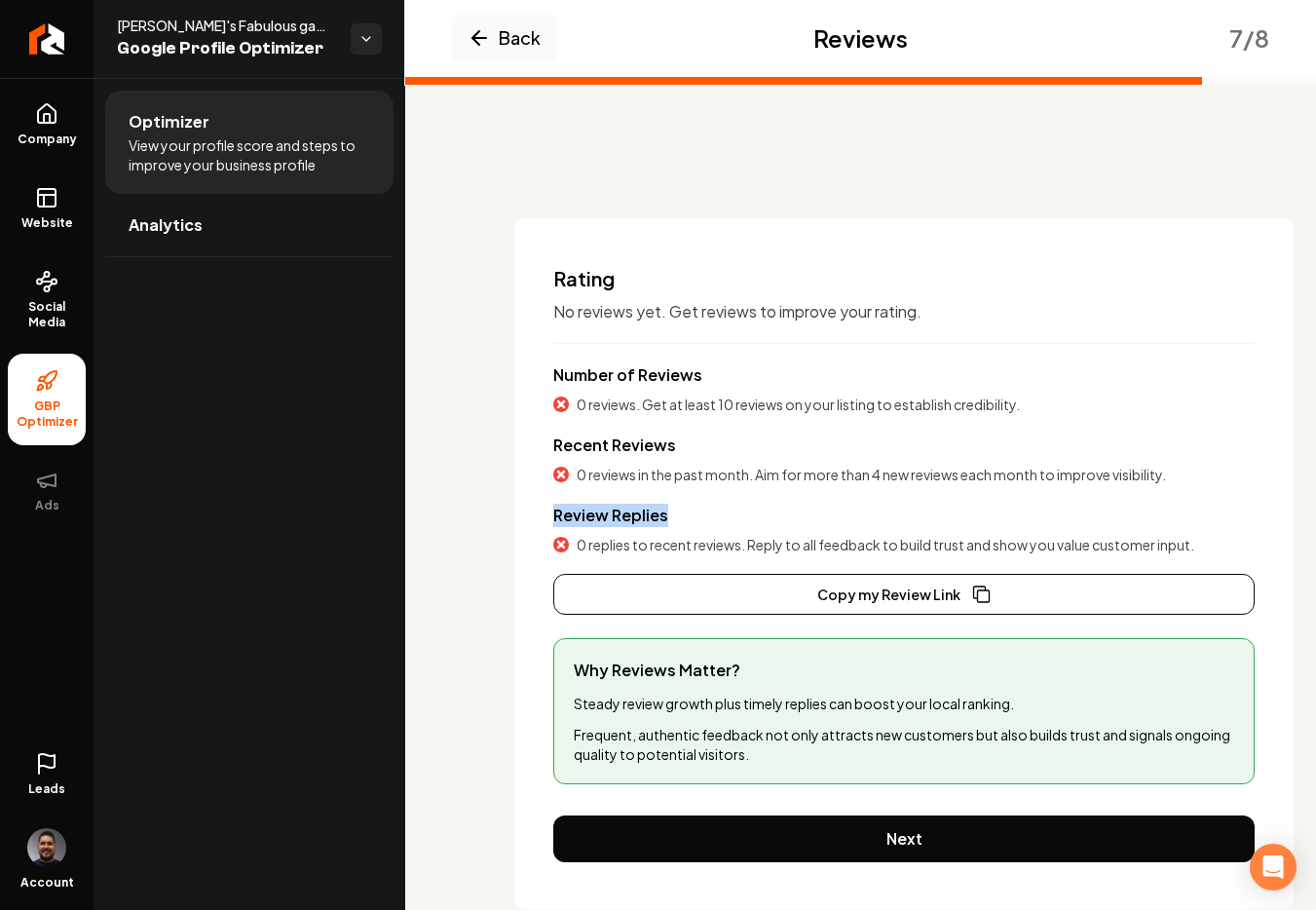
drag, startPoint x: 670, startPoint y: 513, endPoint x: 550, endPoint y: 514, distance: 120.0
click at [550, 514] on div "Rating No reviews yet. Get reviews to improve your rating. Number of Reviews 0 …" at bounding box center [903, 564] width 779 height 690
click at [763, 840] on button "Next" at bounding box center [903, 838] width 701 height 47
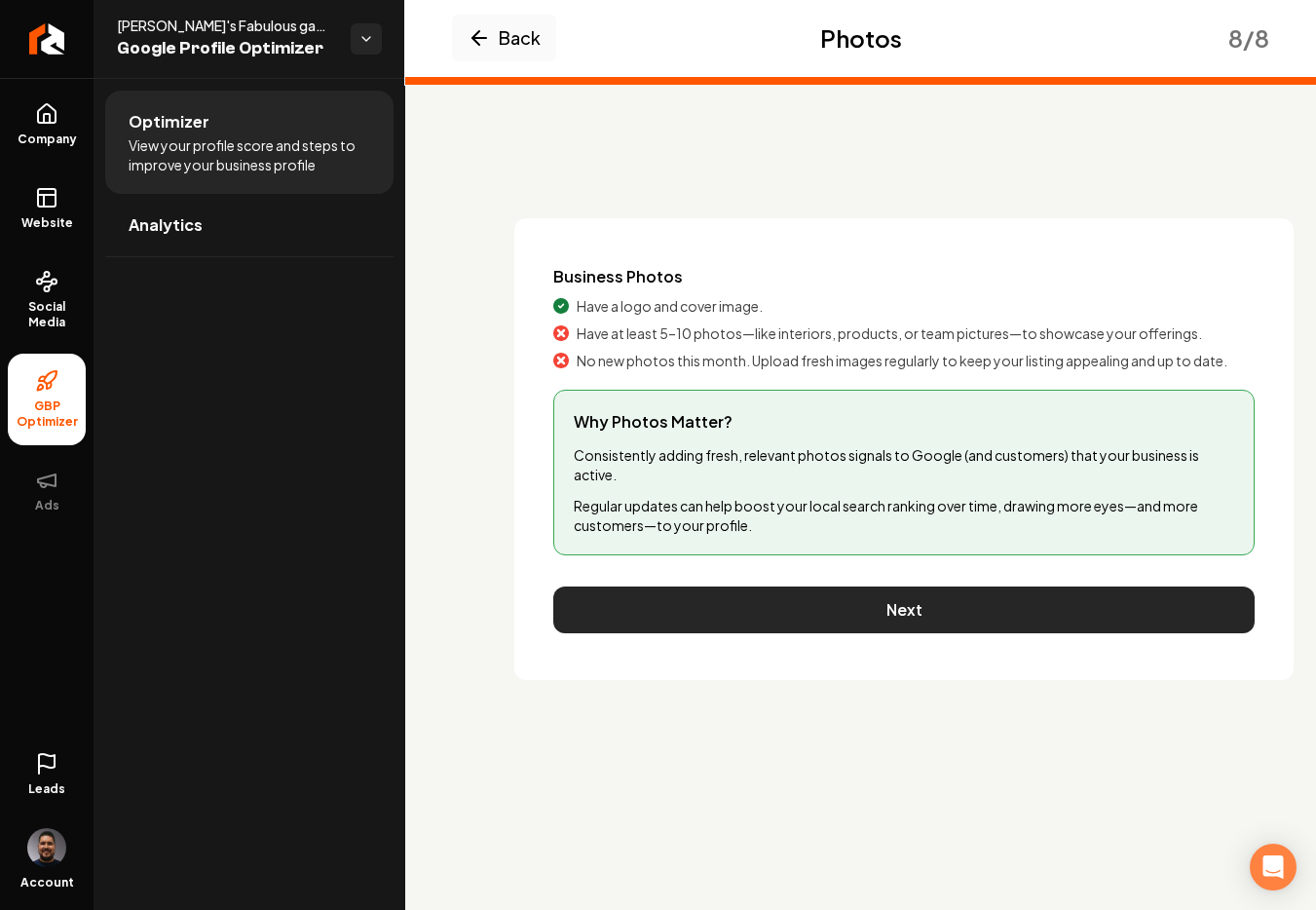
click at [802, 607] on button "Next" at bounding box center [903, 610] width 701 height 47
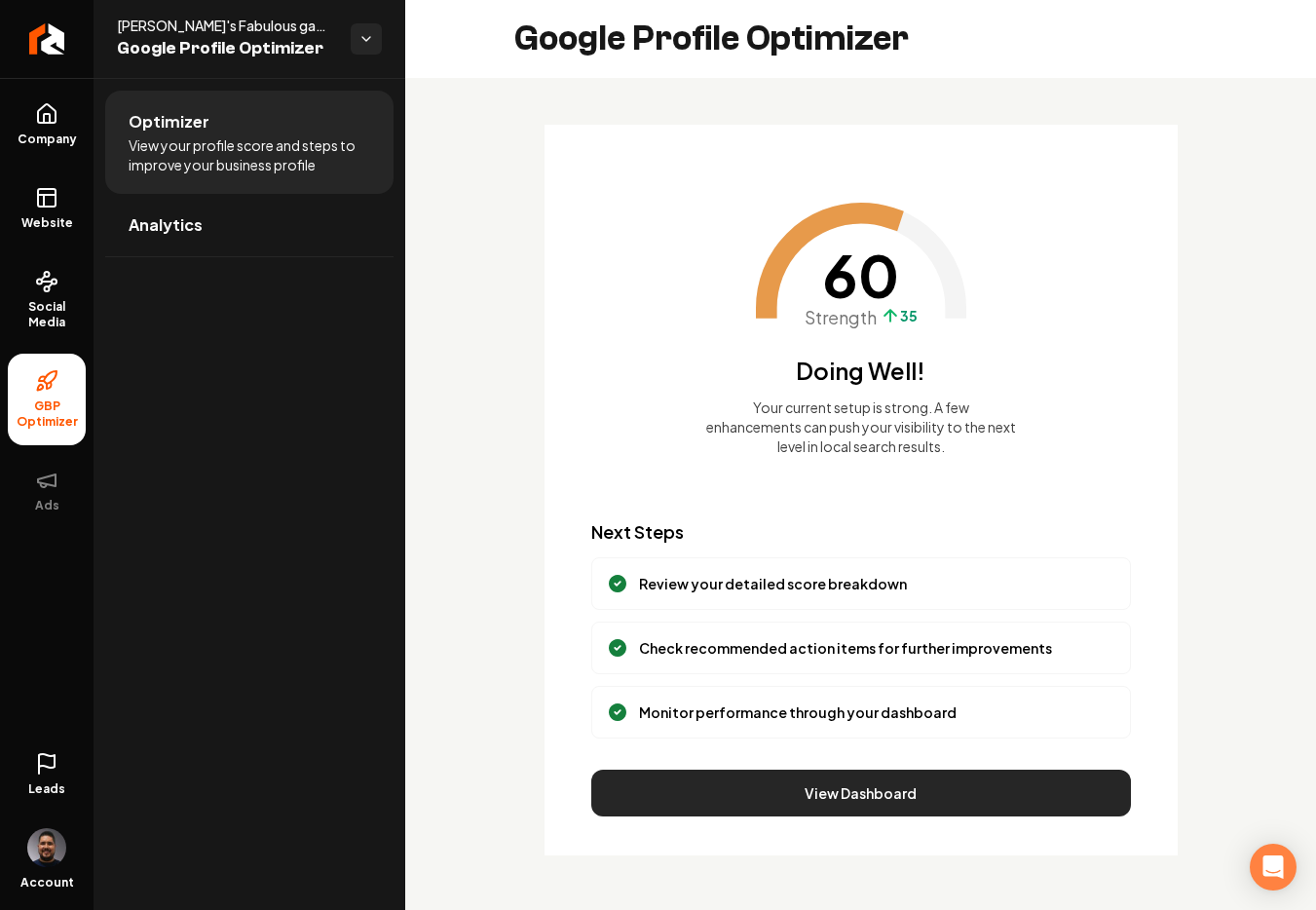
click at [872, 807] on button "View Dashboard" at bounding box center [861, 792] width 540 height 47
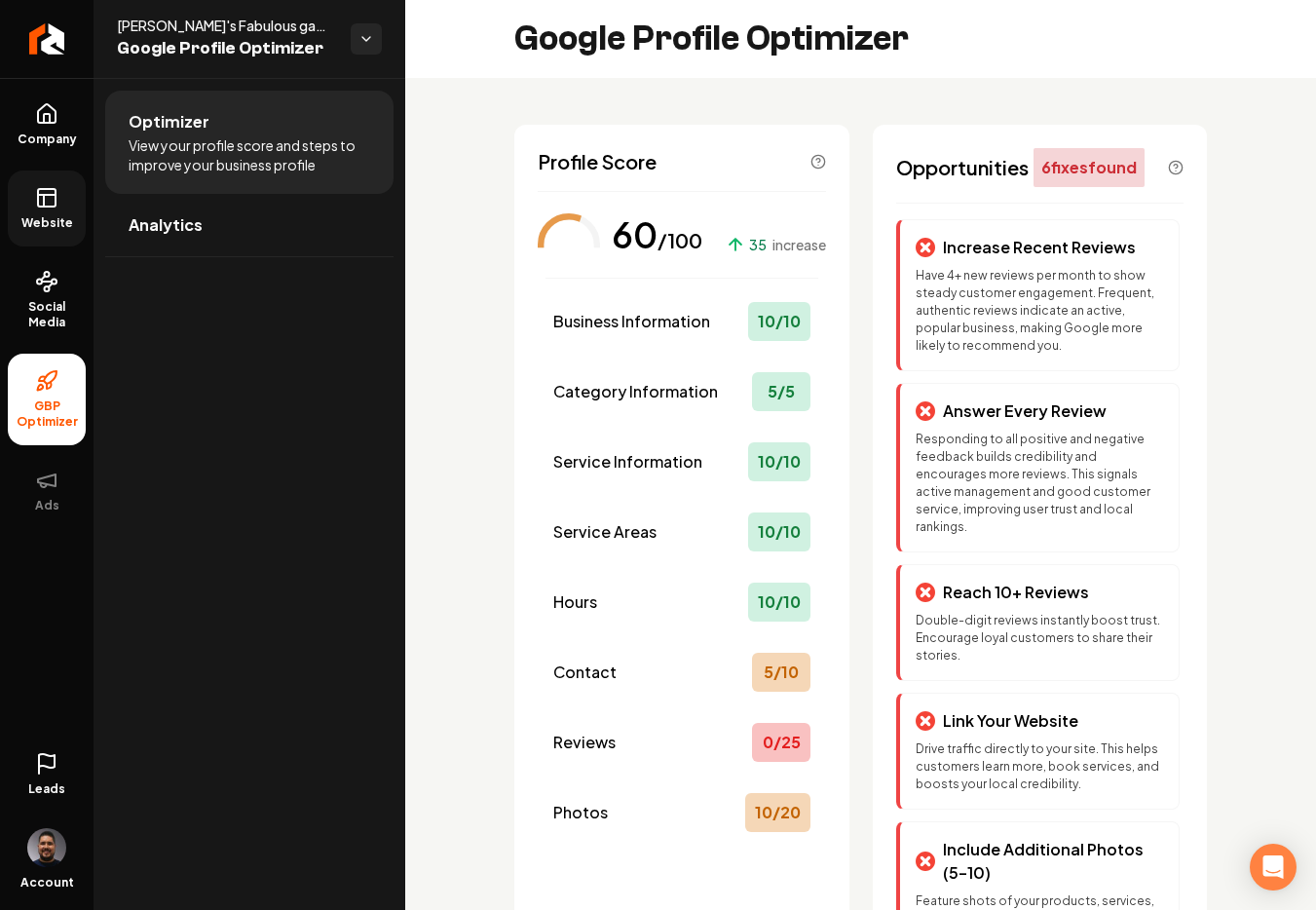
click at [23, 198] on link "Website" at bounding box center [47, 209] width 78 height 76
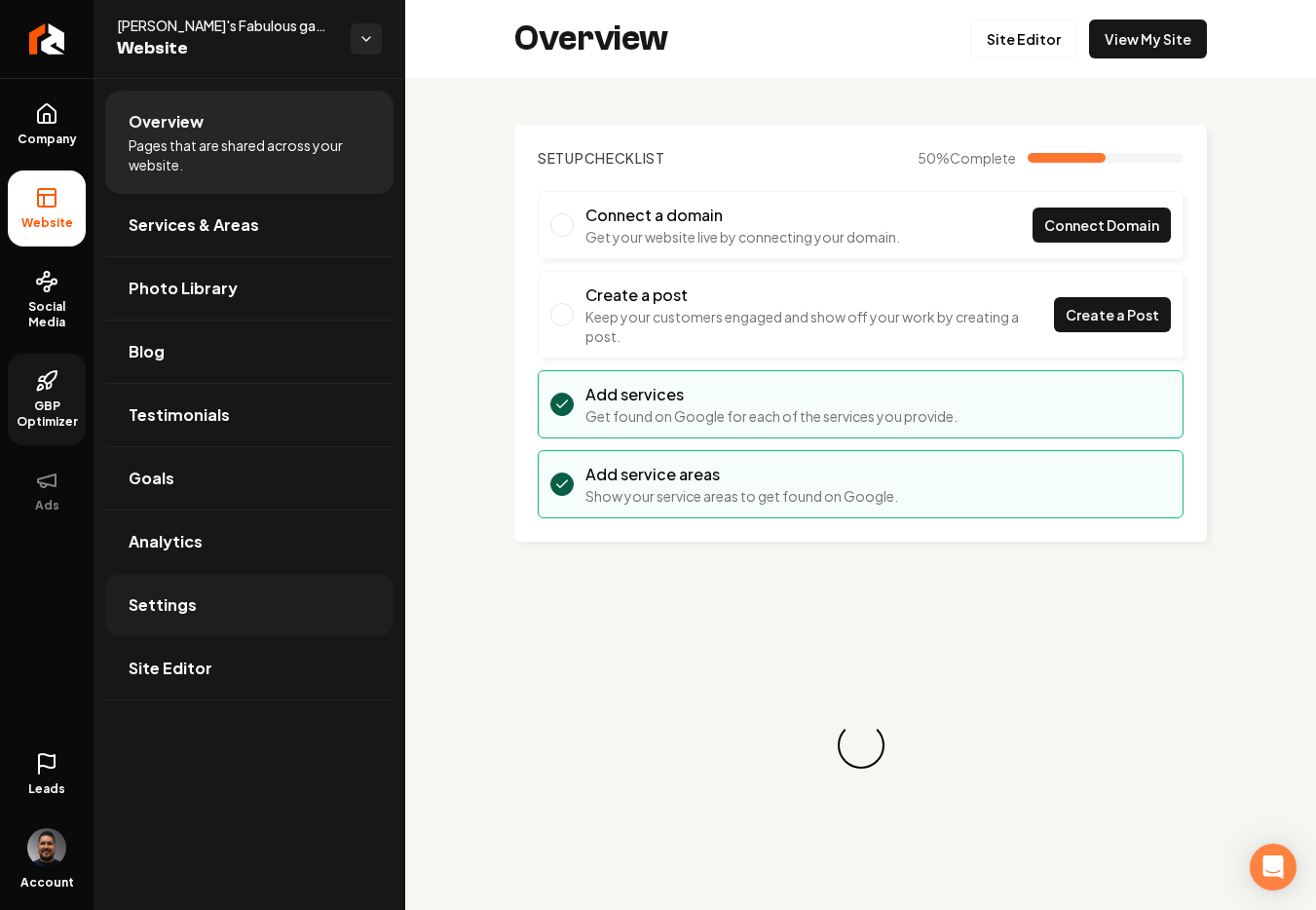
click at [199, 593] on link "Settings" at bounding box center [248, 605] width 288 height 62
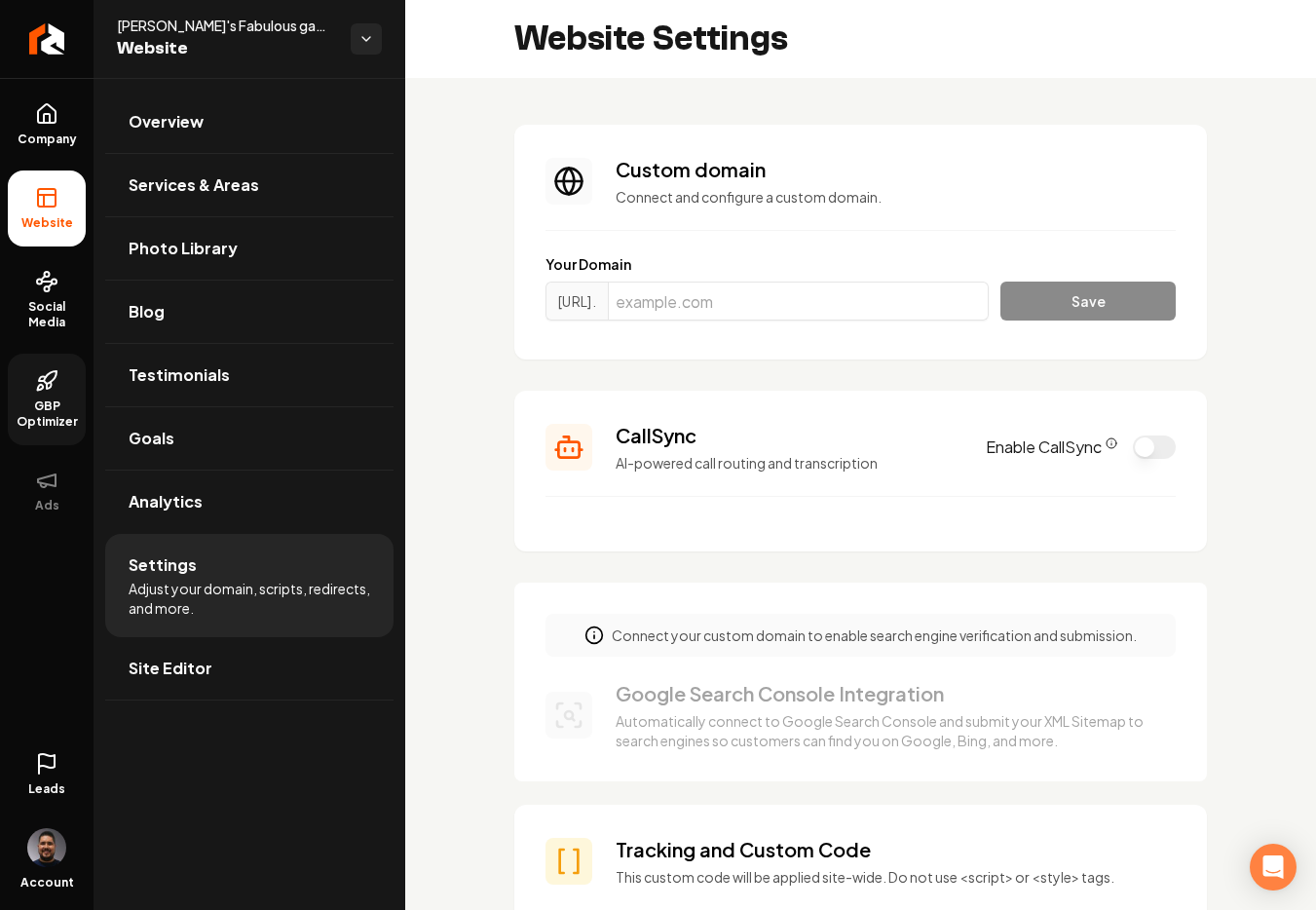
click at [1158, 437] on div "Enable CallSync" at bounding box center [1081, 446] width 190 height 23
click at [1149, 450] on button "Enable CallSync" at bounding box center [1153, 446] width 43 height 23
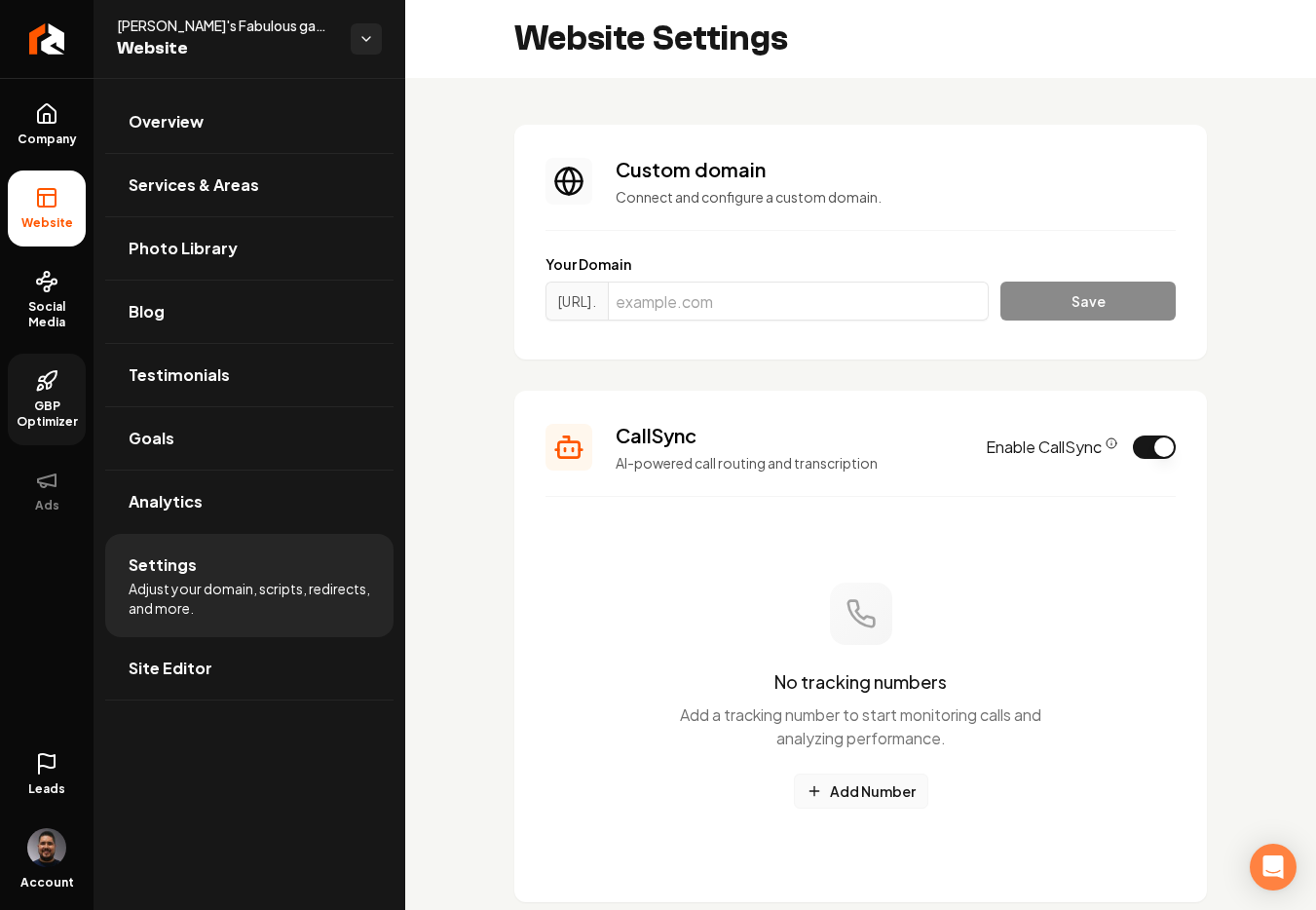
click at [849, 792] on button "Add Number" at bounding box center [861, 790] width 135 height 35
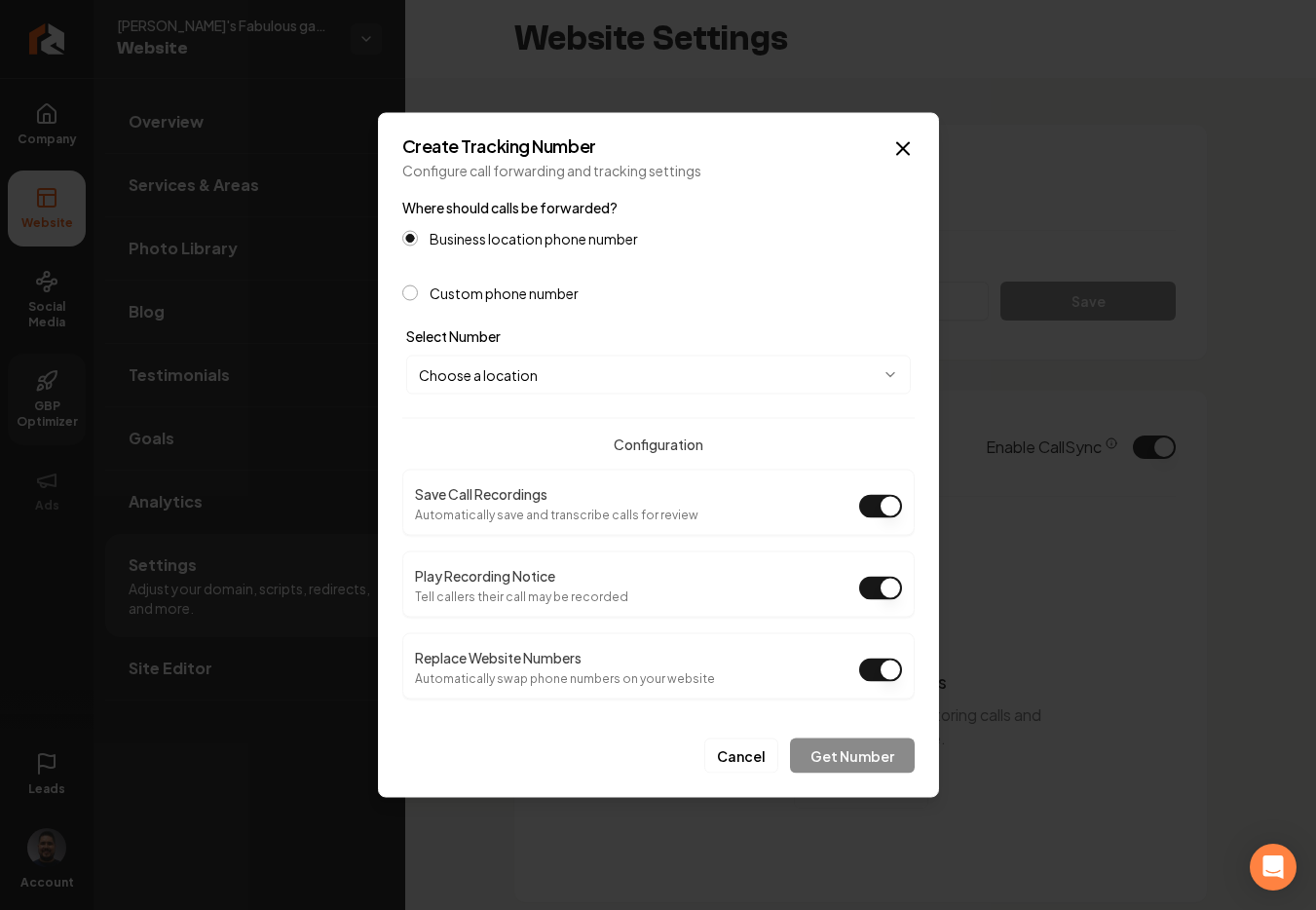
click at [875, 603] on div "Play Recording Notice Tell callers their call may be recorded" at bounding box center [658, 584] width 512 height 66
click at [877, 594] on button "Play Recording Notice" at bounding box center [880, 588] width 43 height 23
click at [761, 377] on body "Company Website Social Media GBP Optimizer Ads Leads Account [PERSON_NAME]'s Fa…" at bounding box center [658, 455] width 1316 height 910
select select "**********"
click at [839, 753] on button "Get Number" at bounding box center [852, 755] width 125 height 35
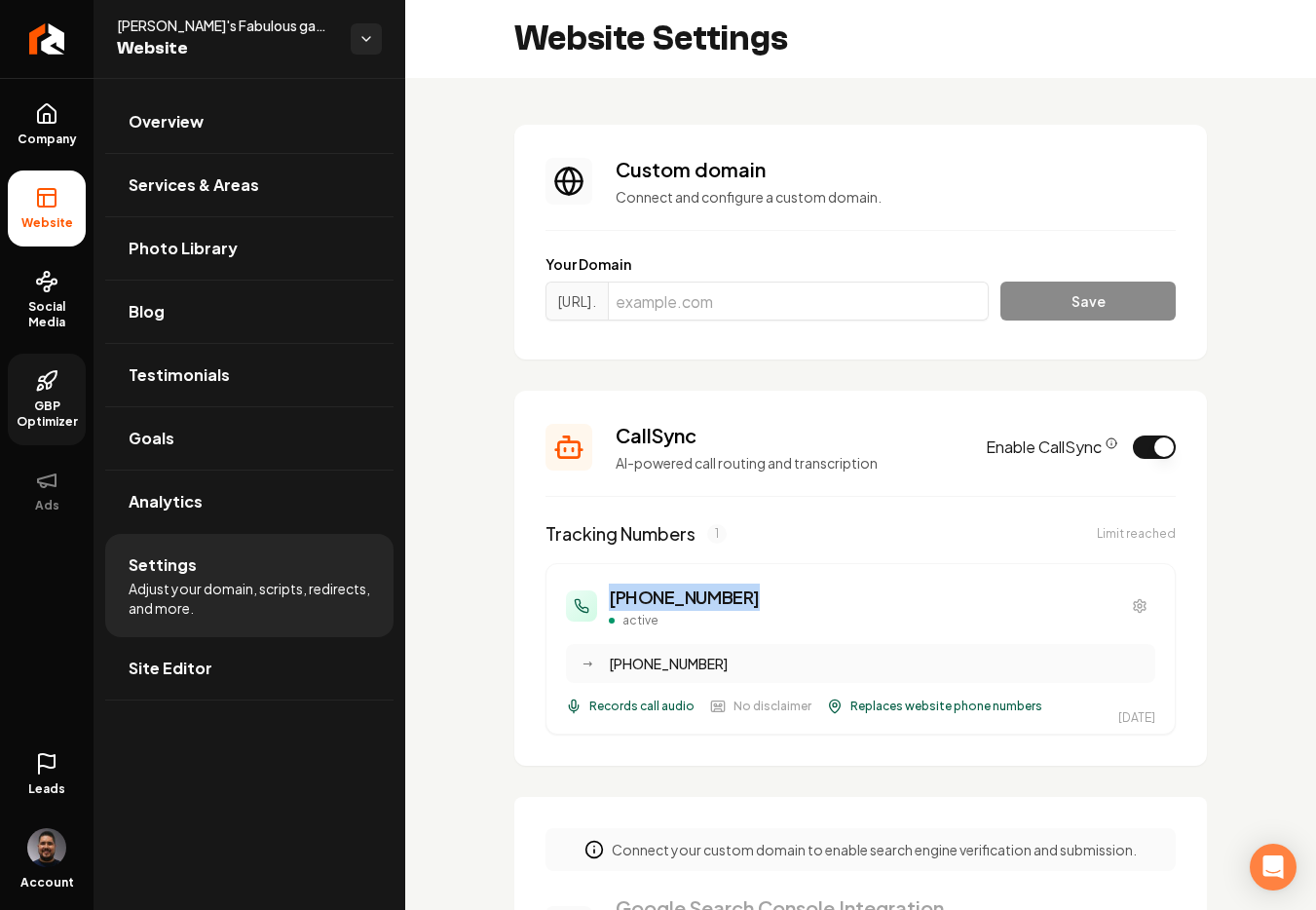
drag, startPoint x: 769, startPoint y: 592, endPoint x: 681, endPoint y: 620, distance: 92.3
click at [604, 596] on div "[PHONE_NUMBER] active" at bounding box center [860, 606] width 590 height 45
click at [743, 588] on div "[PHONE_NUMBER] active" at bounding box center [860, 606] width 590 height 45
drag, startPoint x: 749, startPoint y: 595, endPoint x: 610, endPoint y: 605, distance: 139.4
click at [610, 605] on div "[PHONE_NUMBER] active" at bounding box center [860, 606] width 590 height 45
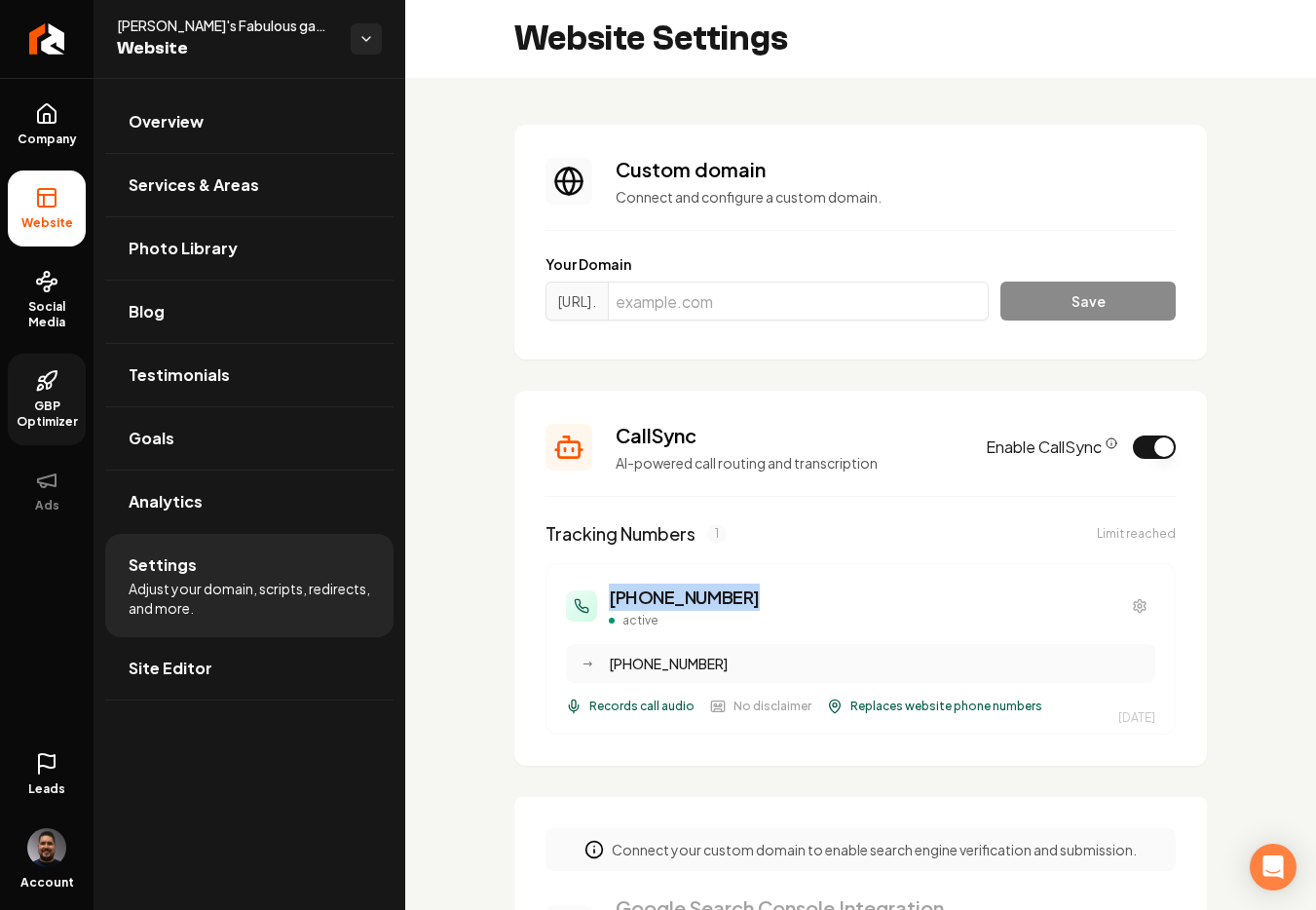
click at [68, 768] on link "Leads" at bounding box center [47, 774] width 78 height 76
click at [58, 764] on div "Leads Account" at bounding box center [47, 819] width 94 height 182
click at [1105, 437] on icon "CallSync Info" at bounding box center [1111, 443] width 12 height 12
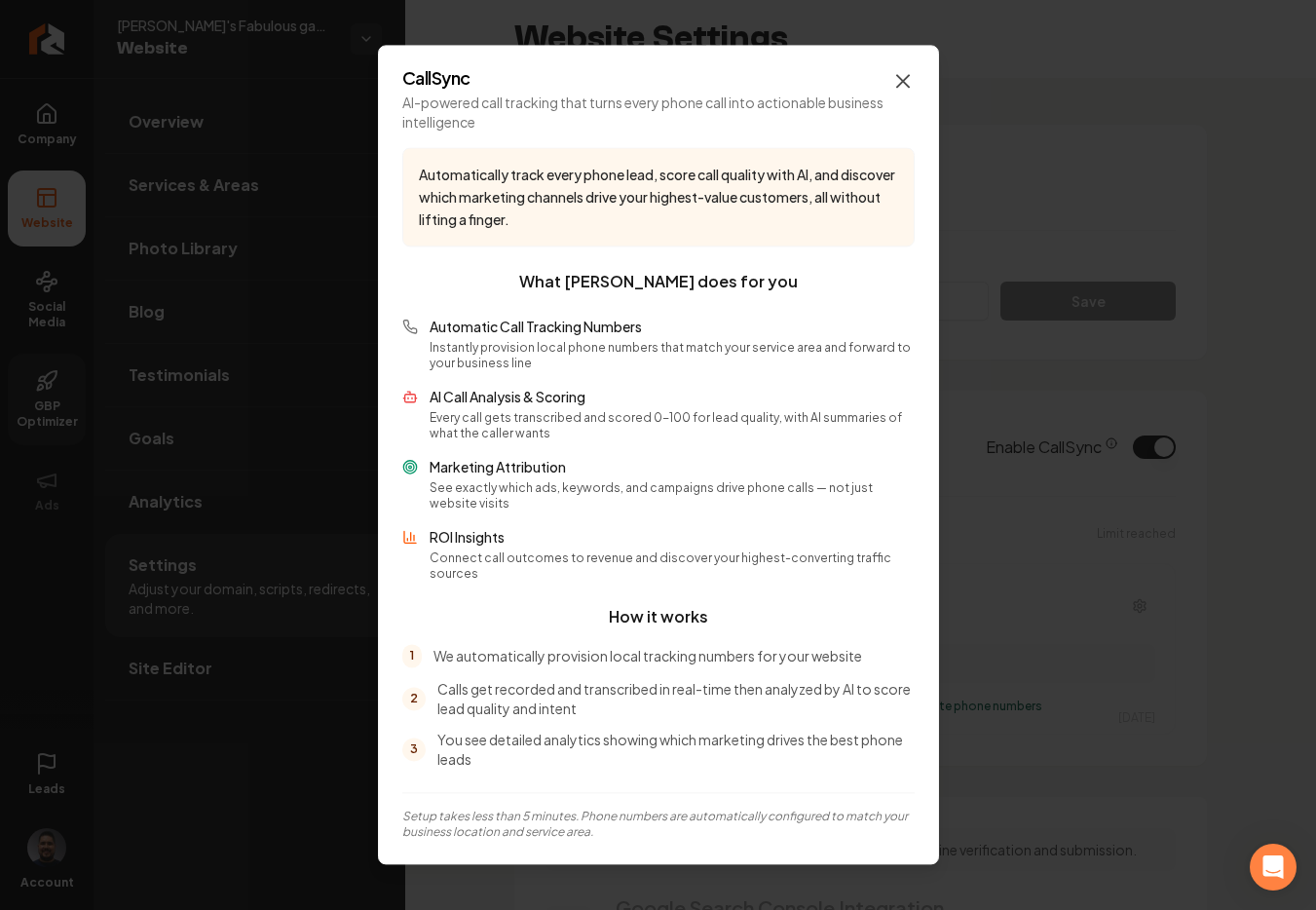
click at [902, 87] on icon "button" at bounding box center [903, 81] width 12 height 12
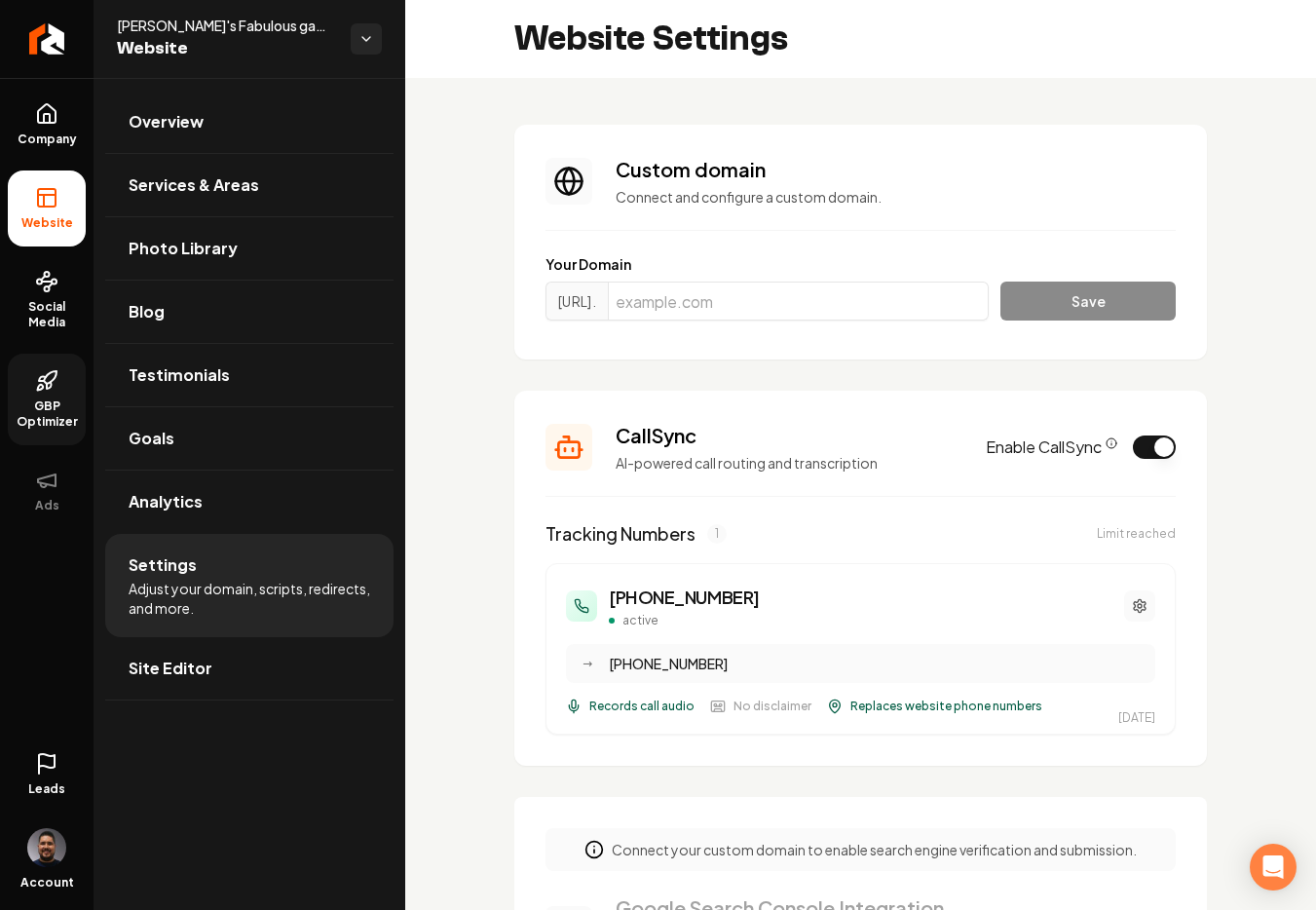
click at [1123, 609] on button "Main content area" at bounding box center [1138, 606] width 31 height 31
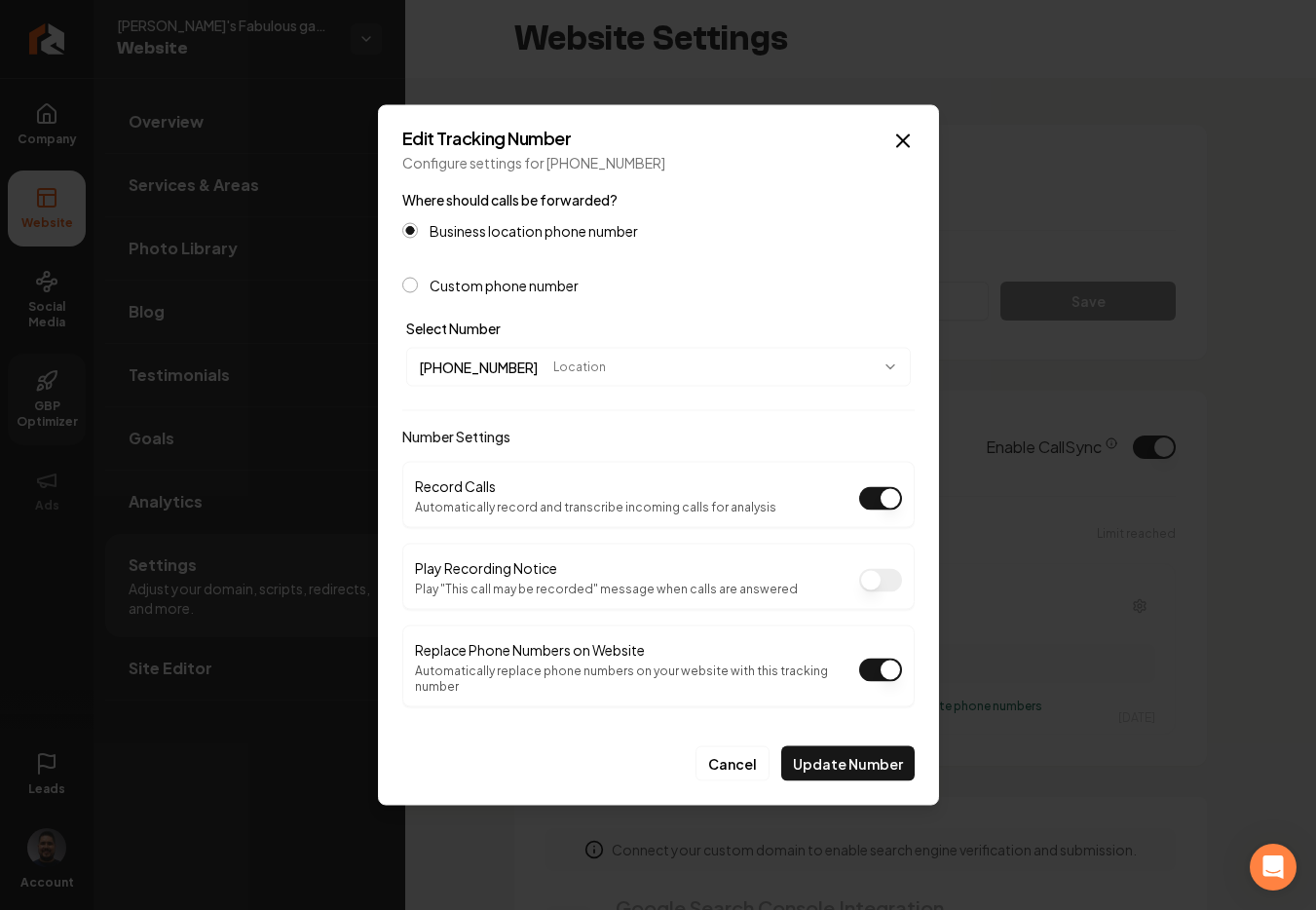
click at [811, 369] on body "Company Website Social Media GBP Optimizer Ads Leads Account [PERSON_NAME]'s Fa…" at bounding box center [658, 455] width 1316 height 910
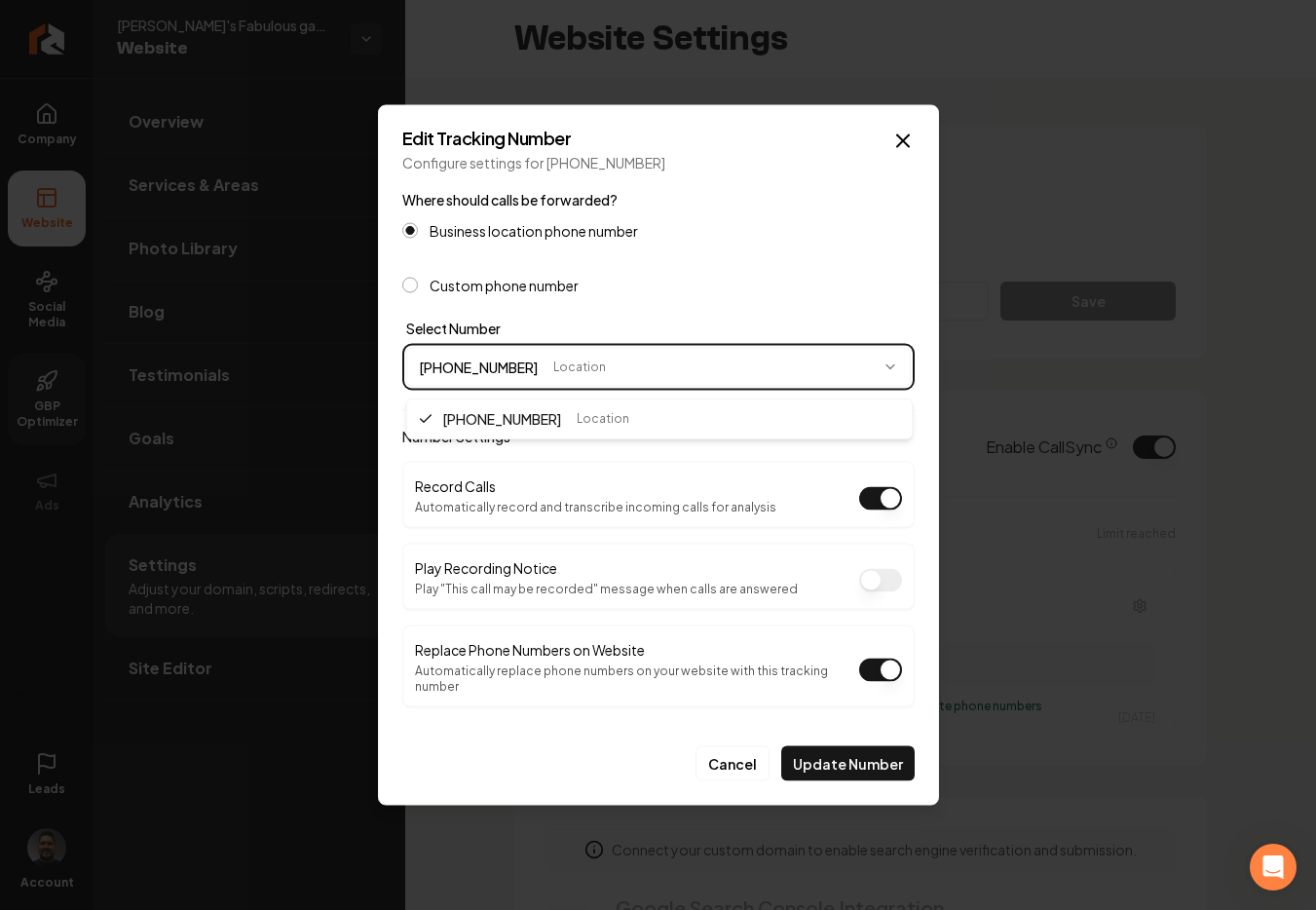
click at [905, 156] on body "Company Website Social Media GBP Optimizer Ads Leads Account [PERSON_NAME]'s Fa…" at bounding box center [658, 455] width 1316 height 910
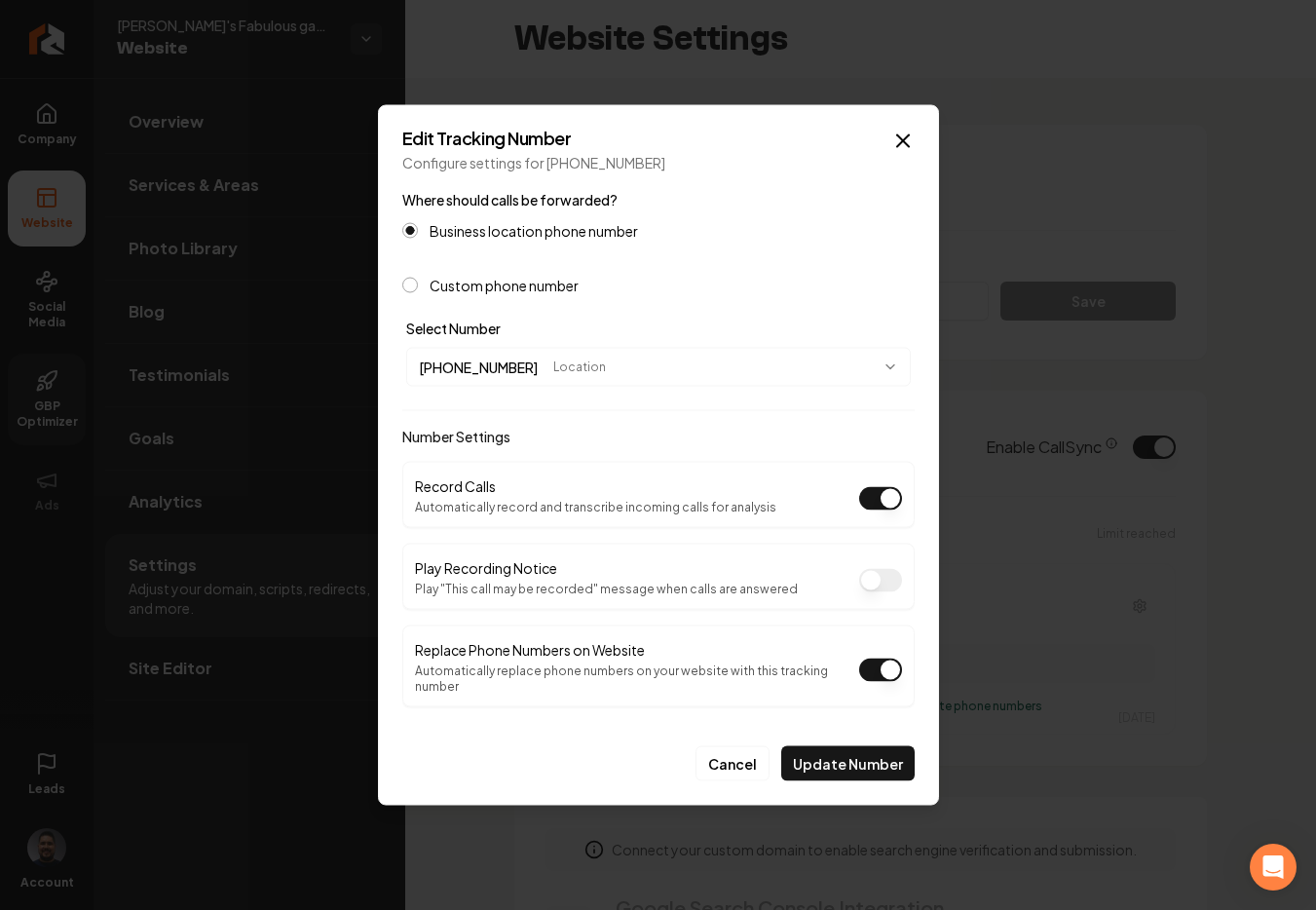
click at [905, 153] on icon "button" at bounding box center [902, 141] width 23 height 23
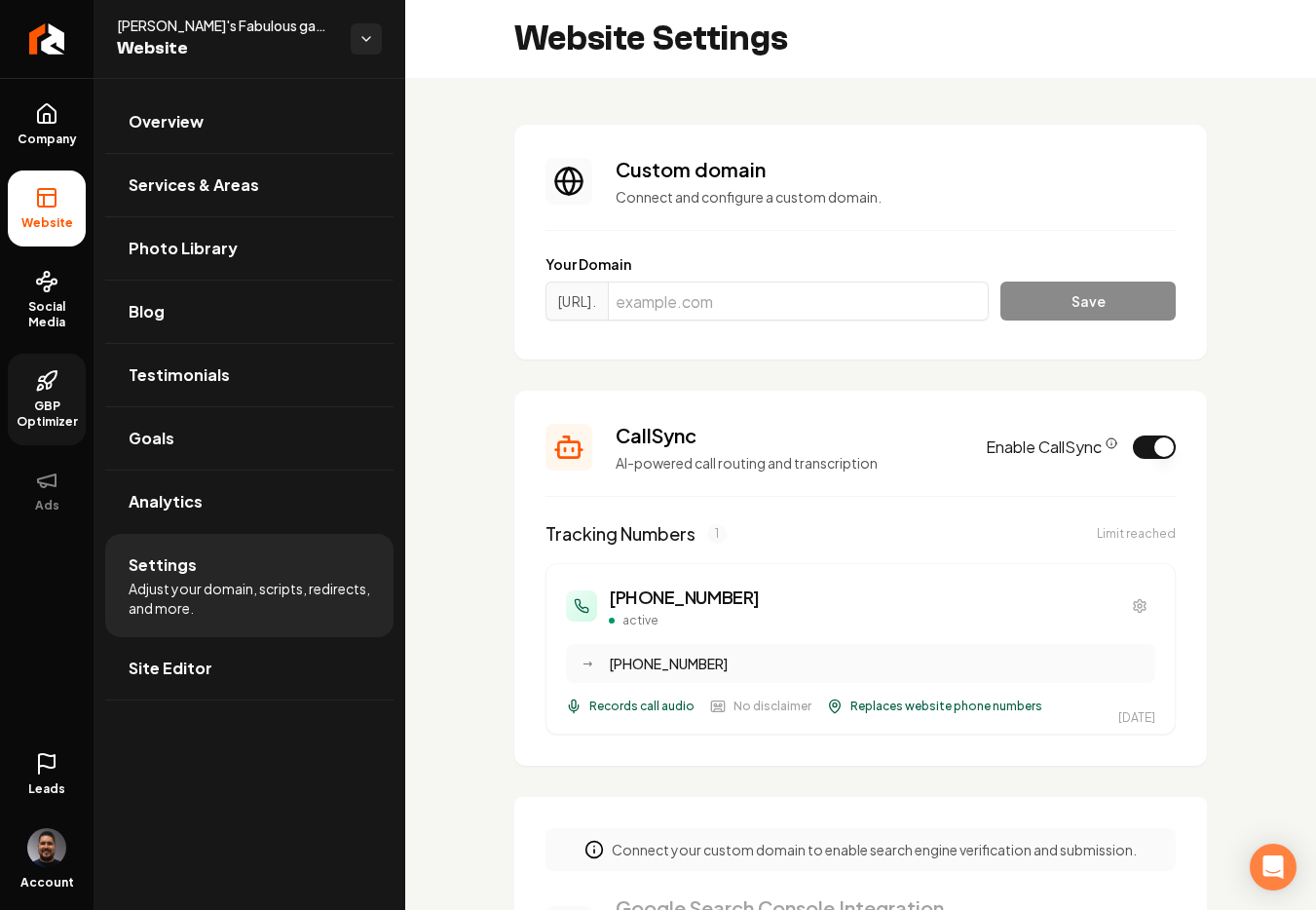
click at [769, 584] on div "[PHONE_NUMBER] active" at bounding box center [860, 606] width 590 height 45
drag, startPoint x: 763, startPoint y: 592, endPoint x: 604, endPoint y: 576, distance: 159.8
click at [604, 576] on div "[PHONE_NUMBER] active → [PHONE_NUMBER] Records call audio No disclaimer Replace…" at bounding box center [861, 649] width 631 height 172
click at [606, 595] on div "[PHONE_NUMBER] active" at bounding box center [662, 606] width 194 height 45
drag, startPoint x: 606, startPoint y: 595, endPoint x: 658, endPoint y: 596, distance: 52.0
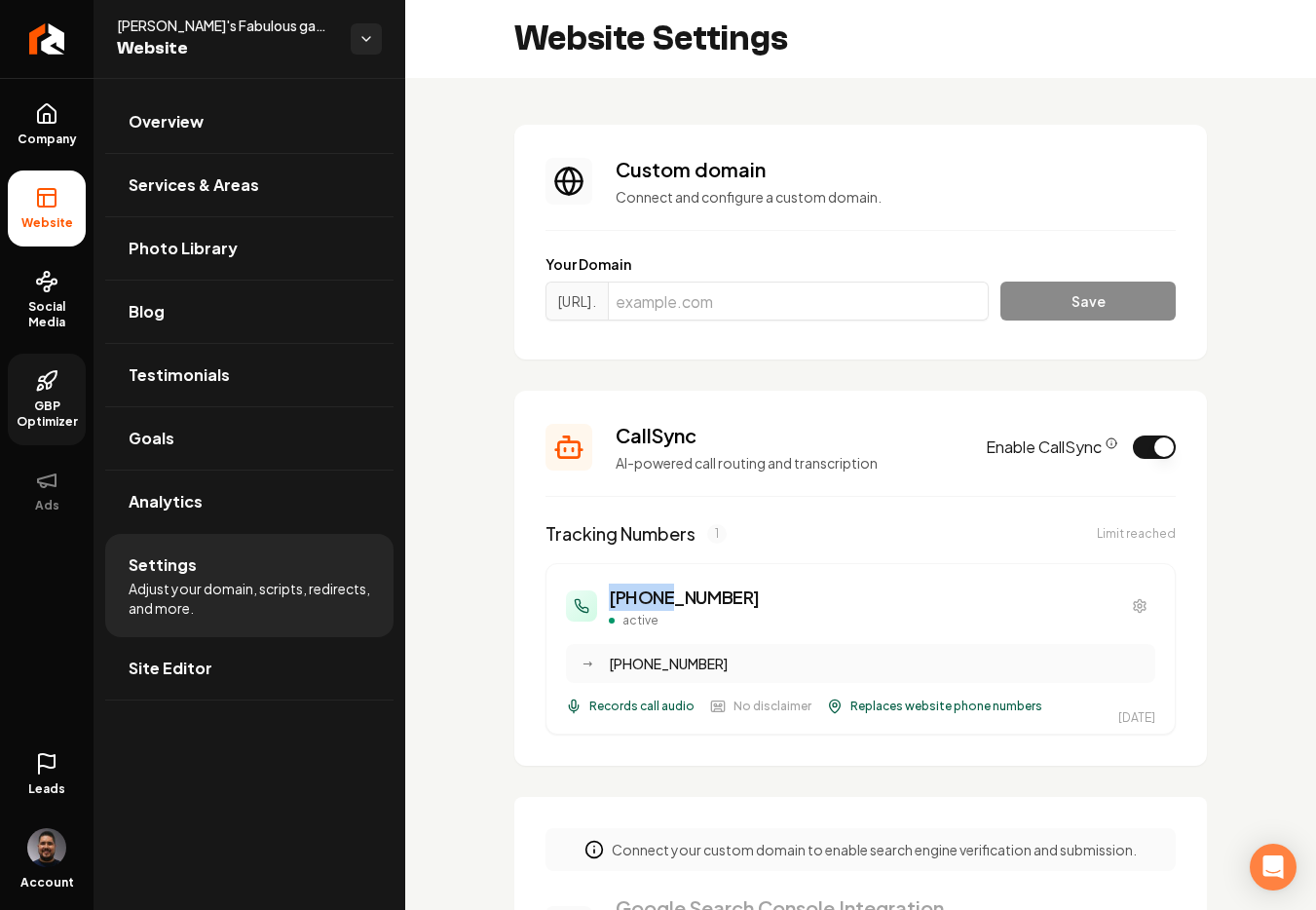
click at [658, 596] on div "[PHONE_NUMBER] active" at bounding box center [662, 606] width 194 height 45
click at [609, 597] on h3 "[PHONE_NUMBER]" at bounding box center [683, 597] width 151 height 27
drag, startPoint x: 604, startPoint y: 595, endPoint x: 654, endPoint y: 597, distance: 50.0
click at [654, 597] on div "[PHONE_NUMBER] active" at bounding box center [662, 606] width 194 height 45
click at [781, 617] on div "[PHONE_NUMBER] active" at bounding box center [860, 606] width 590 height 45
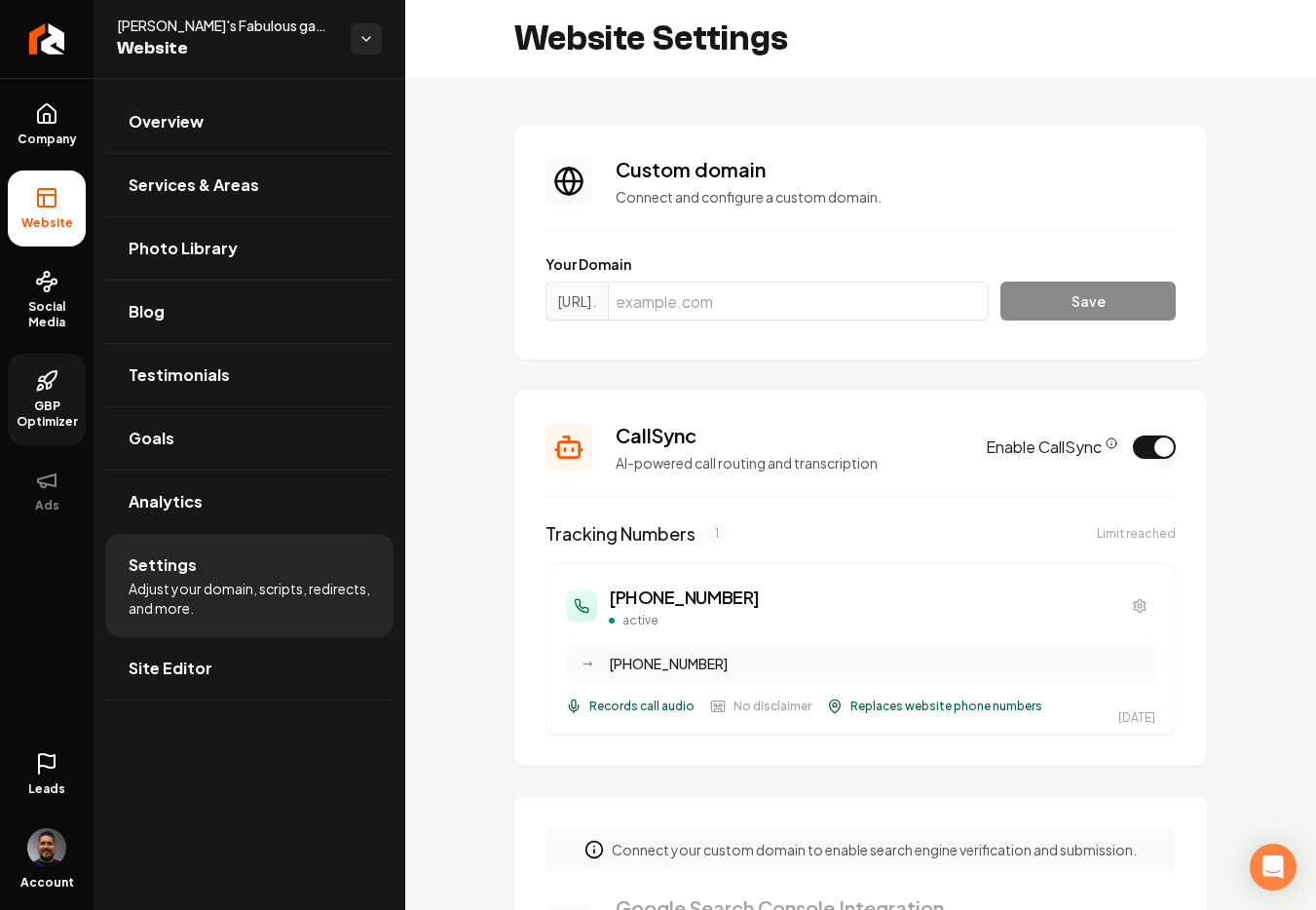
click at [771, 598] on div "[PHONE_NUMBER] active" at bounding box center [860, 606] width 590 height 45
drag, startPoint x: 767, startPoint y: 597, endPoint x: 607, endPoint y: 610, distance: 160.5
click at [607, 610] on div "[PHONE_NUMBER] active" at bounding box center [860, 606] width 590 height 45
click at [21, 115] on link "Company" at bounding box center [47, 125] width 78 height 76
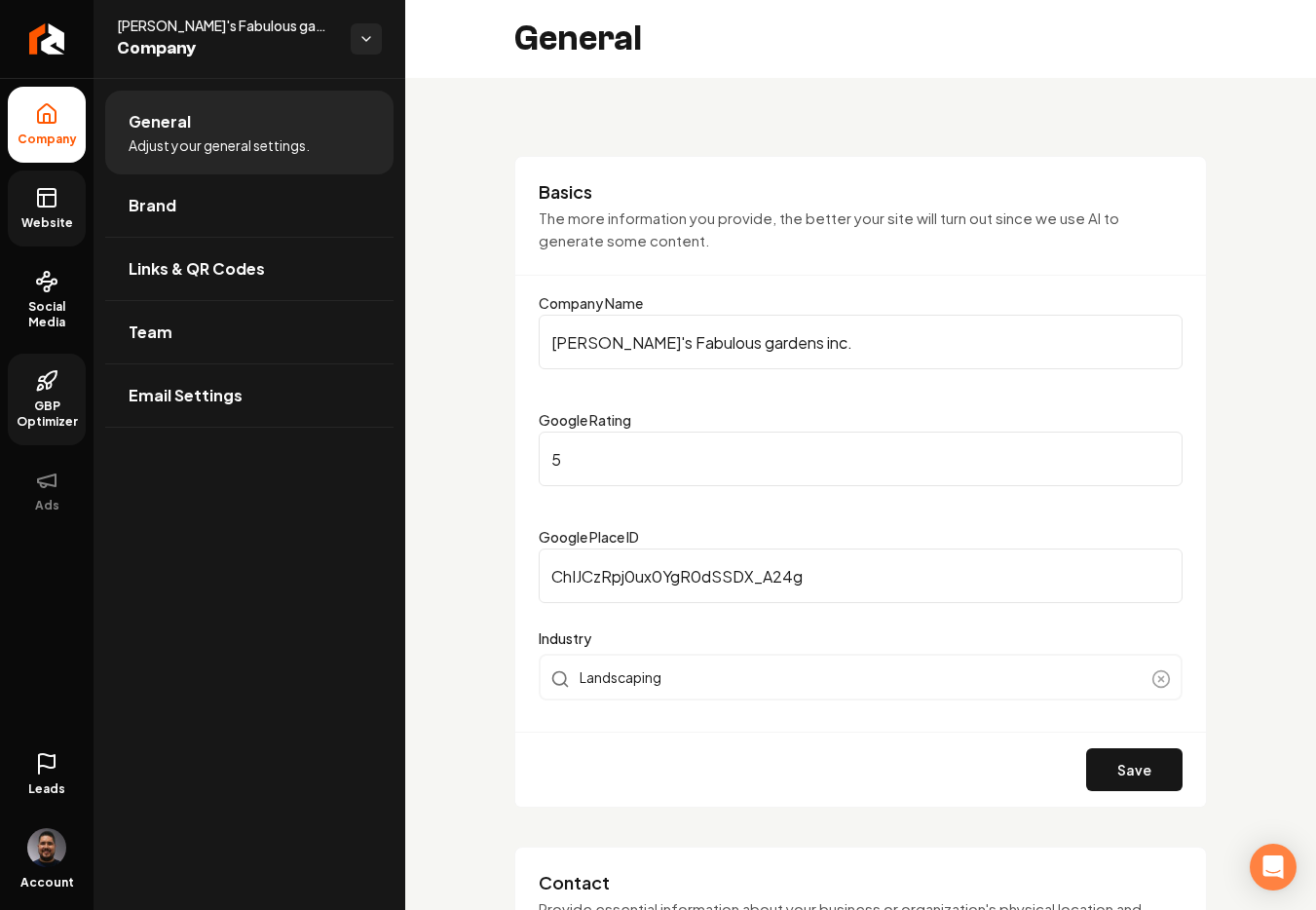
type input "[PHONE_NUMBER]"
type input "[EMAIL_ADDRESS][DOMAIN_NAME]"
click at [39, 192] on icon at bounding box center [46, 197] width 23 height 23
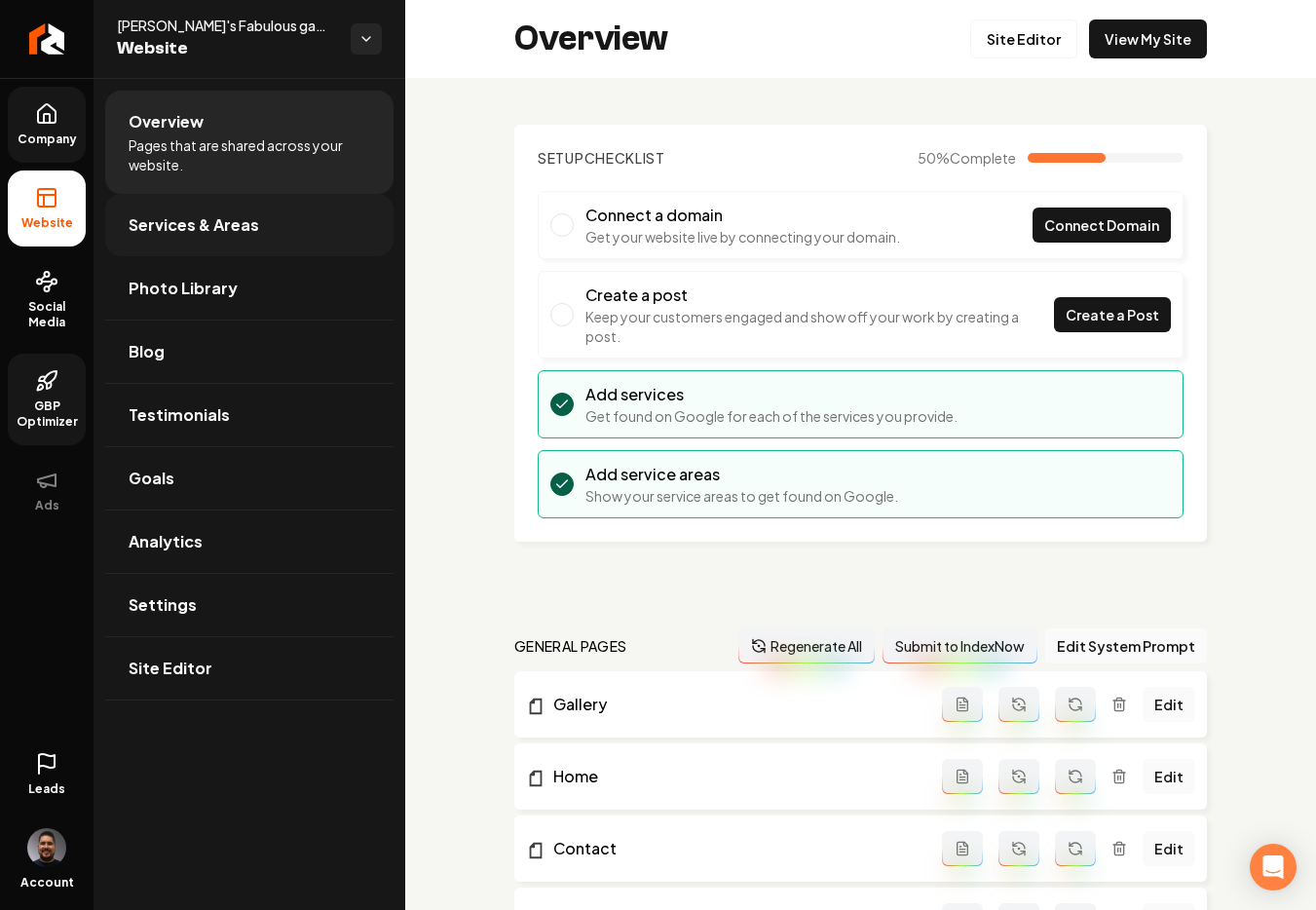
click at [158, 240] on link "Services & Areas" at bounding box center [248, 225] width 288 height 62
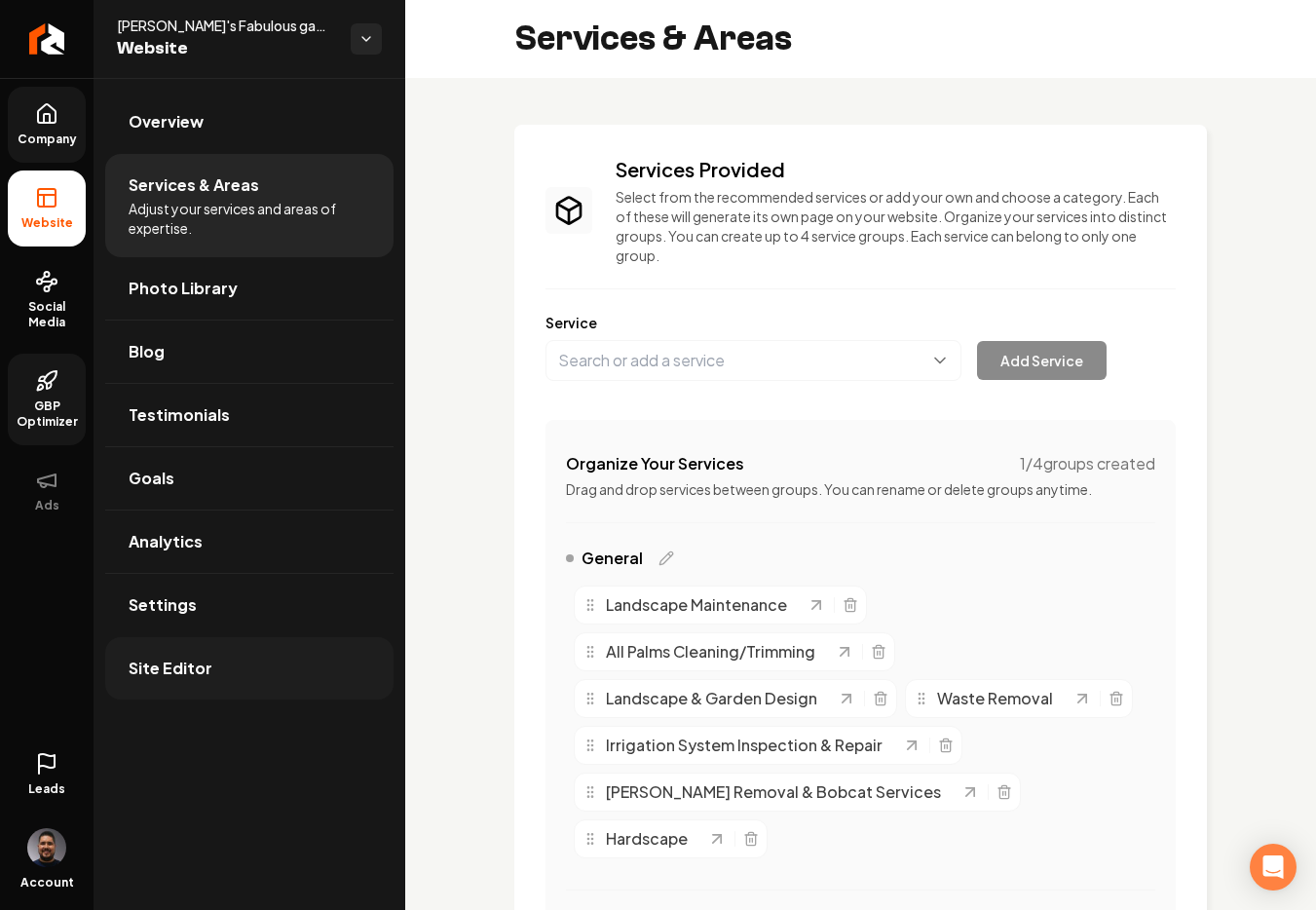
click at [169, 658] on span "Site Editor" at bounding box center [171, 668] width 84 height 23
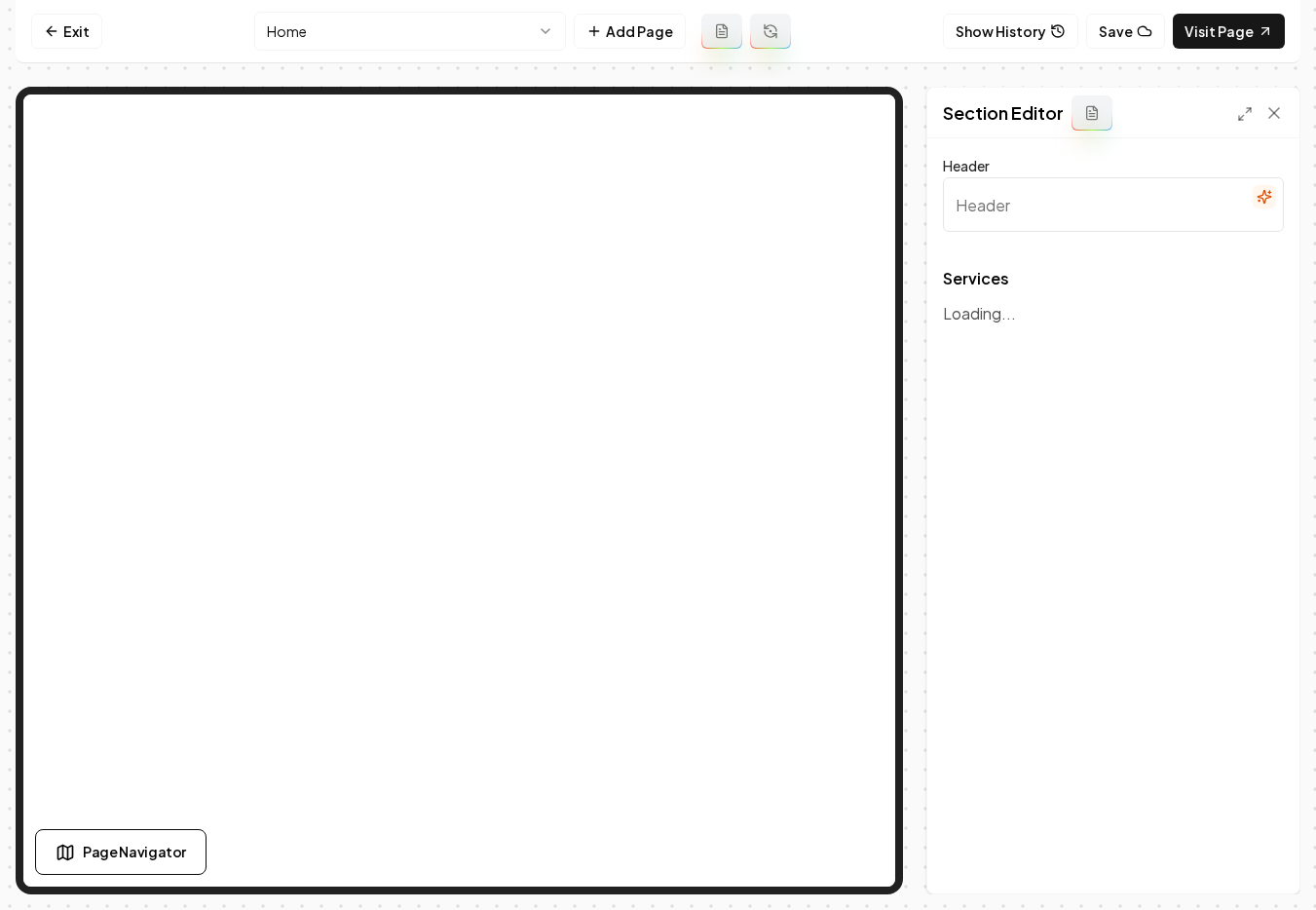
type input "Dream Landscape, Crafted with Care"
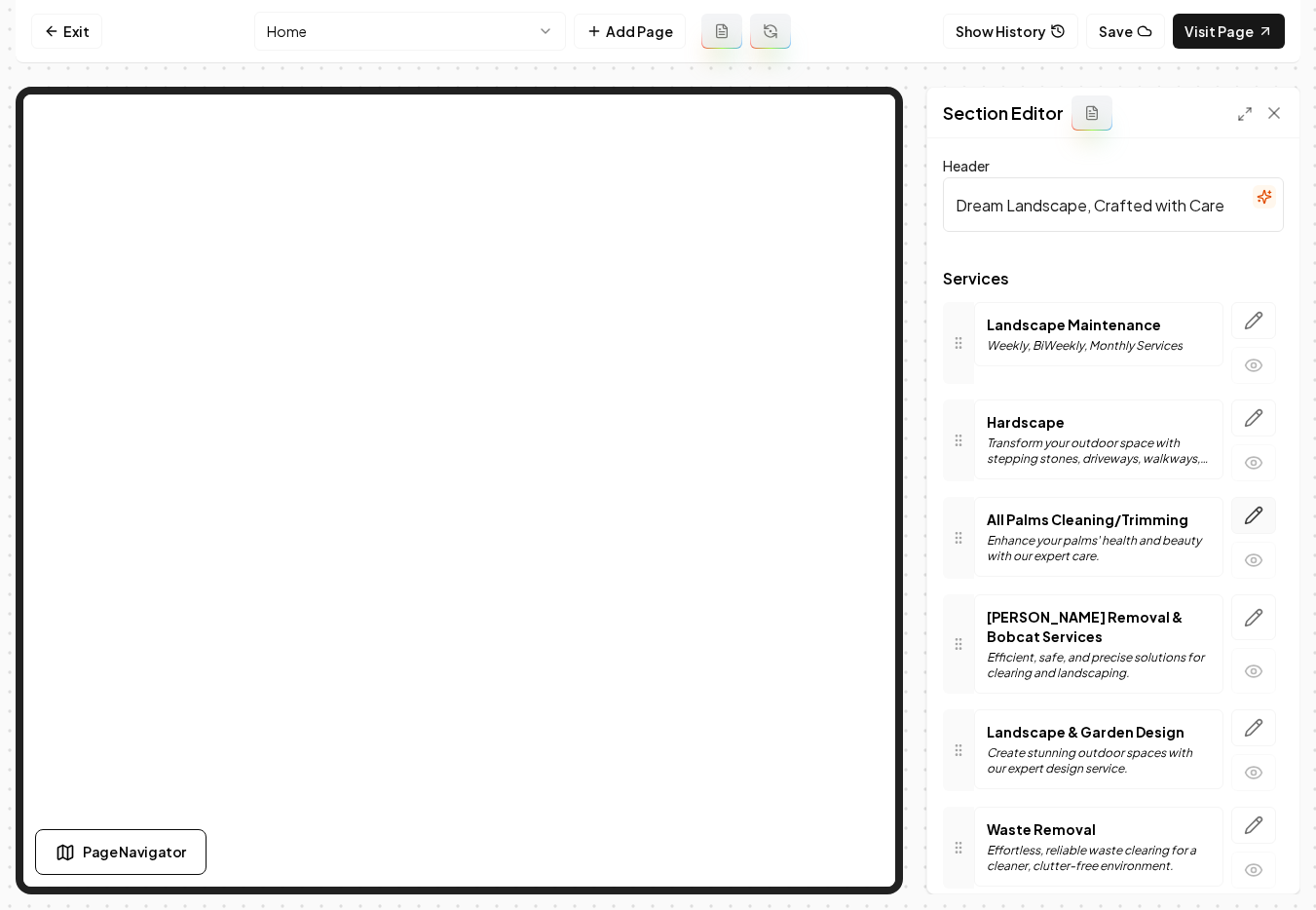
click at [1244, 516] on icon "button" at bounding box center [1254, 516] width 20 height 20
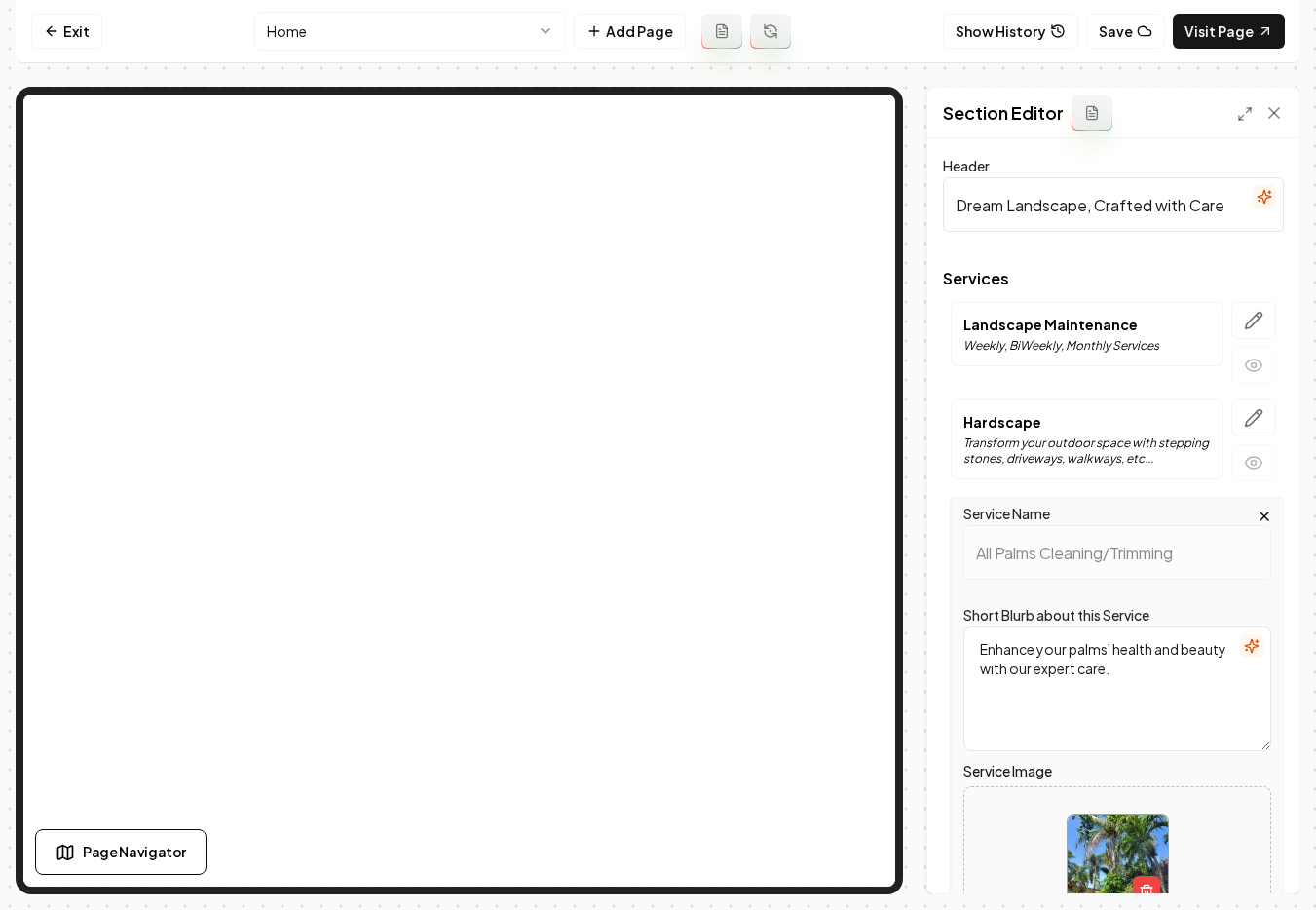
click at [1091, 838] on img at bounding box center [1117, 864] width 101 height 101
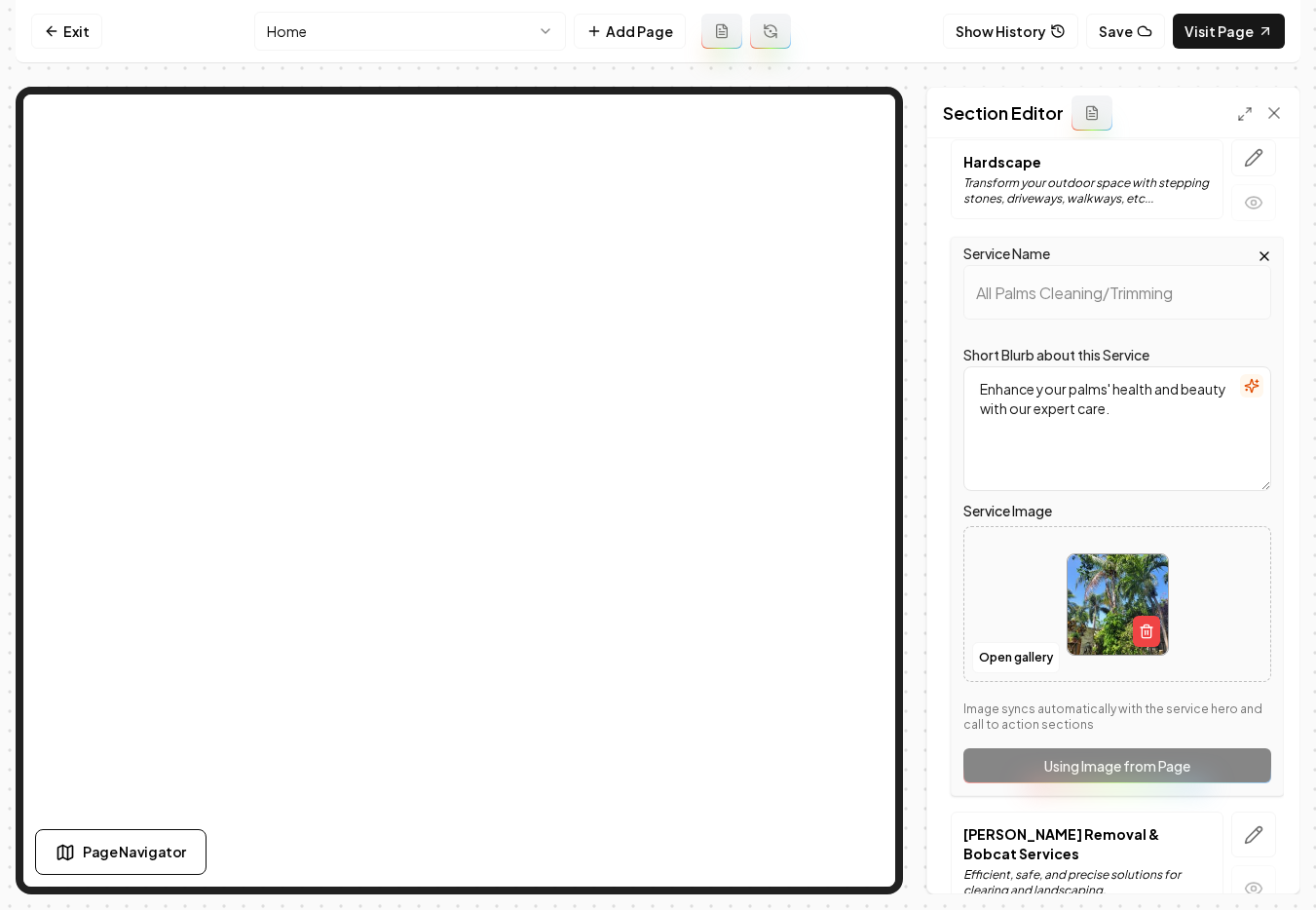
scroll to position [376, 0]
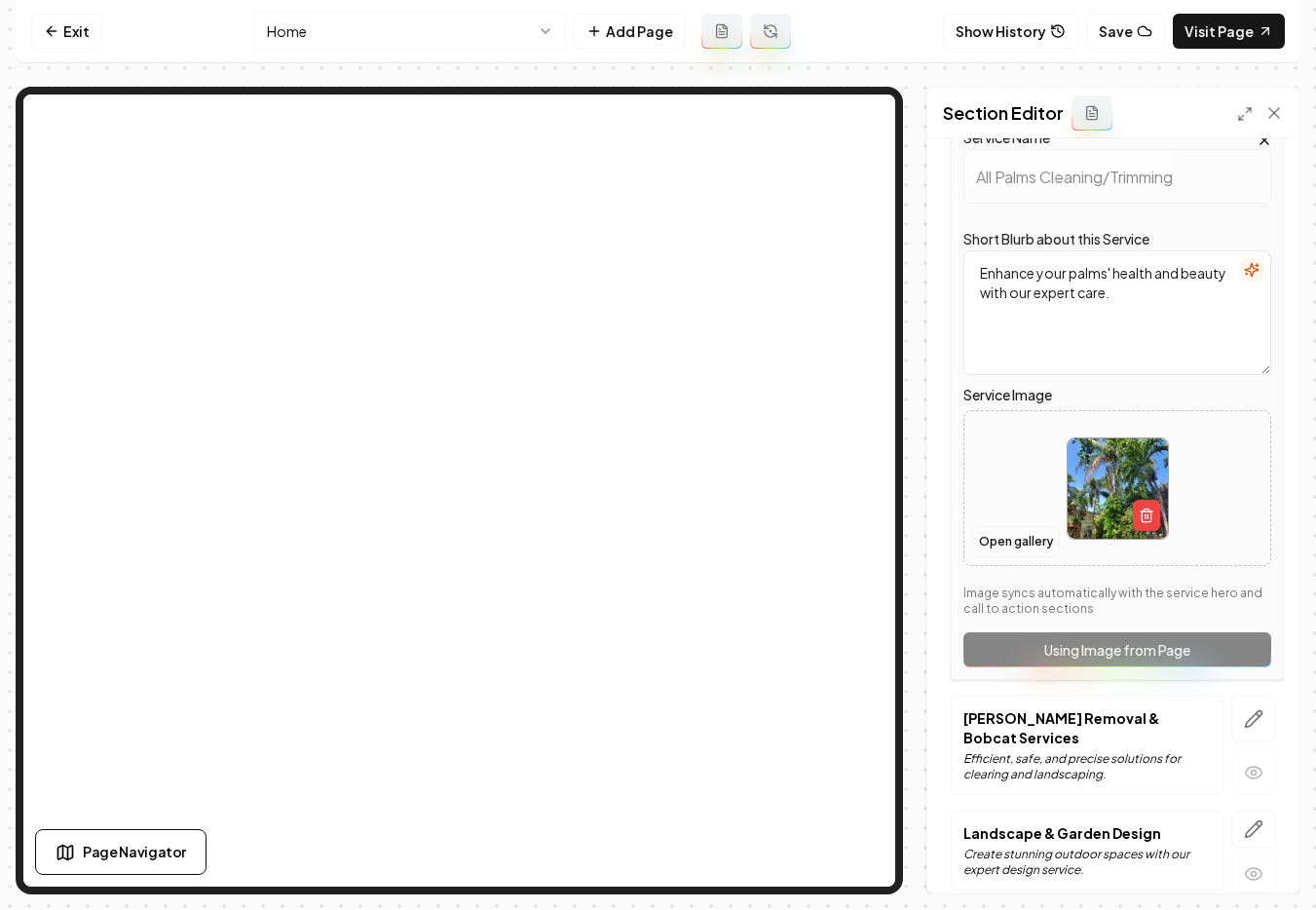
click at [1025, 540] on button "Open gallery" at bounding box center [1016, 541] width 88 height 31
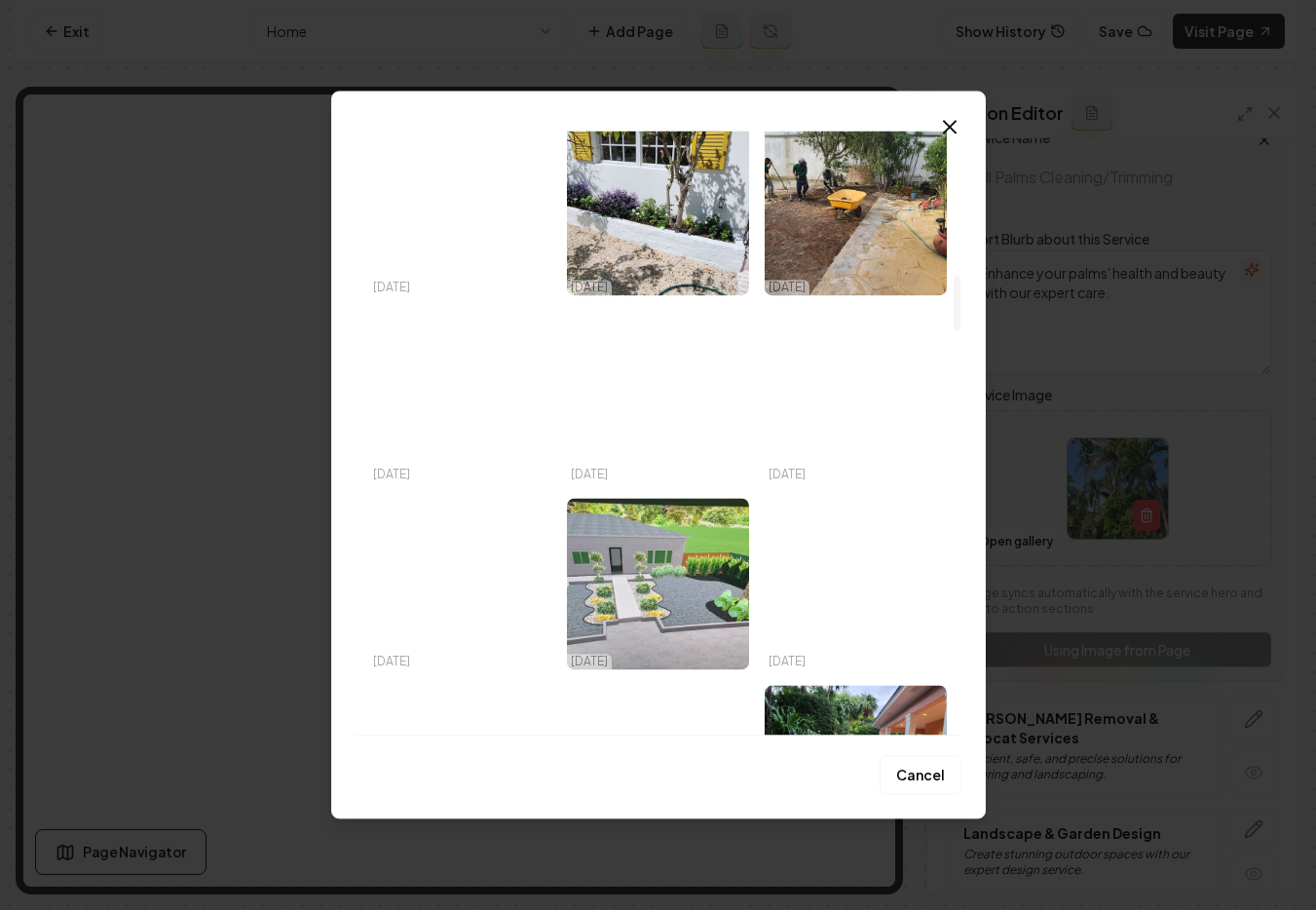
scroll to position [1573, 0]
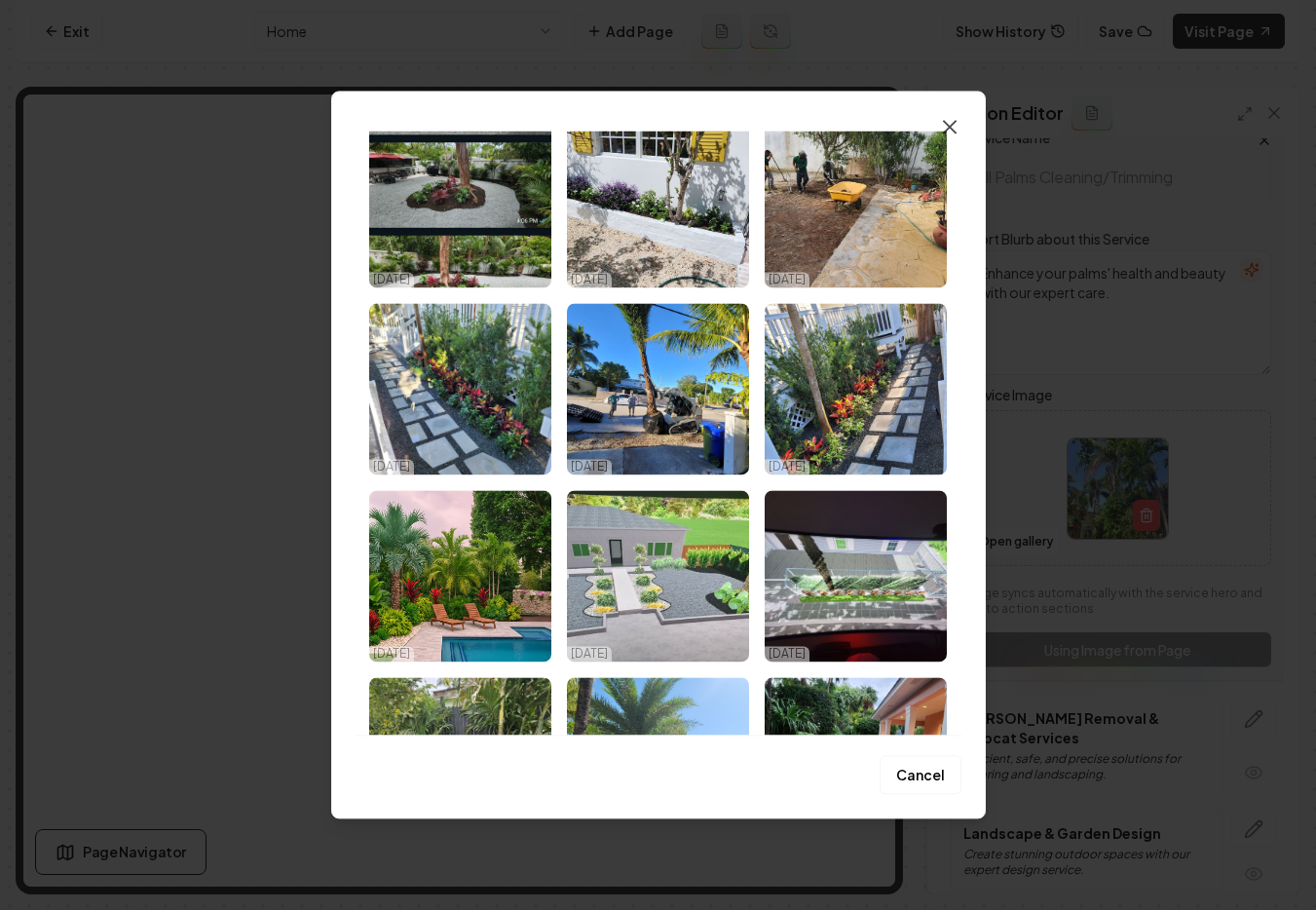
click at [952, 135] on icon "button" at bounding box center [949, 126] width 23 height 23
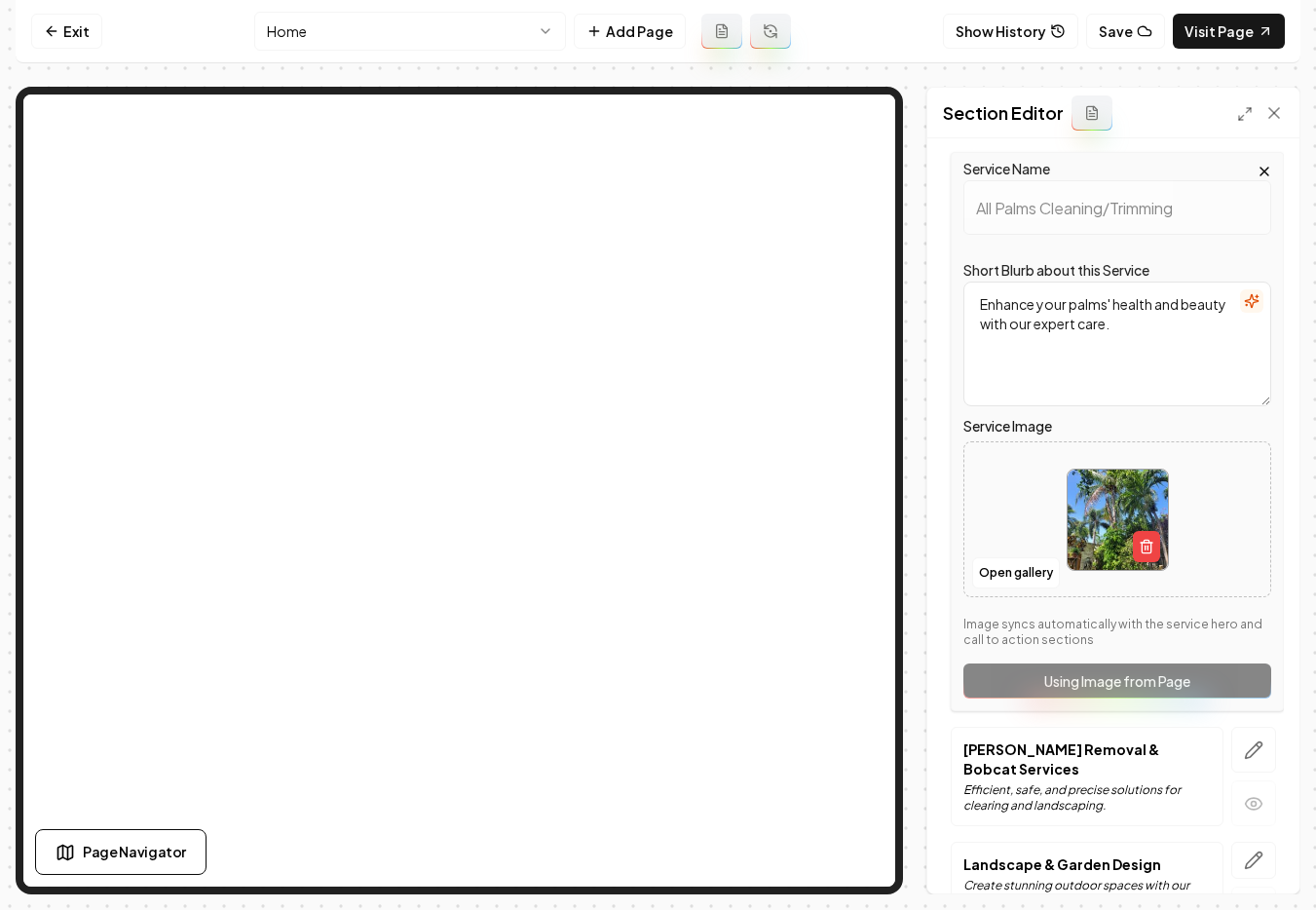
scroll to position [371, 0]
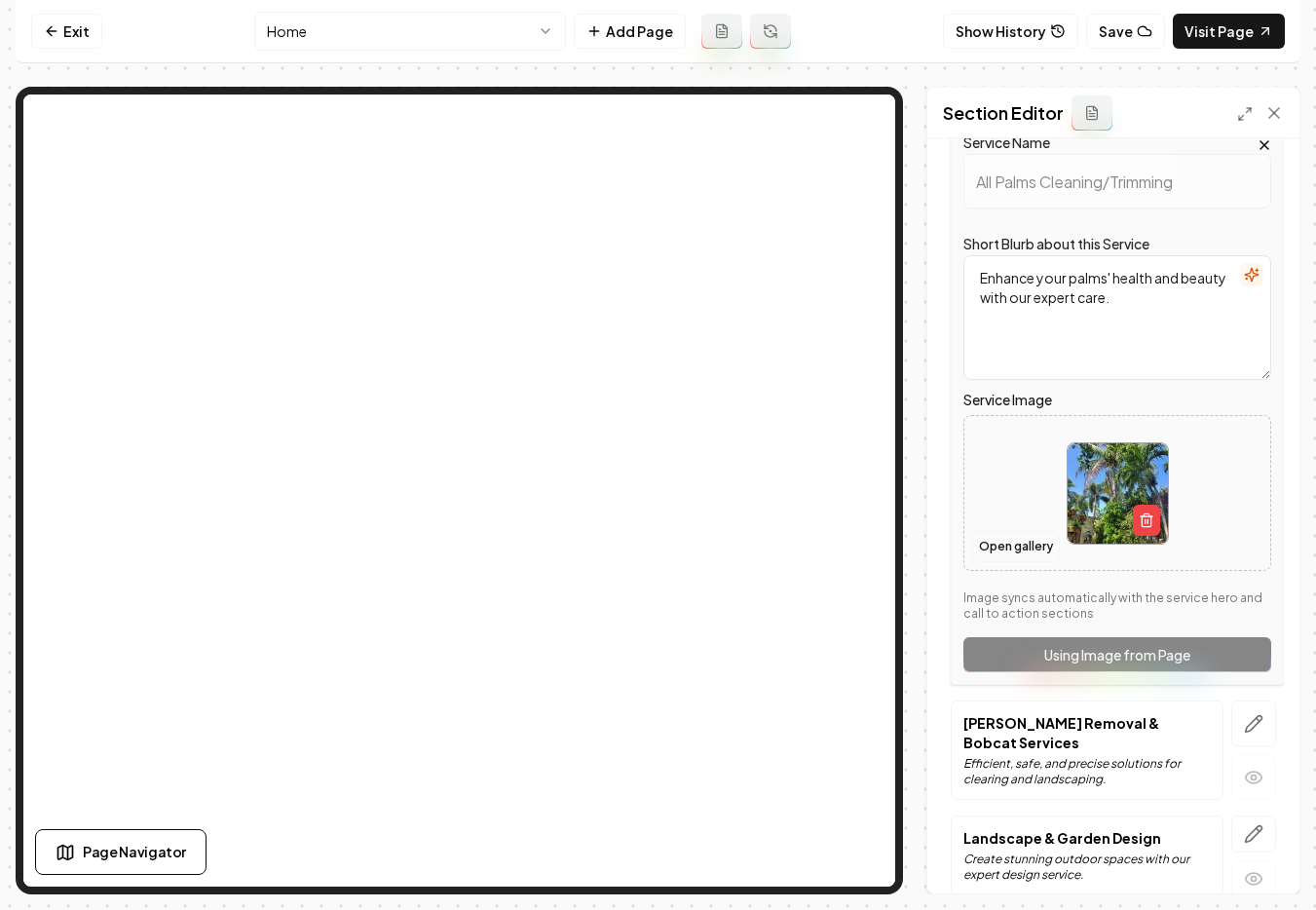
click at [1043, 550] on button "Open gallery" at bounding box center [1016, 546] width 88 height 31
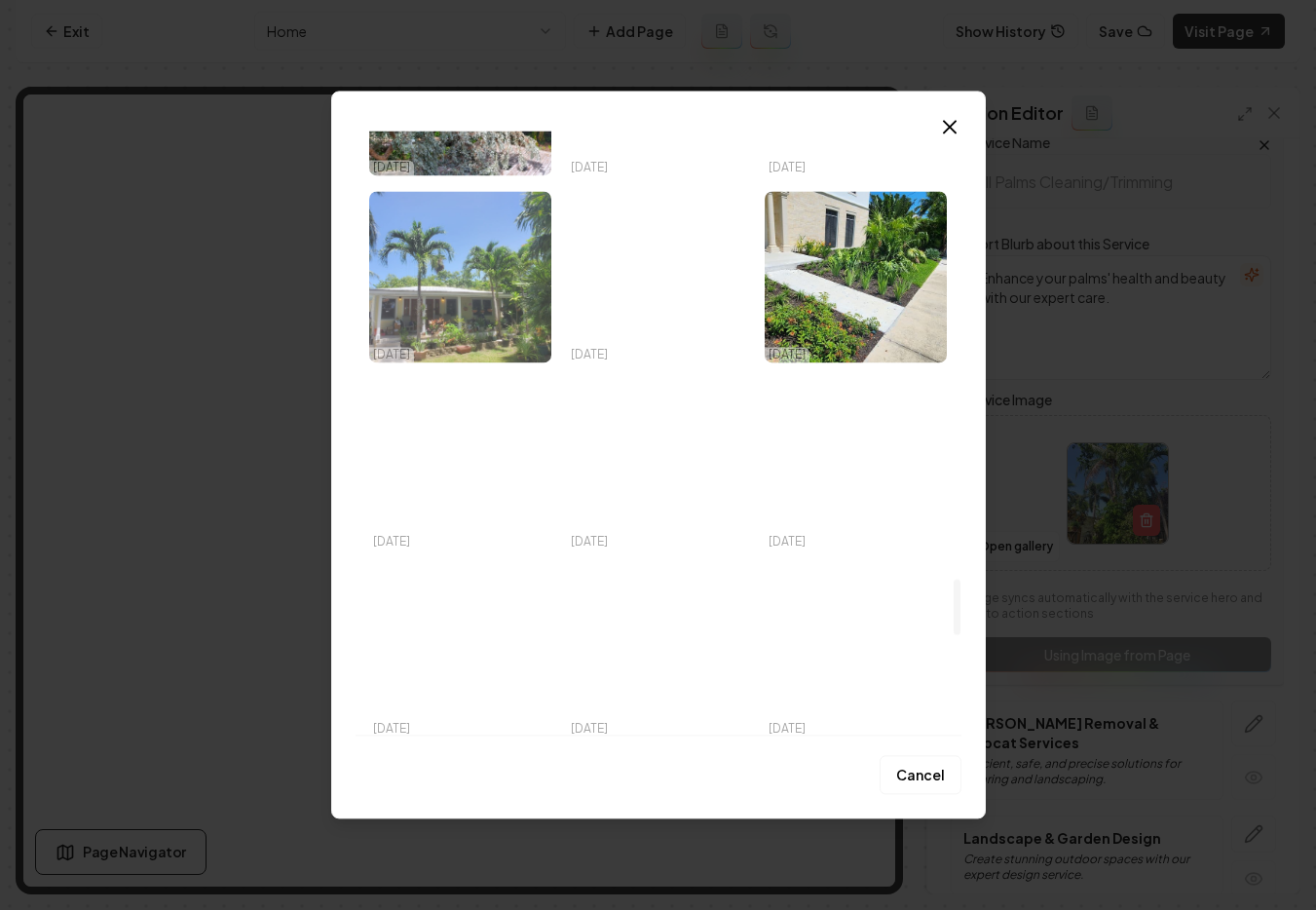
scroll to position [4904, 0]
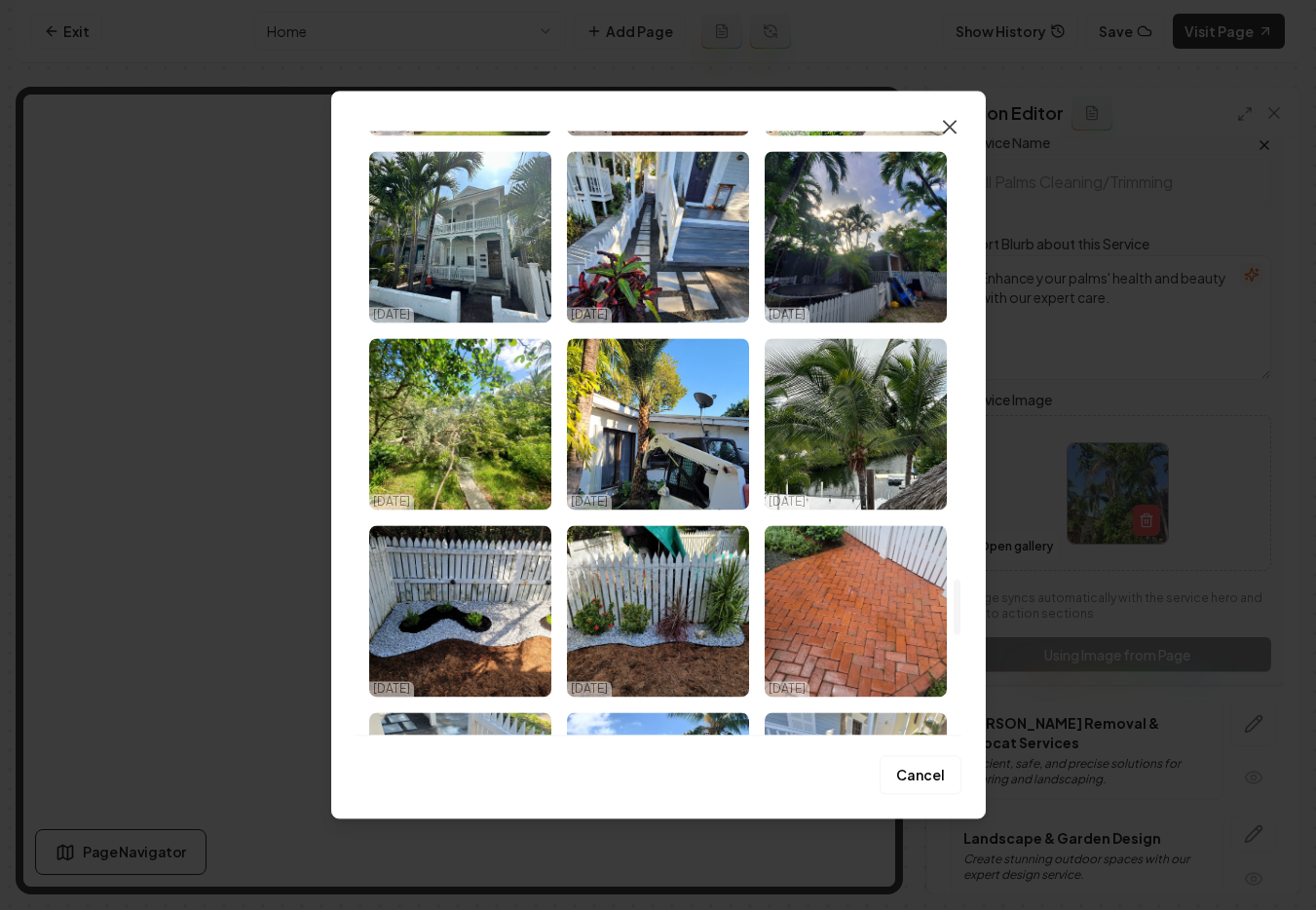
click at [947, 125] on icon "button" at bounding box center [950, 127] width 12 height 12
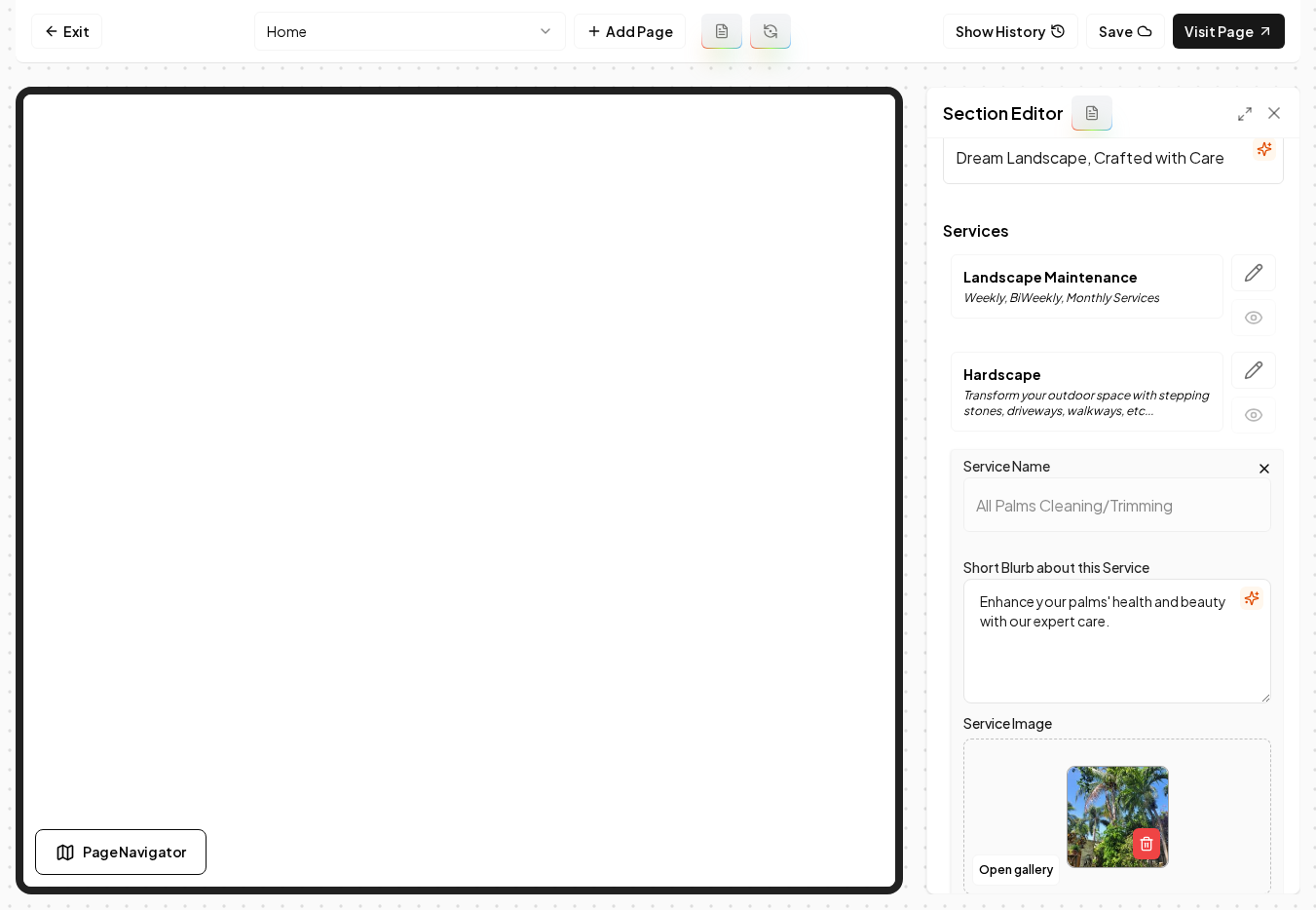
scroll to position [0, 0]
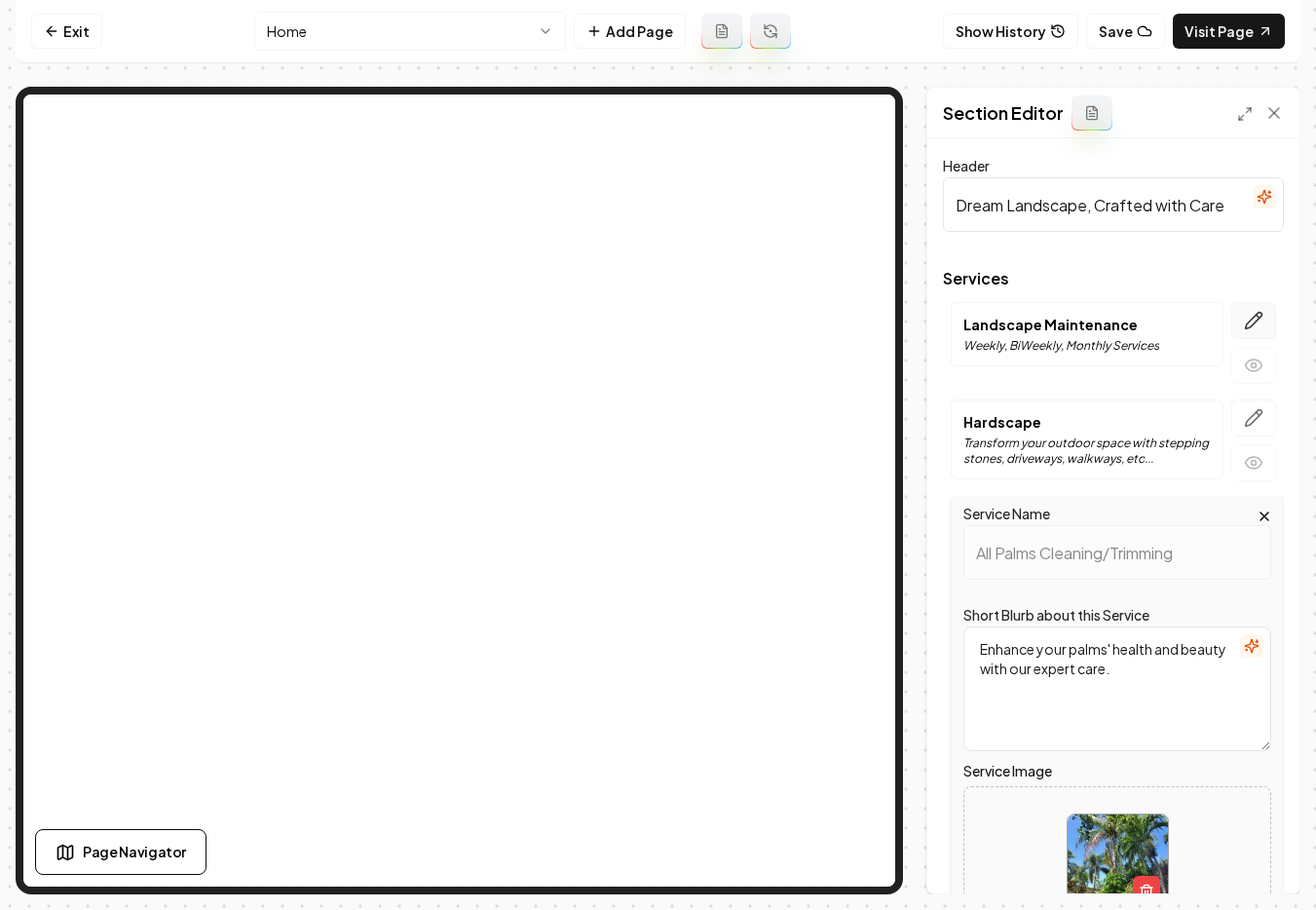
click at [1244, 321] on icon "button" at bounding box center [1254, 320] width 20 height 20
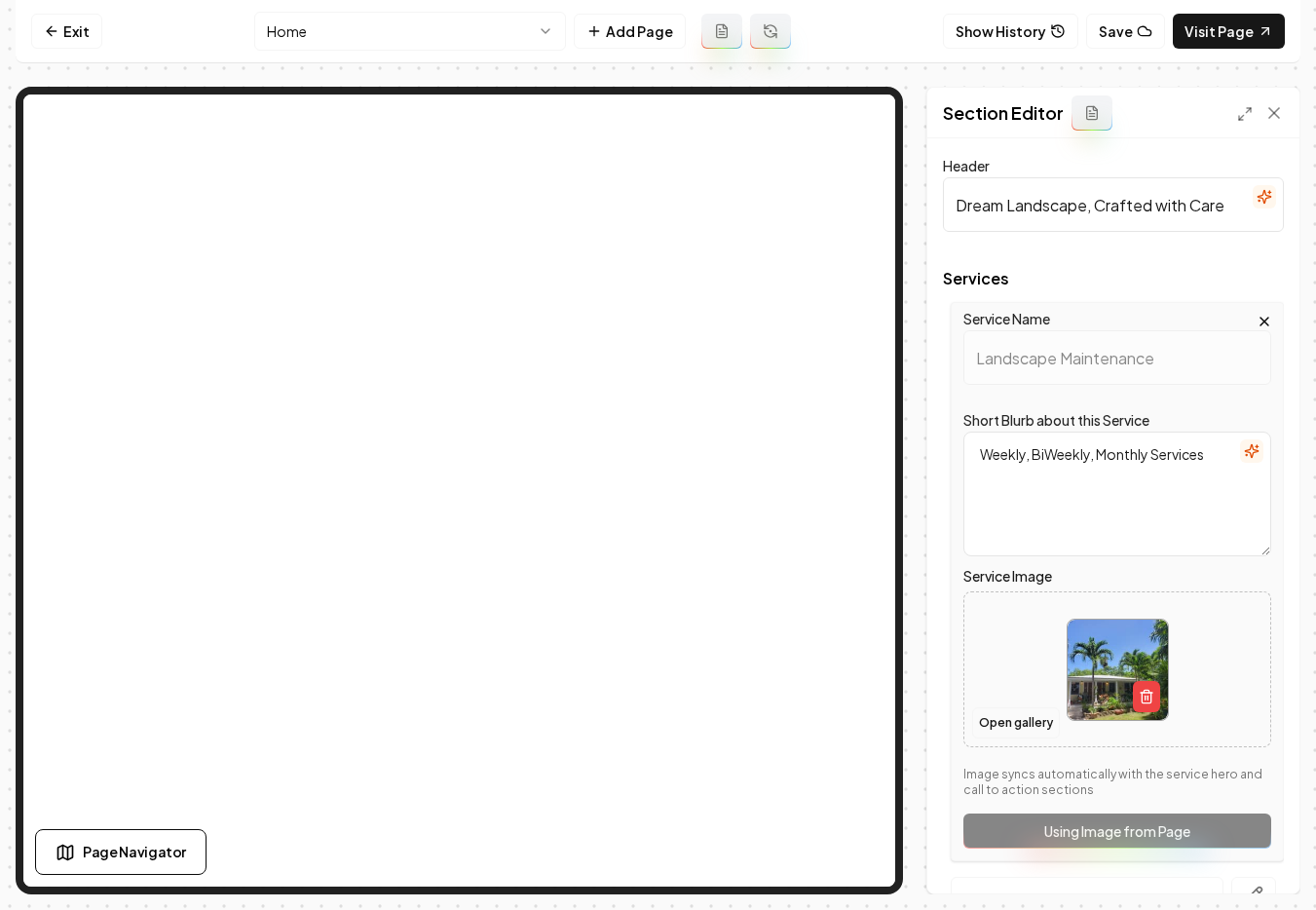
click at [1023, 719] on button "Open gallery" at bounding box center [1016, 722] width 88 height 31
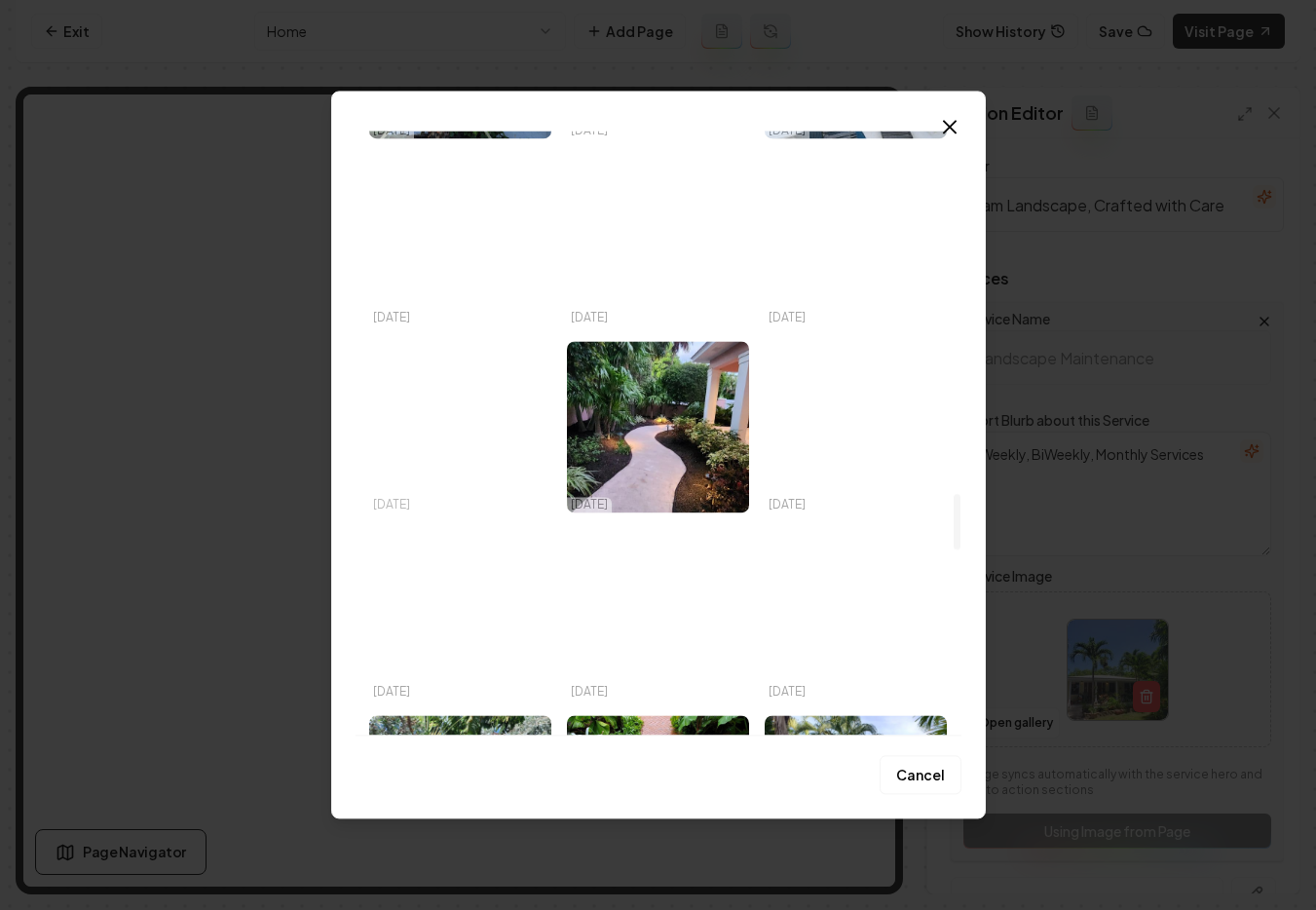
scroll to position [3970, 0]
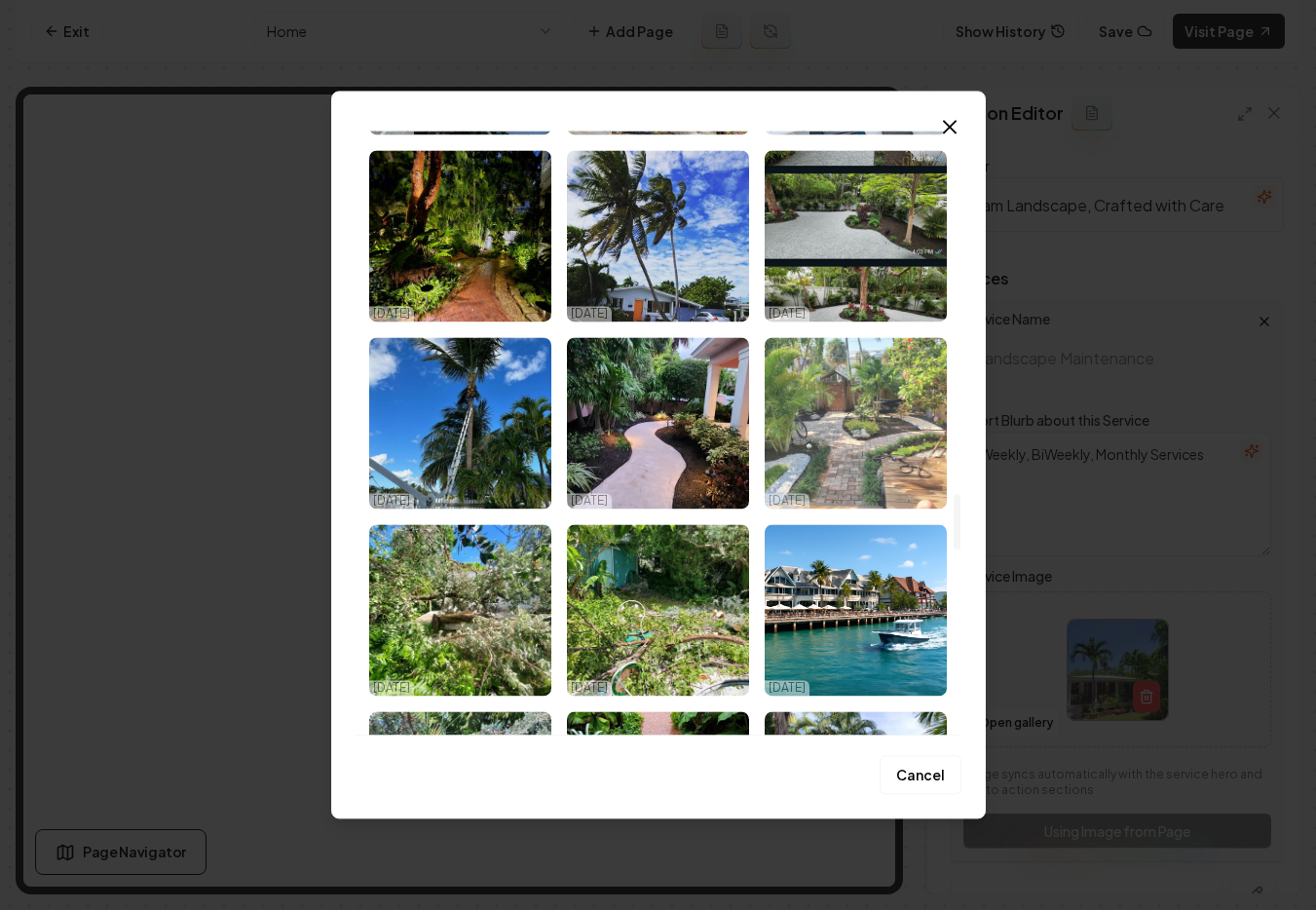
click at [855, 449] on img "Select image image_68ed78675c7cd75eb89c9d0b.jpeg" at bounding box center [855, 423] width 183 height 172
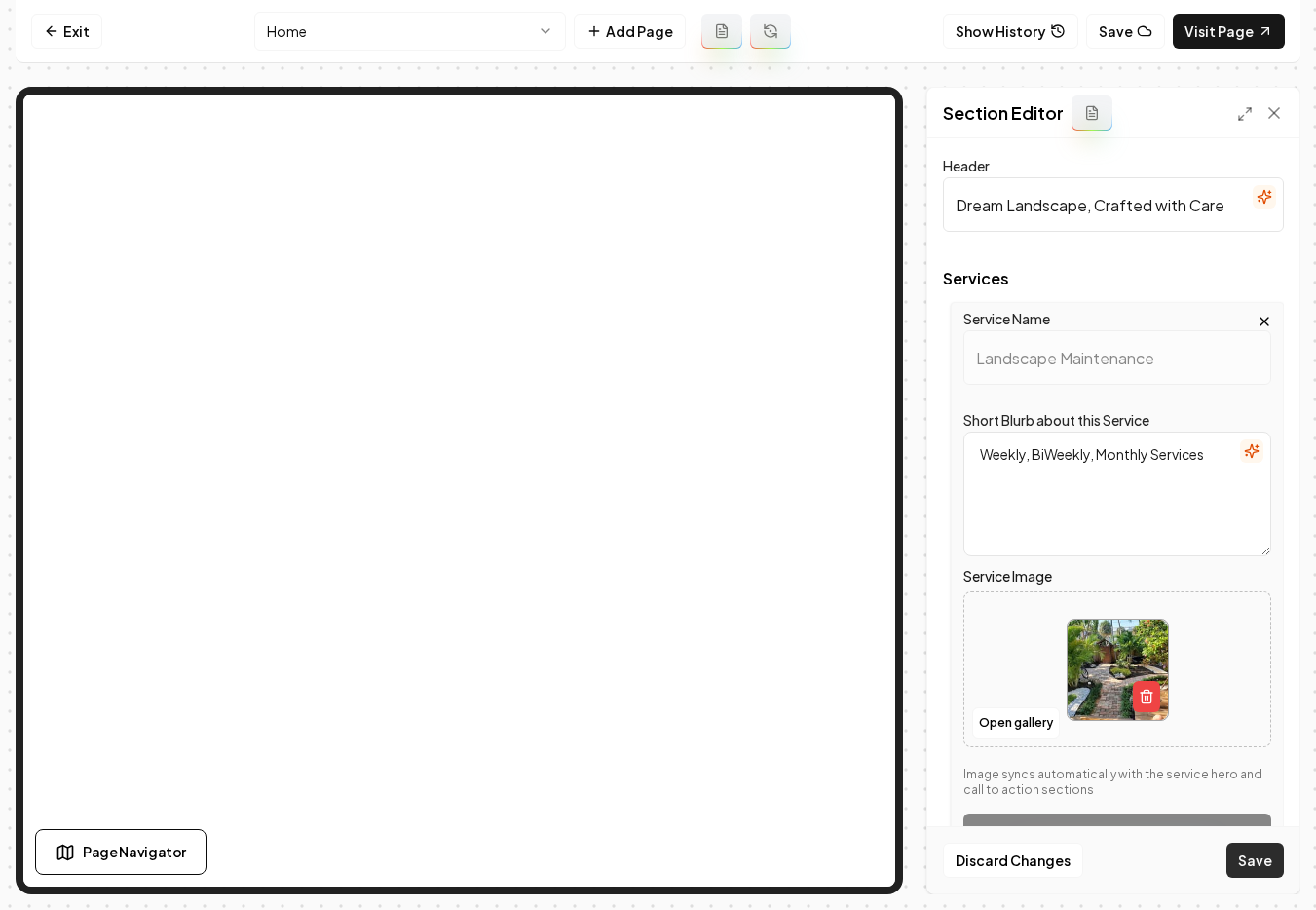
click at [1259, 867] on button "Save" at bounding box center [1255, 859] width 58 height 35
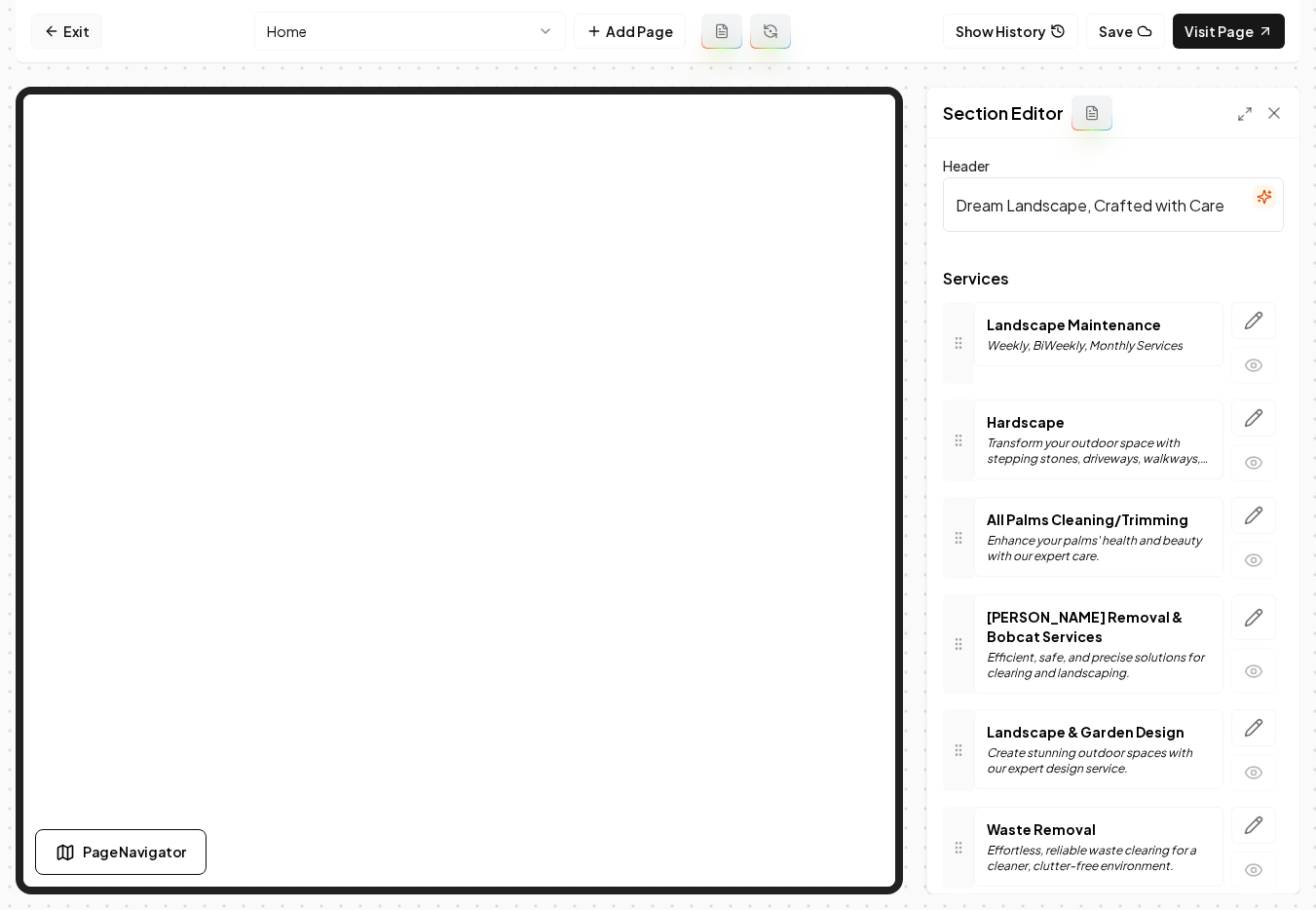
click at [68, 33] on link "Exit" at bounding box center [66, 31] width 71 height 35
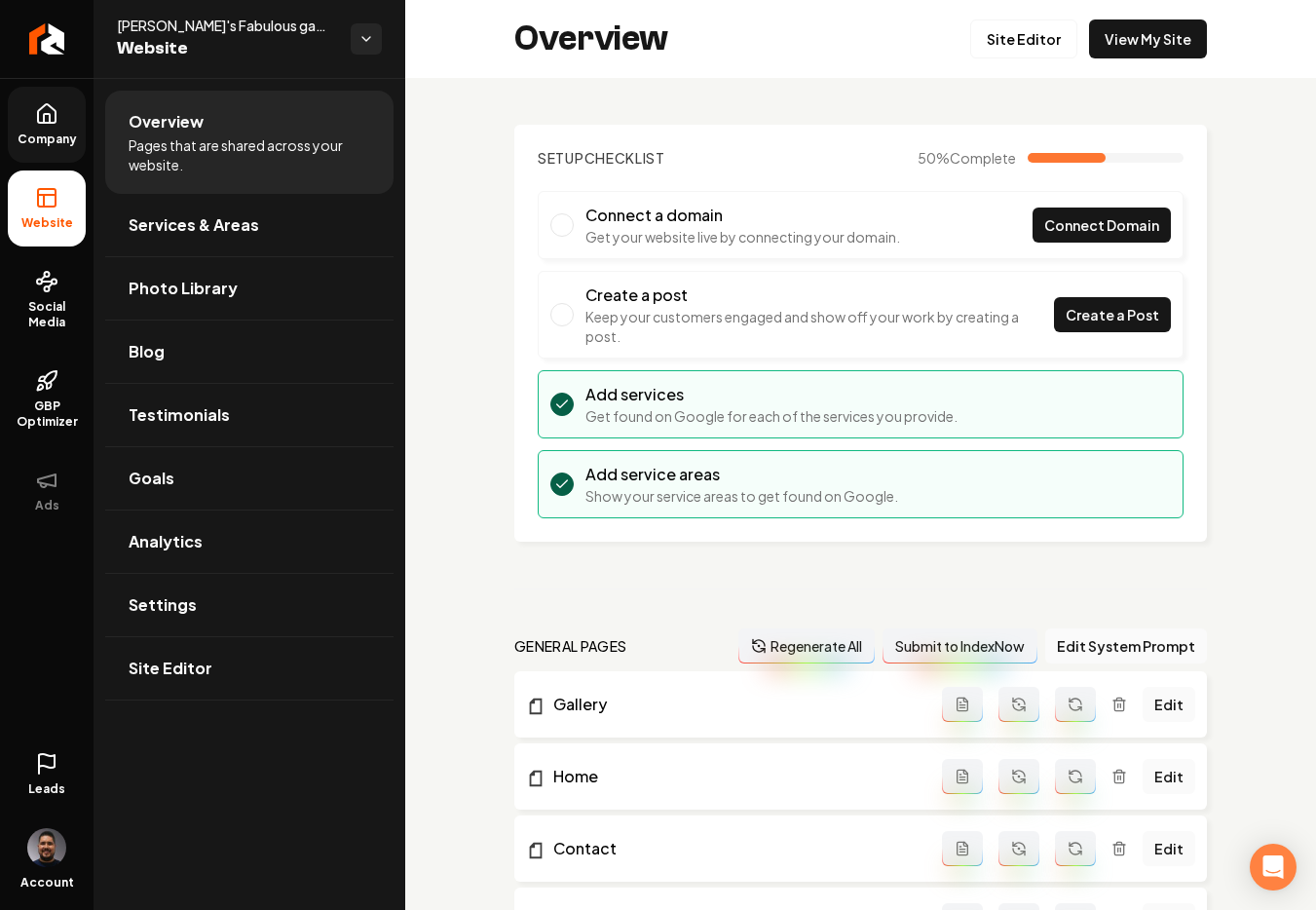
click at [42, 111] on icon at bounding box center [46, 113] width 23 height 23
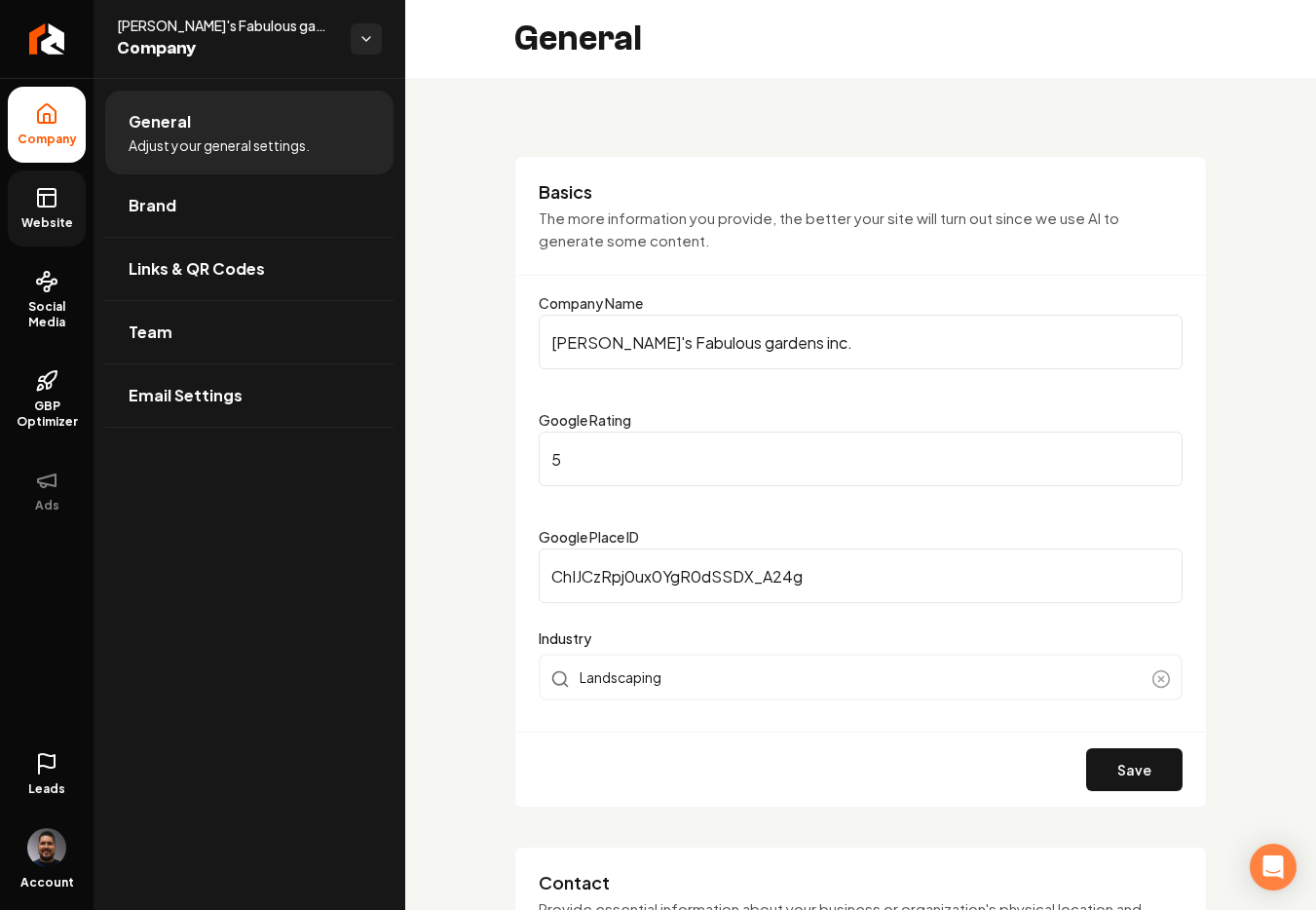
click at [74, 238] on link "Website" at bounding box center [47, 209] width 78 height 76
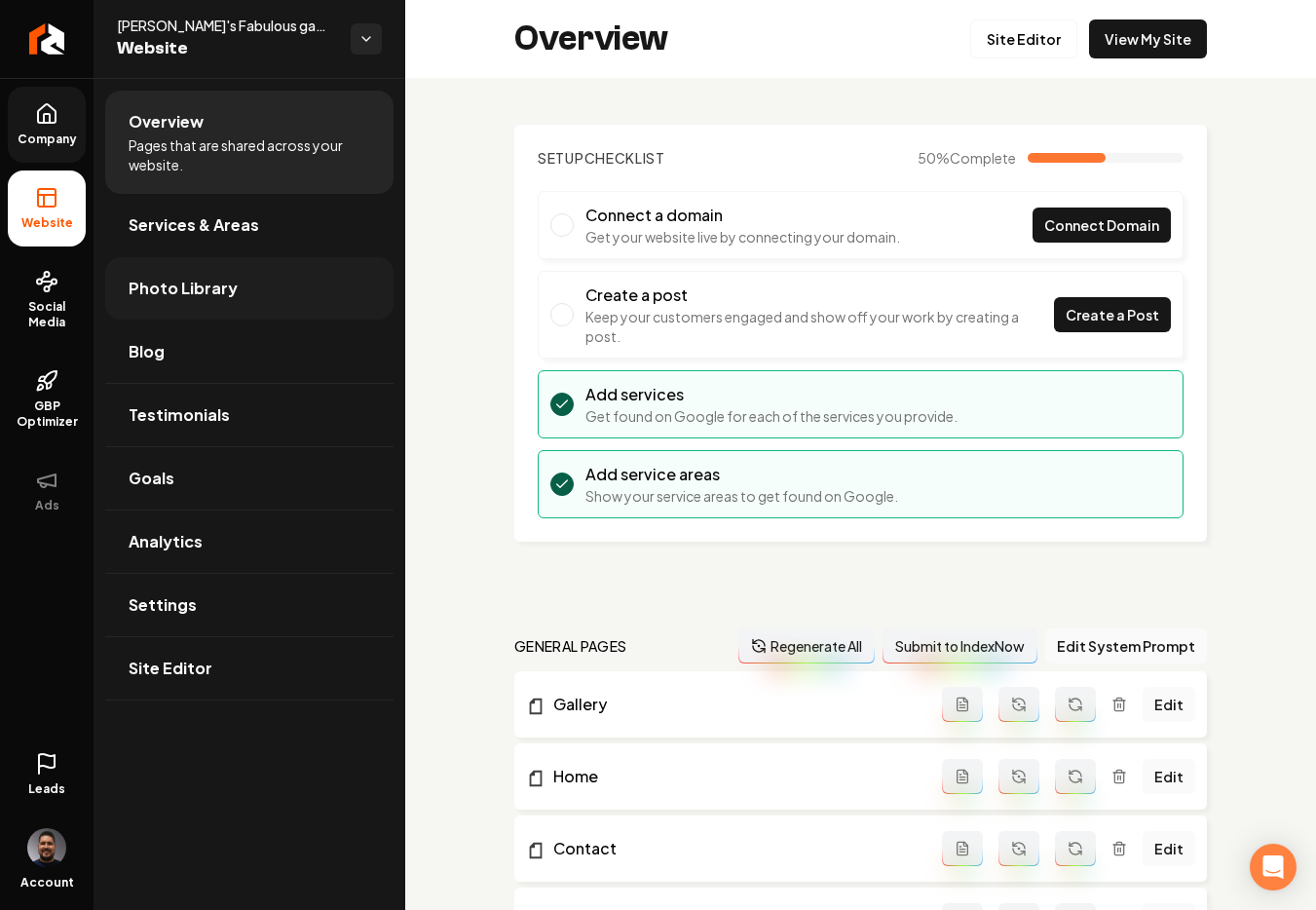
click at [204, 287] on span "Photo Library" at bounding box center [183, 287] width 109 height 23
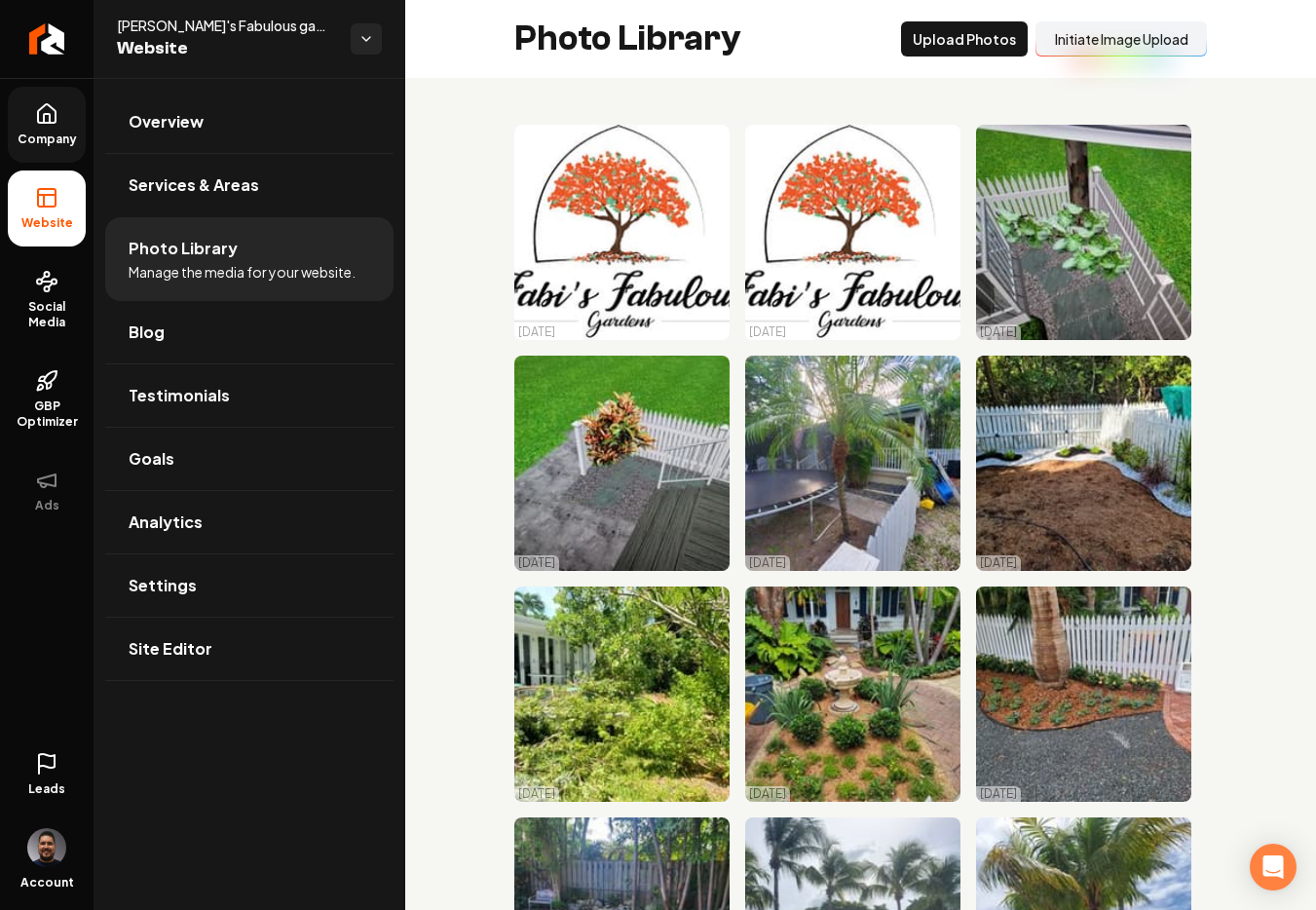
click at [1115, 37] on button "Initiate Image Upload" at bounding box center [1121, 38] width 172 height 35
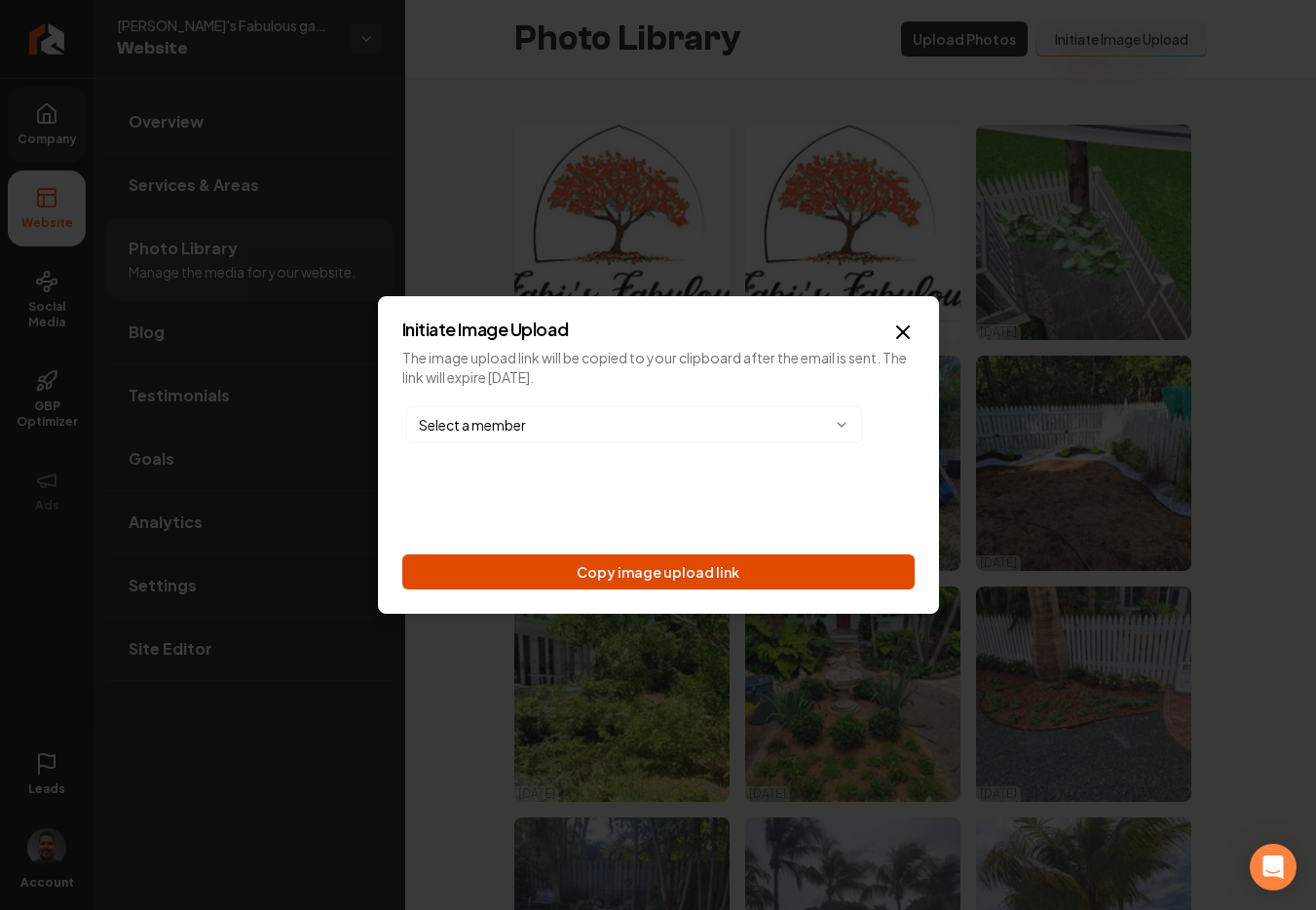
click at [716, 563] on button "Copy image upload link" at bounding box center [658, 571] width 512 height 35
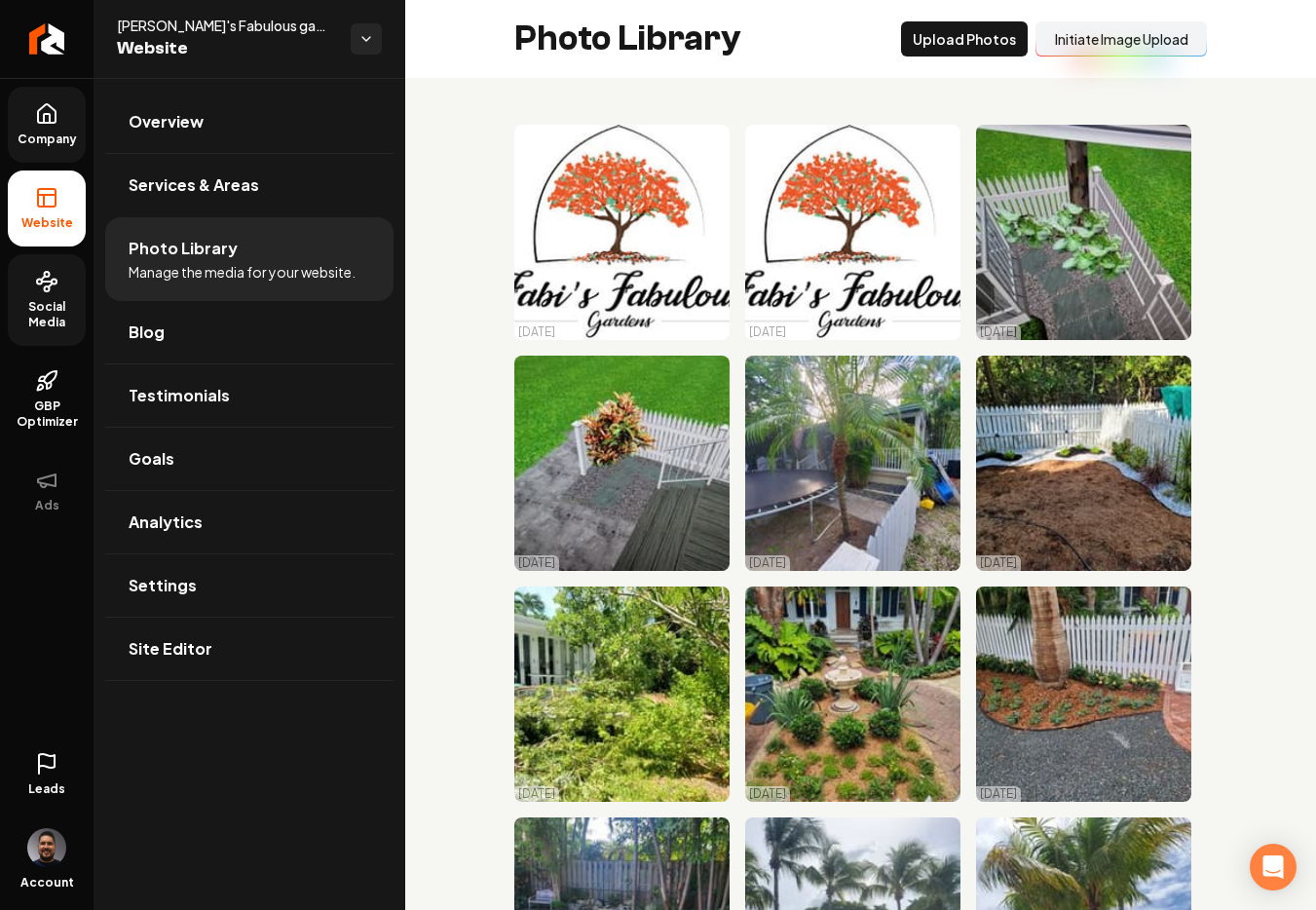
click at [69, 284] on link "Social Media" at bounding box center [47, 300] width 78 height 92
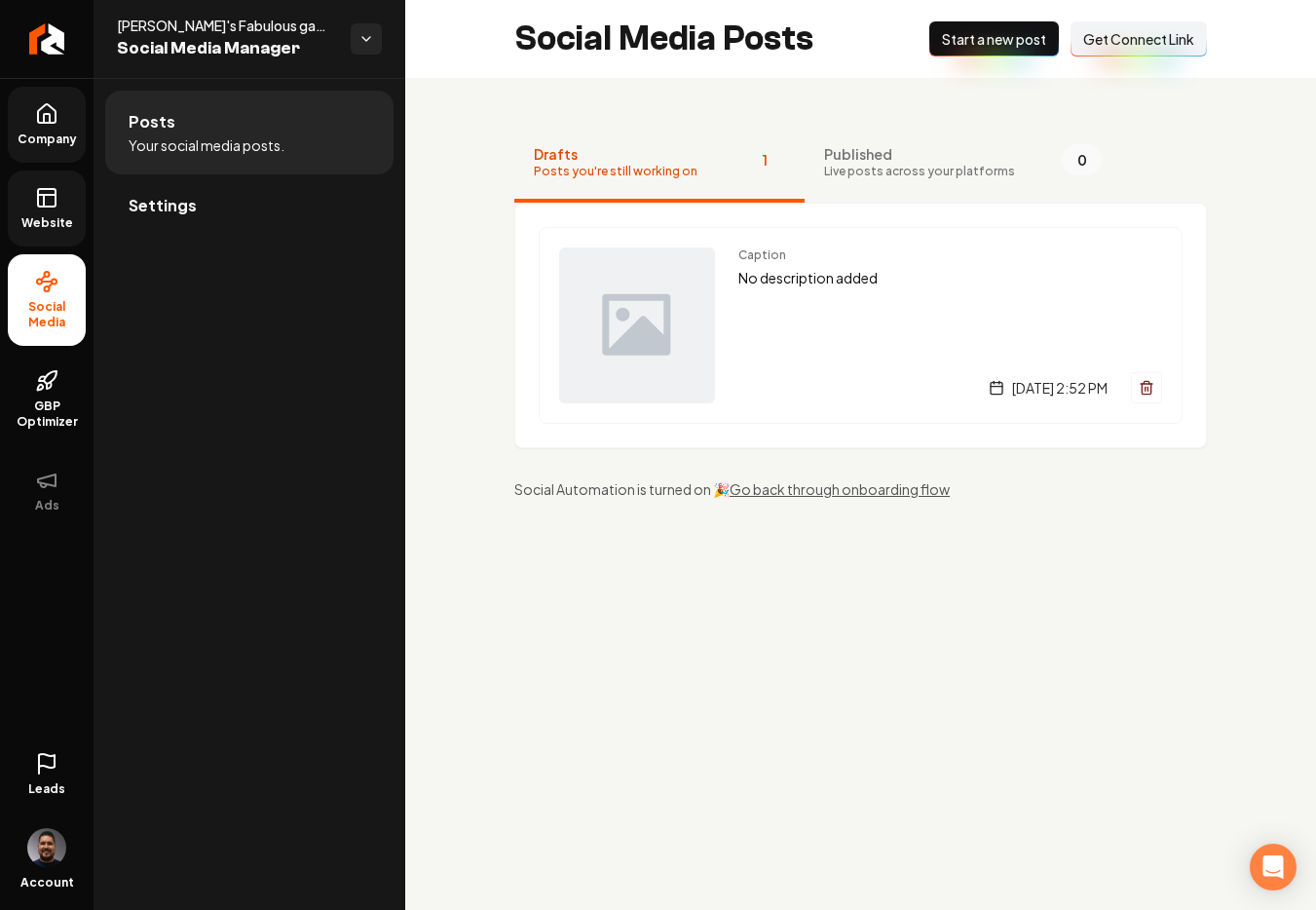
click at [1108, 47] on span "Get Connect Link" at bounding box center [1137, 39] width 111 height 20
